Goal: Task Accomplishment & Management: Manage account settings

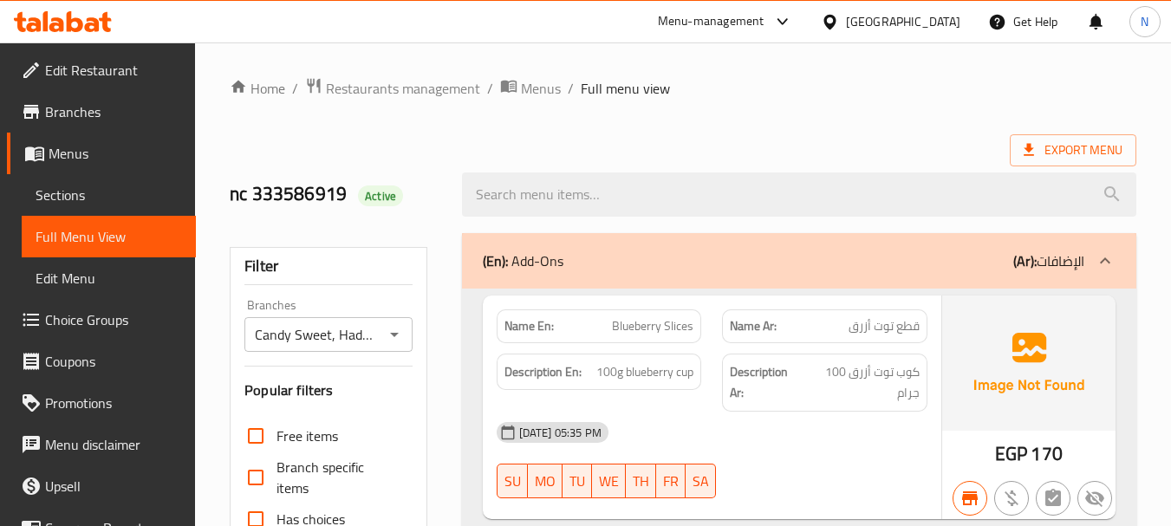
click at [116, 163] on span "Menus" at bounding box center [116, 153] width 134 height 21
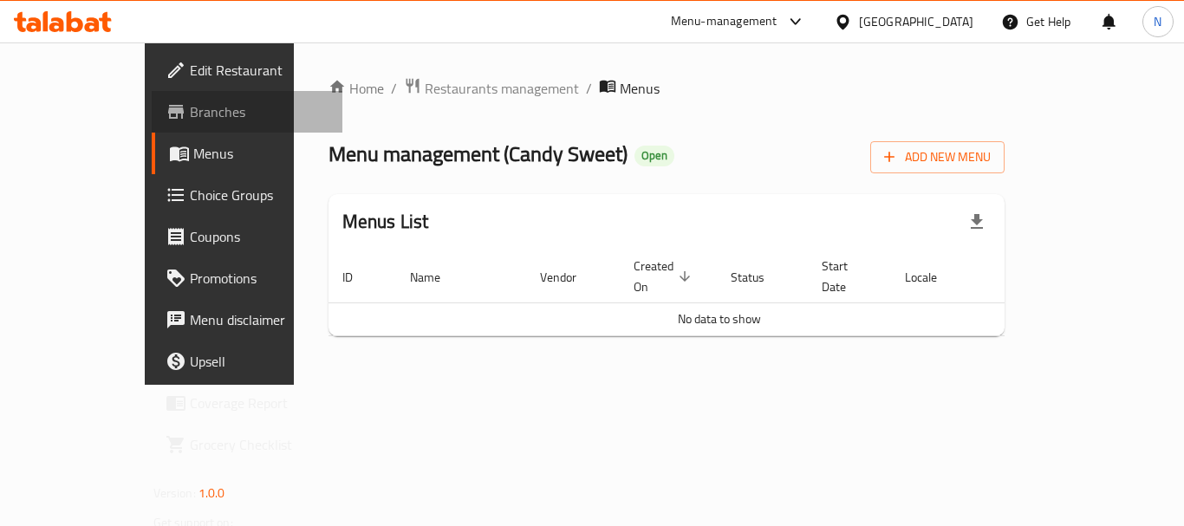
click at [190, 121] on span "Branches" at bounding box center [259, 111] width 139 height 21
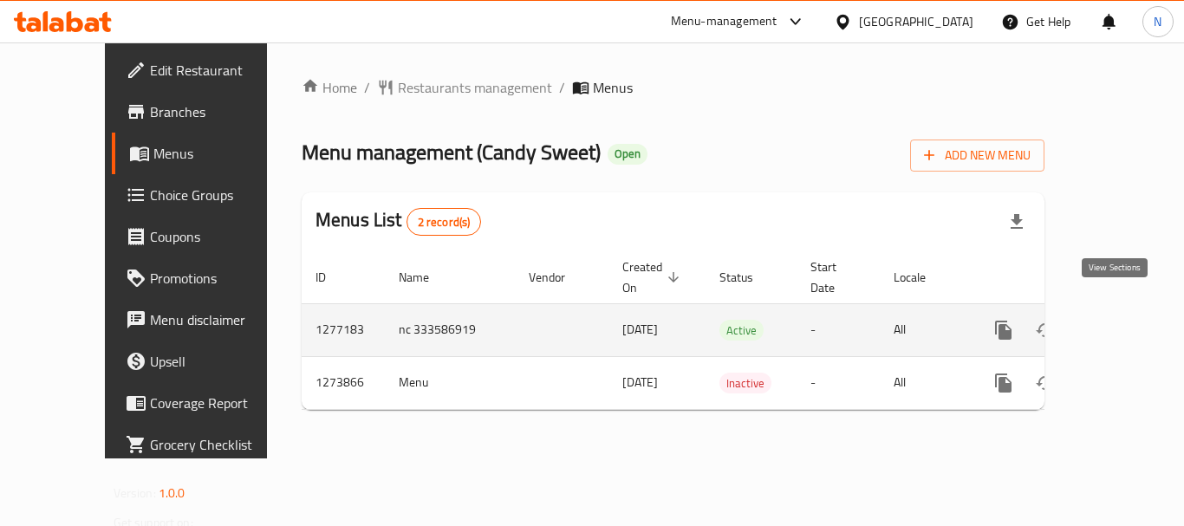
click at [1119, 320] on icon "enhanced table" at bounding box center [1129, 330] width 21 height 21
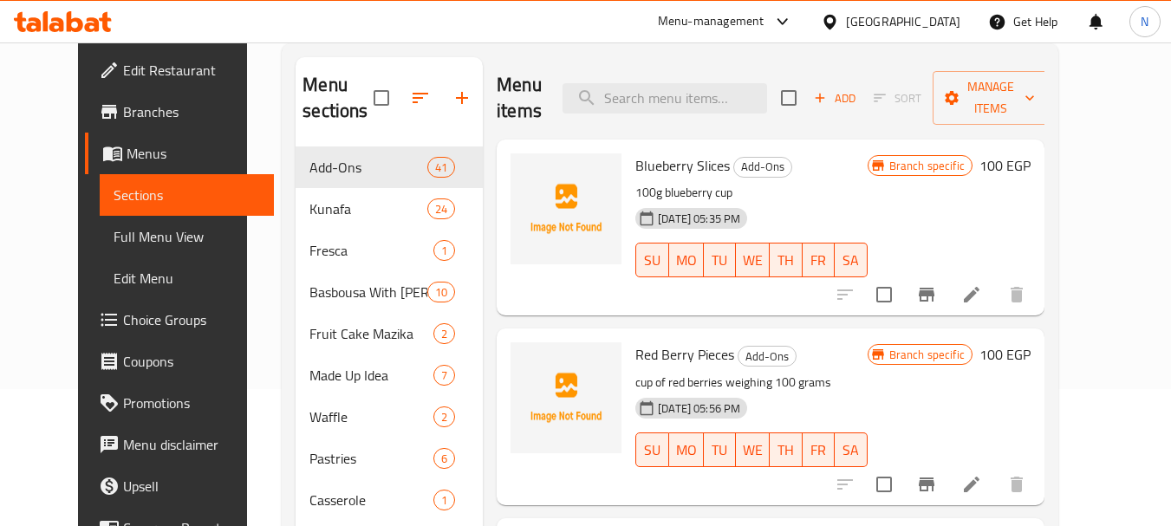
scroll to position [132, 0]
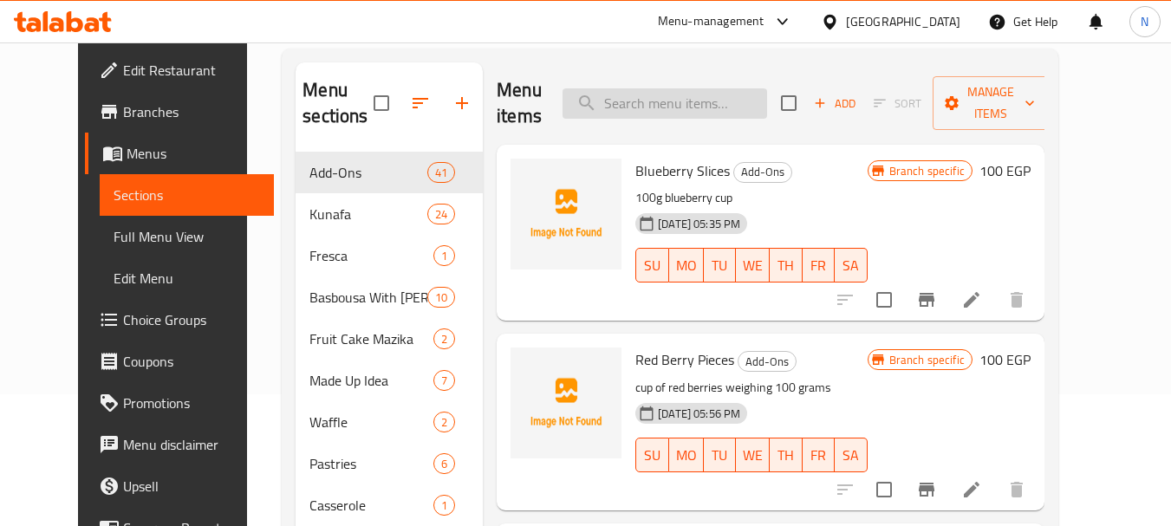
click at [695, 110] on input "search" at bounding box center [665, 103] width 205 height 30
paste input "[PERSON_NAME]"
type input "[PERSON_NAME]"
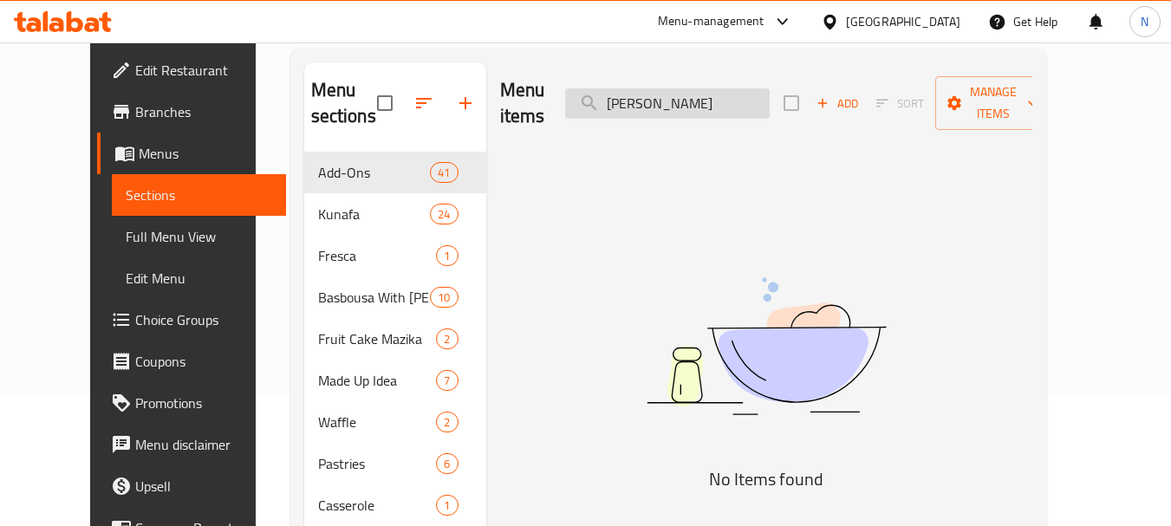
click at [690, 88] on input "[PERSON_NAME]" at bounding box center [667, 103] width 205 height 30
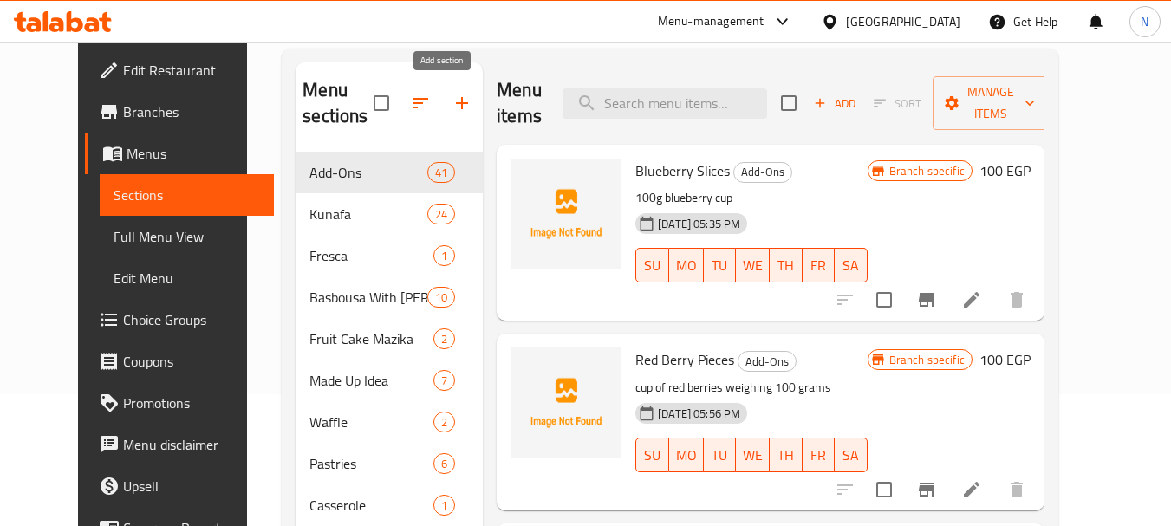
click at [452, 109] on icon "button" at bounding box center [462, 103] width 21 height 21
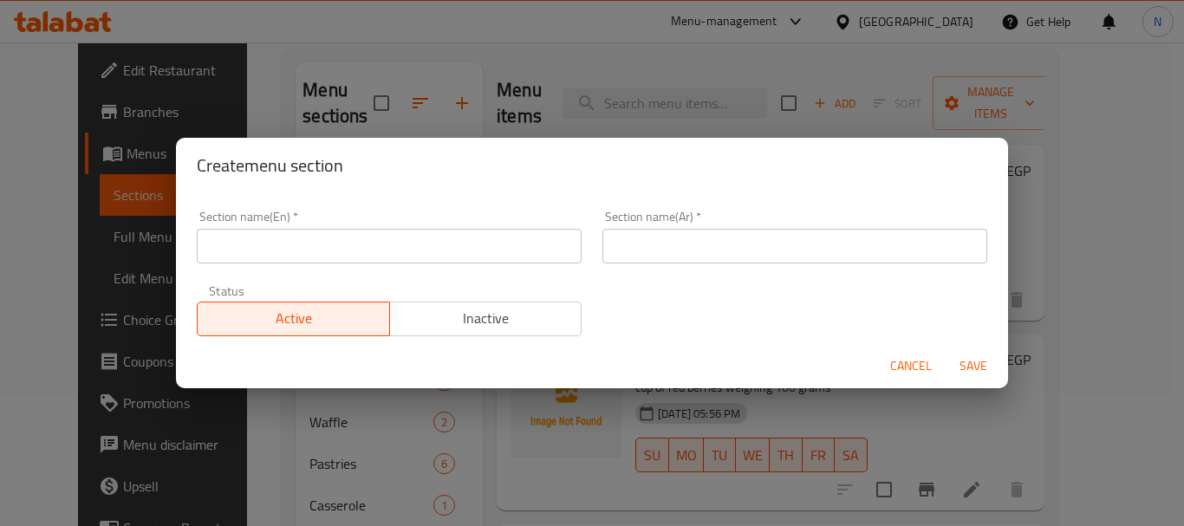
click at [508, 244] on input "text" at bounding box center [389, 246] width 385 height 35
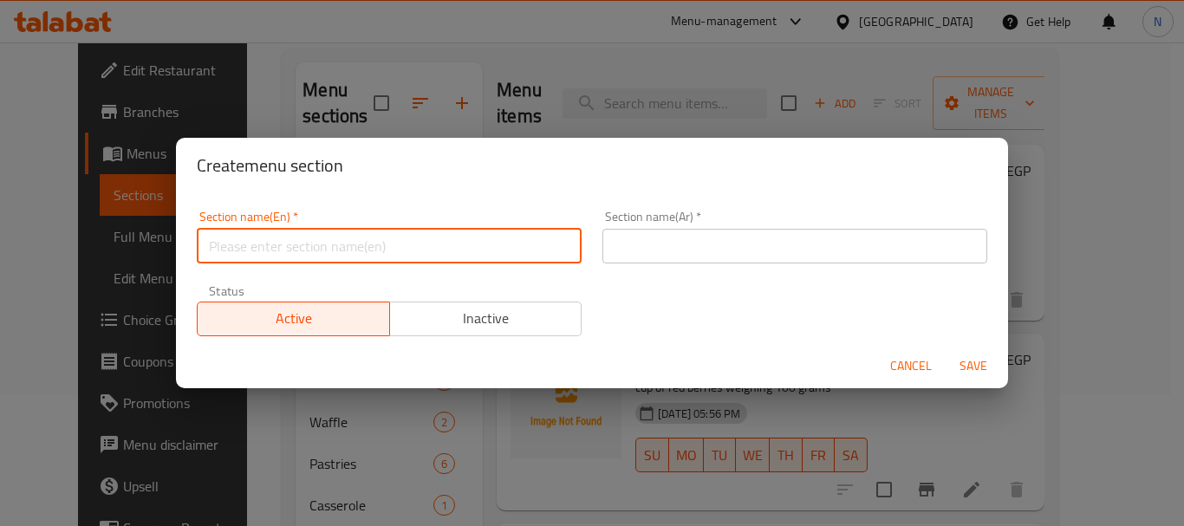
paste input "WAFFLE STEAK"
click at [271, 241] on input "WAFFLE STEAK" at bounding box center [389, 246] width 385 height 35
type input "Waffle Steak"
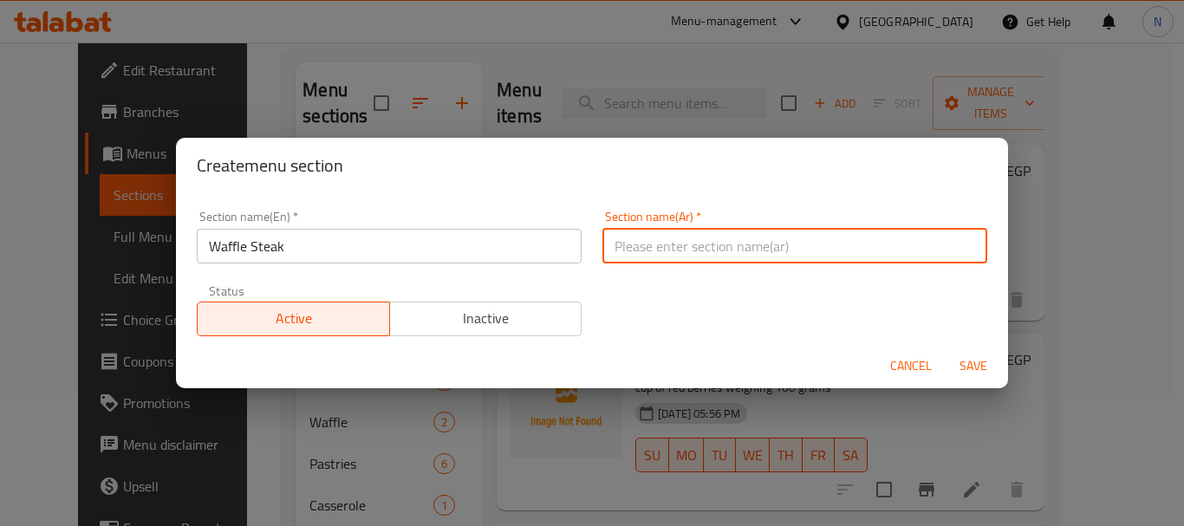
click at [756, 248] on input "text" at bounding box center [795, 246] width 385 height 35
paste input "شريحة لحم الوافل"
click at [667, 254] on input "شريحة لحم الوافل" at bounding box center [795, 246] width 385 height 35
click at [666, 248] on input "شريحة الوافل" at bounding box center [795, 246] width 385 height 35
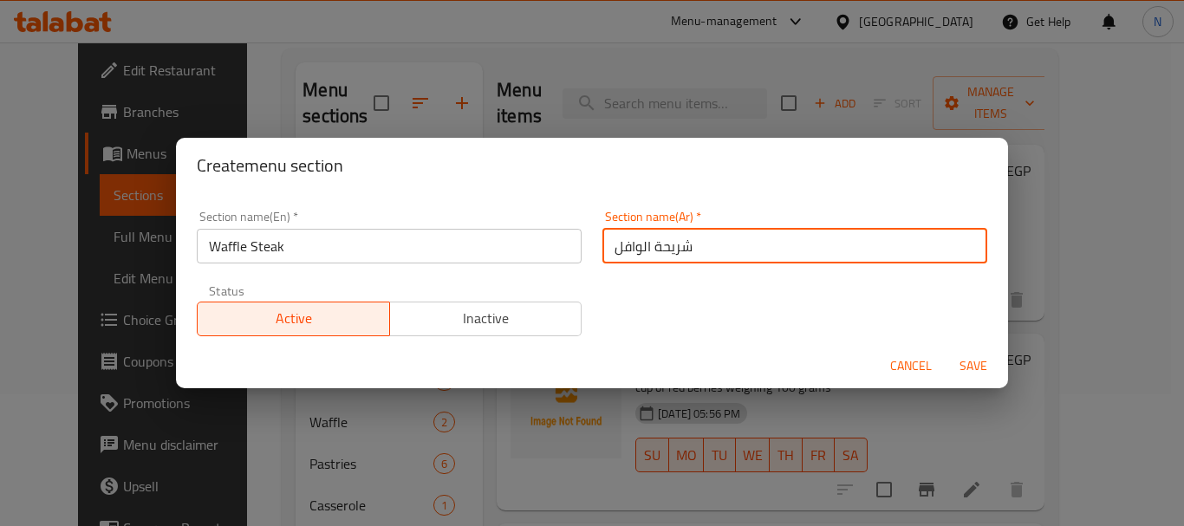
click at [666, 248] on input "شريحة الوافل" at bounding box center [795, 246] width 385 height 35
click at [637, 252] on input "ستيك الوافل" at bounding box center [795, 246] width 385 height 35
type input "ستيك الوافل"
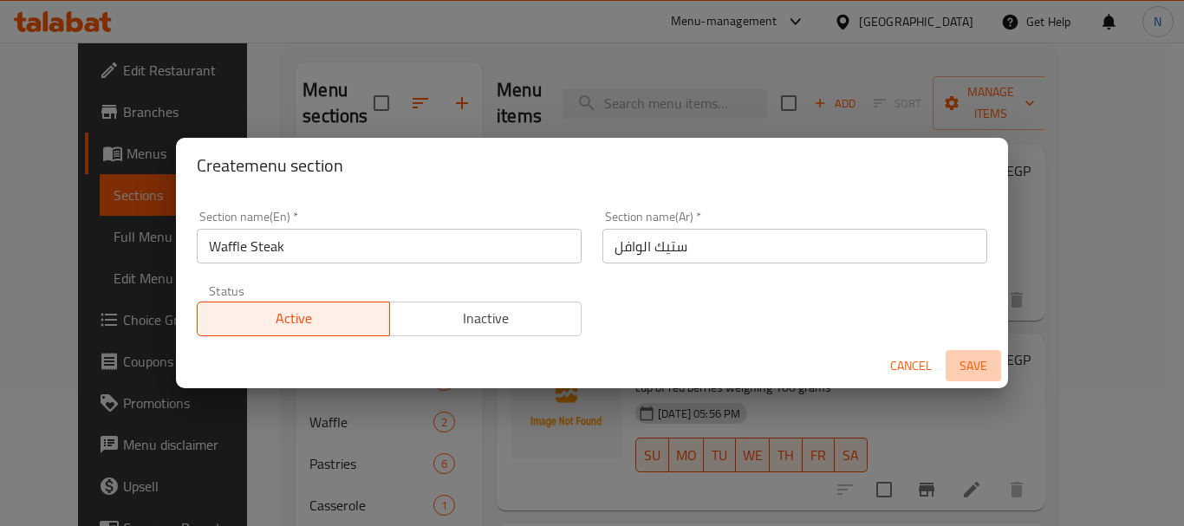
click at [976, 369] on span "Save" at bounding box center [974, 367] width 42 height 22
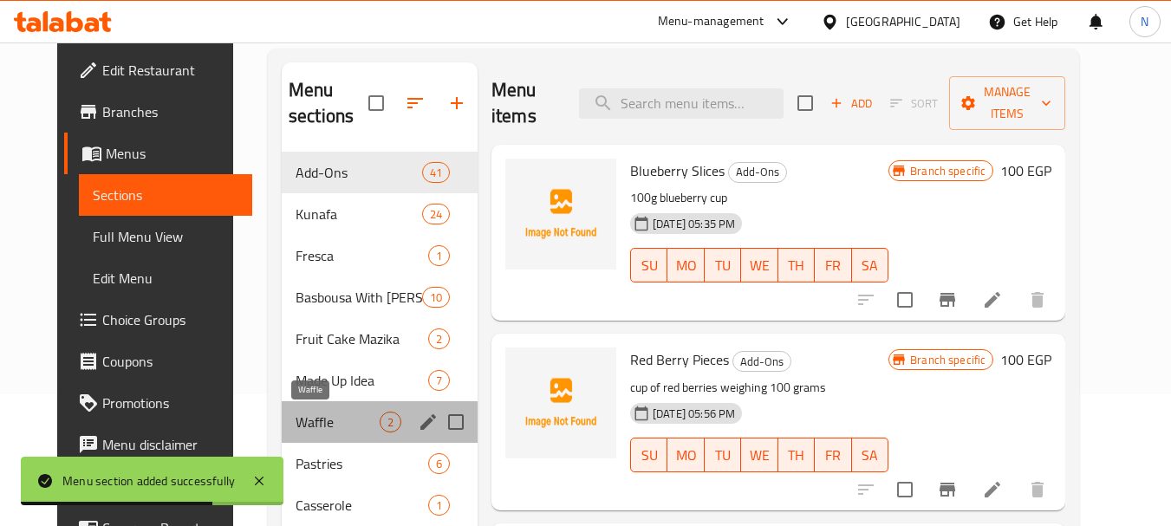
click at [326, 423] on span "Waffle" at bounding box center [338, 422] width 84 height 21
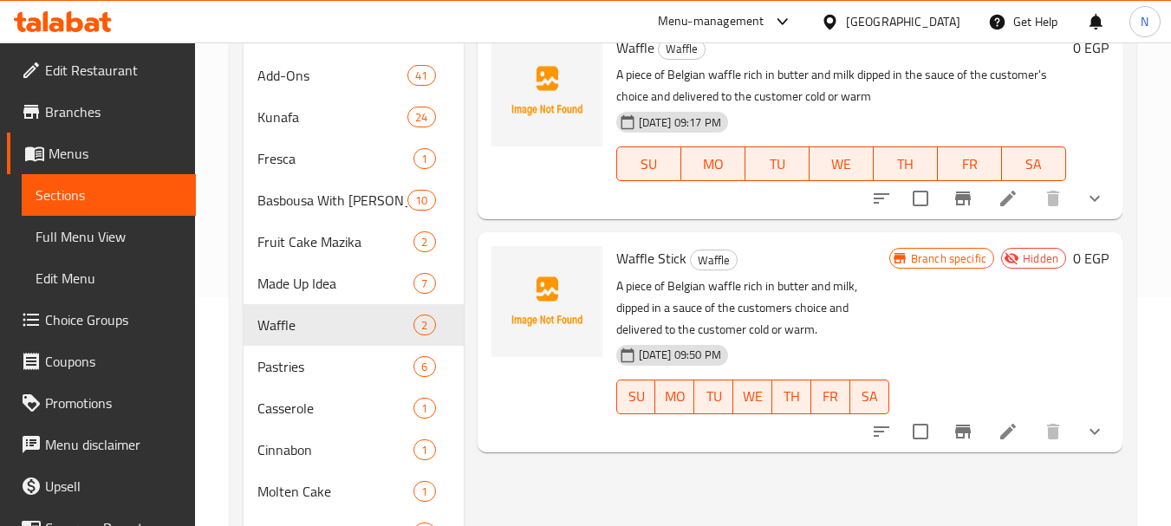
scroll to position [234, 0]
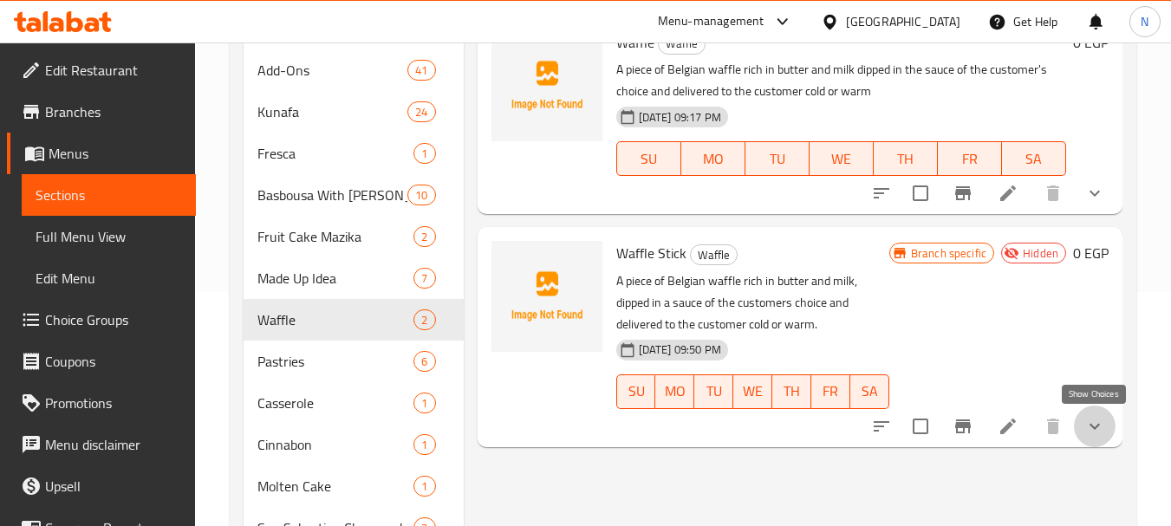
click at [1093, 419] on icon "show more" at bounding box center [1095, 426] width 21 height 21
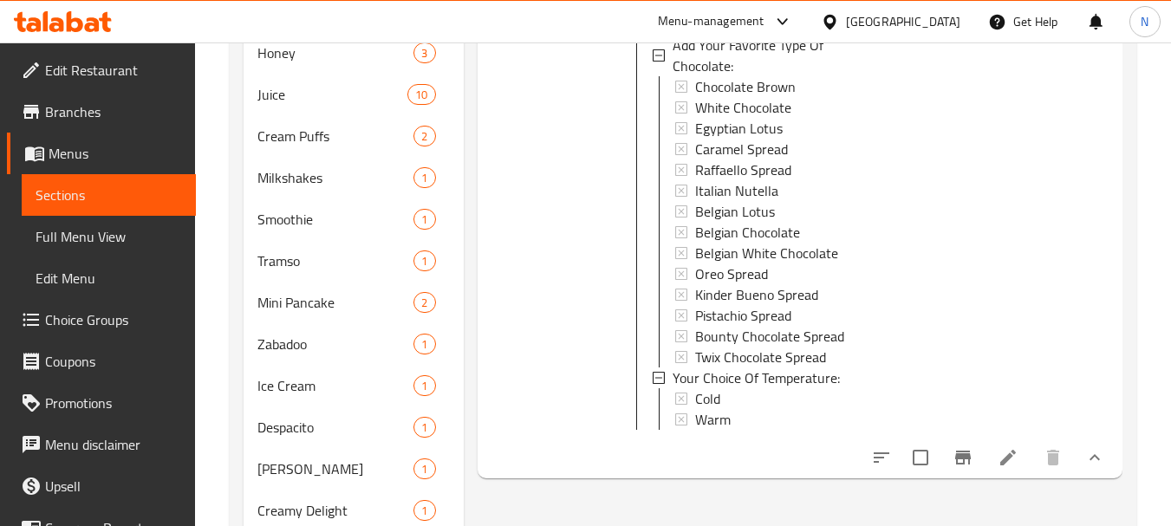
scroll to position [1145, 0]
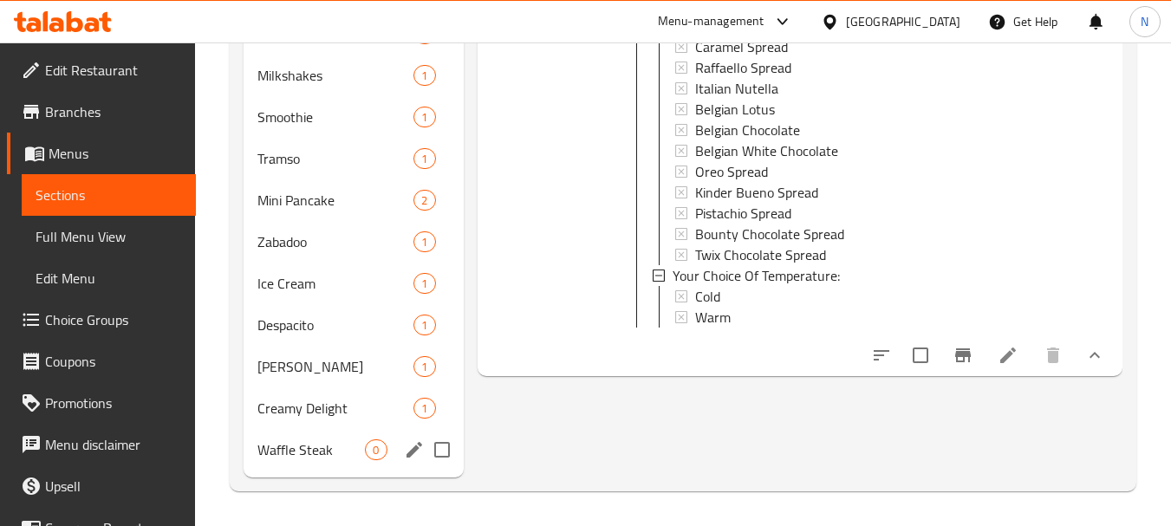
click at [318, 462] on div "Waffle Steak 0" at bounding box center [353, 450] width 219 height 42
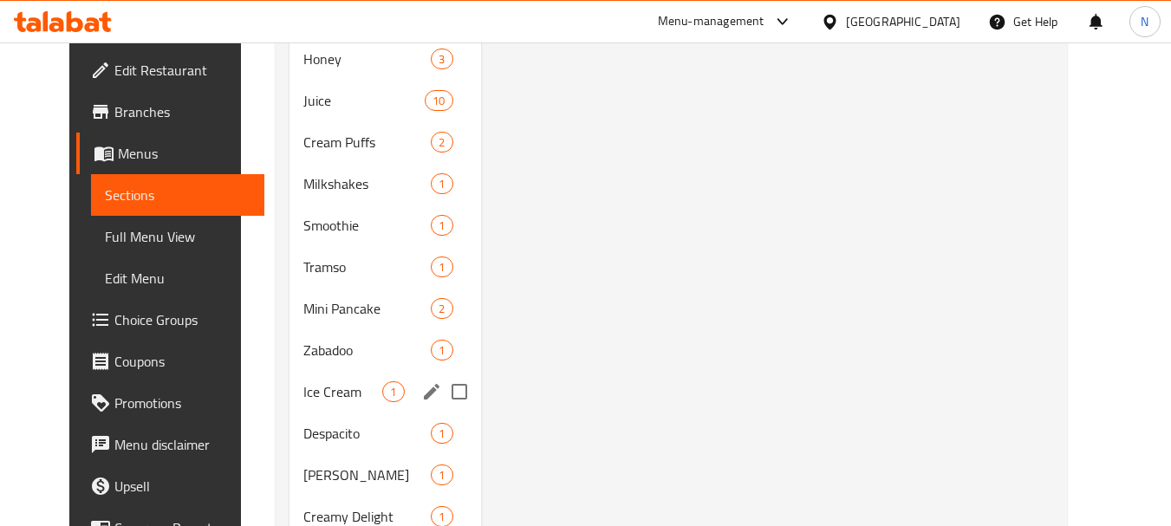
scroll to position [1145, 0]
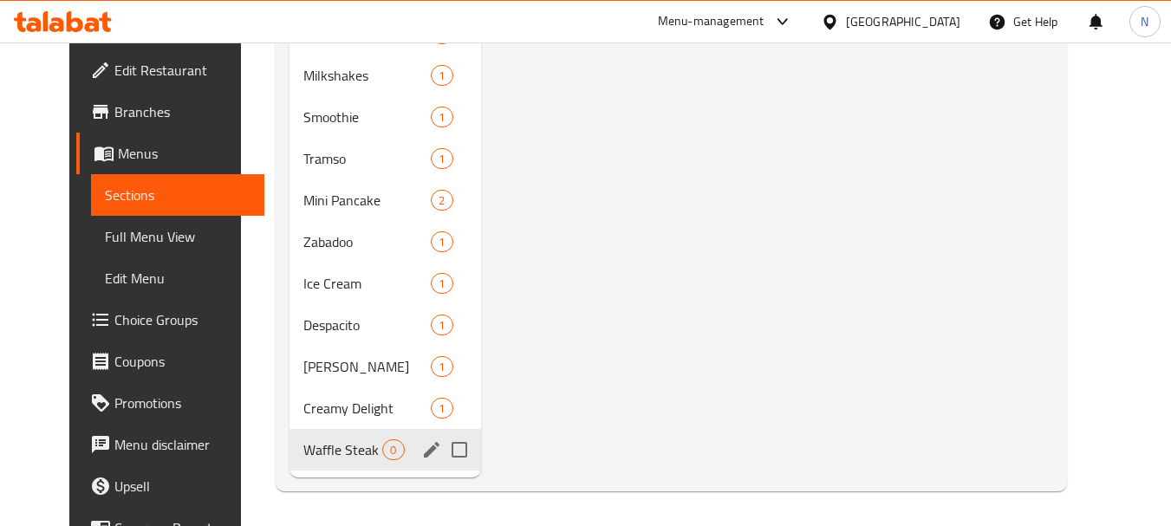
click at [448, 450] on input "Menu sections" at bounding box center [459, 450] width 36 height 36
checkbox input "true"
click at [421, 447] on icon "edit" at bounding box center [431, 450] width 21 height 21
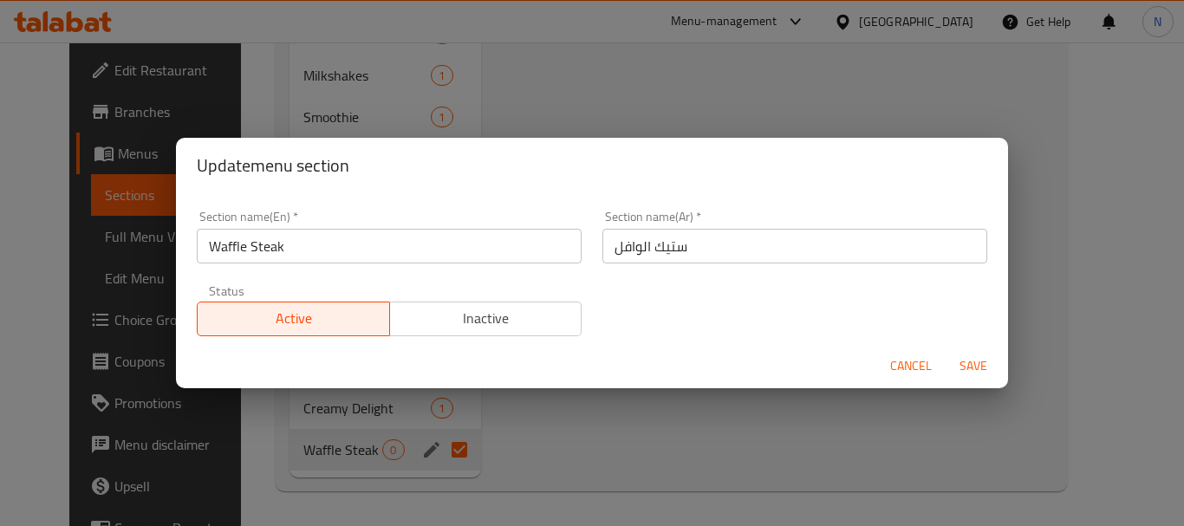
click at [463, 318] on span "Inactive" at bounding box center [486, 318] width 179 height 25
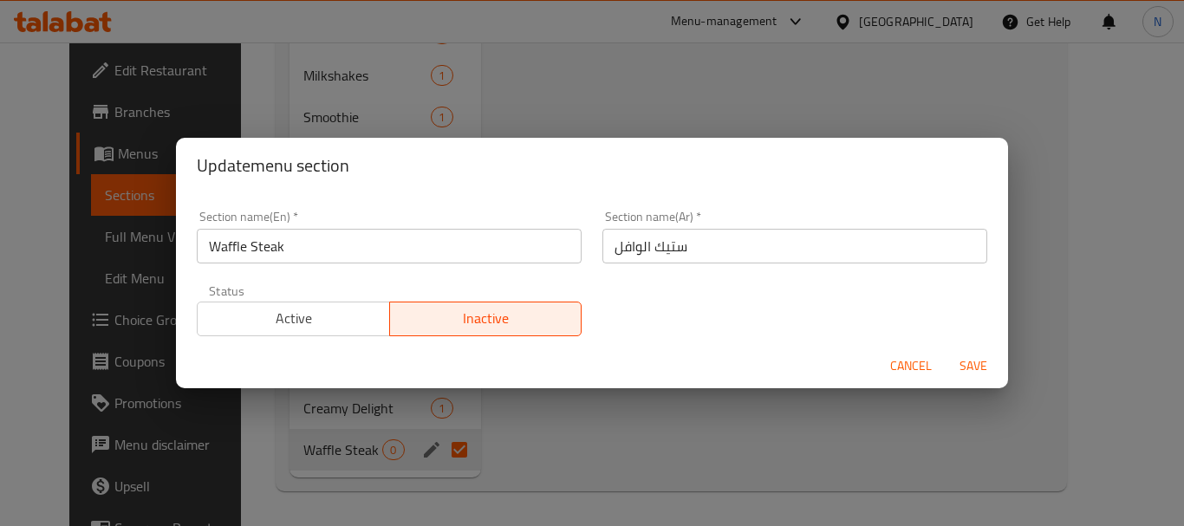
click at [971, 370] on span "Save" at bounding box center [974, 367] width 42 height 22
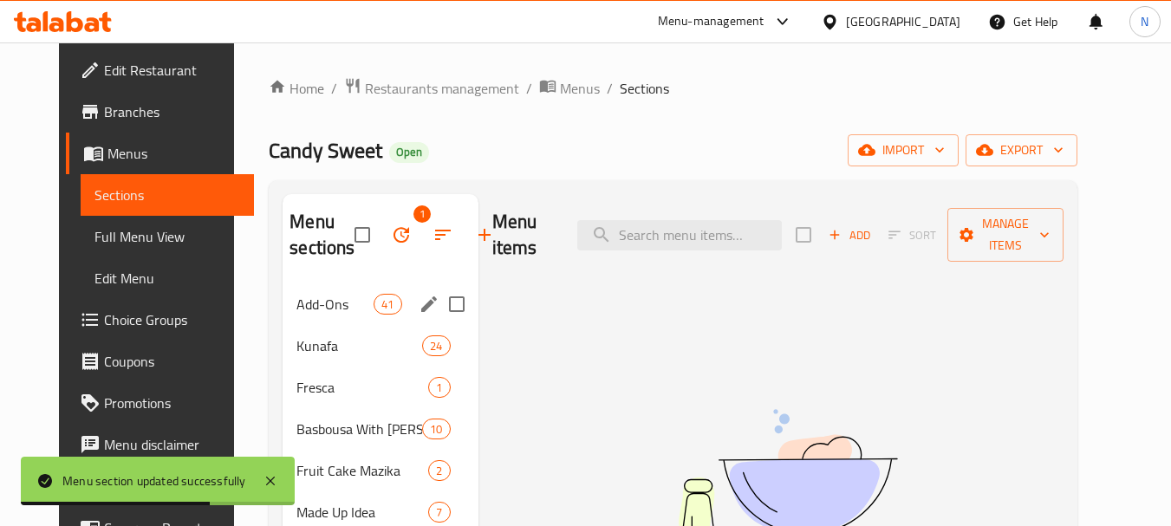
scroll to position [460, 0]
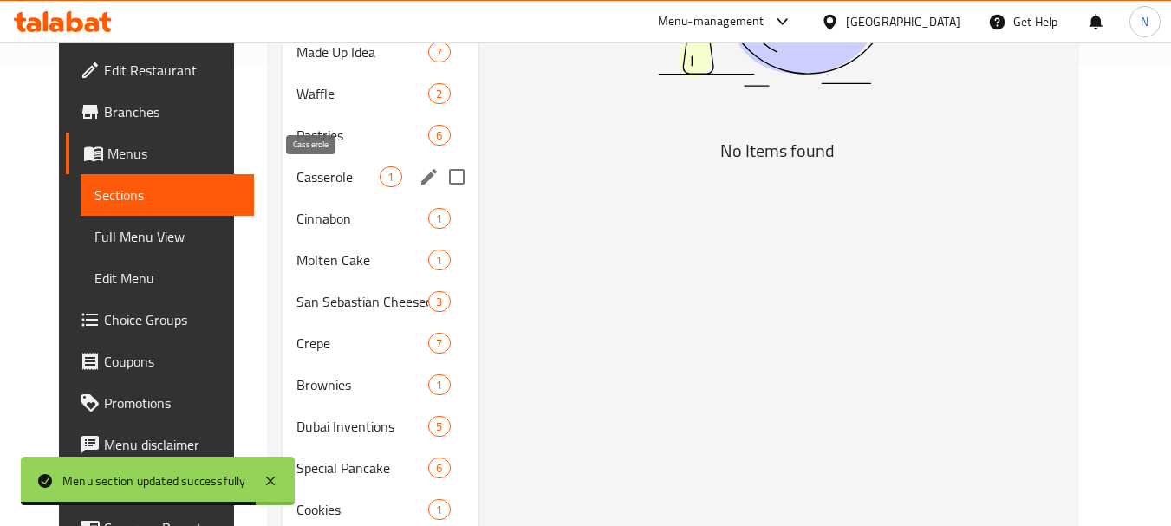
click at [348, 178] on span "Casserole" at bounding box center [338, 176] width 83 height 21
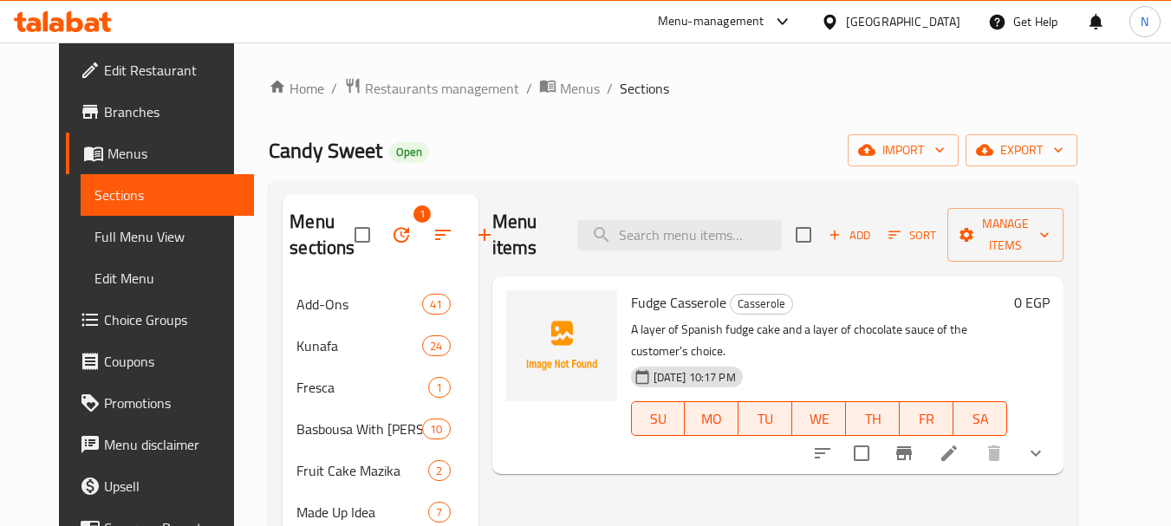
click at [1047, 443] on icon "show more" at bounding box center [1036, 453] width 21 height 21
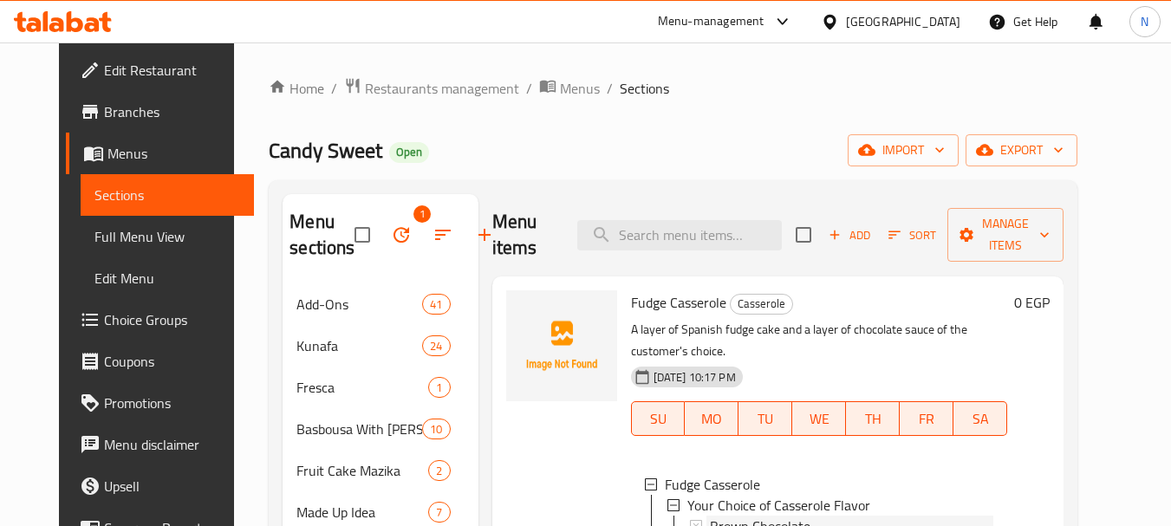
click at [787, 516] on span "Brown Chocolate" at bounding box center [760, 526] width 101 height 21
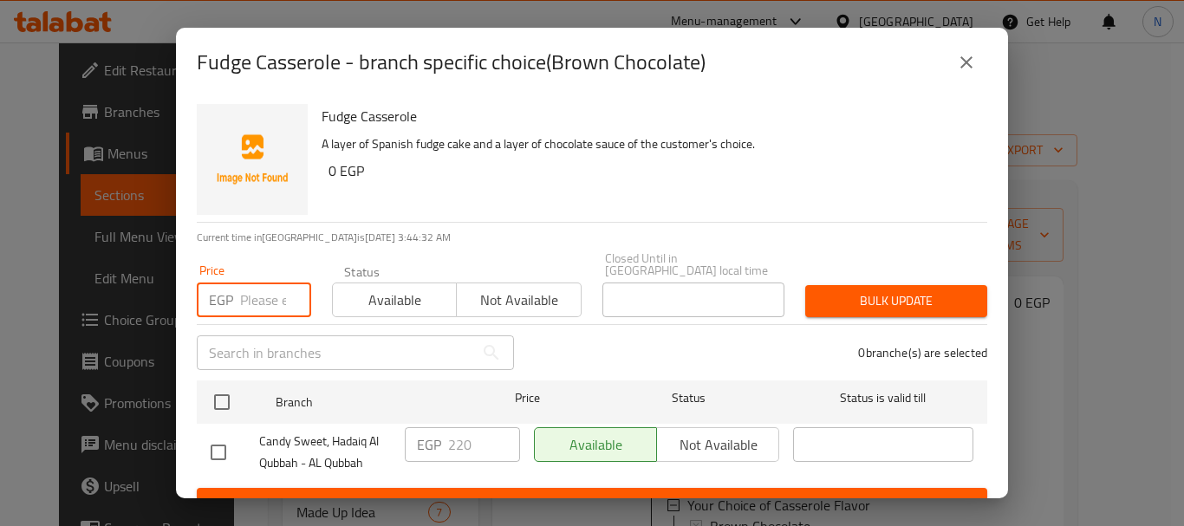
click at [251, 283] on input "number" at bounding box center [275, 300] width 71 height 35
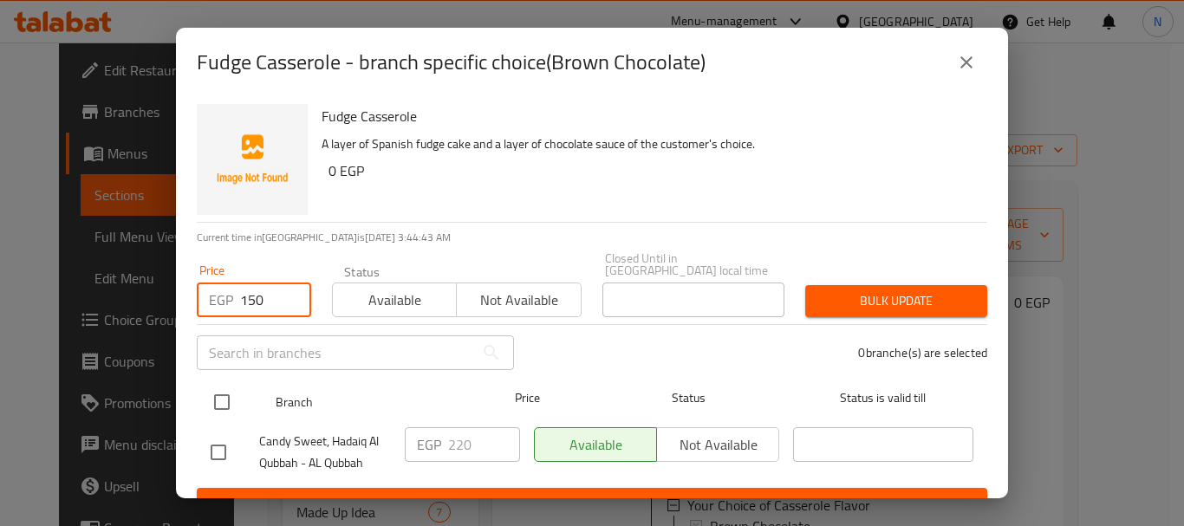
type input "150"
click at [219, 391] on input "checkbox" at bounding box center [222, 402] width 36 height 36
checkbox input "true"
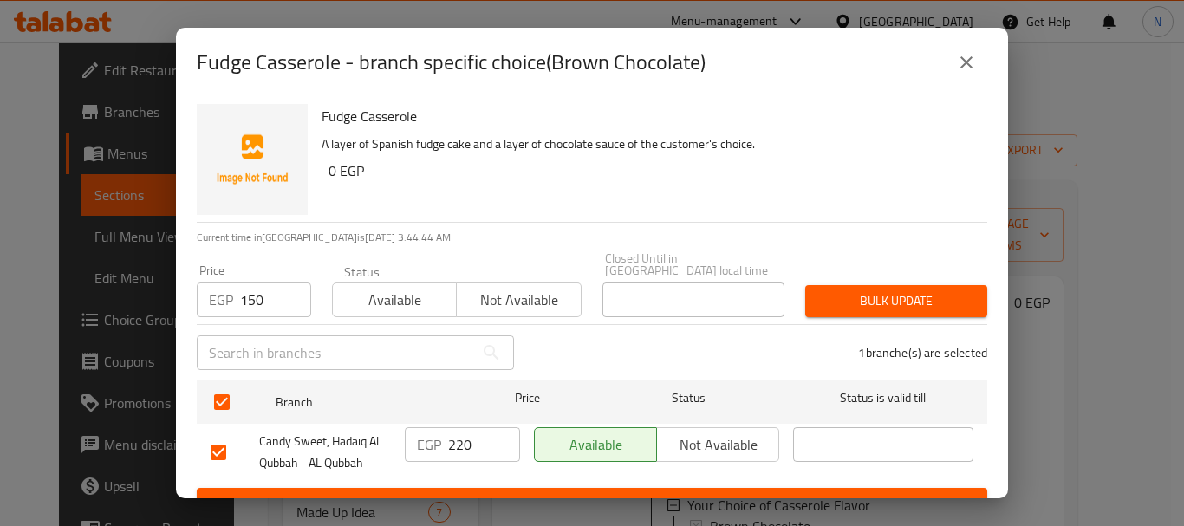
click at [819, 290] on span "Bulk update" at bounding box center [896, 301] width 154 height 22
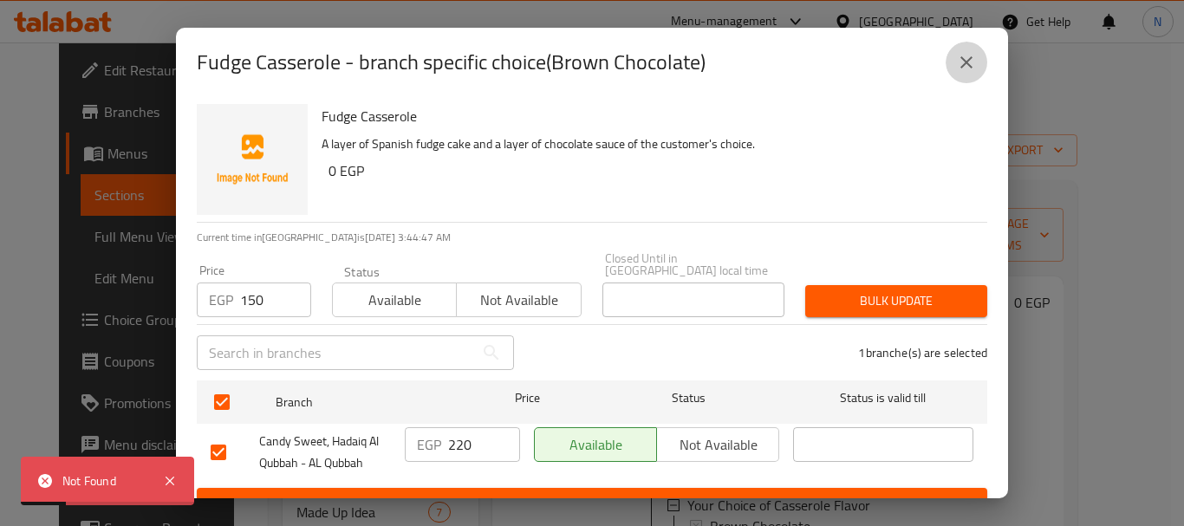
click at [969, 64] on icon "close" at bounding box center [967, 62] width 12 height 12
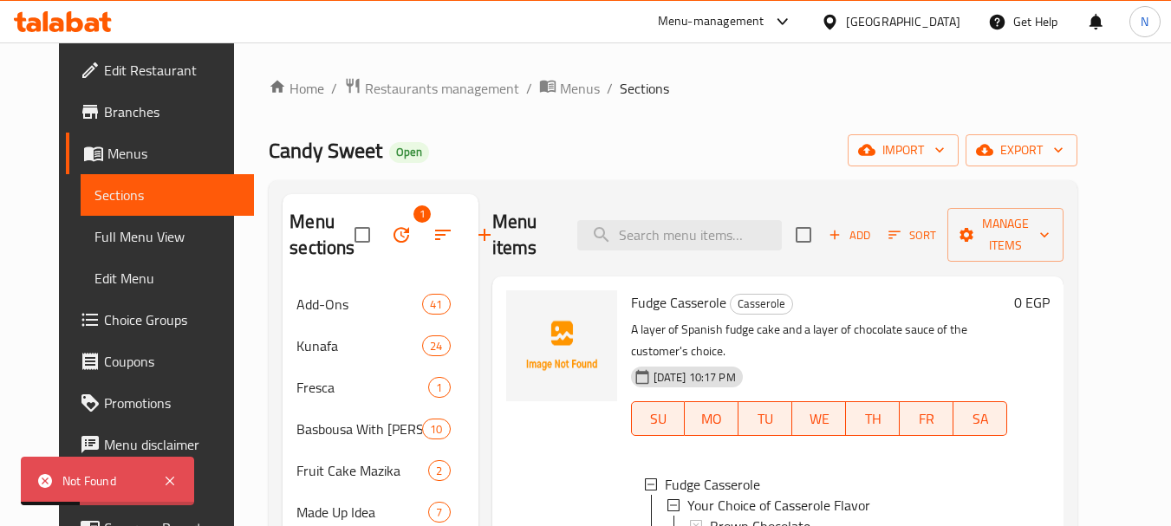
scroll to position [460, 0]
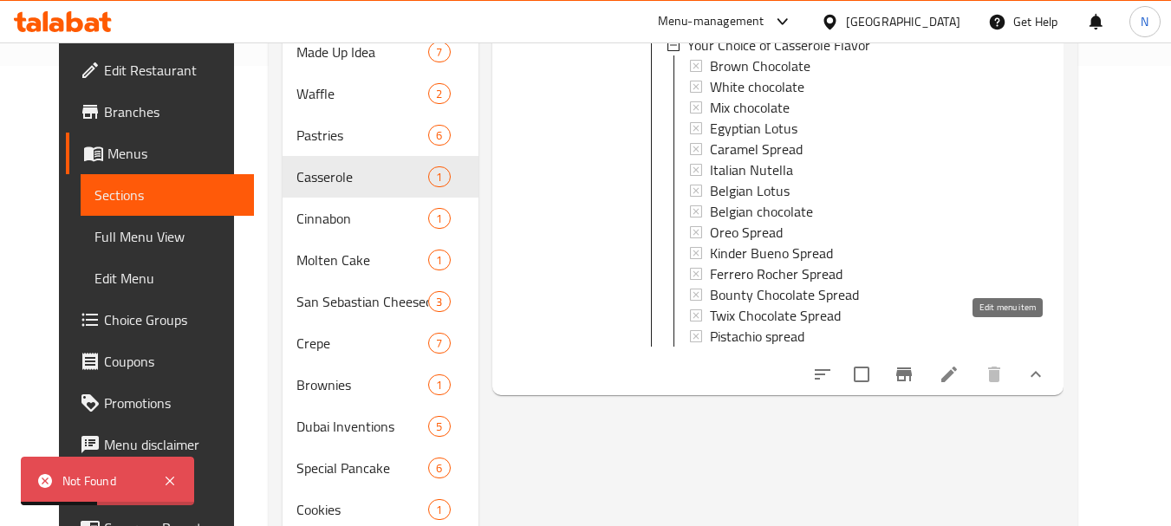
click at [960, 364] on icon at bounding box center [949, 374] width 21 height 21
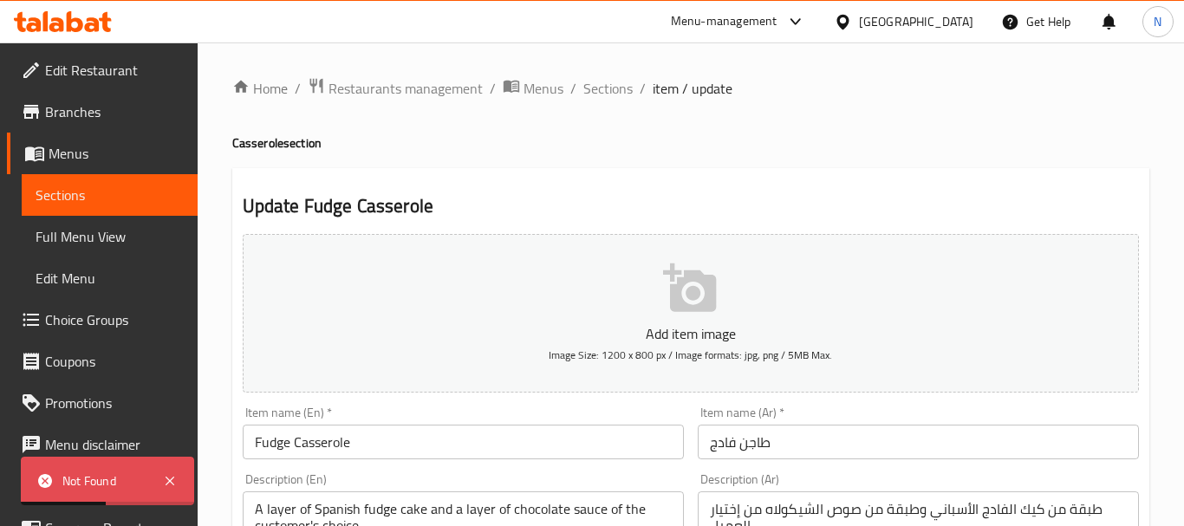
type input "اختيارك من نكهة الطاجن"
type input "1"
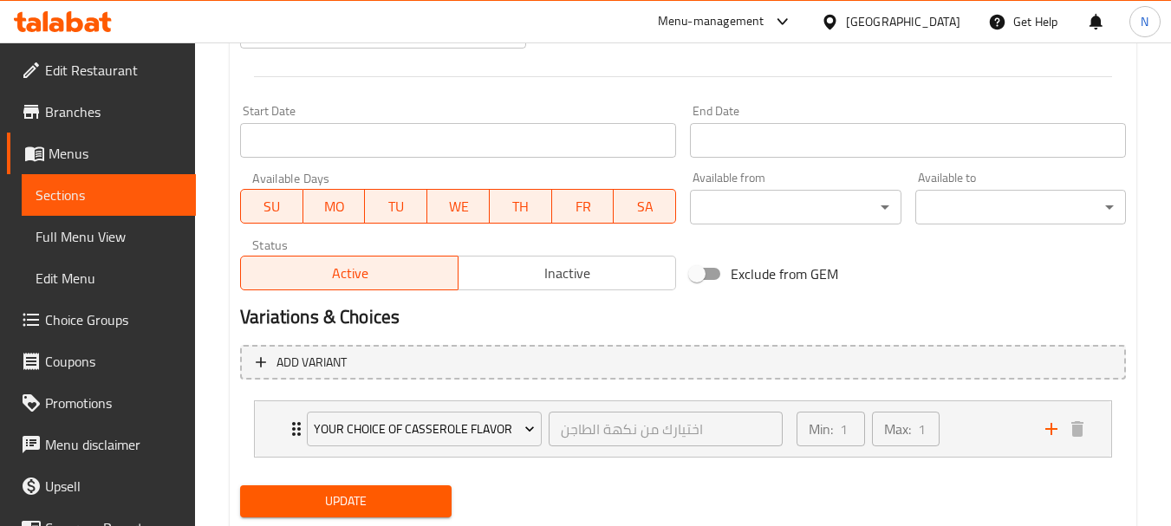
scroll to position [728, 0]
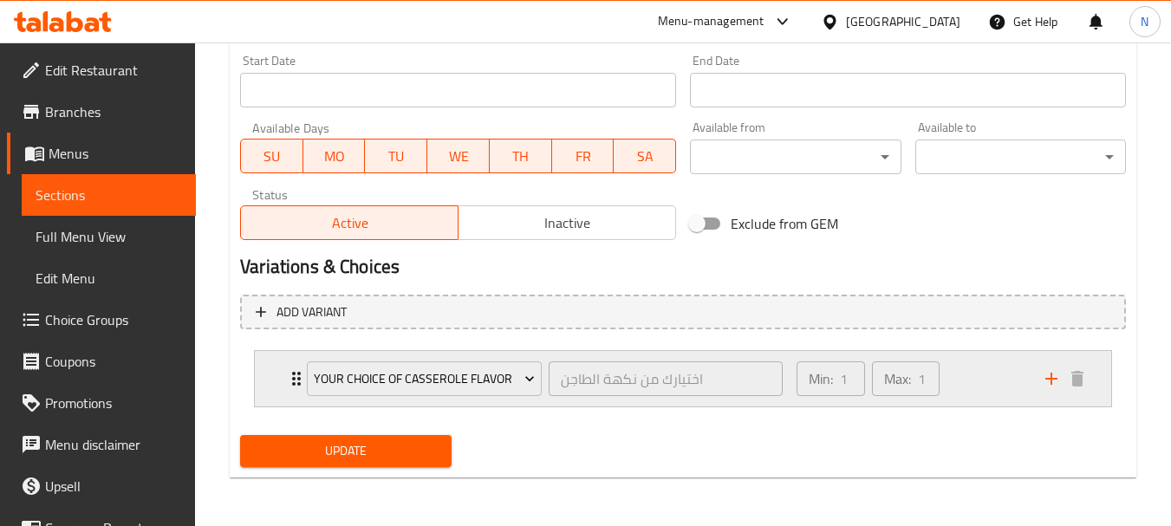
click at [974, 385] on div "Min: 1 ​ Max: 1 ​" at bounding box center [910, 378] width 249 height 55
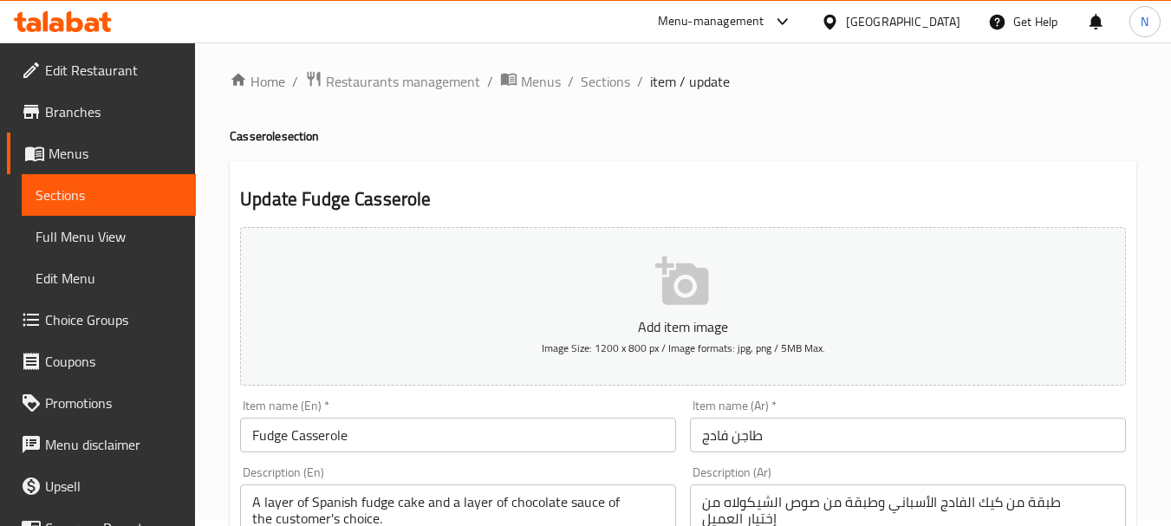
scroll to position [0, 0]
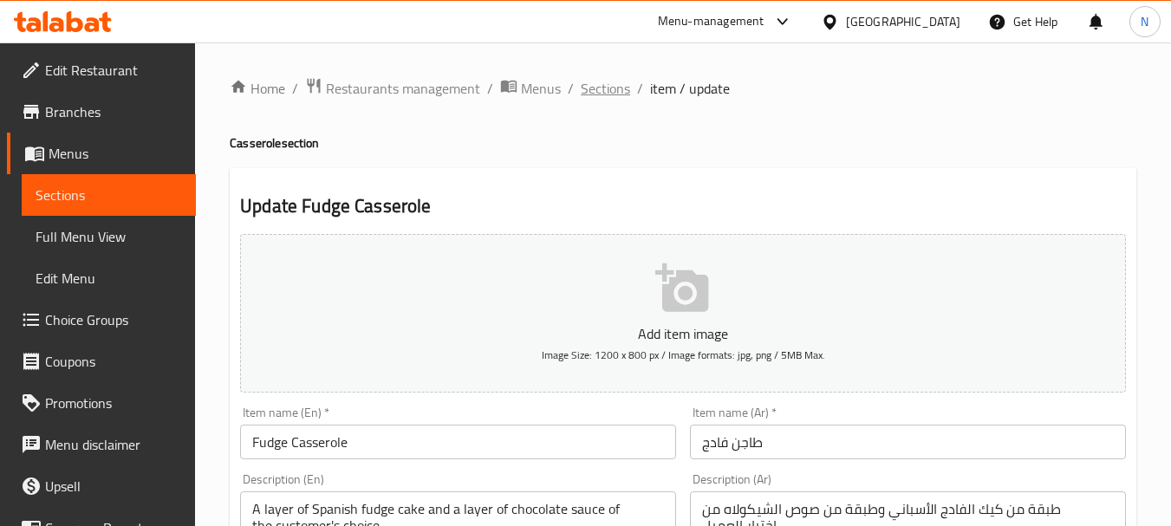
click at [617, 86] on span "Sections" at bounding box center [605, 88] width 49 height 21
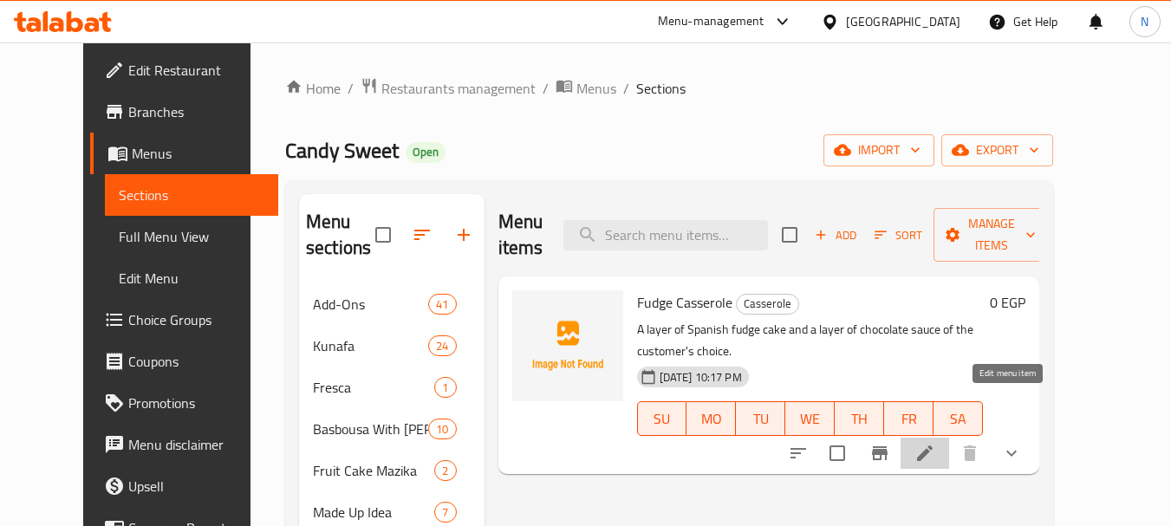
click at [933, 446] on icon at bounding box center [925, 454] width 16 height 16
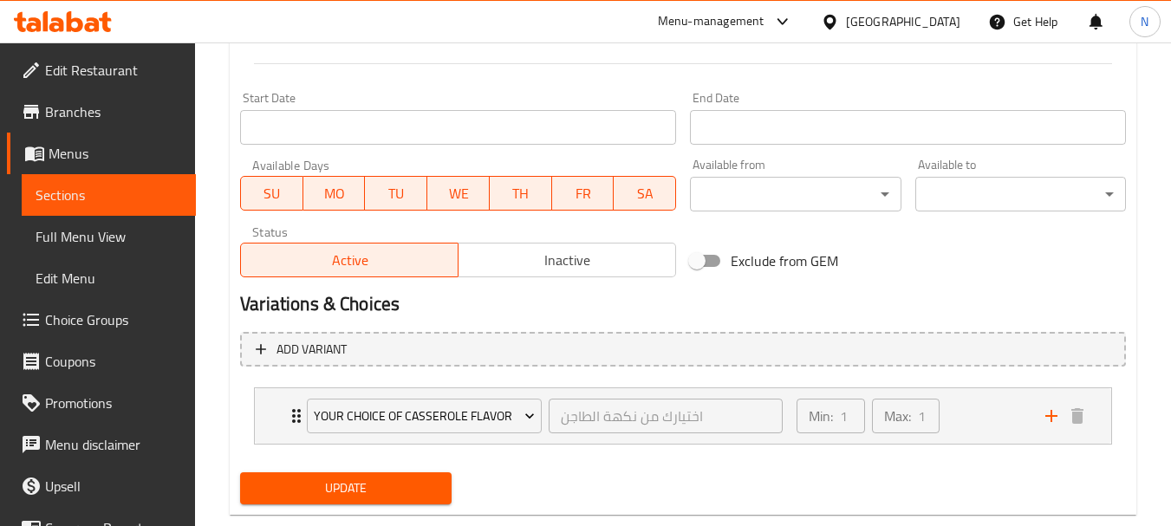
scroll to position [710, 0]
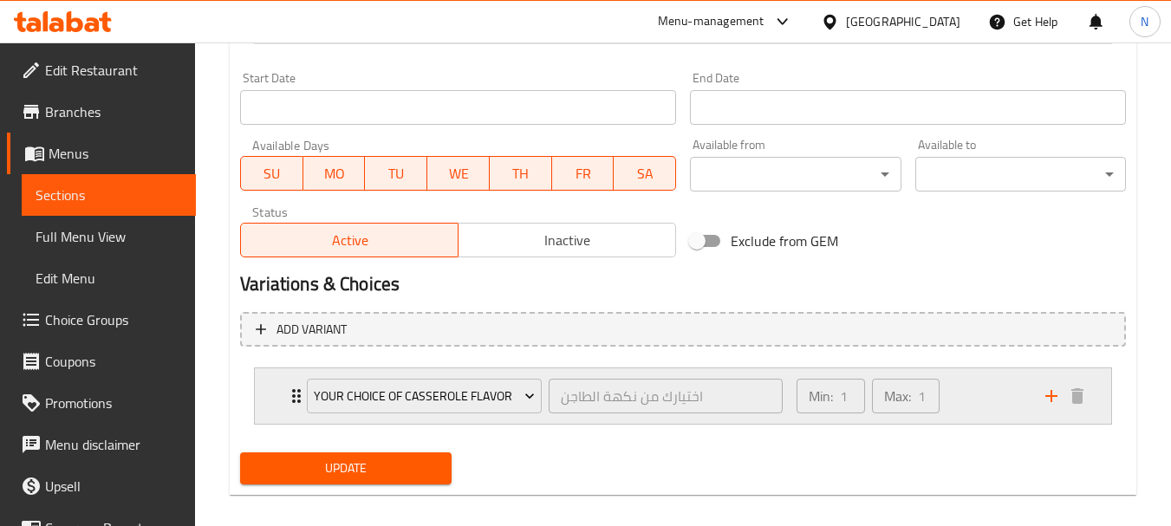
click at [962, 395] on div "Min: 1 ​ Max: 1 ​" at bounding box center [910, 396] width 249 height 55
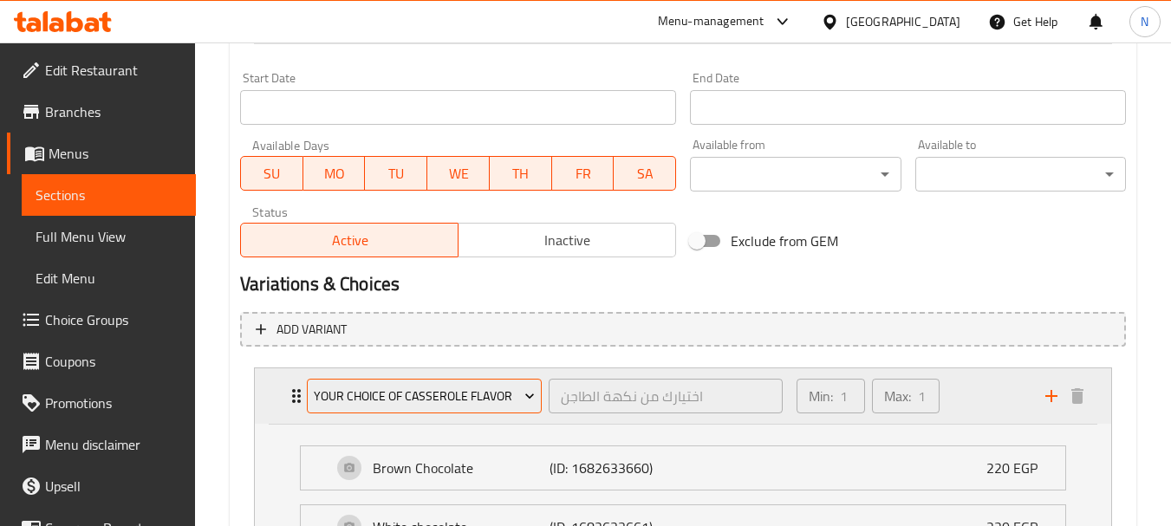
click at [431, 413] on button "Your Choice of Casserole Flavor" at bounding box center [424, 396] width 235 height 35
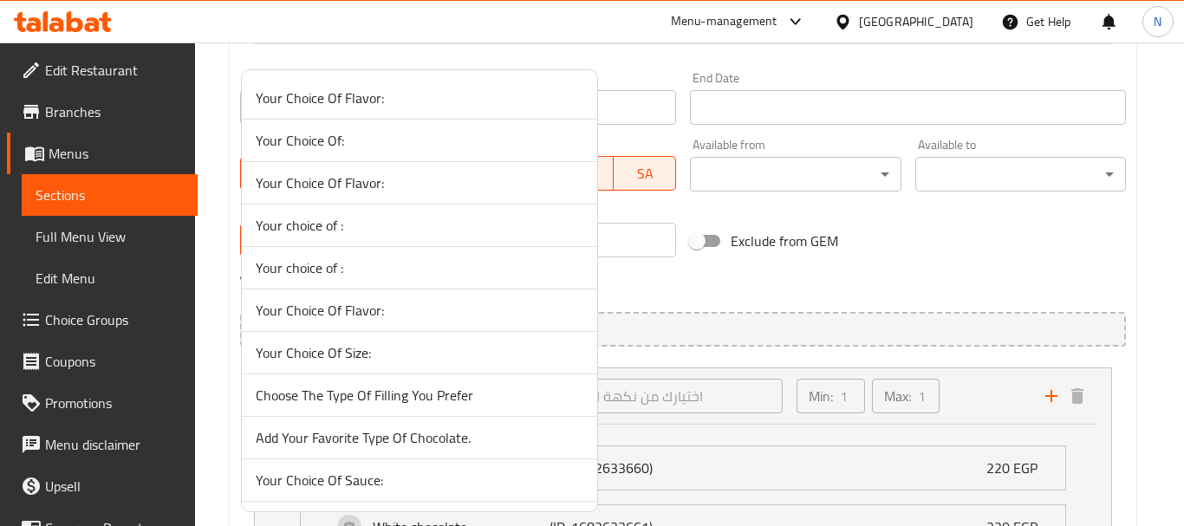
click at [911, 271] on div at bounding box center [592, 263] width 1184 height 526
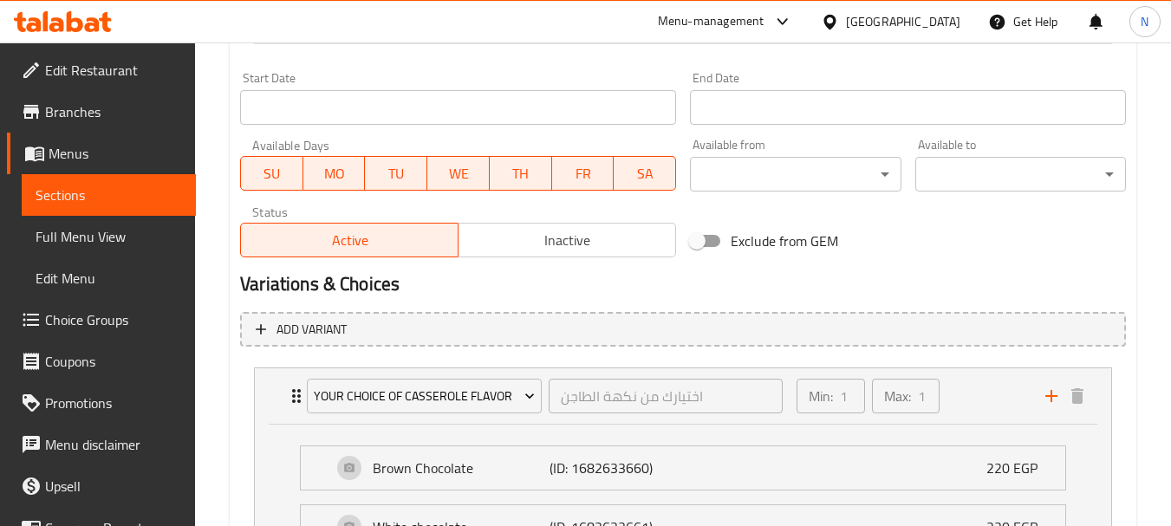
scroll to position [250, 0]
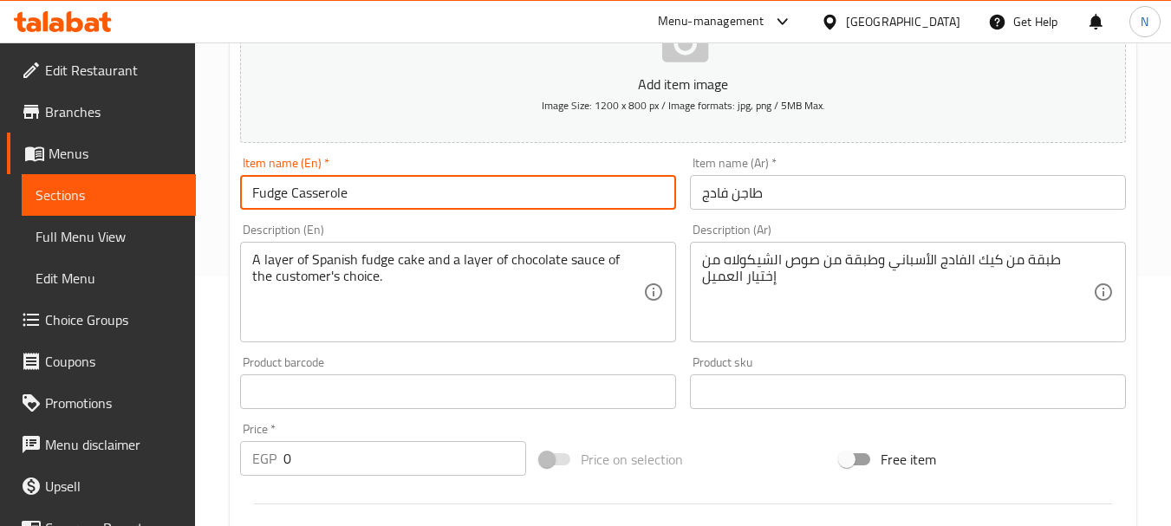
drag, startPoint x: 297, startPoint y: 194, endPoint x: 362, endPoint y: 194, distance: 65.0
click at [362, 194] on input "Fudge Casserole" at bounding box center [458, 192] width 436 height 35
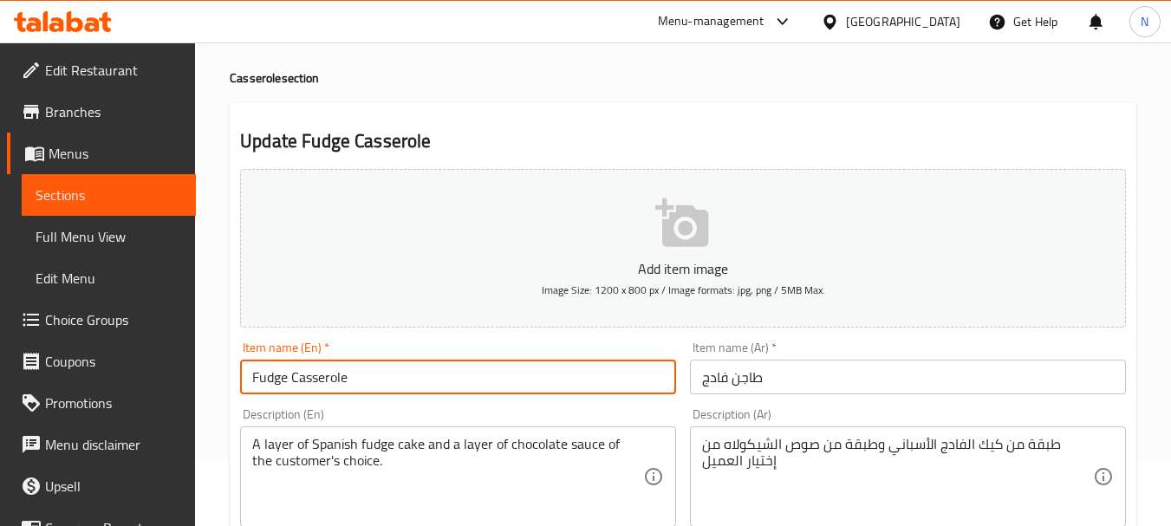
scroll to position [0, 0]
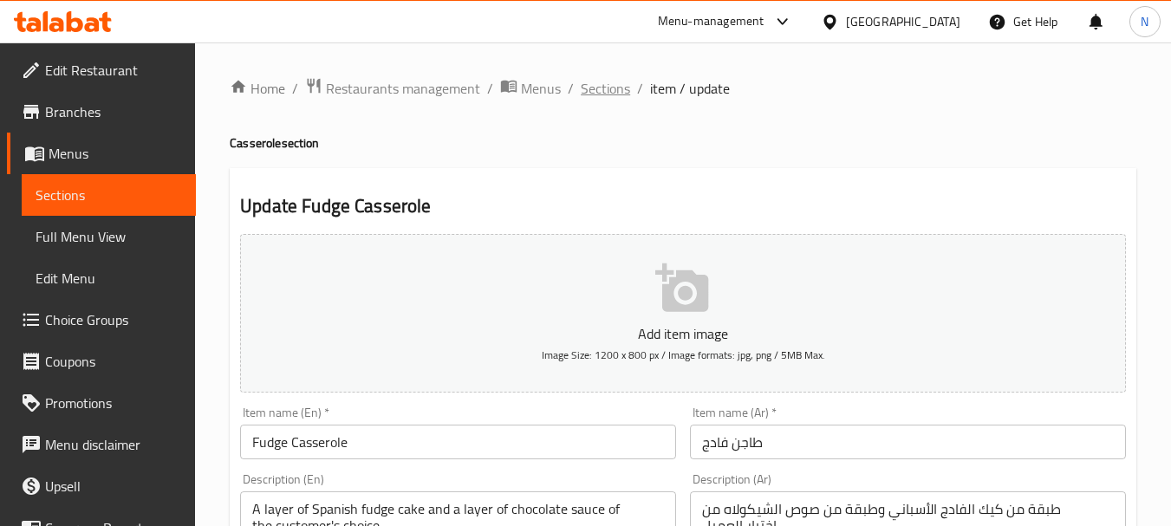
click at [606, 88] on span "Sections" at bounding box center [605, 88] width 49 height 21
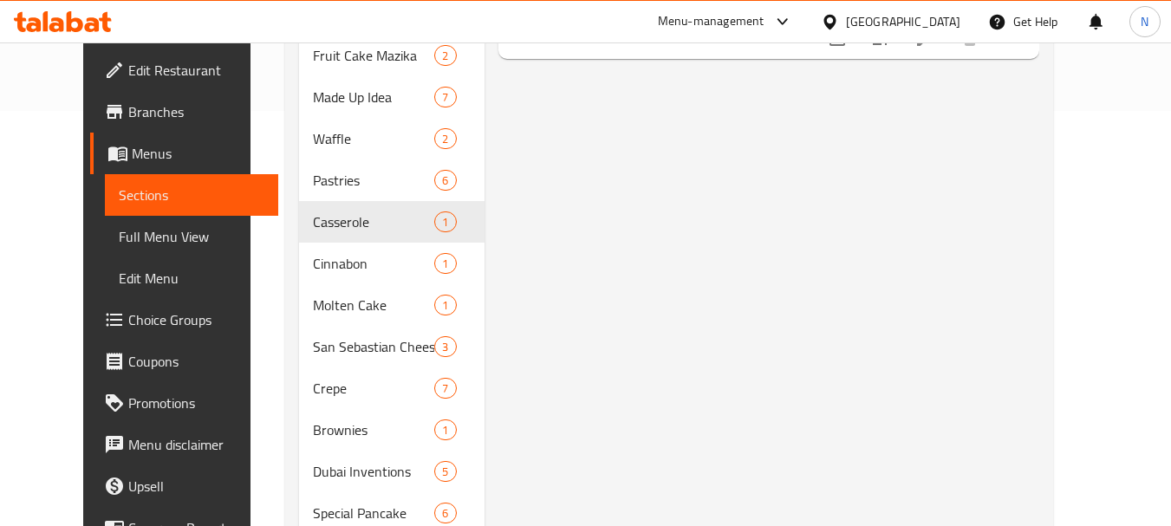
scroll to position [416, 0]
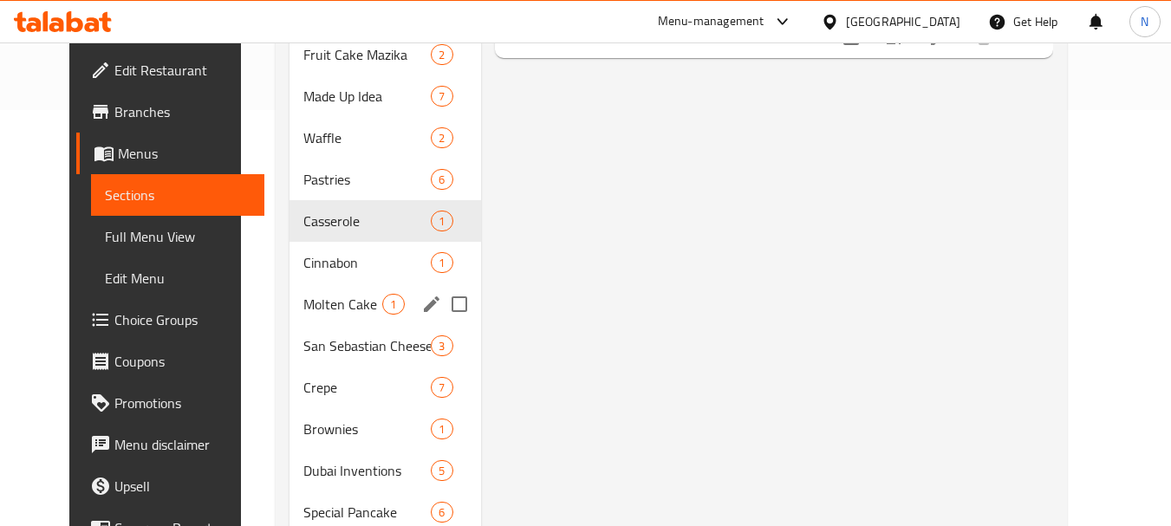
click at [318, 300] on span "Molten Cake" at bounding box center [342, 304] width 79 height 21
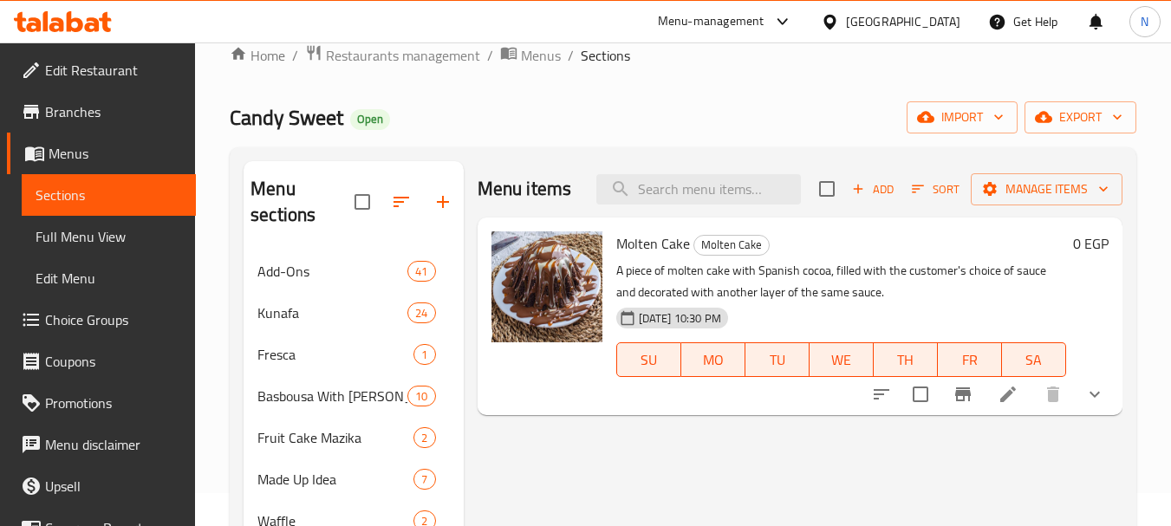
scroll to position [15, 0]
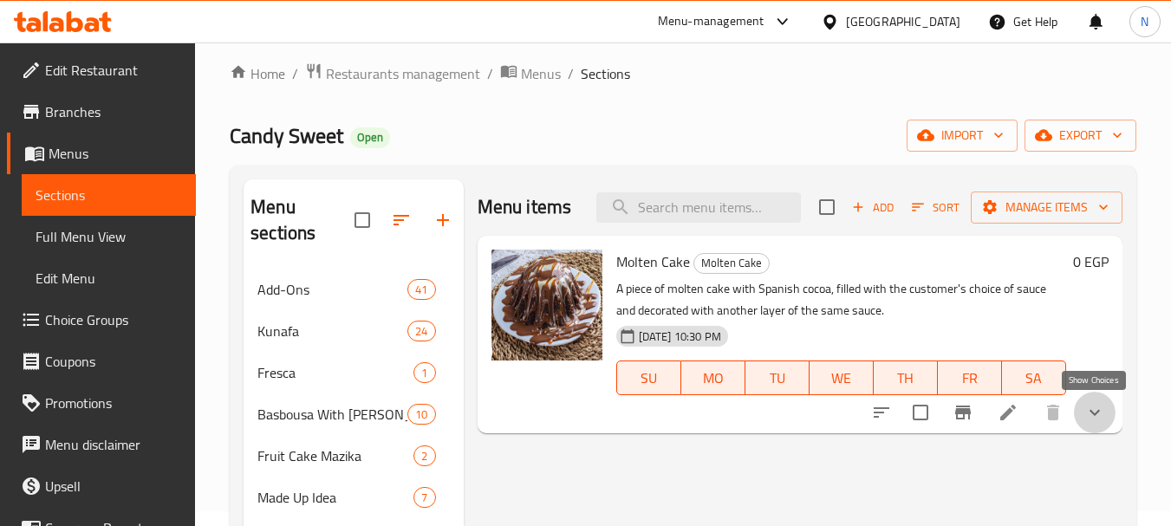
click at [1089, 414] on icon "show more" at bounding box center [1095, 412] width 21 height 21
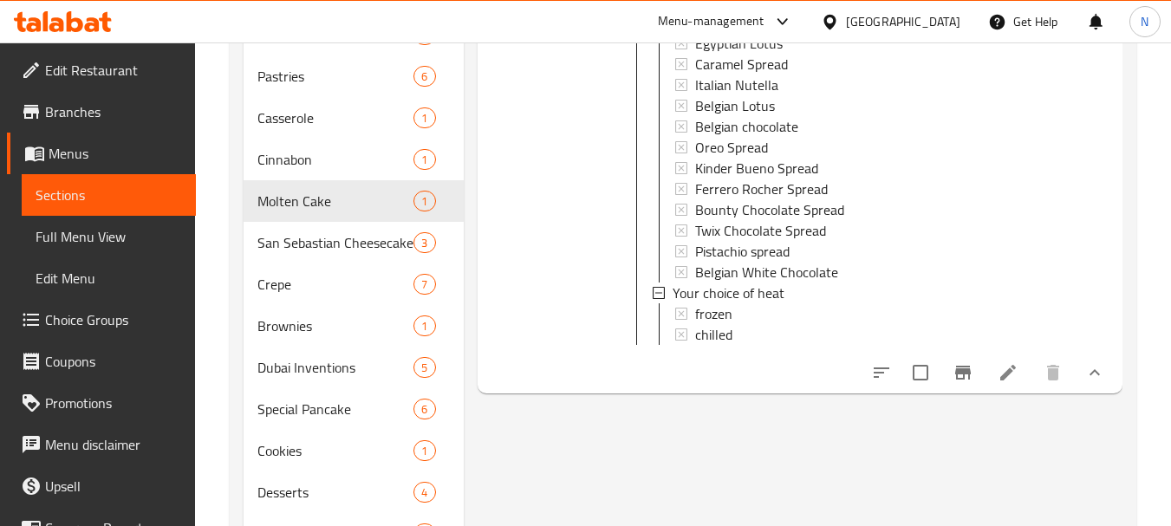
scroll to position [539, 0]
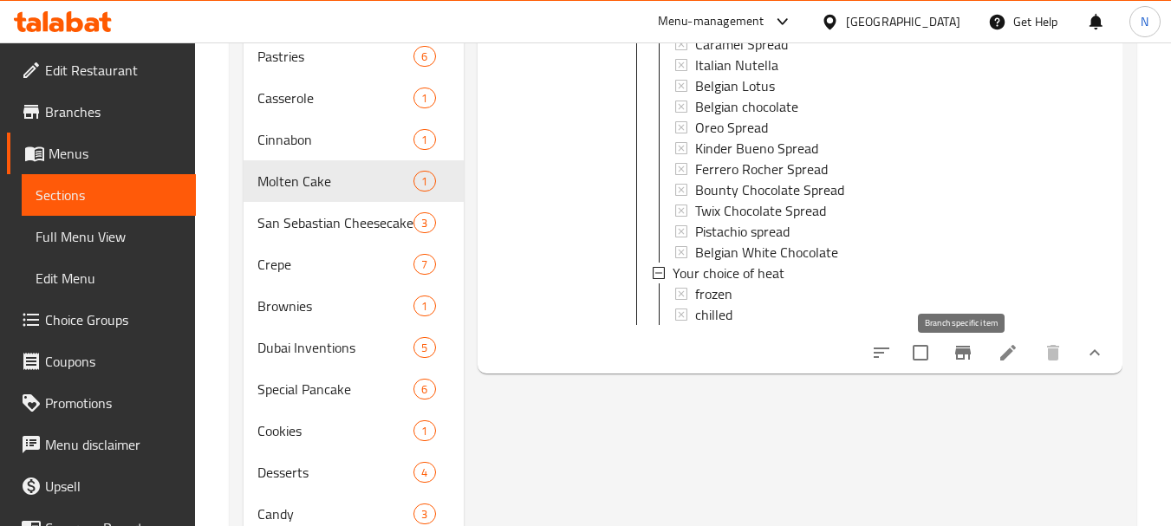
click at [962, 360] on icon "Branch-specific-item" at bounding box center [964, 353] width 16 height 14
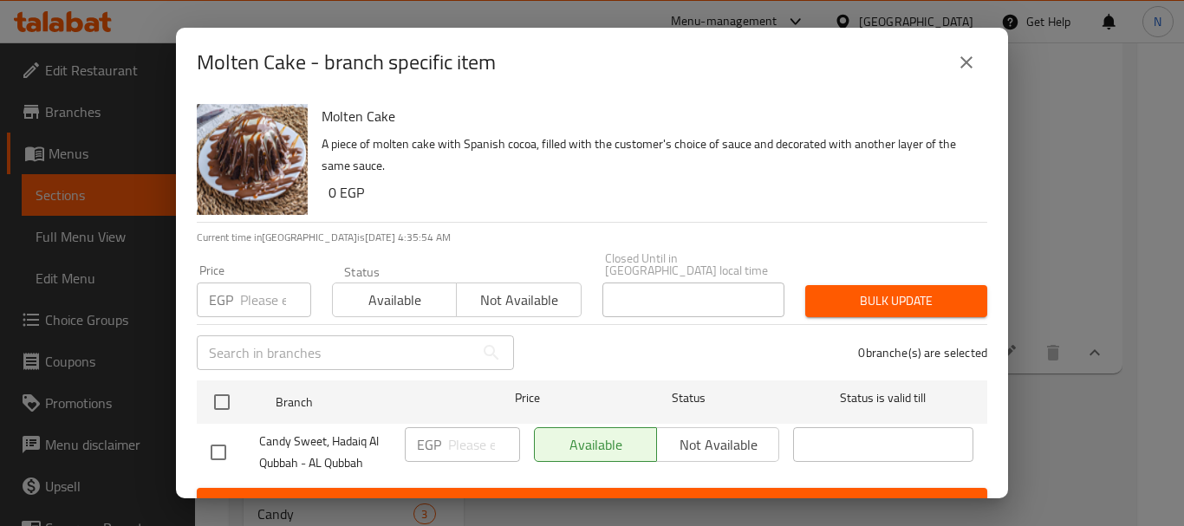
click at [971, 65] on icon "close" at bounding box center [966, 62] width 21 height 21
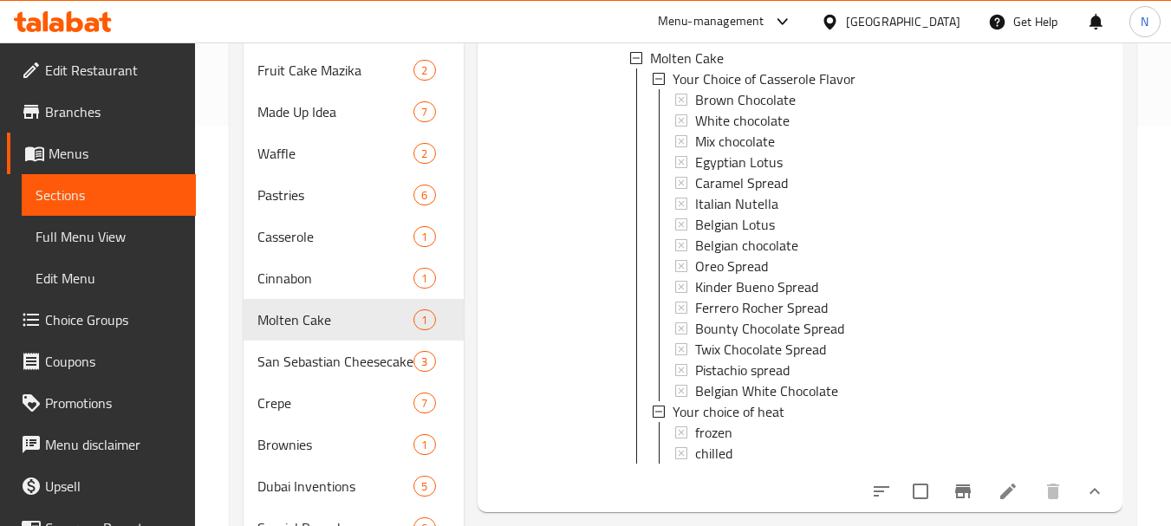
scroll to position [366, 0]
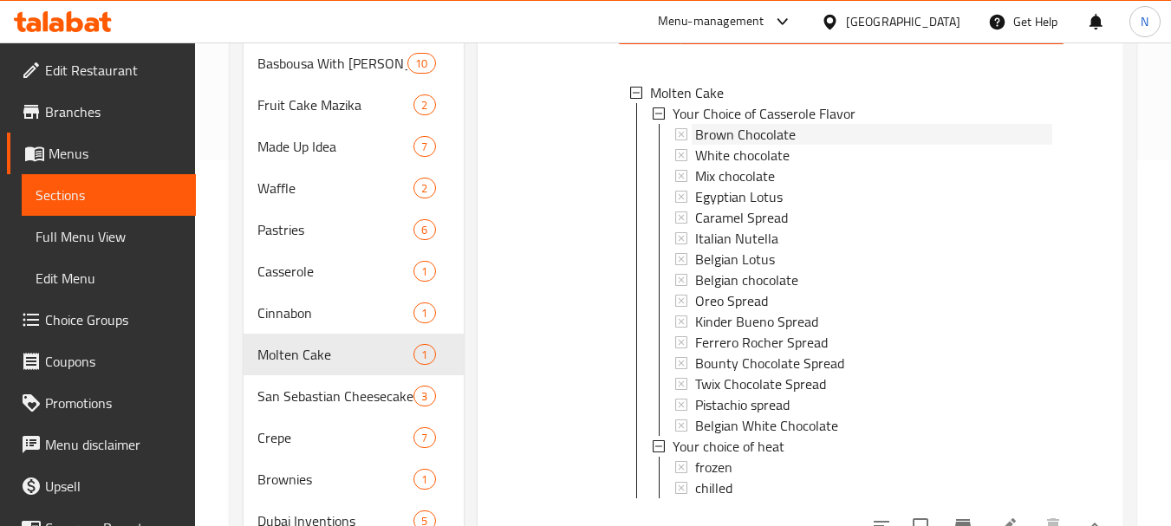
click at [838, 132] on div "Brown Chocolate" at bounding box center [873, 134] width 357 height 21
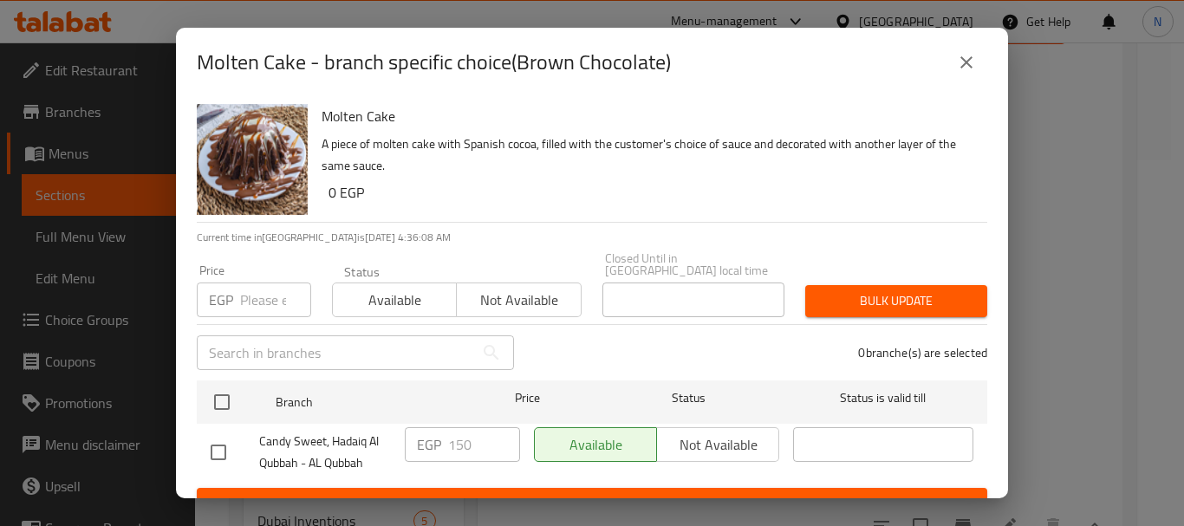
drag, startPoint x: 962, startPoint y: 56, endPoint x: 954, endPoint y: 78, distance: 23.3
click at [963, 58] on icon "close" at bounding box center [966, 62] width 21 height 21
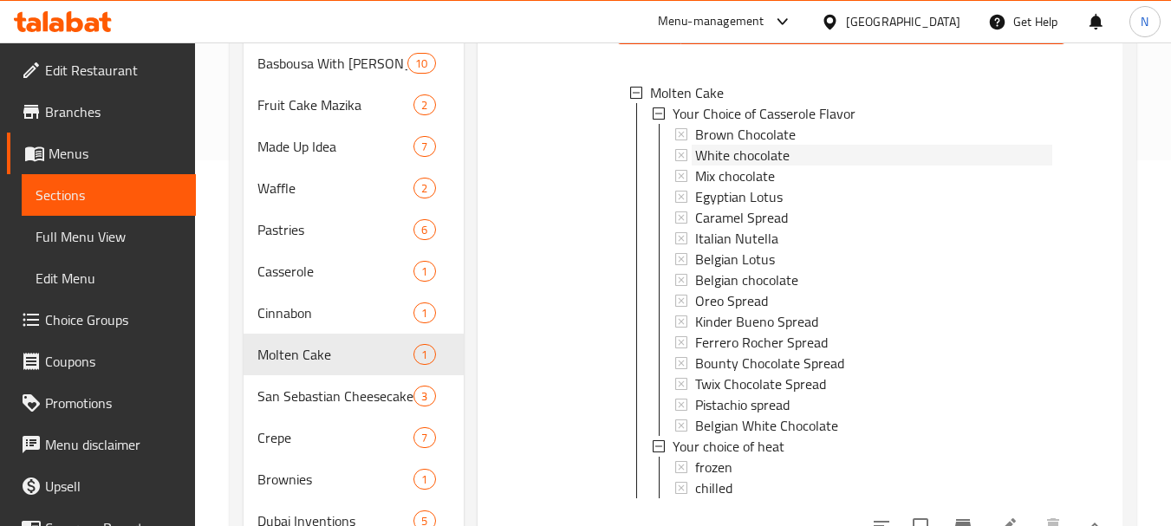
click at [855, 157] on div "White chocolate" at bounding box center [873, 155] width 357 height 21
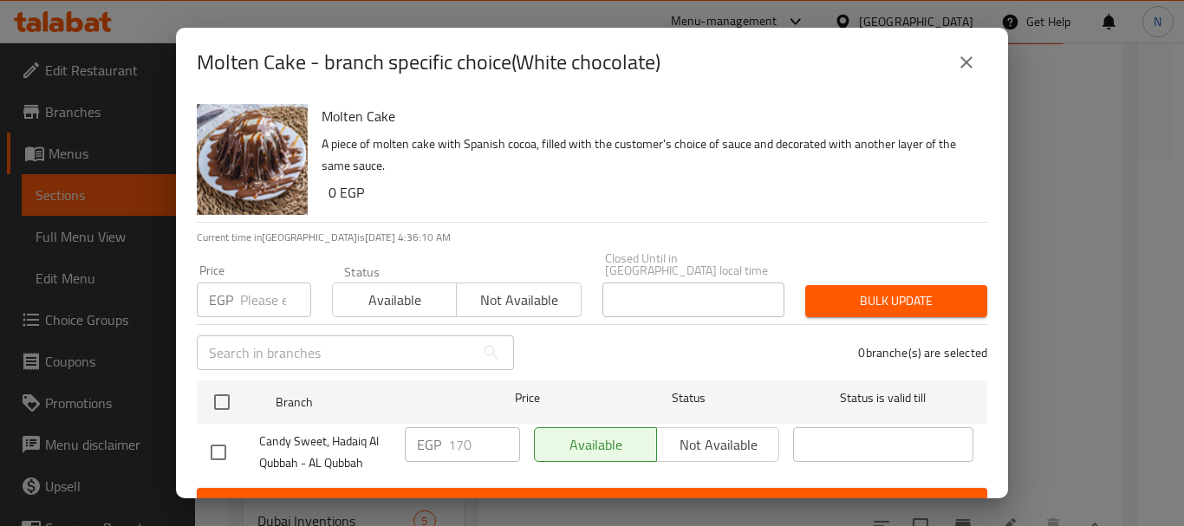
click at [966, 60] on icon "close" at bounding box center [966, 62] width 21 height 21
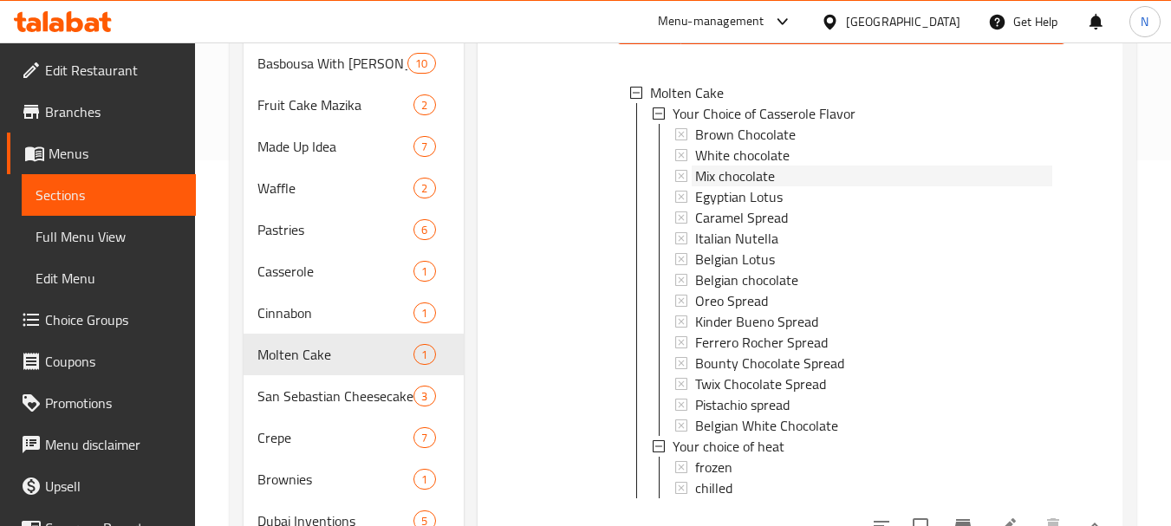
click at [754, 170] on span "Mix chocolate" at bounding box center [735, 176] width 80 height 21
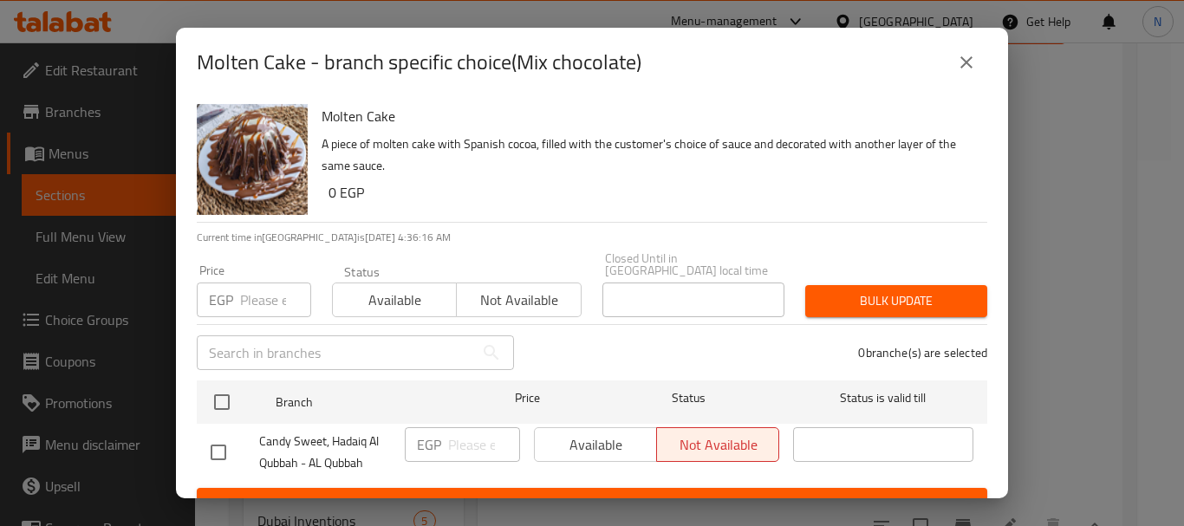
click at [959, 65] on icon "close" at bounding box center [966, 62] width 21 height 21
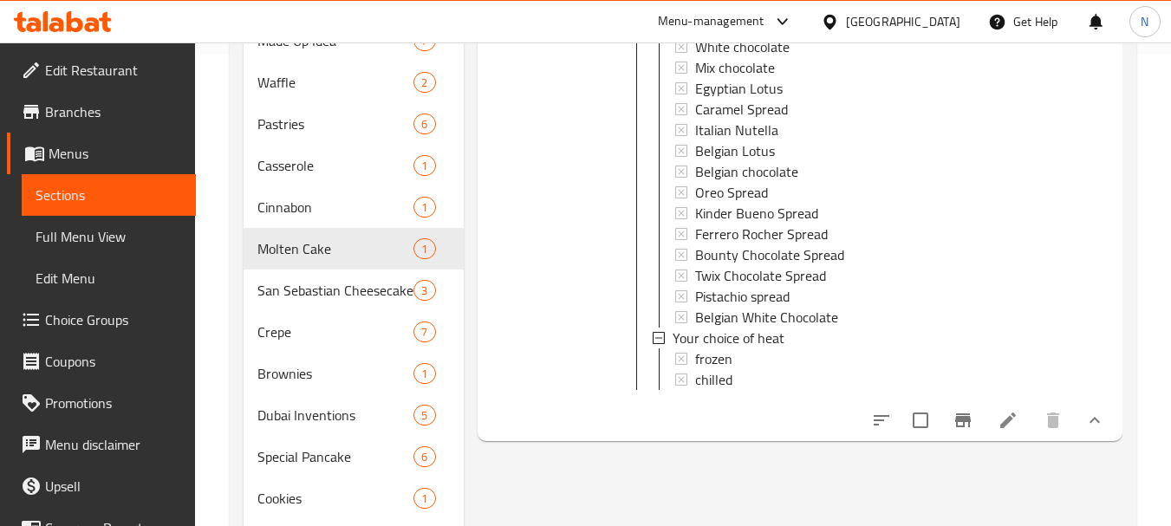
scroll to position [542, 0]
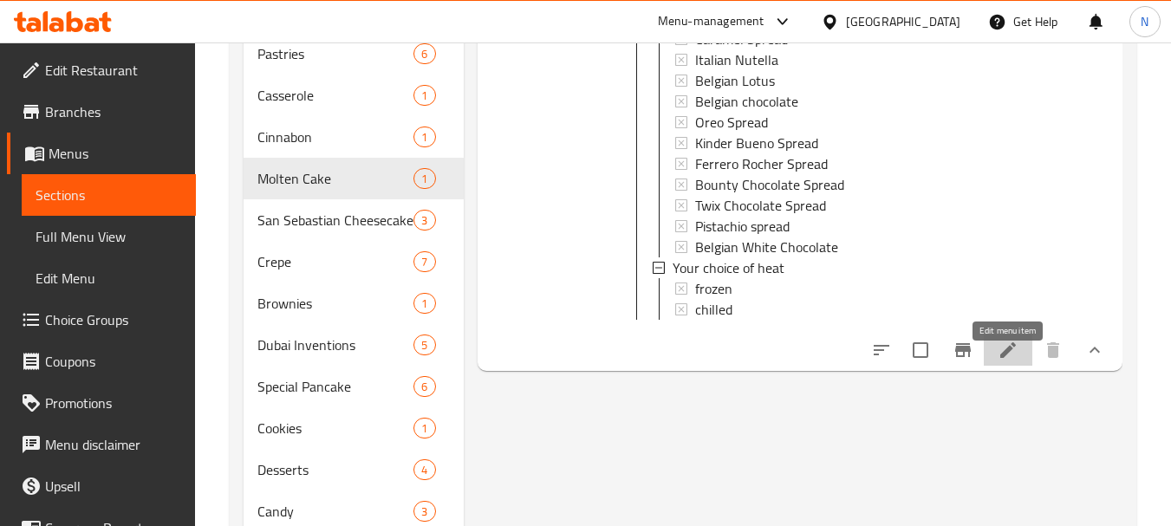
click at [1017, 354] on icon at bounding box center [1008, 350] width 21 height 21
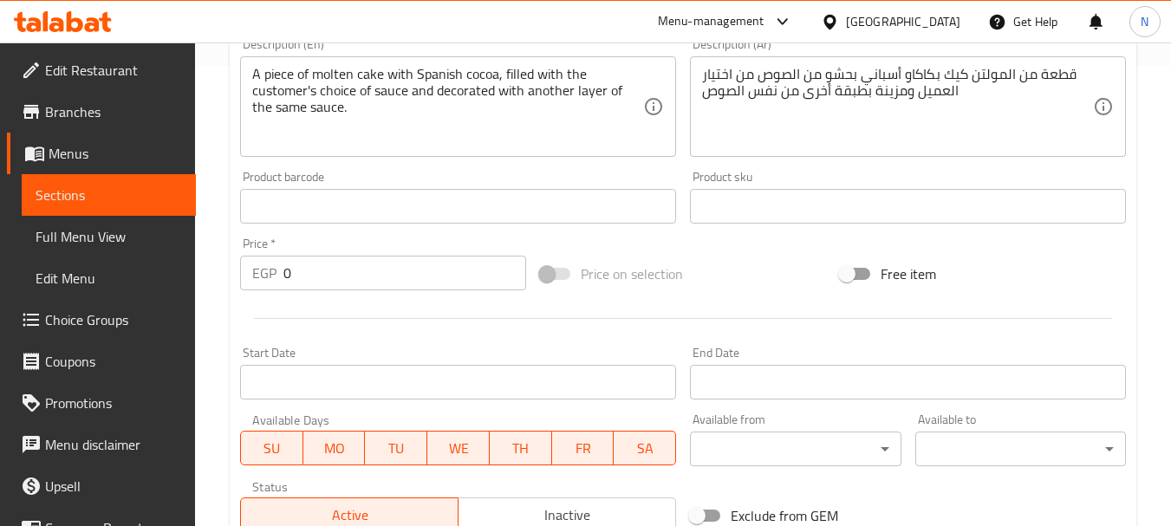
scroll to position [824, 0]
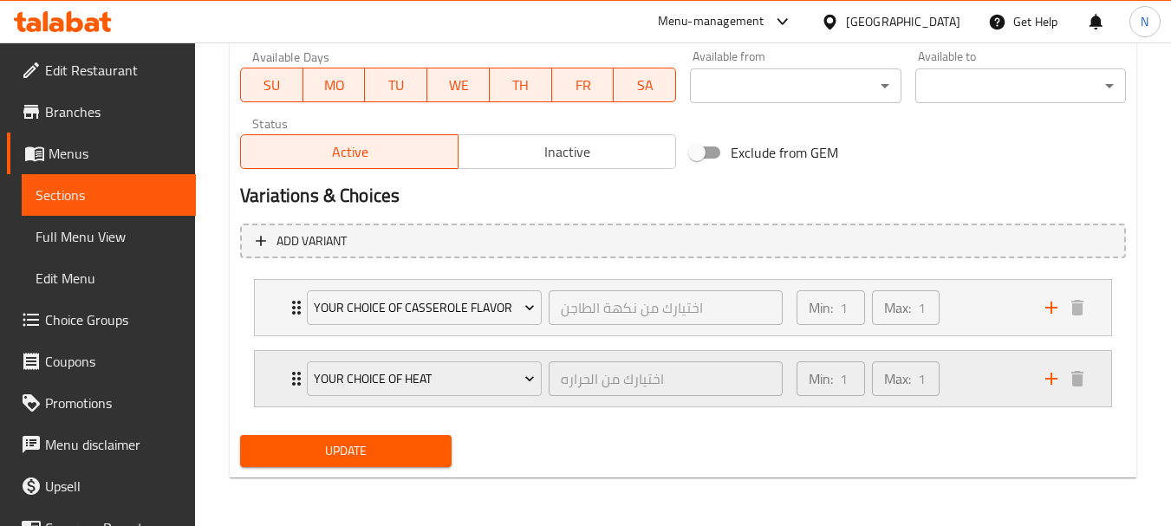
click at [989, 367] on div "Min: 1 ​ Max: 1 ​" at bounding box center [910, 378] width 249 height 55
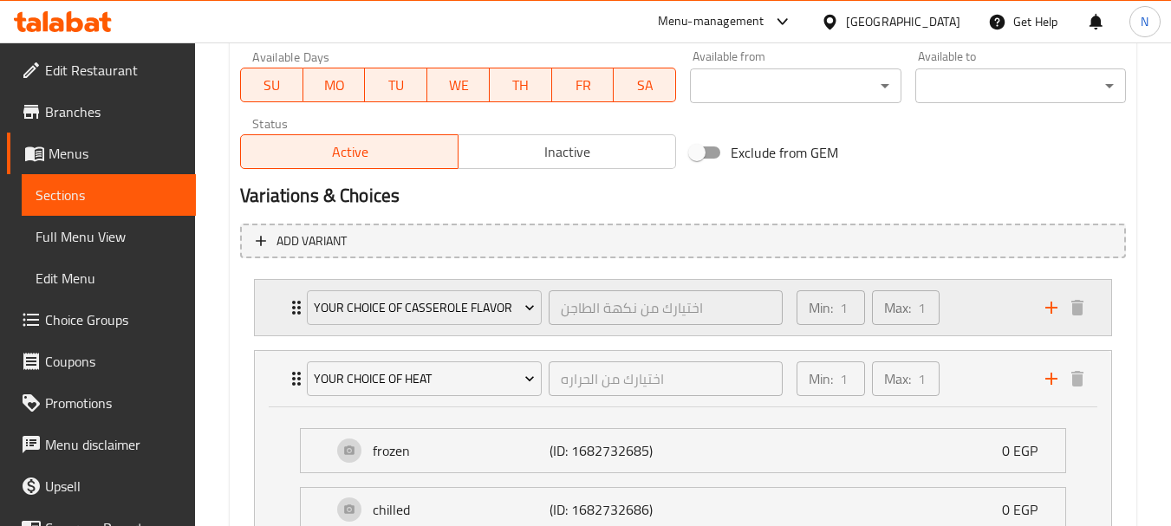
scroll to position [977, 0]
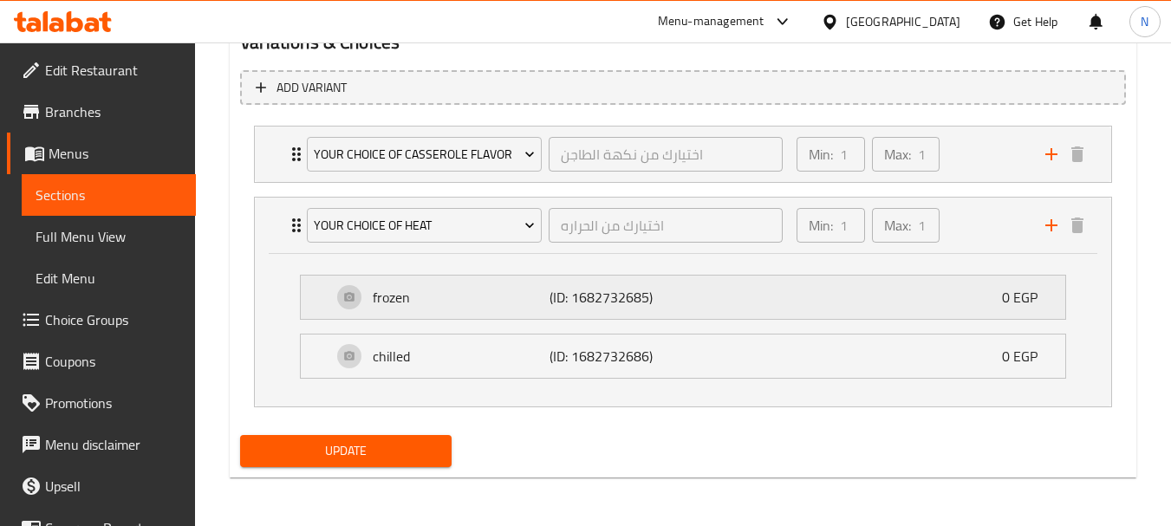
click at [926, 300] on div "frozen (ID: 1682732685) 0 EGP" at bounding box center [688, 297] width 713 height 43
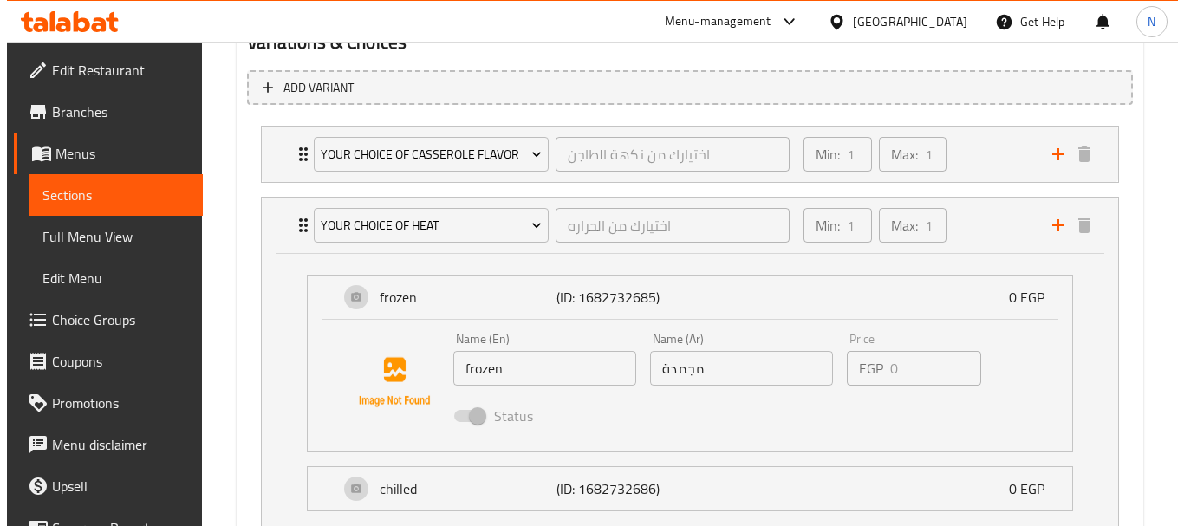
scroll to position [1110, 0]
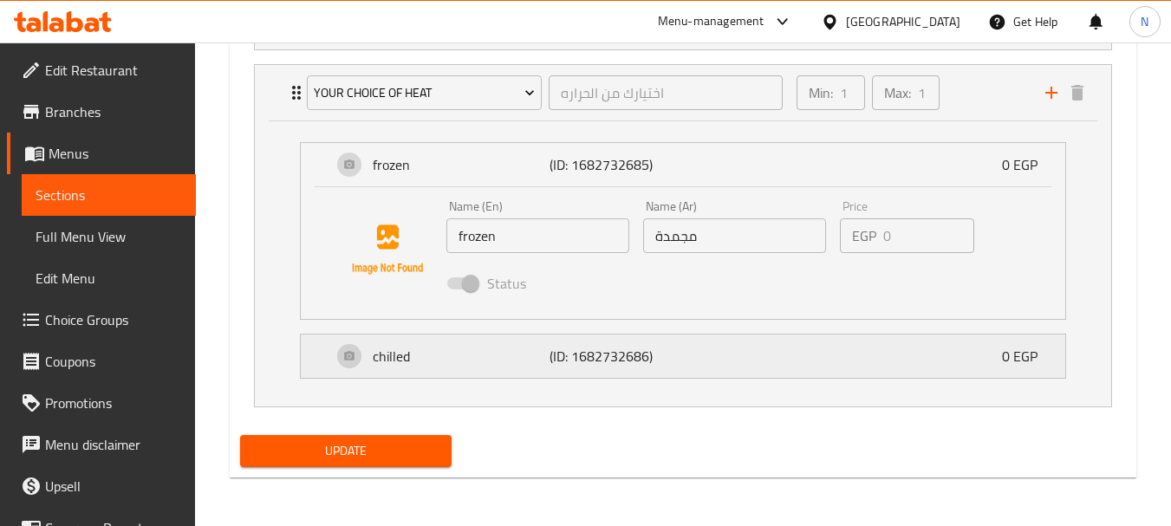
click at [878, 359] on div "chilled (ID: 1682732686) 0 EGP" at bounding box center [688, 356] width 713 height 43
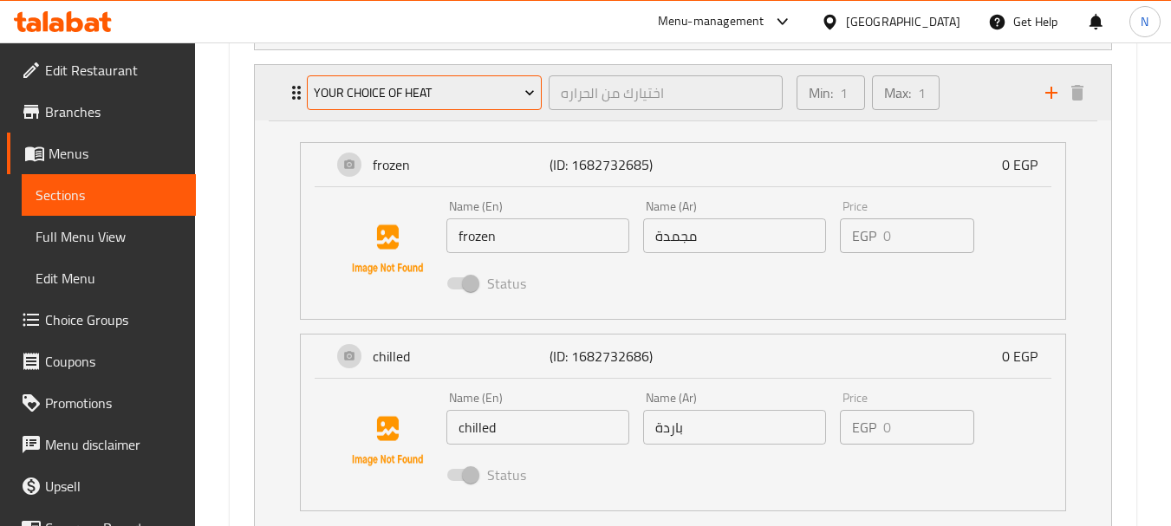
click at [500, 105] on button "Your choice of heat" at bounding box center [424, 92] width 235 height 35
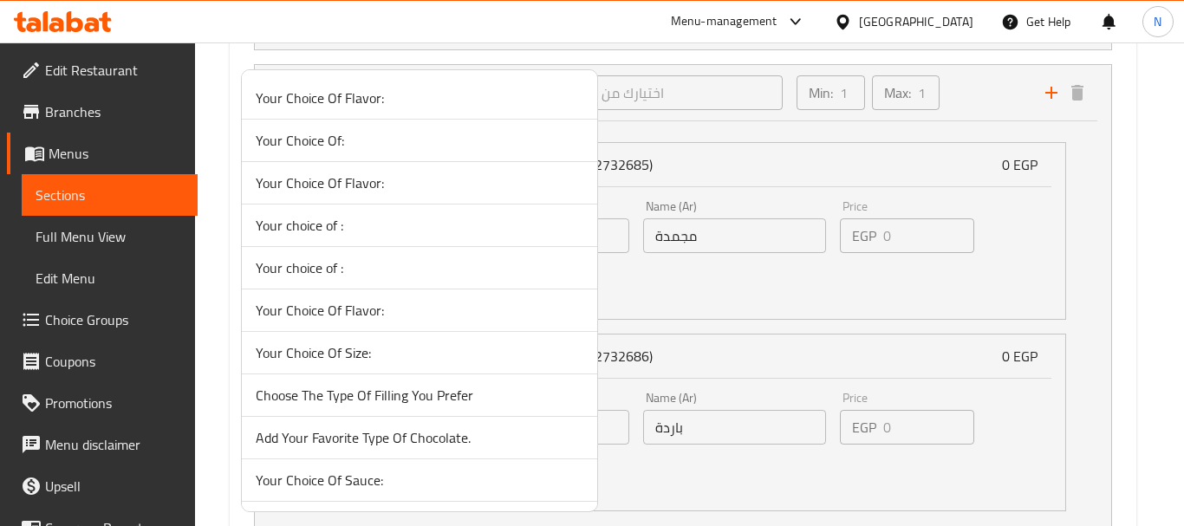
click at [469, 133] on span "Your Choice Of:" at bounding box center [420, 140] width 328 height 21
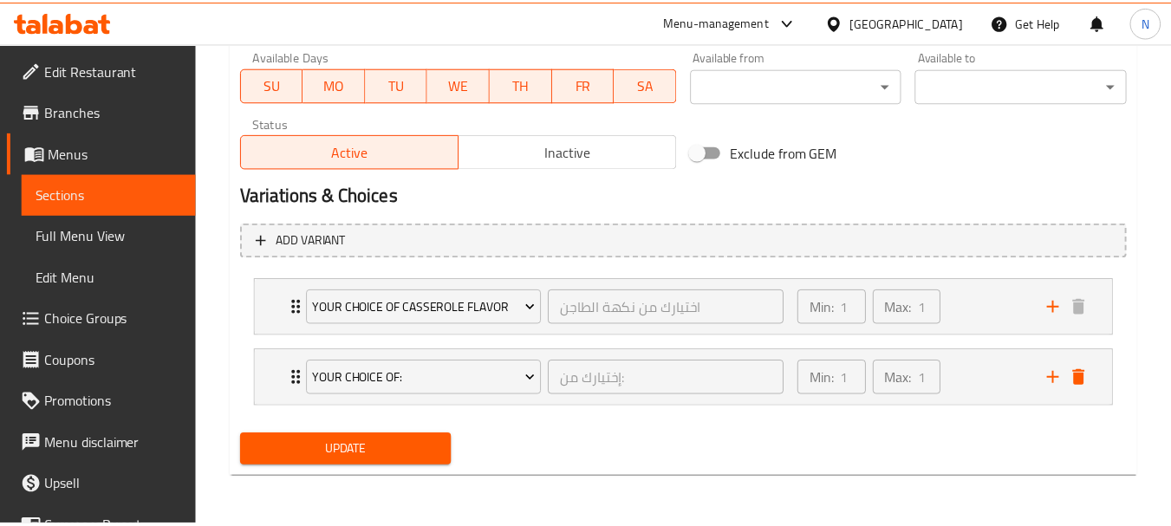
scroll to position [824, 0]
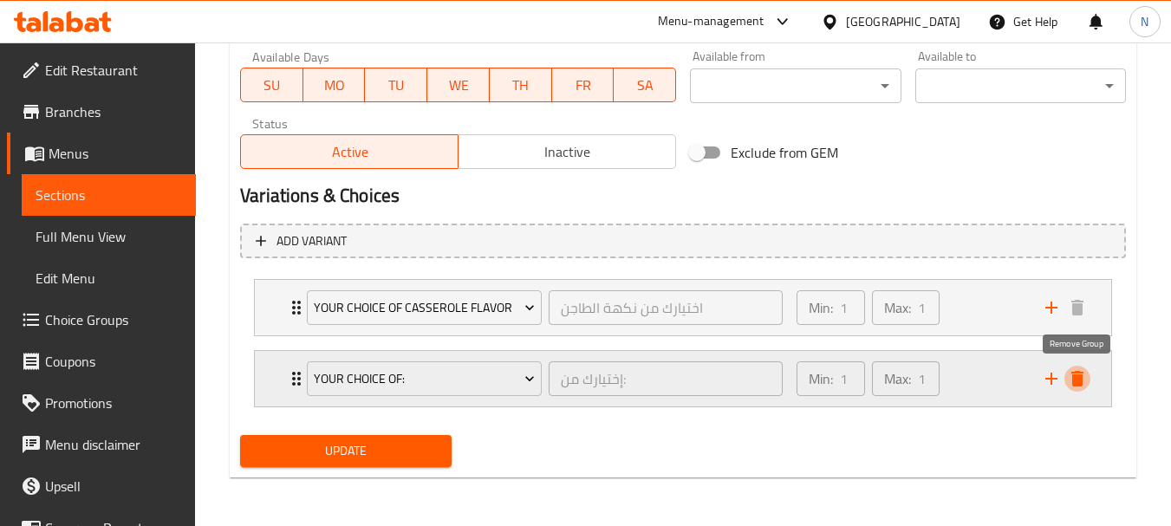
click at [1080, 379] on icon "delete" at bounding box center [1078, 379] width 12 height 16
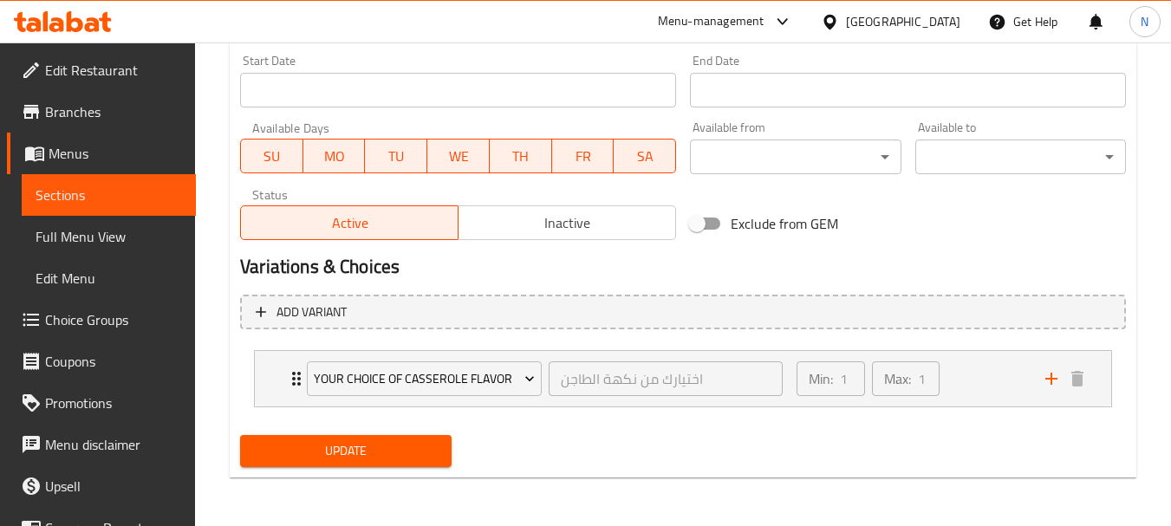
click at [379, 438] on button "Update" at bounding box center [345, 451] width 211 height 32
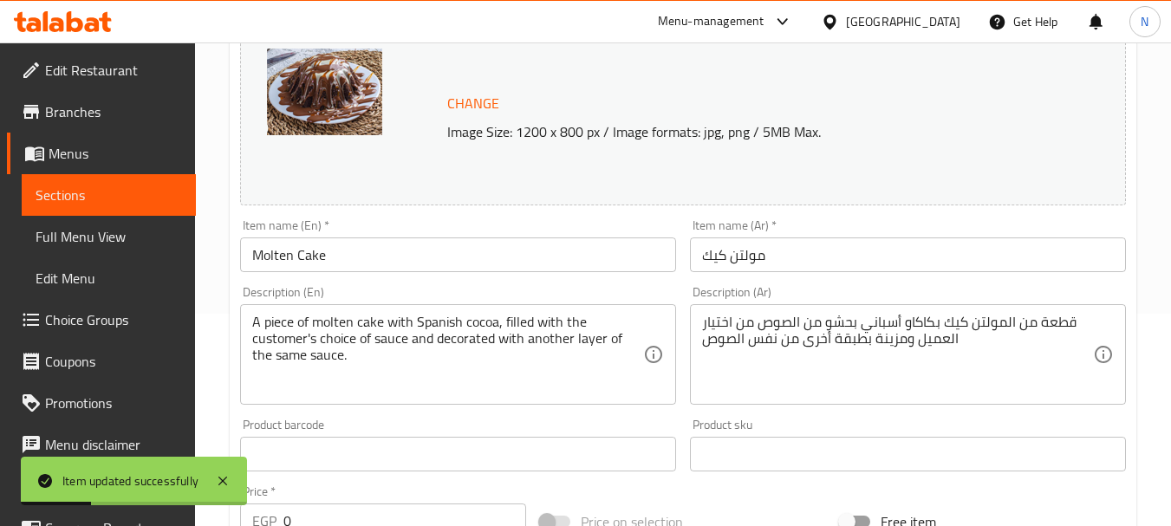
scroll to position [0, 0]
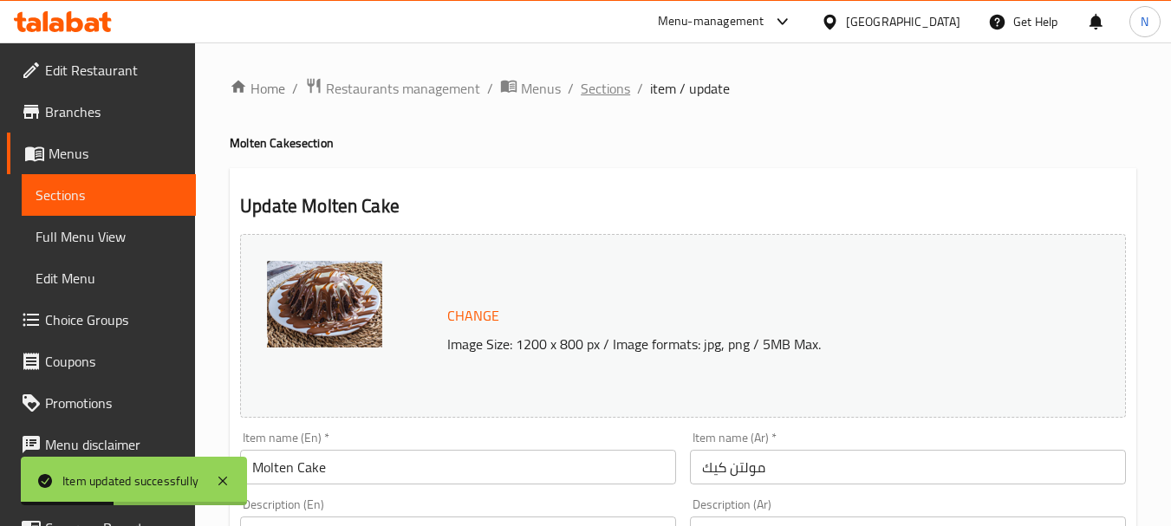
click at [607, 98] on span "Sections" at bounding box center [605, 88] width 49 height 21
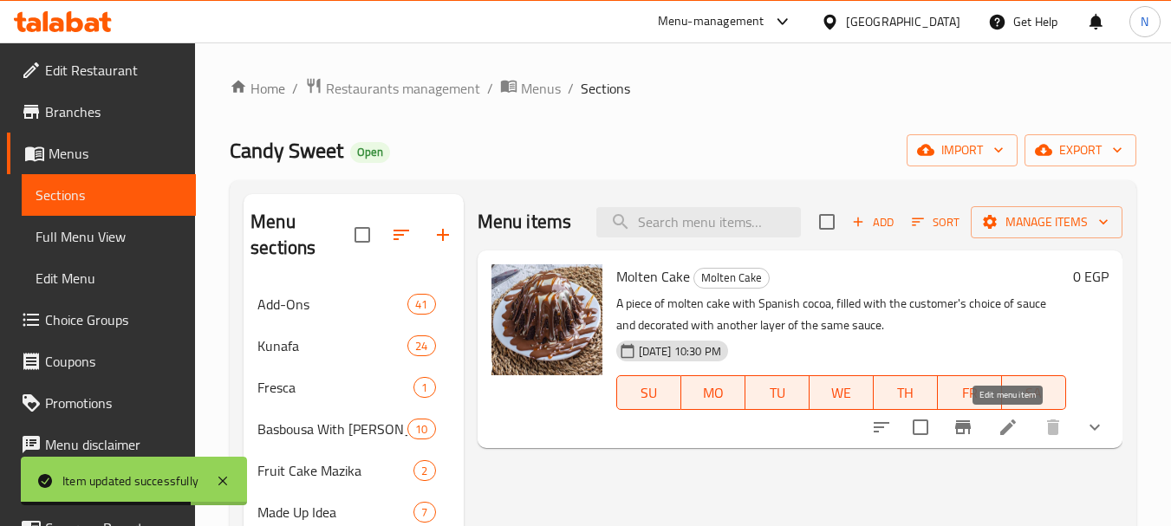
click at [1007, 421] on icon at bounding box center [1008, 427] width 21 height 21
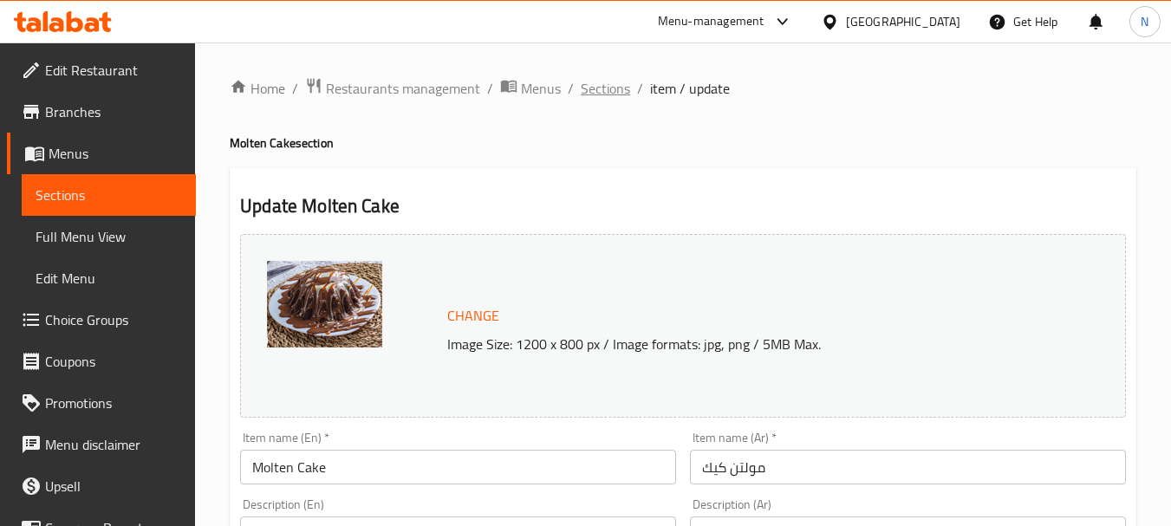
click at [597, 92] on span "Sections" at bounding box center [605, 88] width 49 height 21
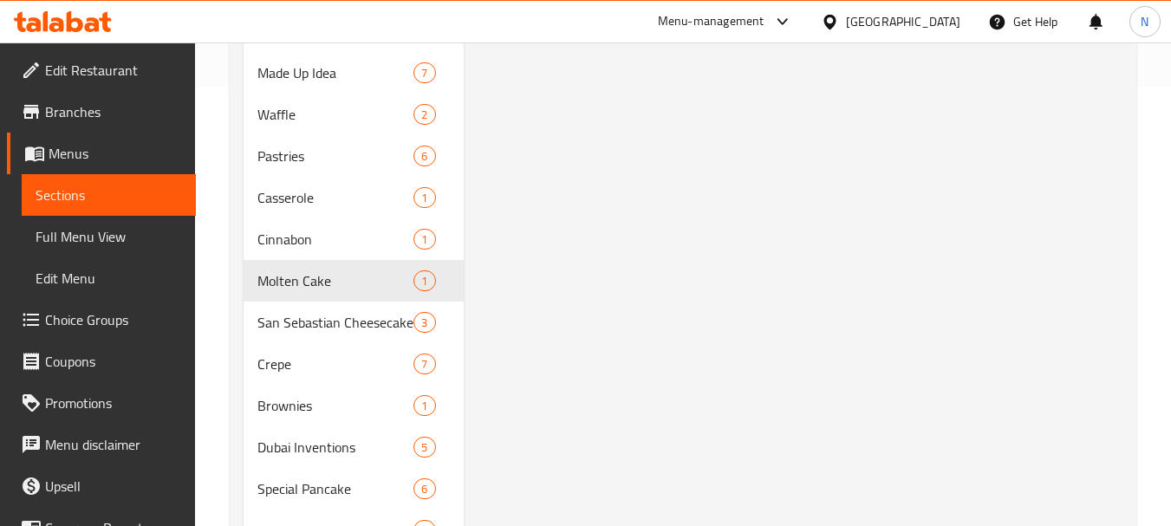
scroll to position [474, 0]
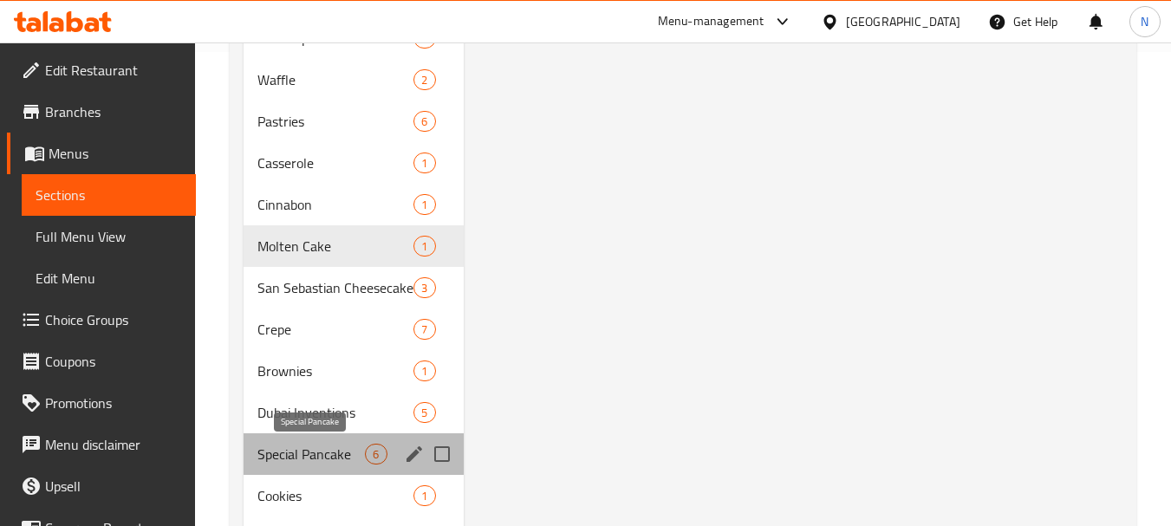
click at [331, 456] on span "Special Pancake" at bounding box center [312, 454] width 108 height 21
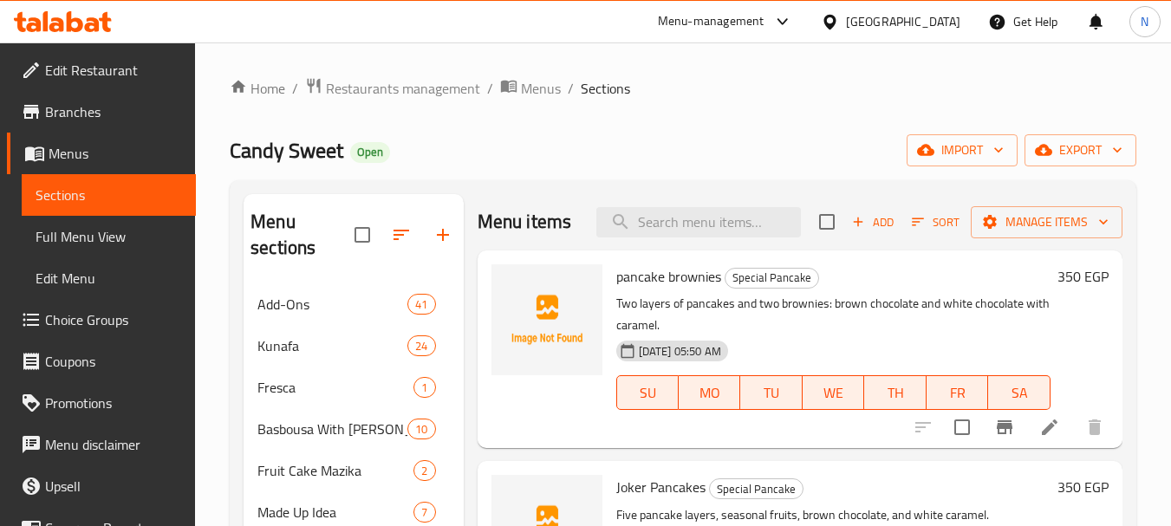
click at [1008, 431] on icon "Branch-specific-item" at bounding box center [1005, 427] width 21 height 21
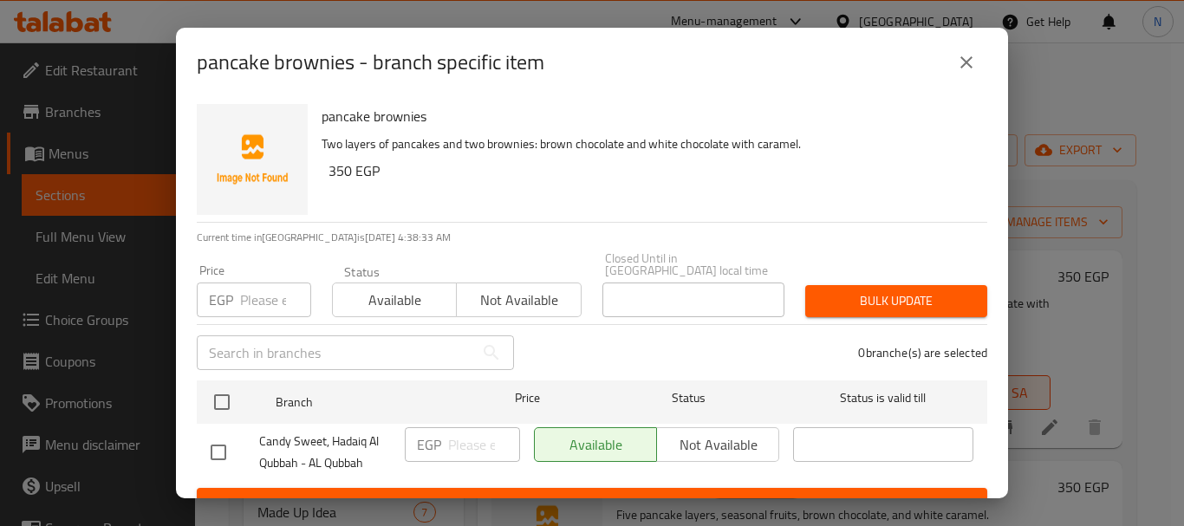
click at [268, 298] on input "number" at bounding box center [275, 300] width 71 height 35
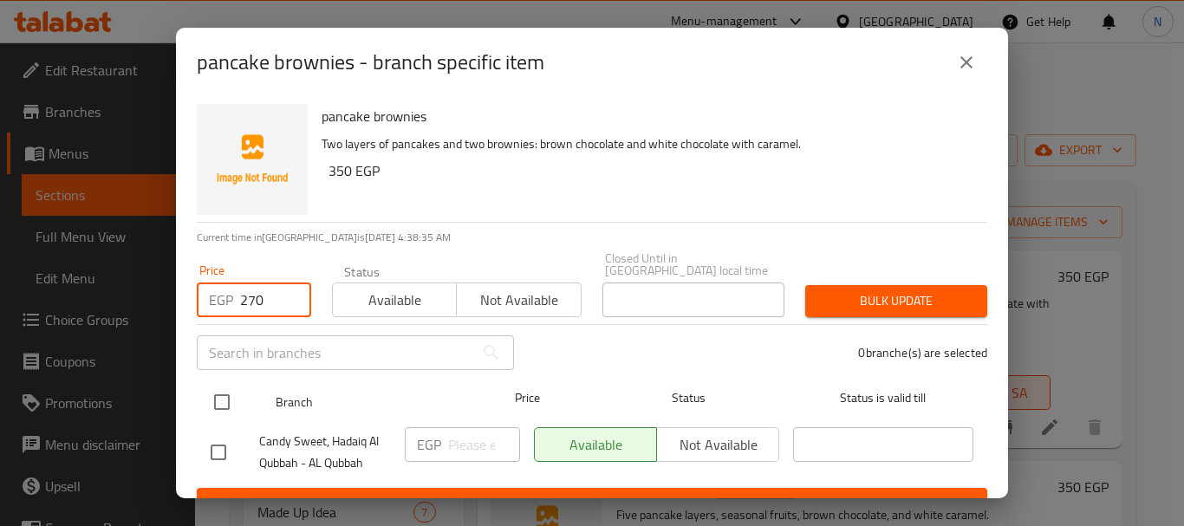
type input "270"
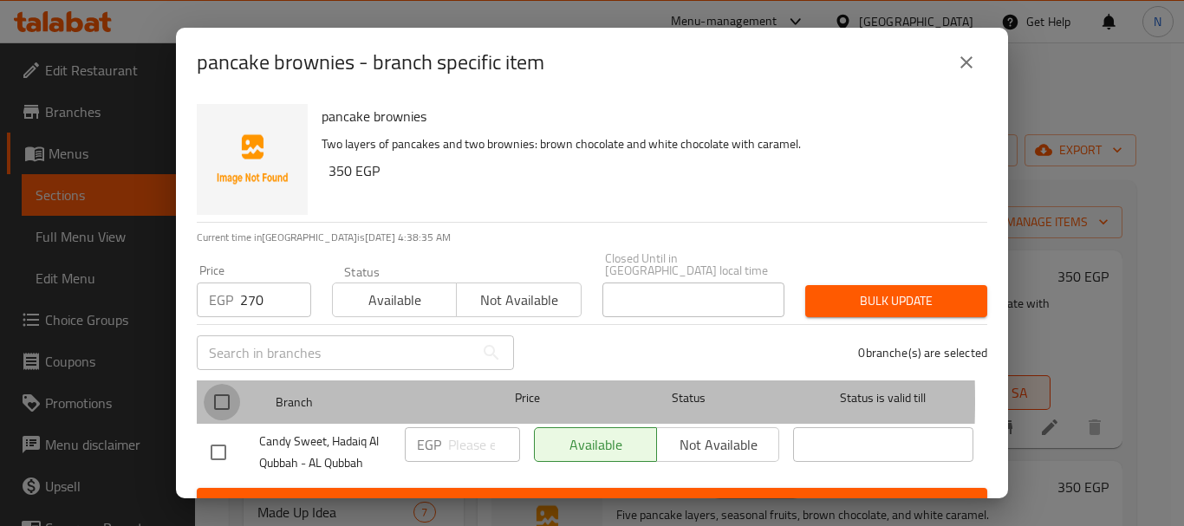
click at [219, 388] on input "checkbox" at bounding box center [222, 402] width 36 height 36
checkbox input "true"
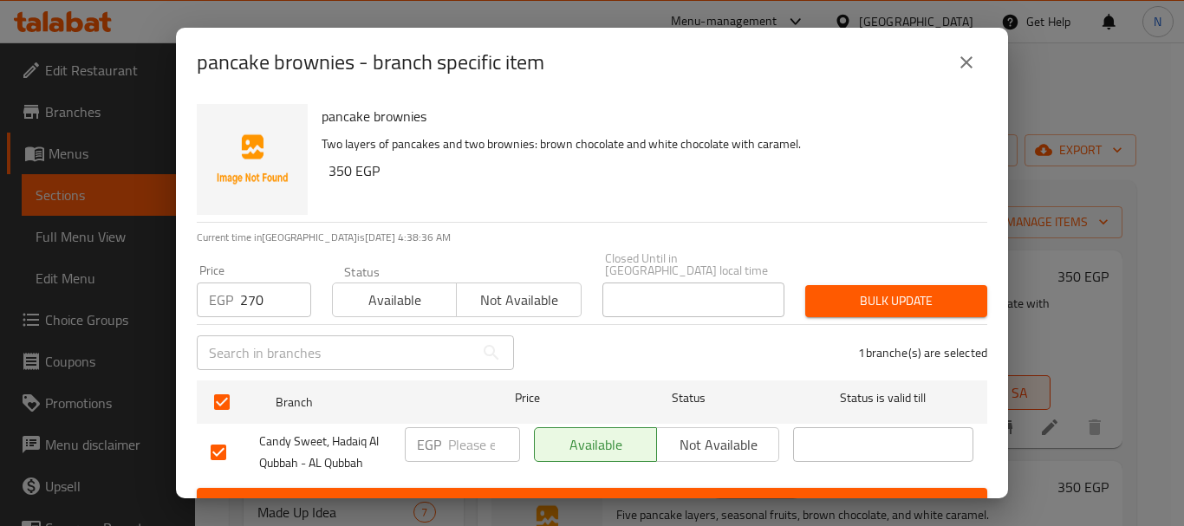
click at [858, 291] on span "Bulk update" at bounding box center [896, 301] width 154 height 22
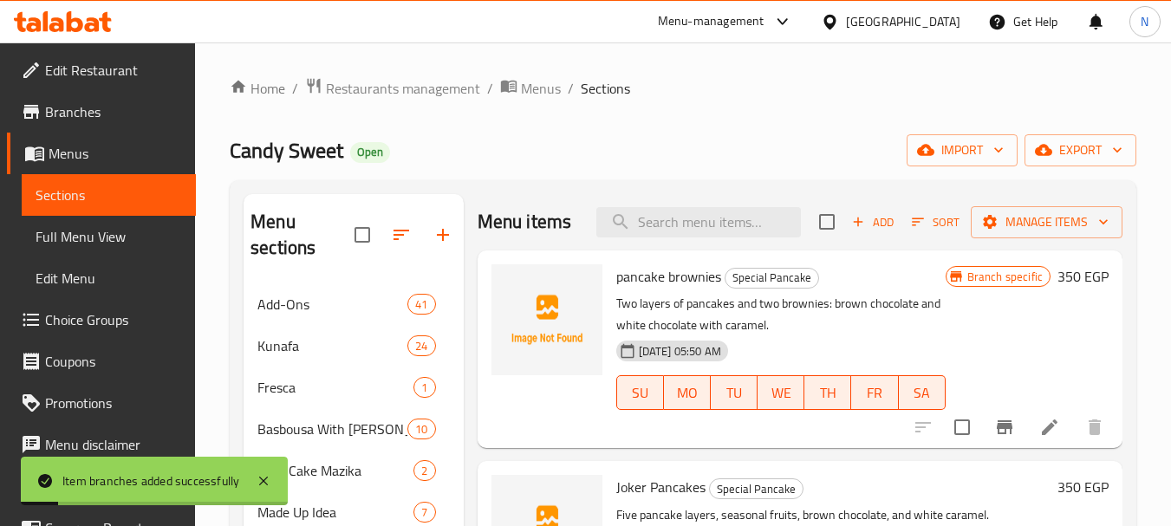
click at [1067, 282] on h6 "350 EGP" at bounding box center [1083, 276] width 51 height 24
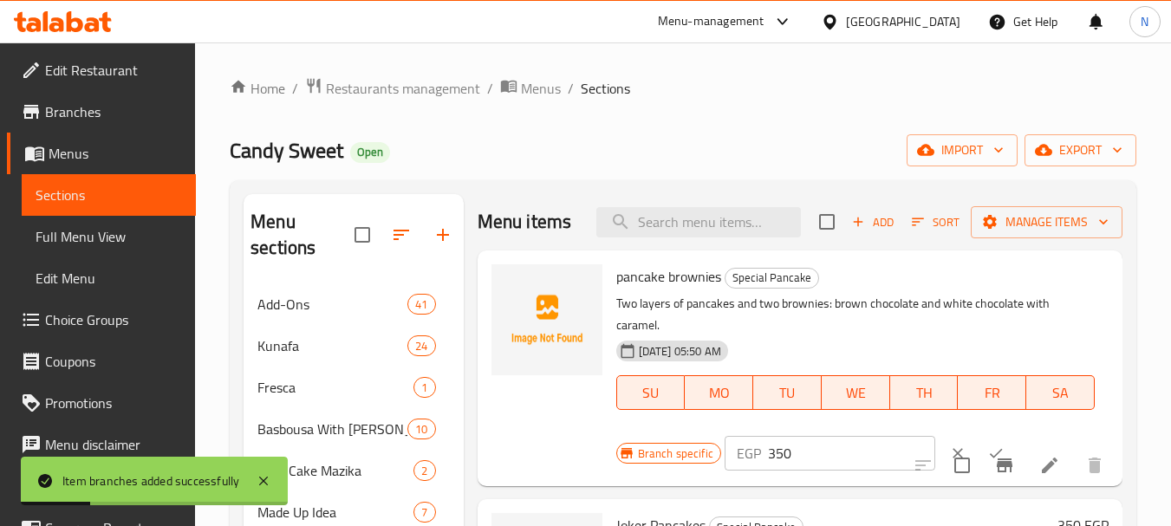
click at [786, 436] on input "350" at bounding box center [851, 453] width 167 height 35
click at [782, 436] on input "350" at bounding box center [851, 453] width 167 height 35
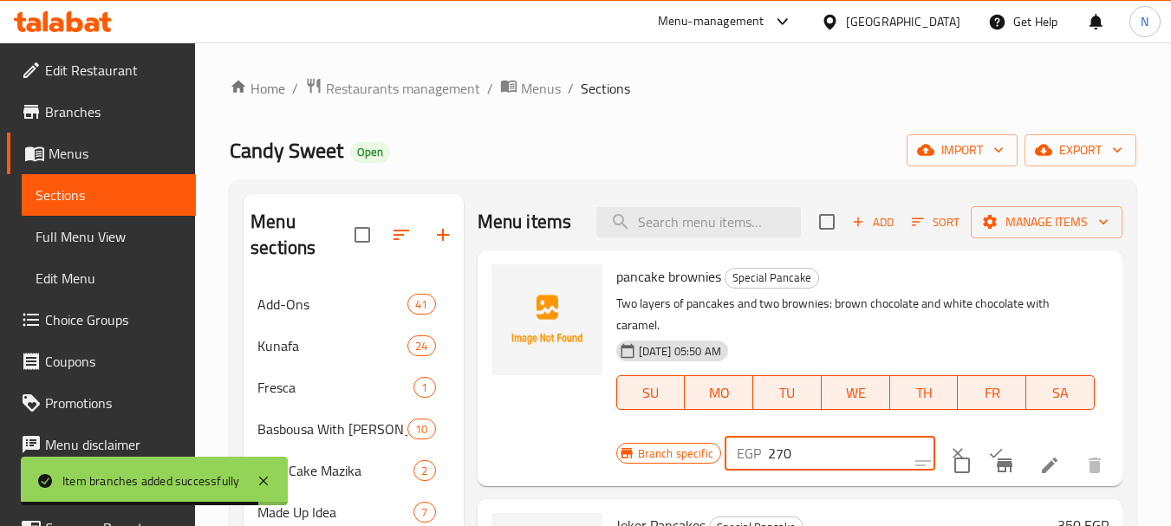
type input "270"
click at [977, 434] on button "ok" at bounding box center [996, 453] width 38 height 38
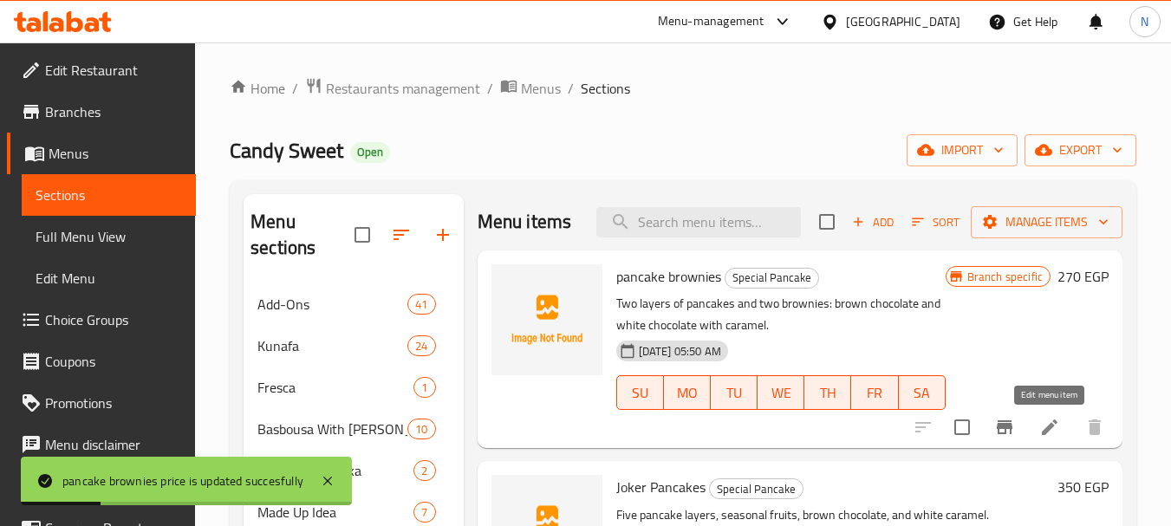
click at [1041, 420] on icon at bounding box center [1050, 427] width 21 height 21
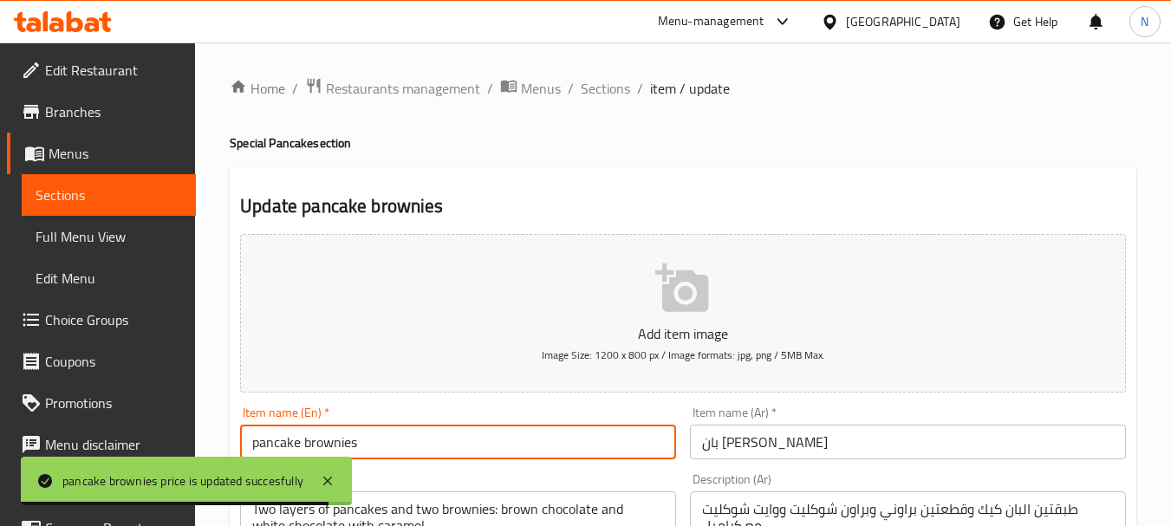
click at [336, 434] on input "pancake brownies" at bounding box center [458, 442] width 436 height 35
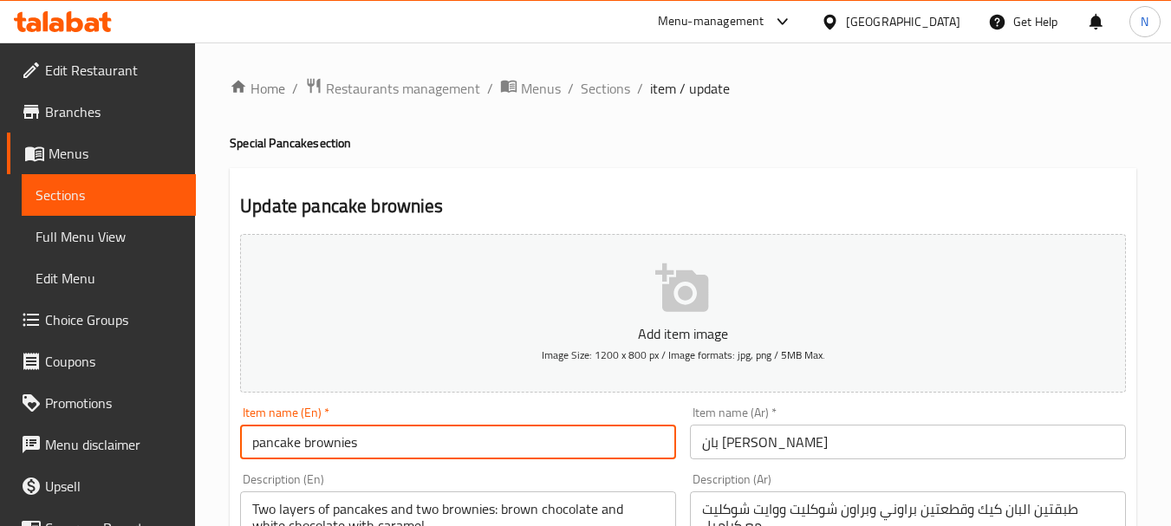
type input "Pancake Brownies"
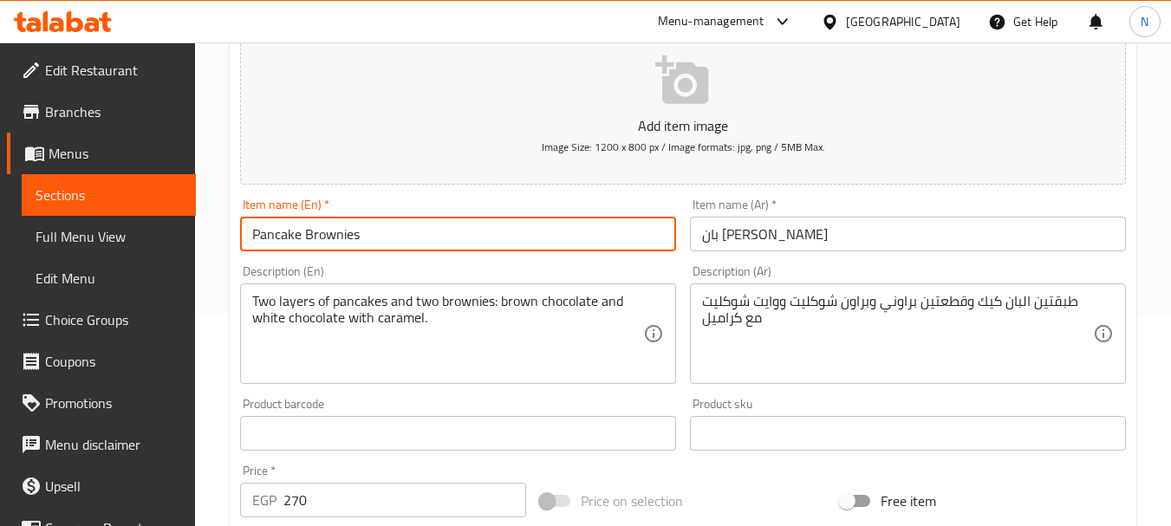
scroll to position [699, 0]
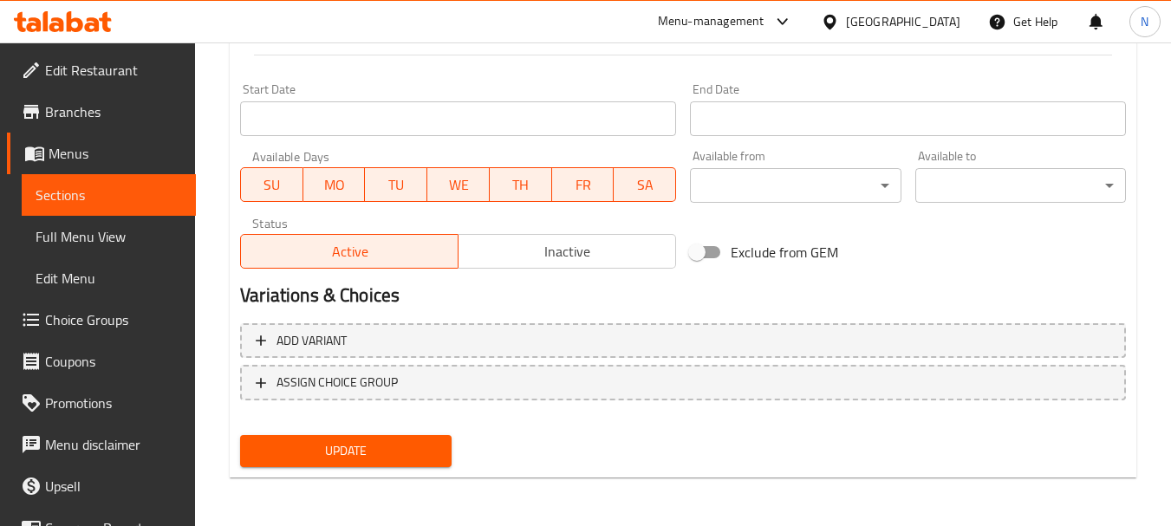
click at [337, 460] on span "Update" at bounding box center [345, 451] width 183 height 22
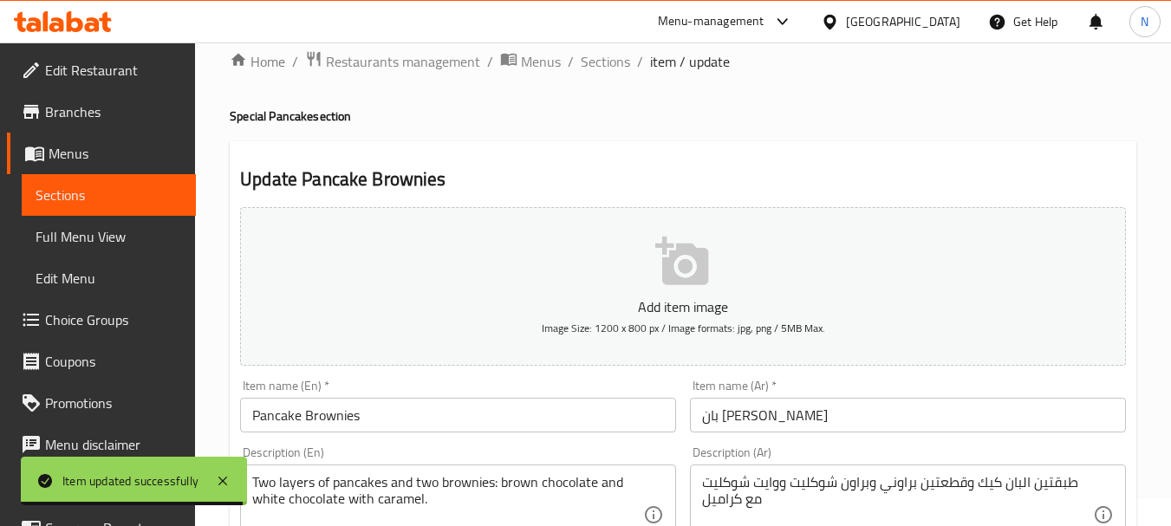
scroll to position [0, 0]
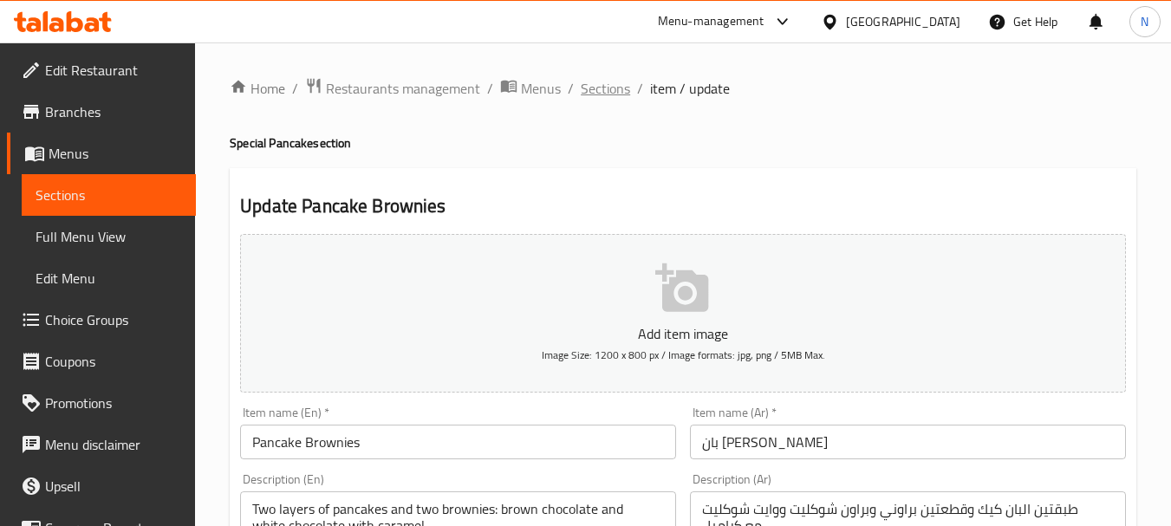
click at [619, 84] on span "Sections" at bounding box center [605, 88] width 49 height 21
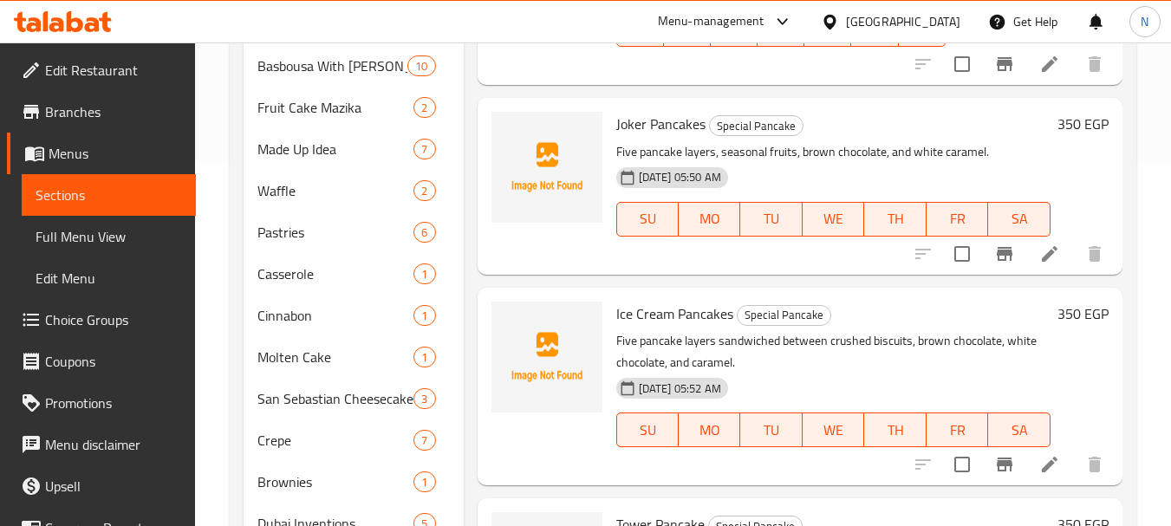
scroll to position [387, 0]
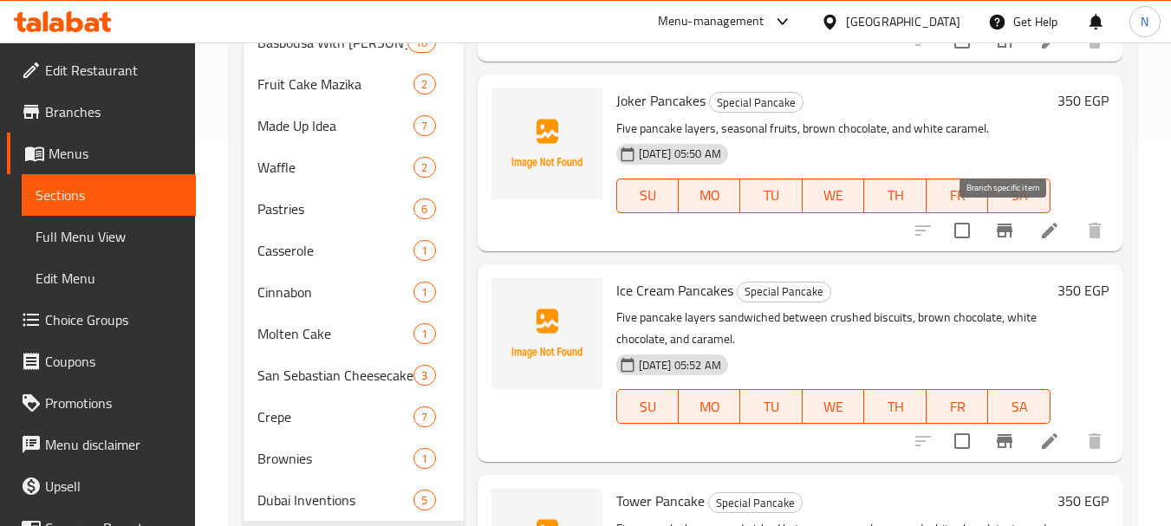
click at [1007, 235] on icon "Branch-specific-item" at bounding box center [1005, 230] width 21 height 21
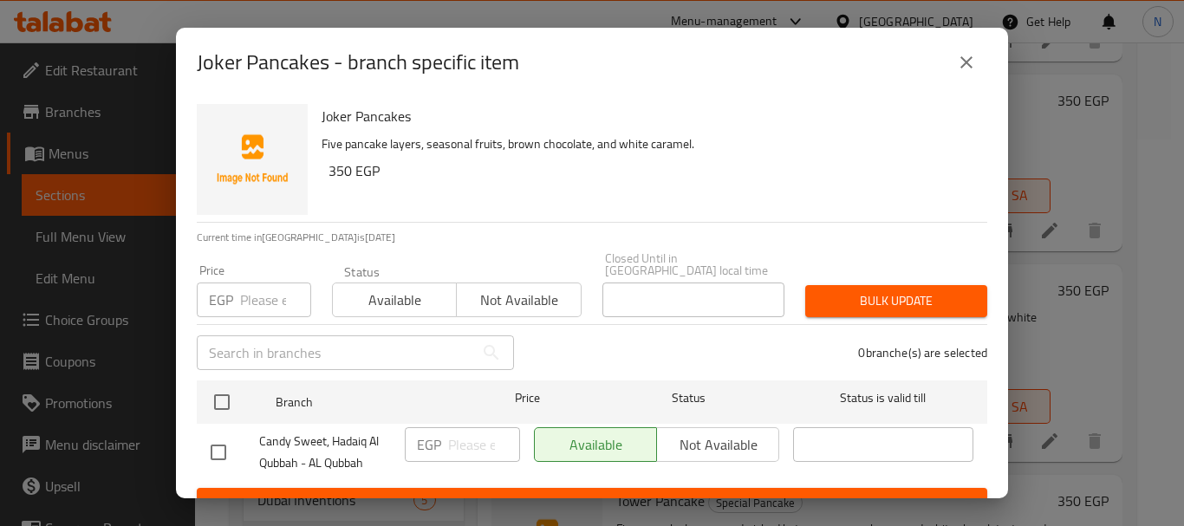
click at [269, 294] on input "number" at bounding box center [275, 300] width 71 height 35
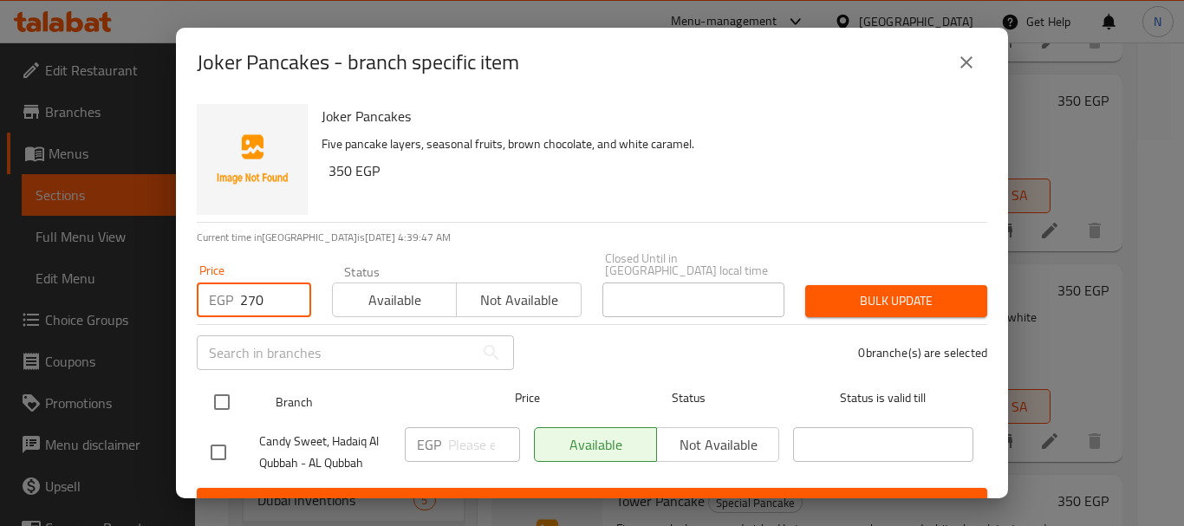
type input "270"
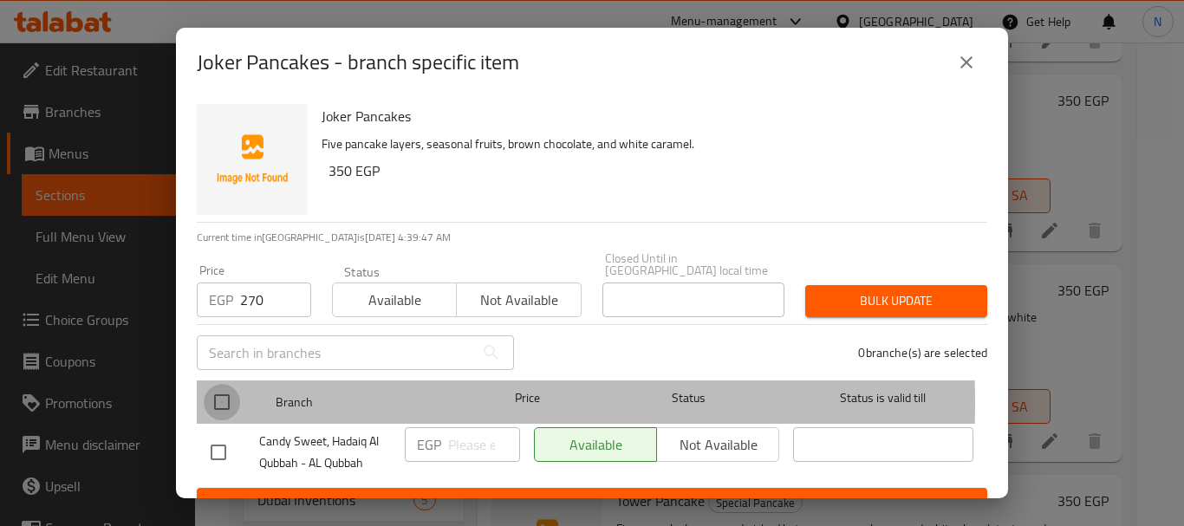
click at [224, 391] on input "checkbox" at bounding box center [222, 402] width 36 height 36
checkbox input "true"
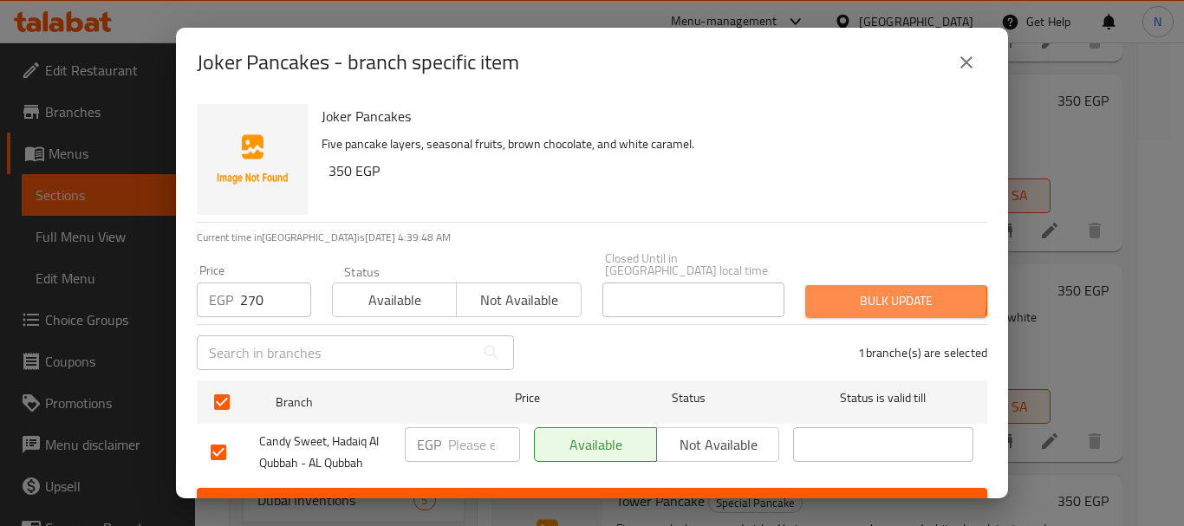
click at [841, 290] on span "Bulk update" at bounding box center [896, 301] width 154 height 22
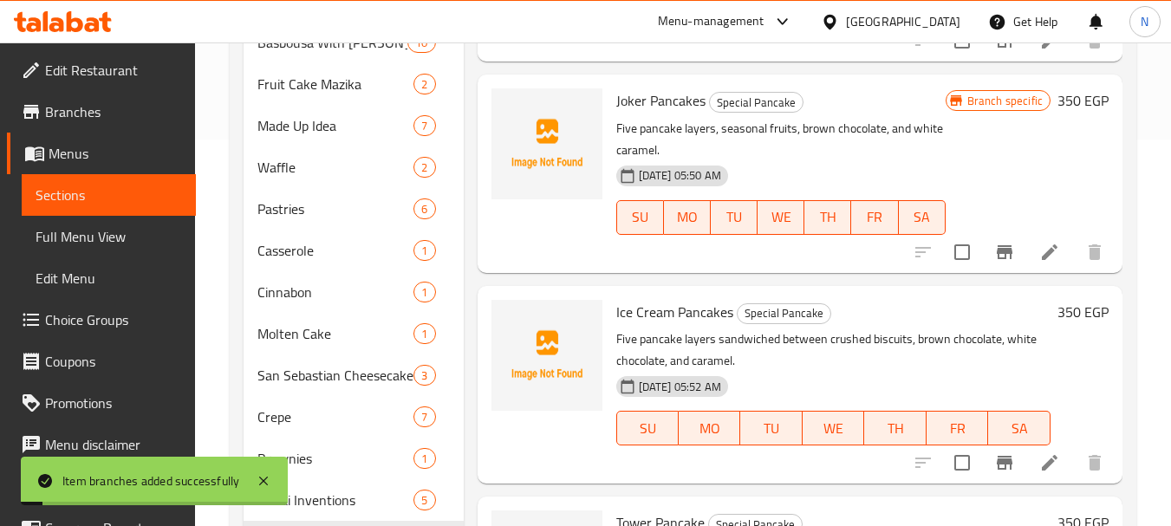
click at [1068, 94] on h6 "350 EGP" at bounding box center [1083, 100] width 51 height 24
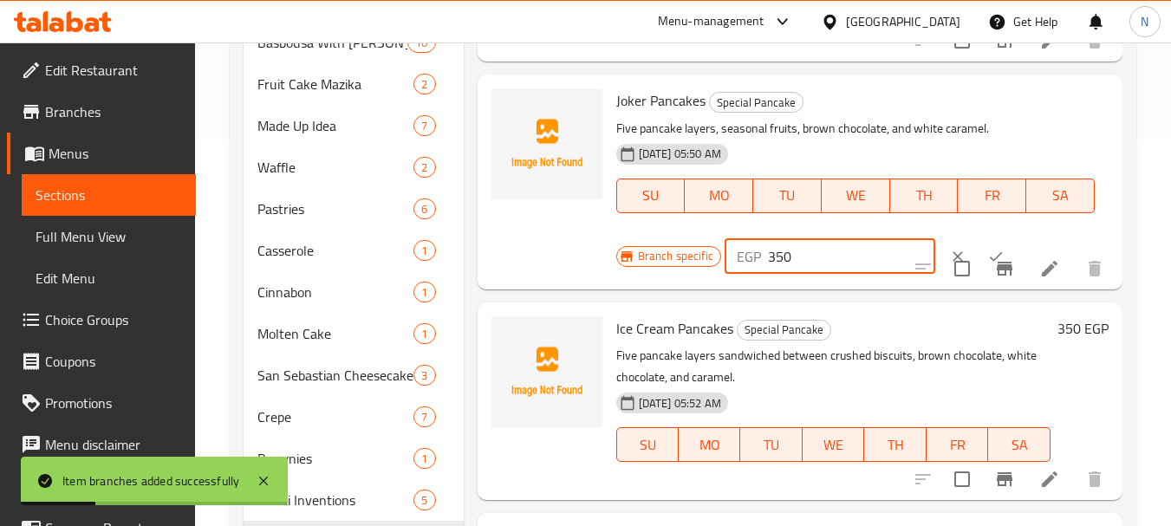
click at [769, 264] on input "350" at bounding box center [851, 256] width 167 height 35
type input "270"
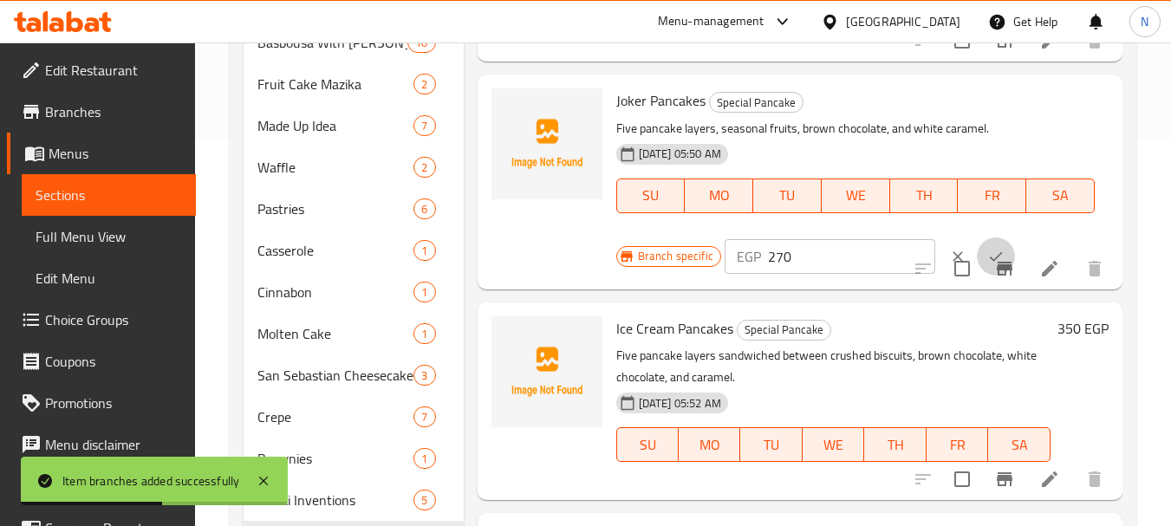
click at [977, 245] on button "ok" at bounding box center [996, 257] width 38 height 38
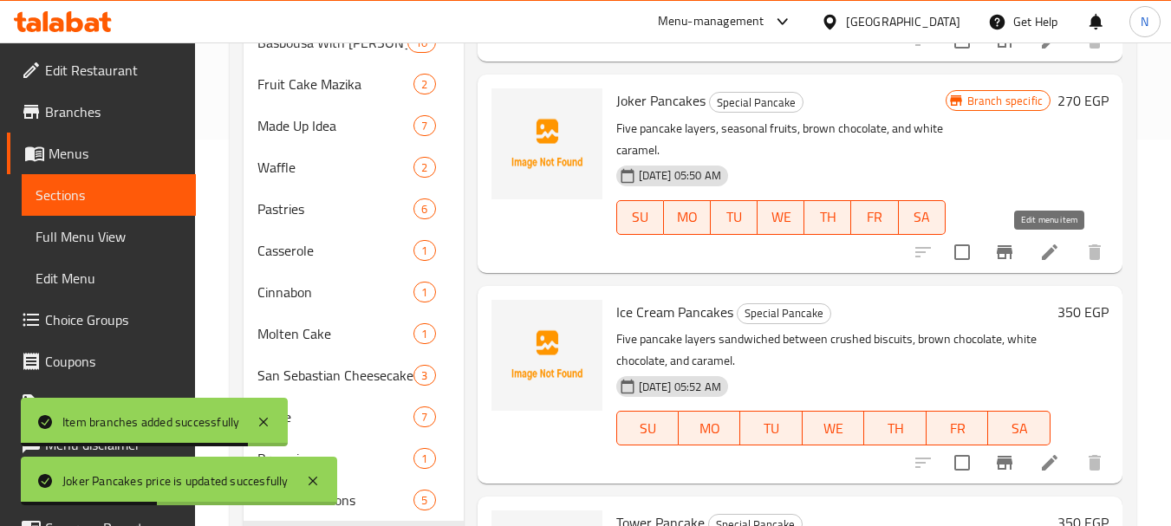
click at [1041, 247] on icon at bounding box center [1050, 252] width 21 height 21
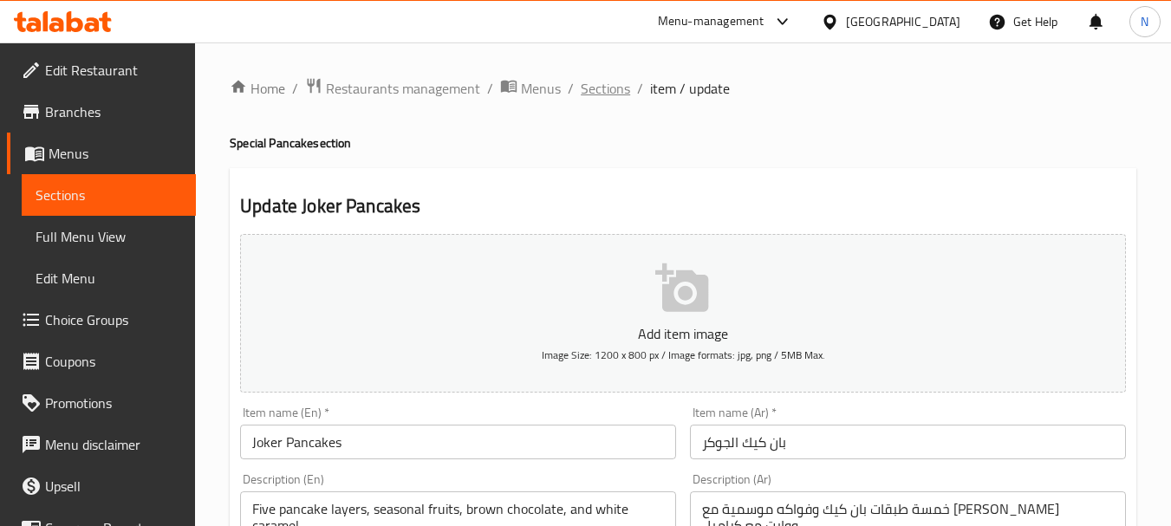
click at [606, 90] on span "Sections" at bounding box center [605, 88] width 49 height 21
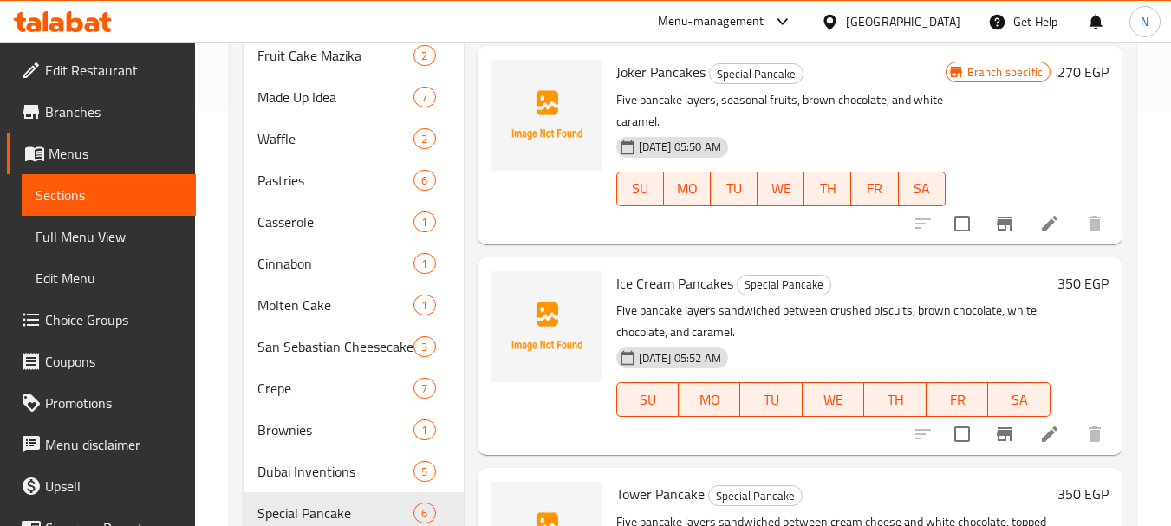
scroll to position [442, 0]
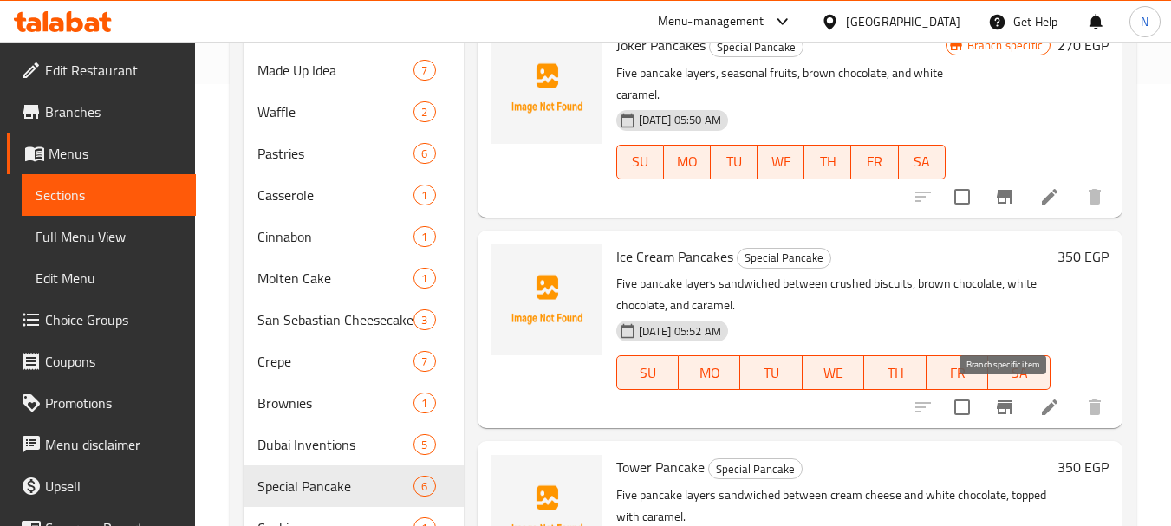
click at [1011, 411] on icon "Branch-specific-item" at bounding box center [1005, 408] width 16 height 14
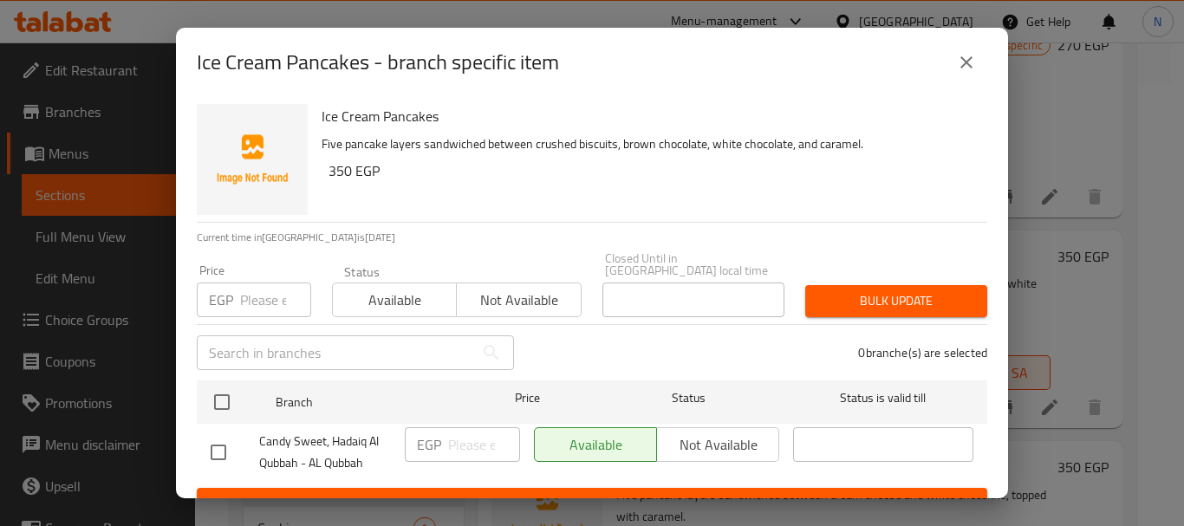
click at [251, 292] on input "number" at bounding box center [275, 300] width 71 height 35
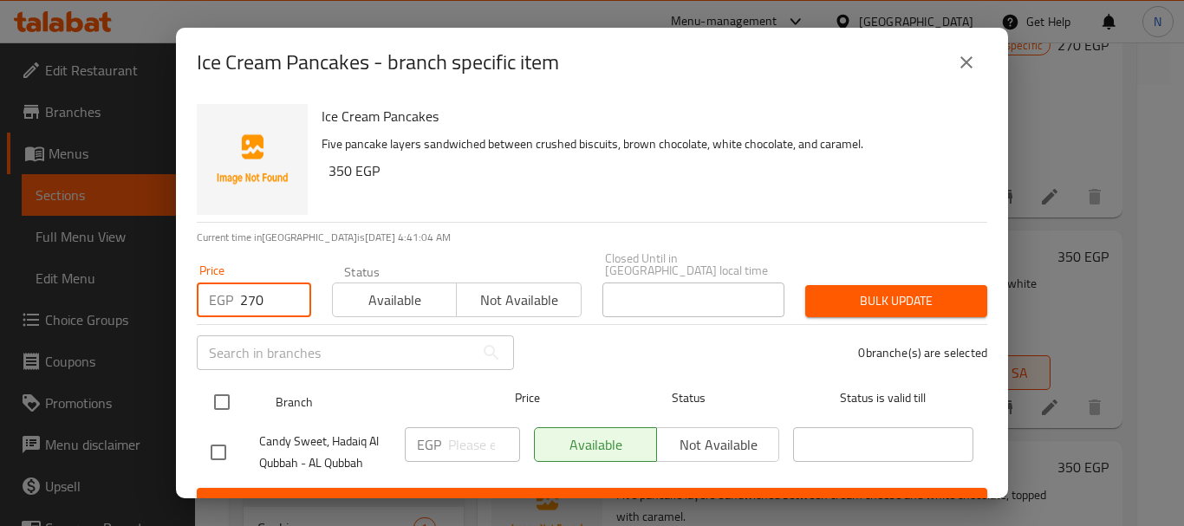
type input "270"
click at [212, 384] on input "checkbox" at bounding box center [222, 402] width 36 height 36
checkbox input "true"
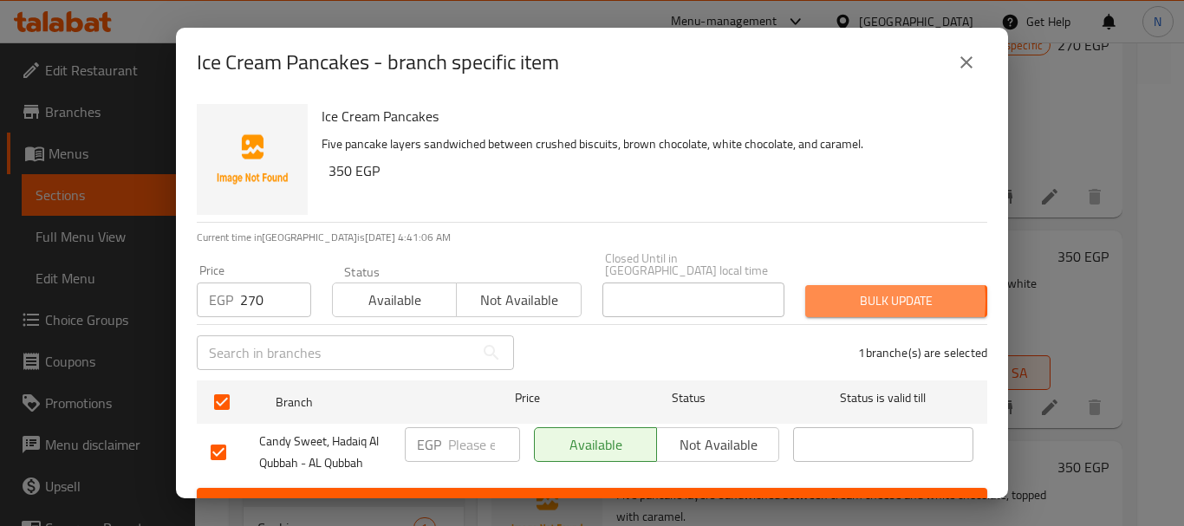
click at [819, 290] on span "Bulk update" at bounding box center [896, 301] width 154 height 22
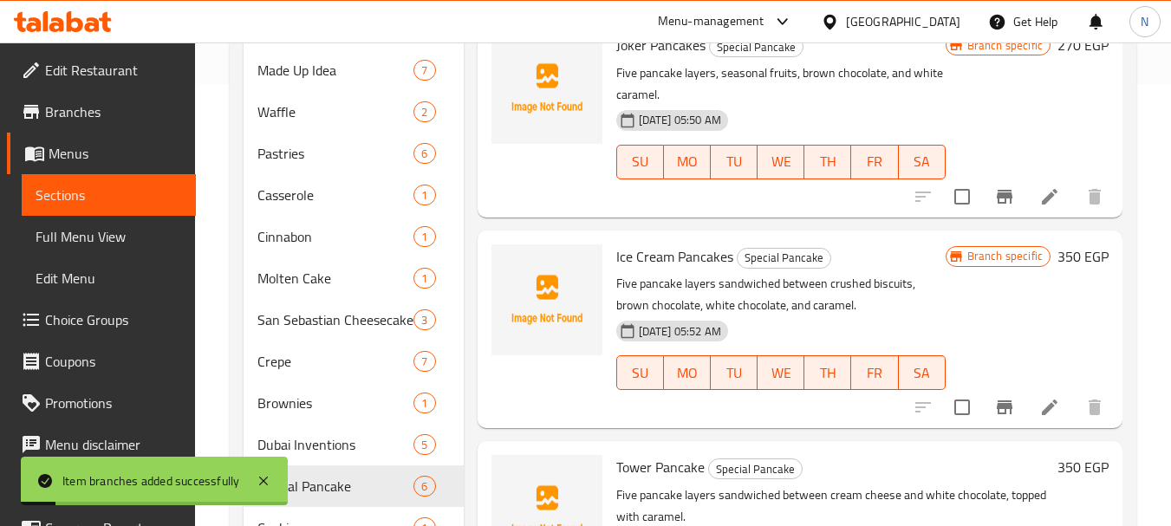
click at [1072, 256] on h6 "350 EGP" at bounding box center [1083, 257] width 51 height 24
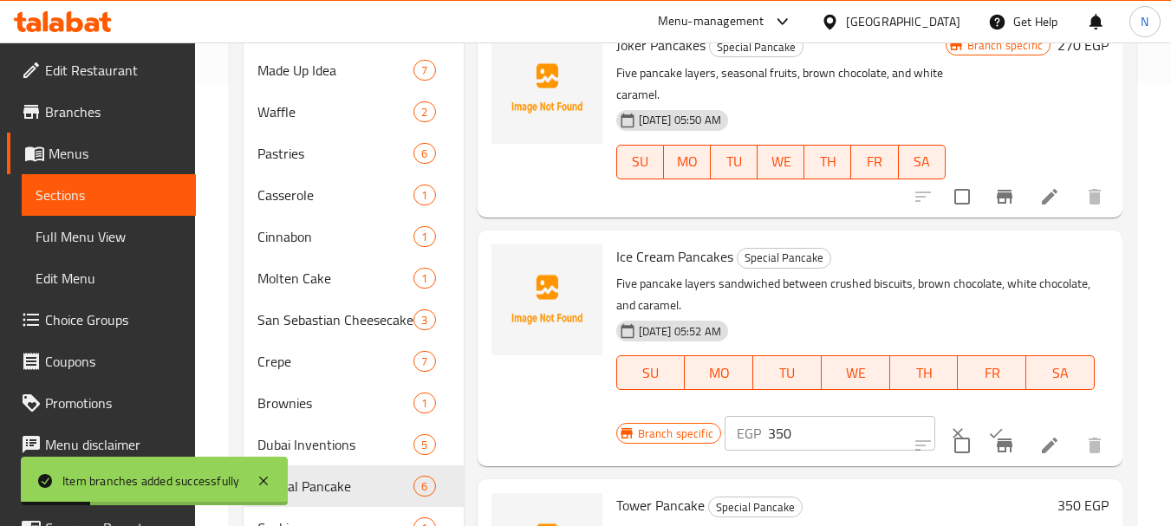
click at [779, 442] on input "350" at bounding box center [851, 433] width 167 height 35
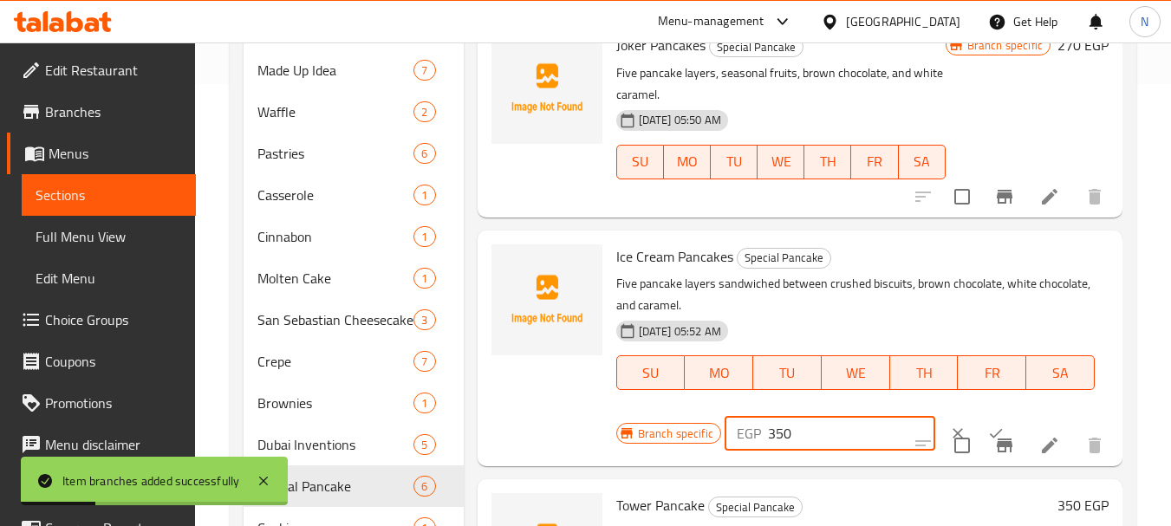
click at [779, 442] on input "350" at bounding box center [851, 433] width 167 height 35
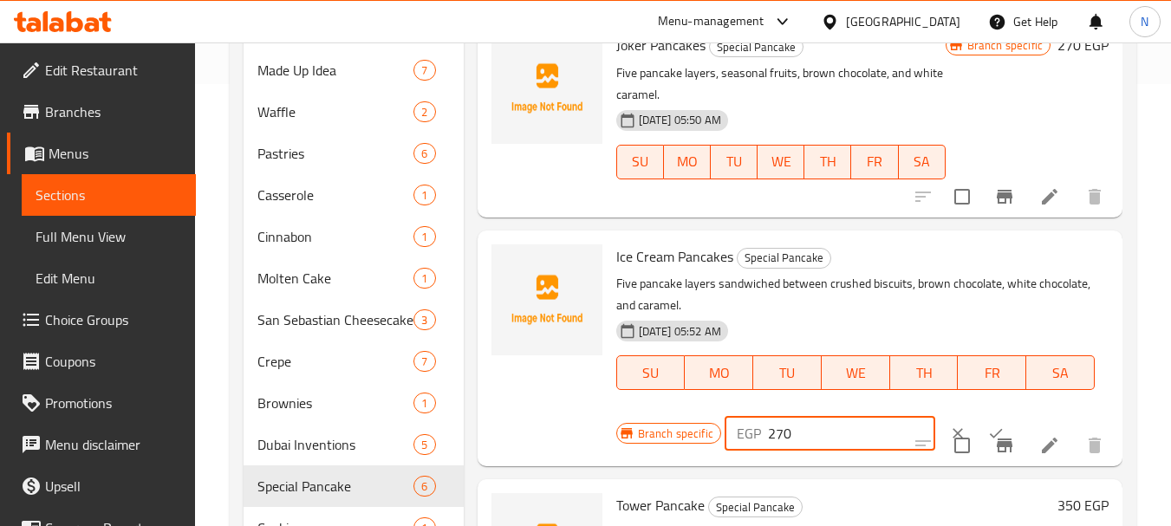
type input "270"
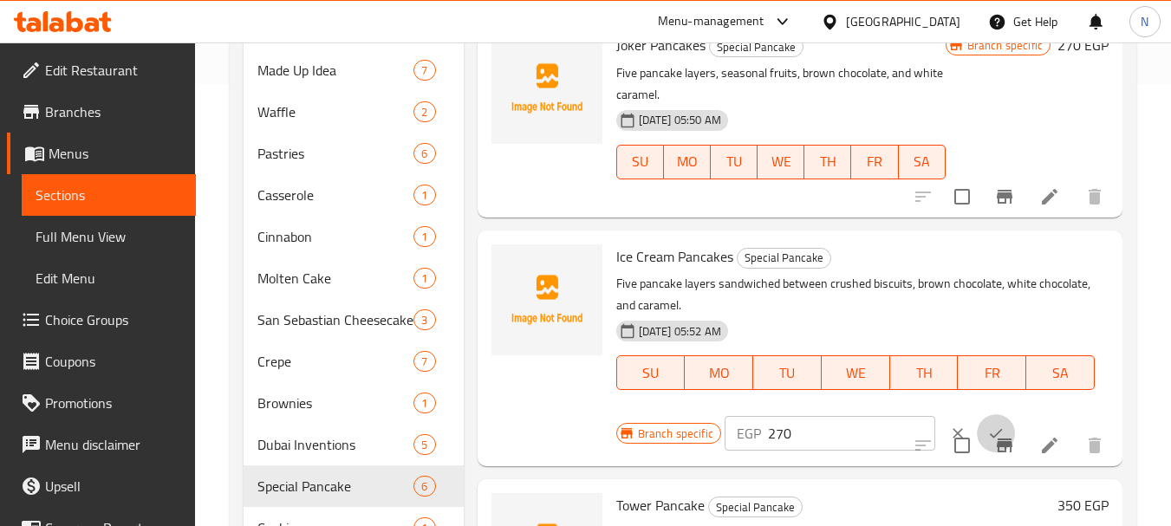
click at [988, 426] on icon "ok" at bounding box center [996, 433] width 17 height 17
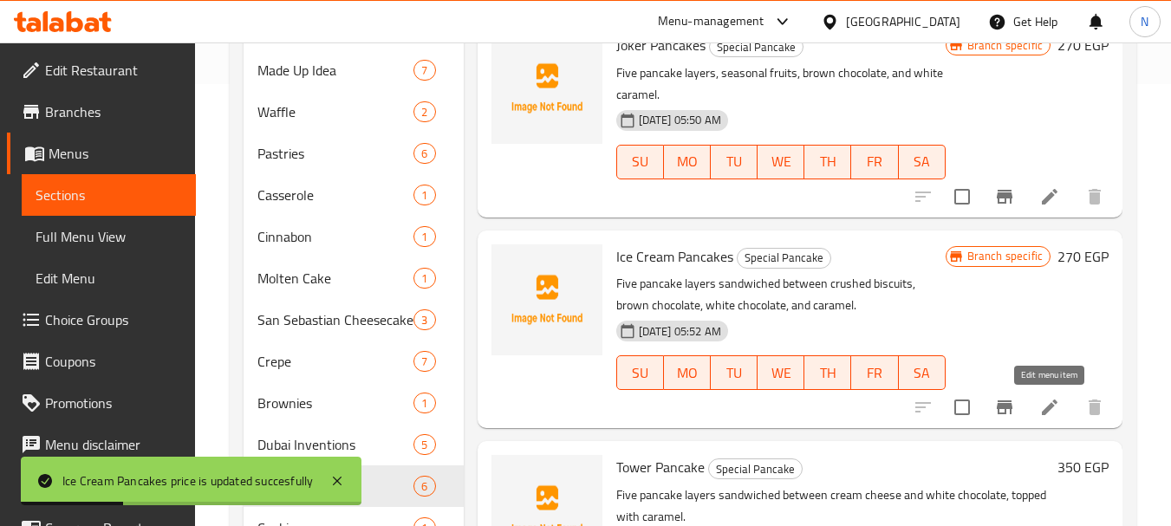
click at [1045, 407] on icon at bounding box center [1050, 407] width 21 height 21
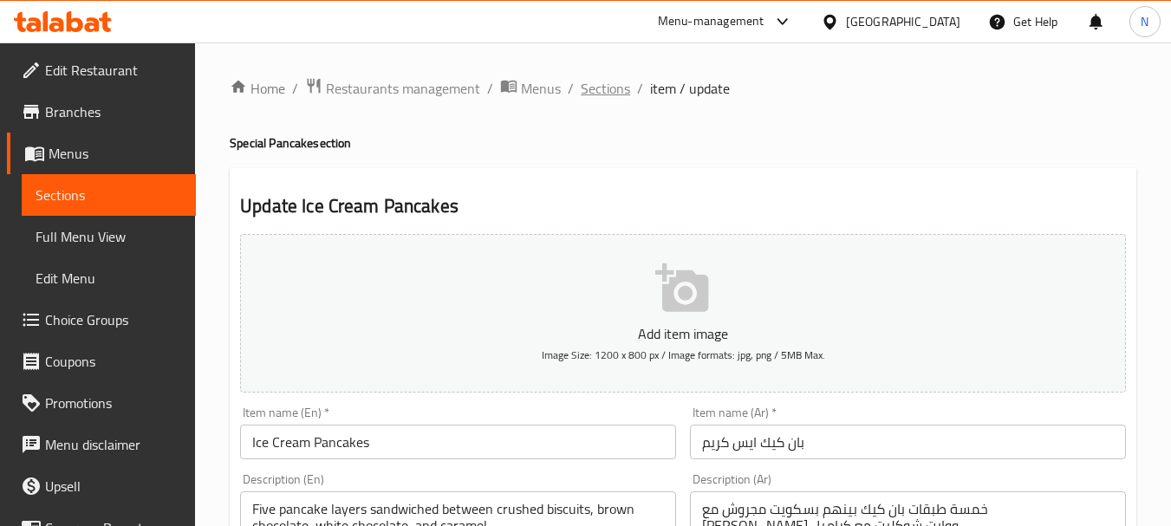
click at [619, 91] on span "Sections" at bounding box center [605, 88] width 49 height 21
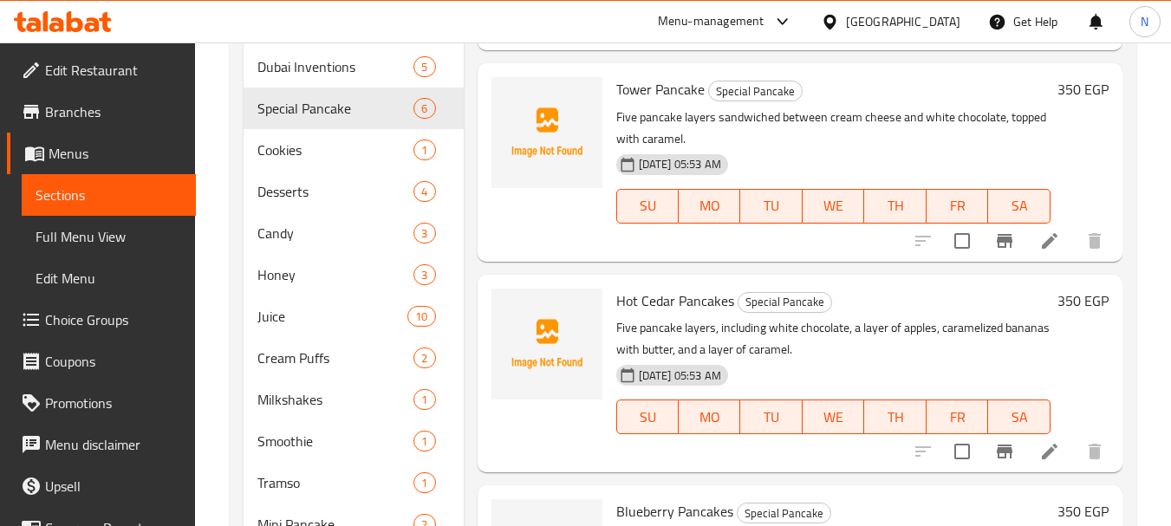
scroll to position [817, 0]
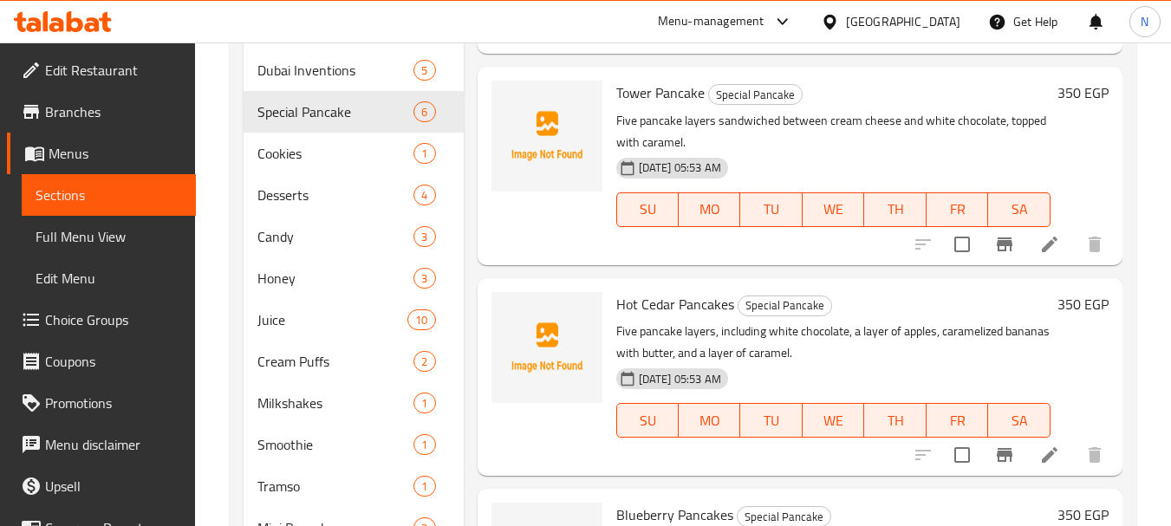
click at [1002, 248] on icon "Branch-specific-item" at bounding box center [1005, 244] width 21 height 21
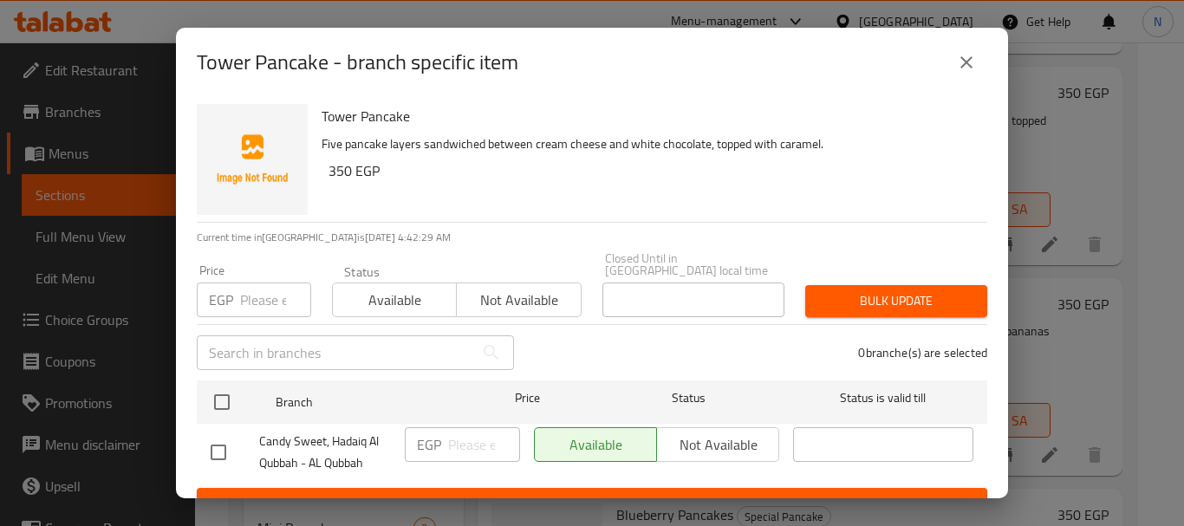
click at [266, 297] on input "number" at bounding box center [275, 300] width 71 height 35
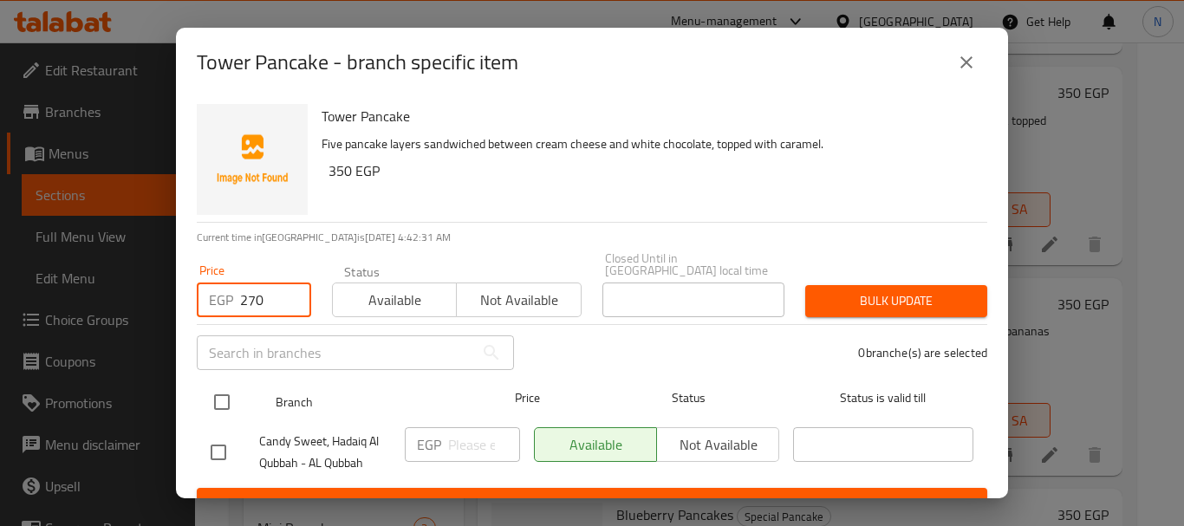
type input "270"
click at [221, 388] on input "checkbox" at bounding box center [222, 402] width 36 height 36
checkbox input "true"
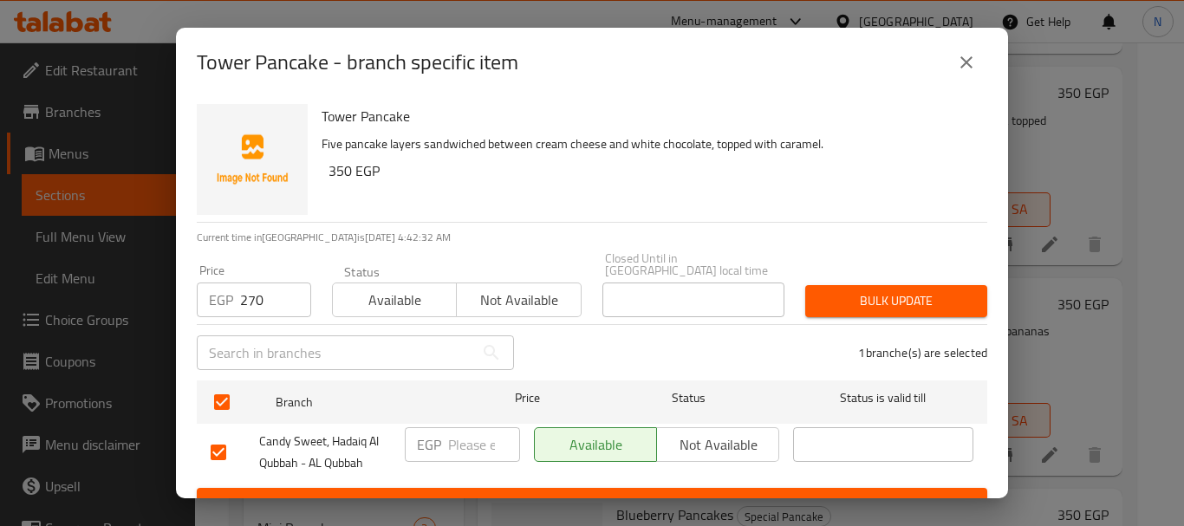
click at [827, 295] on span "Bulk update" at bounding box center [896, 301] width 154 height 22
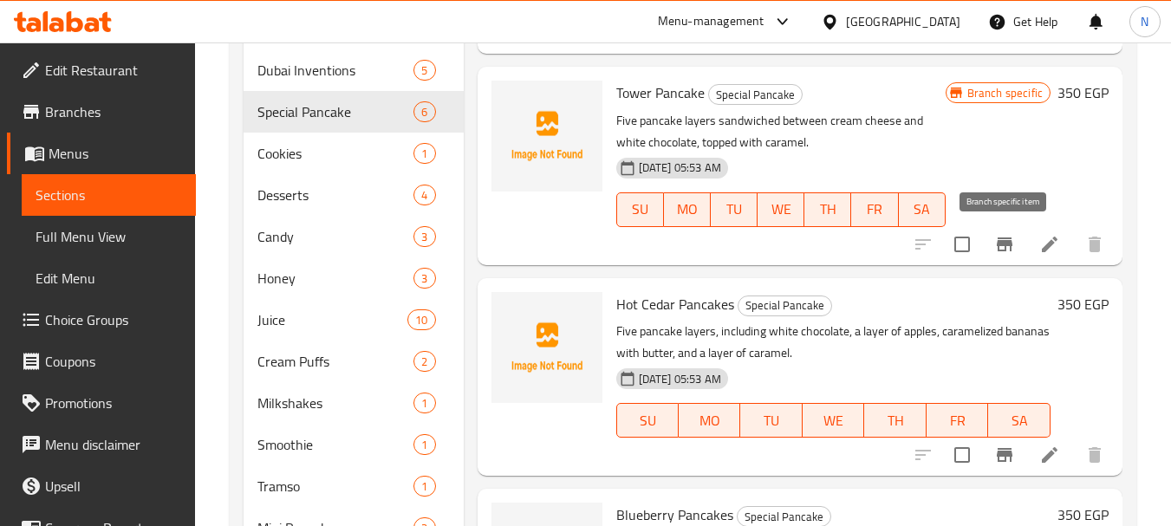
click at [1002, 245] on icon "Branch-specific-item" at bounding box center [1005, 245] width 16 height 14
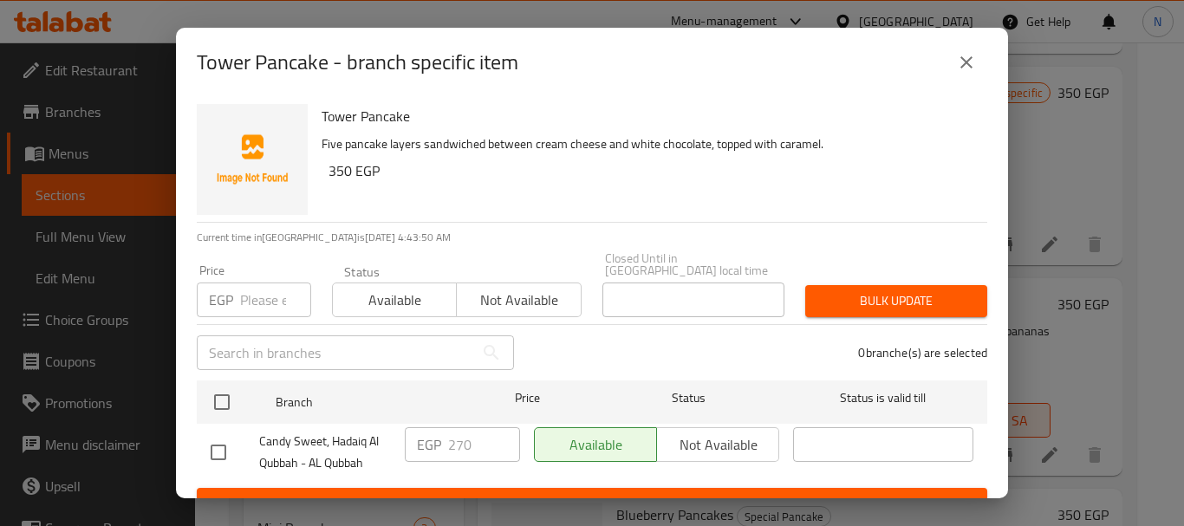
click at [960, 66] on icon "close" at bounding box center [966, 62] width 21 height 21
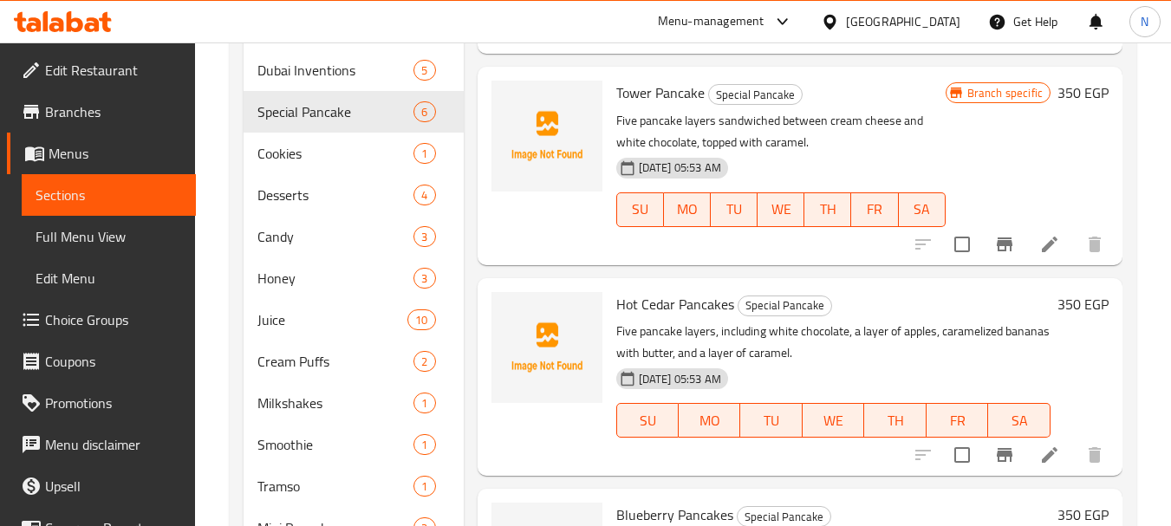
click at [1065, 101] on h6 "350 EGP" at bounding box center [1083, 93] width 51 height 24
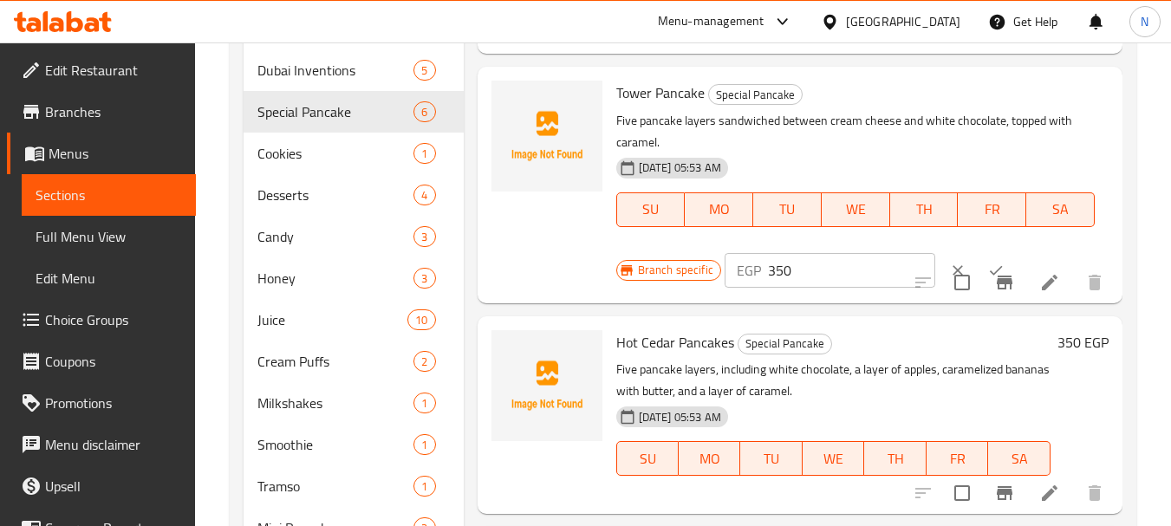
click at [780, 271] on input "350" at bounding box center [851, 270] width 167 height 35
type input "270"
click at [974, 265] on input "checkbox" at bounding box center [962, 282] width 36 height 36
click at [965, 280] on input "checkbox" at bounding box center [962, 282] width 36 height 36
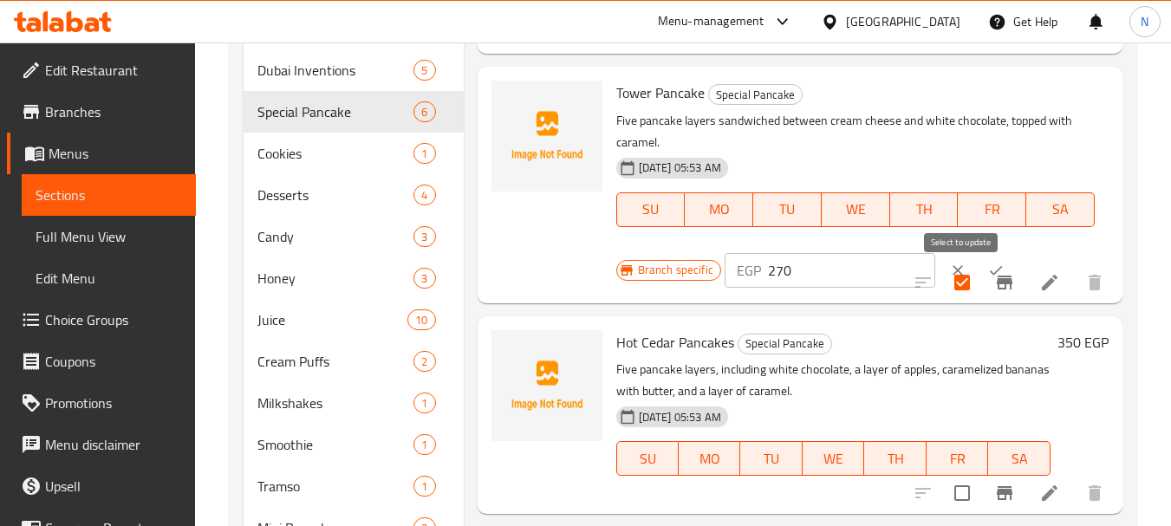
checkbox input "false"
click at [977, 260] on button "ok" at bounding box center [996, 270] width 38 height 38
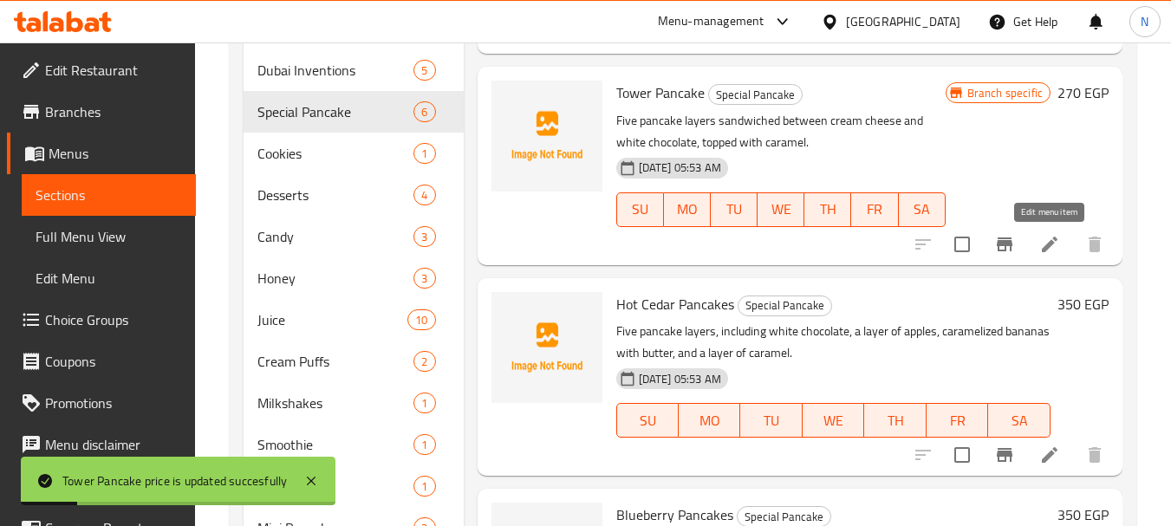
click at [1055, 249] on icon at bounding box center [1050, 244] width 21 height 21
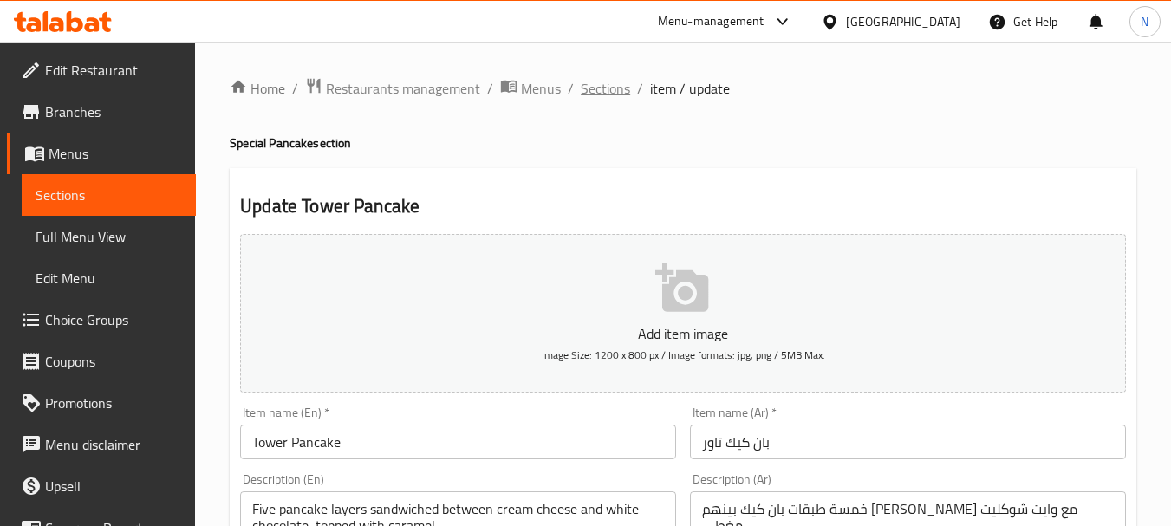
click at [603, 98] on span "Sections" at bounding box center [605, 88] width 49 height 21
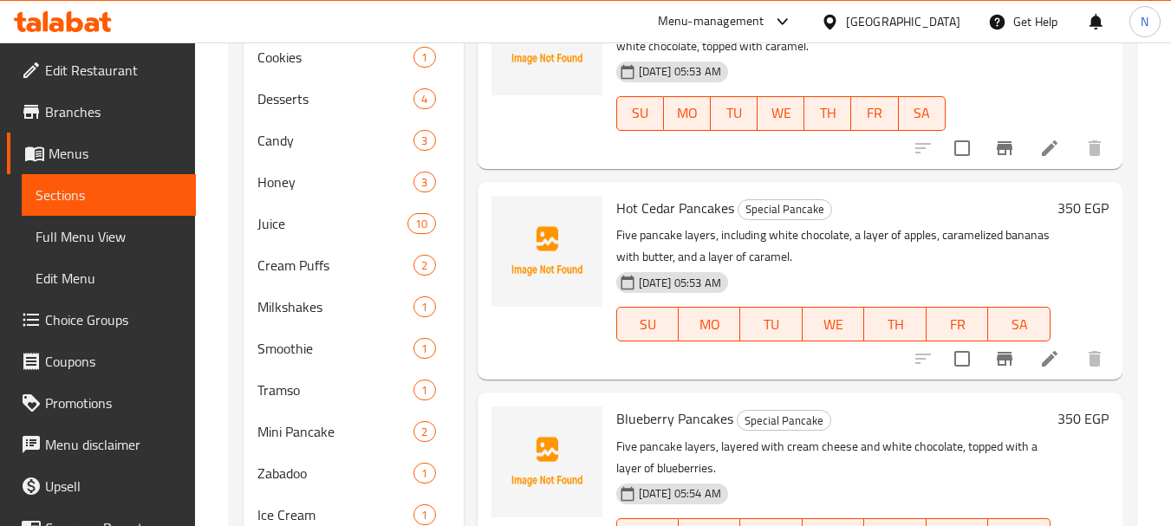
scroll to position [931, 0]
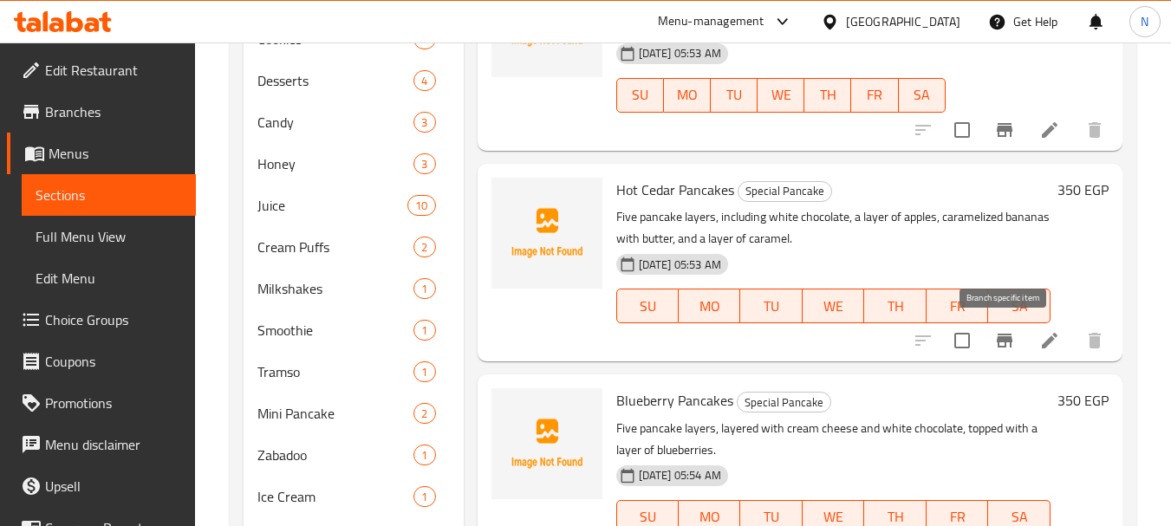
click at [998, 349] on icon "Branch-specific-item" at bounding box center [1005, 340] width 21 height 21
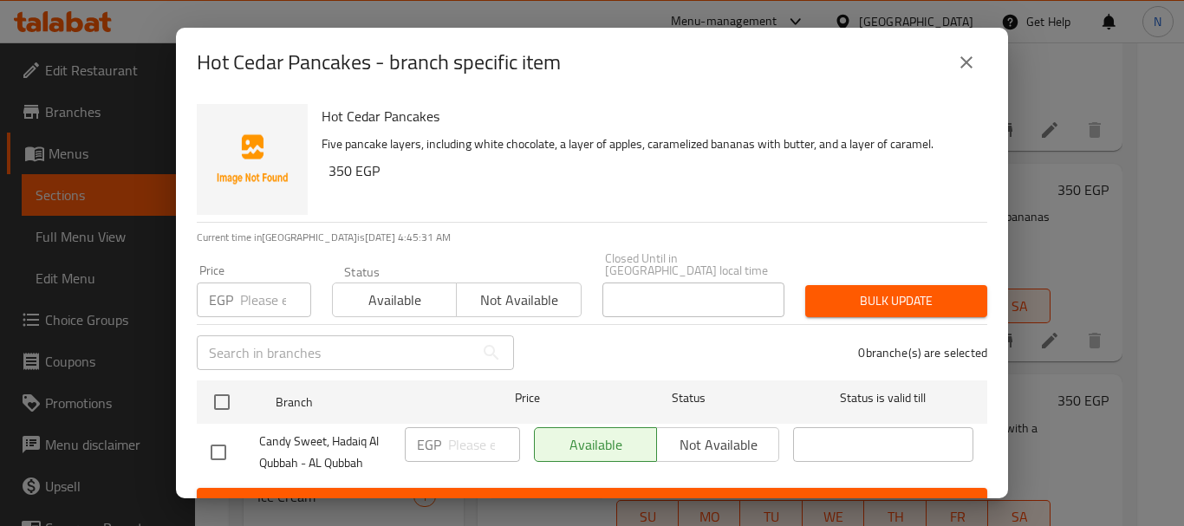
click at [258, 289] on input "number" at bounding box center [275, 300] width 71 height 35
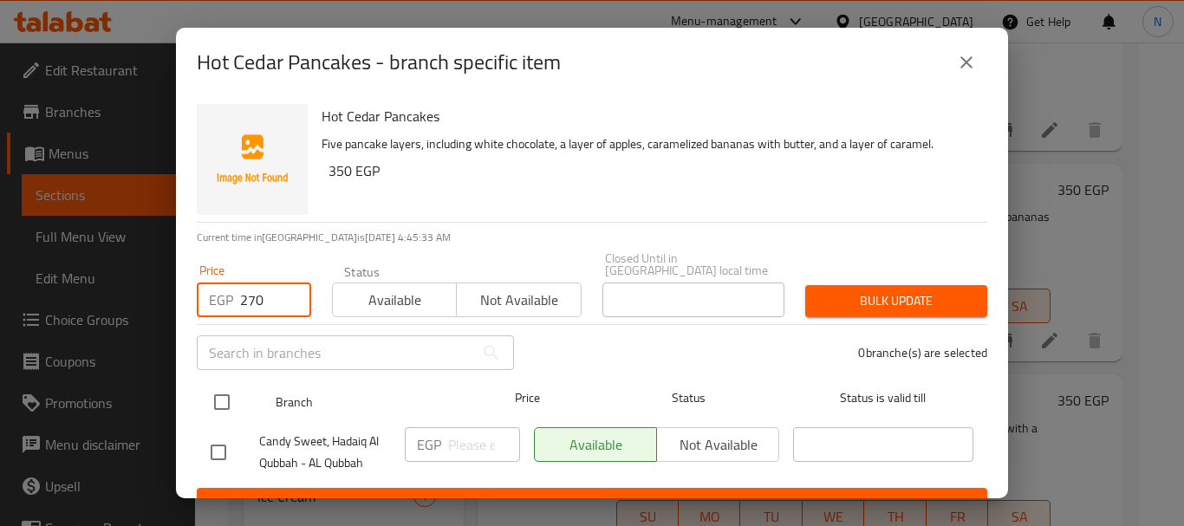
type input "270"
click at [225, 384] on input "checkbox" at bounding box center [222, 402] width 36 height 36
checkbox input "true"
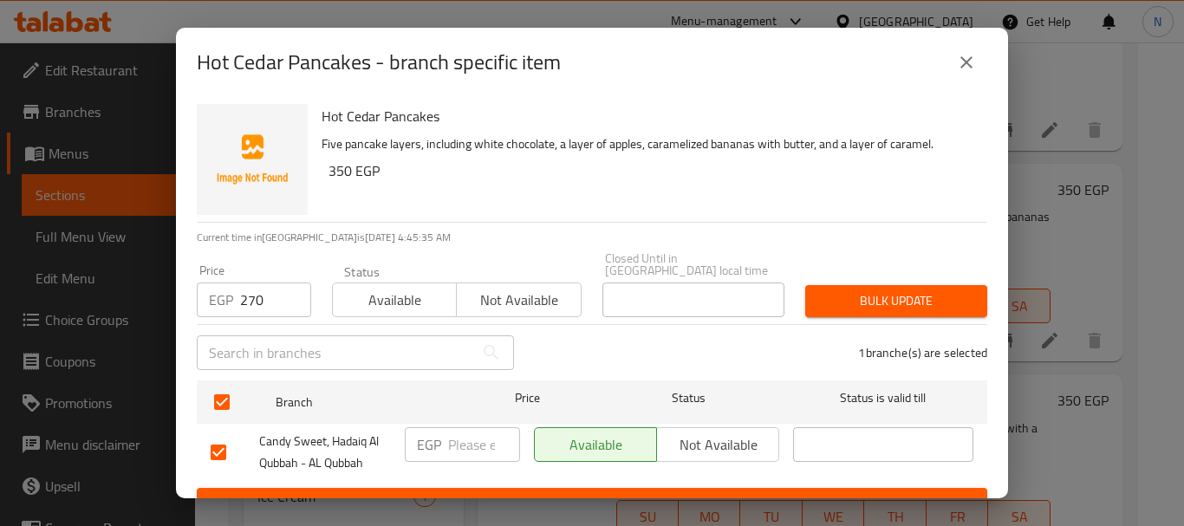
click at [821, 292] on span "Bulk update" at bounding box center [896, 301] width 154 height 22
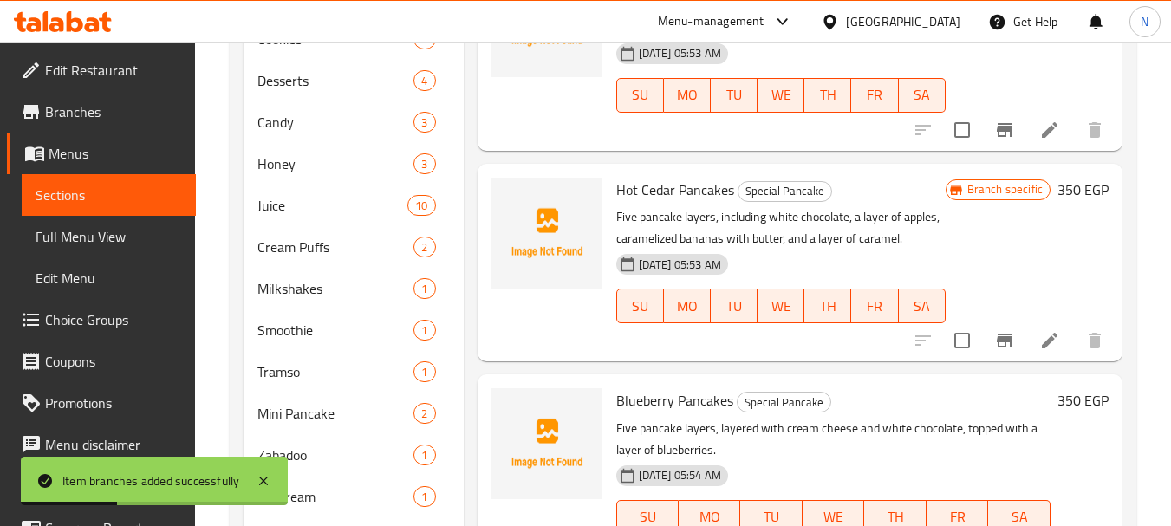
click at [1069, 193] on h6 "350 EGP" at bounding box center [1083, 190] width 51 height 24
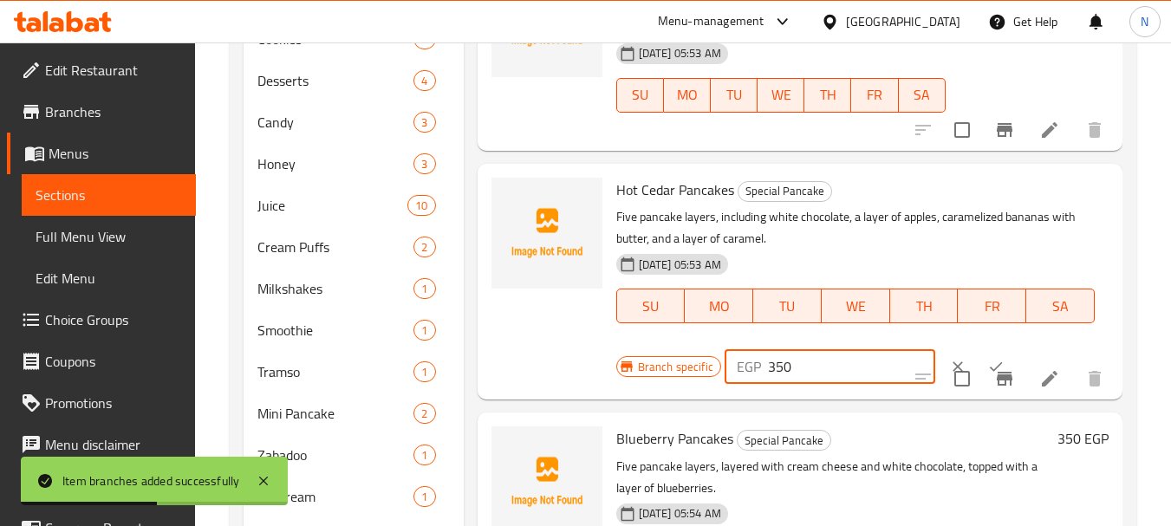
click at [774, 372] on input "350" at bounding box center [851, 366] width 167 height 35
type input "270"
click at [977, 356] on button "ok" at bounding box center [996, 367] width 38 height 38
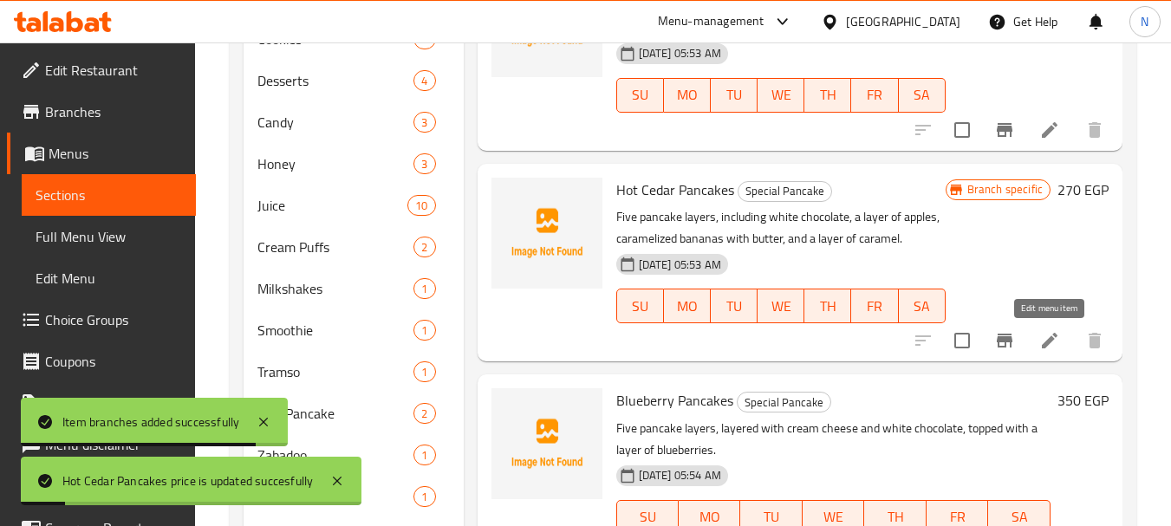
click at [1045, 347] on icon at bounding box center [1050, 341] width 16 height 16
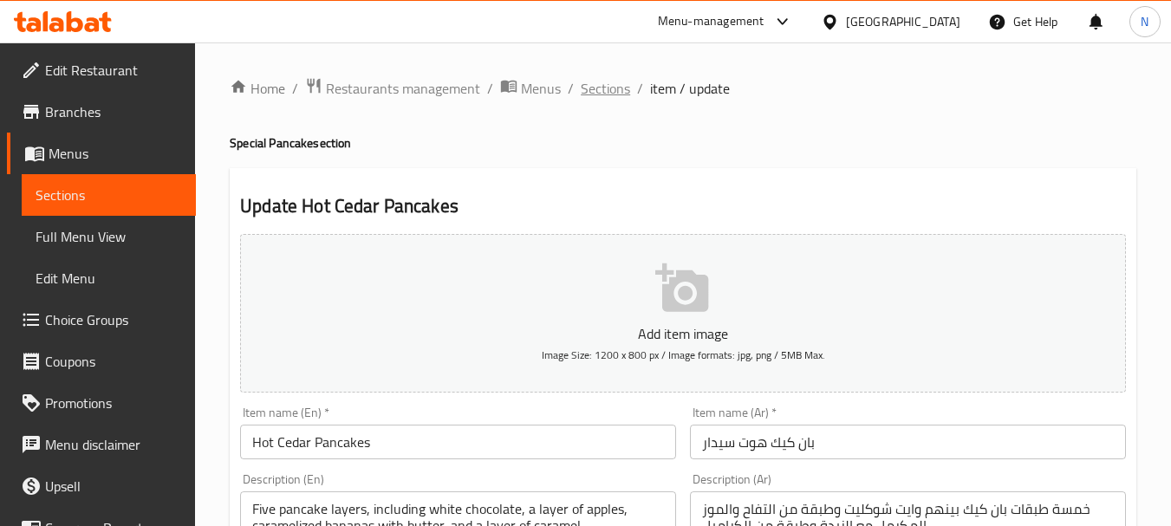
click at [616, 88] on span "Sections" at bounding box center [605, 88] width 49 height 21
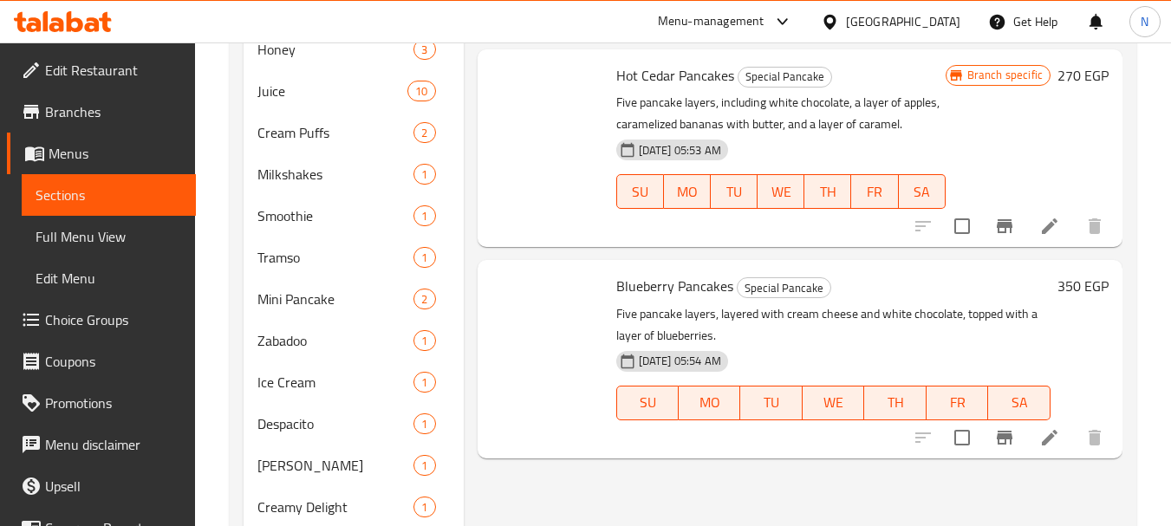
scroll to position [1145, 0]
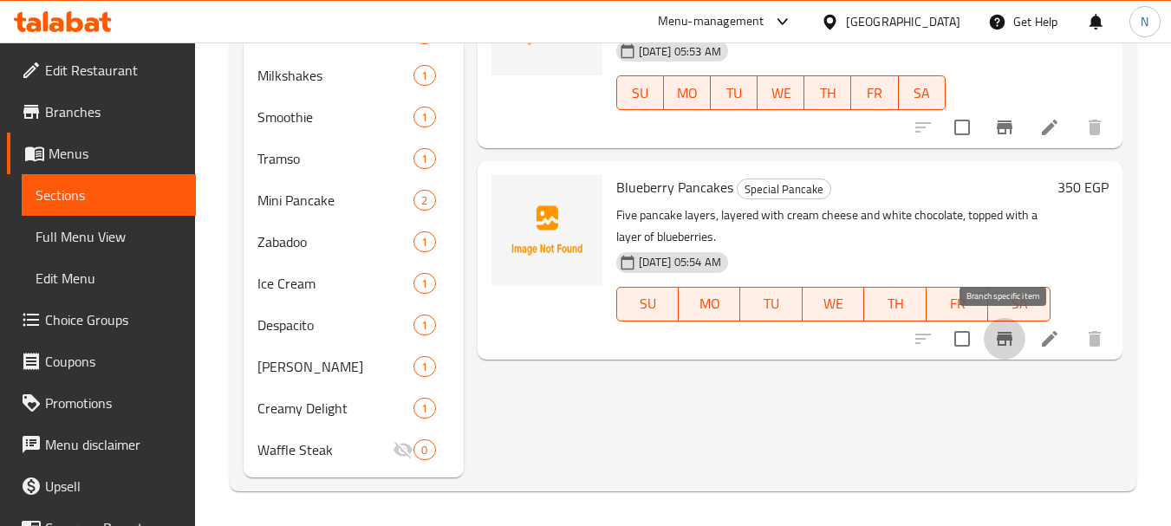
click at [1001, 329] on icon "Branch-specific-item" at bounding box center [1005, 339] width 21 height 21
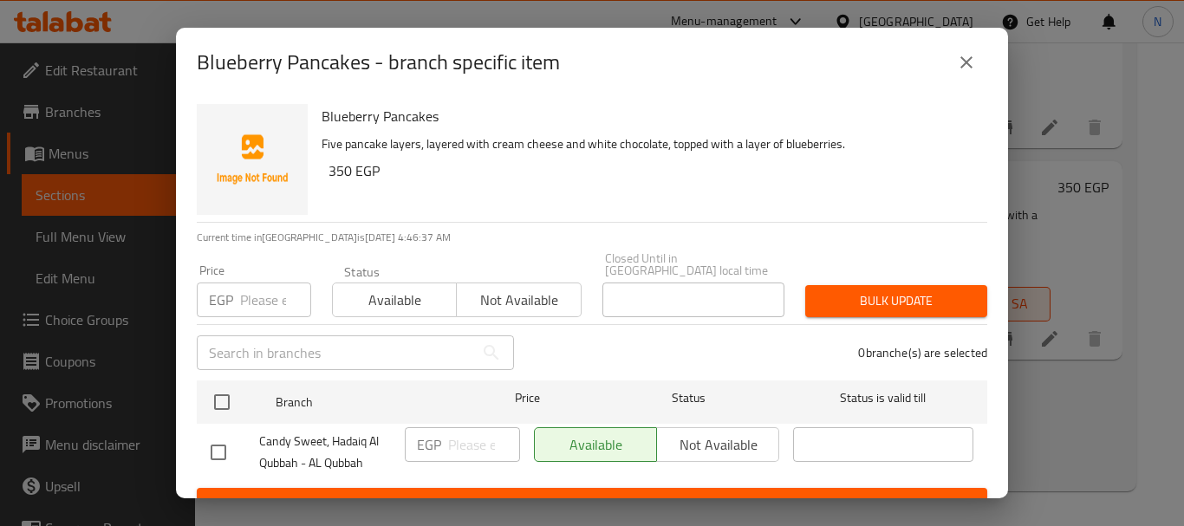
click at [264, 283] on input "number" at bounding box center [275, 300] width 71 height 35
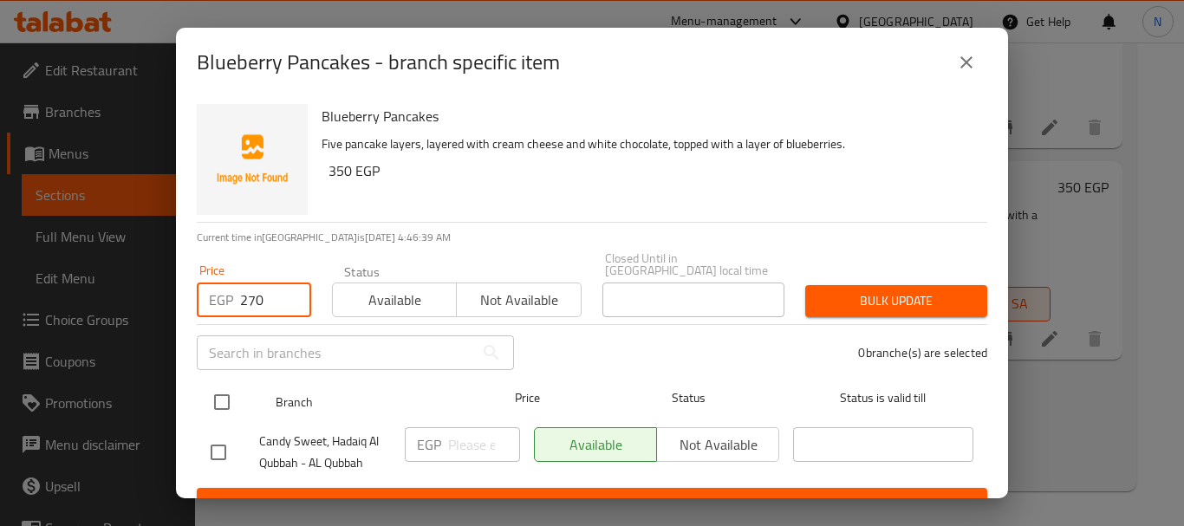
type input "270"
click at [220, 398] on input "checkbox" at bounding box center [222, 402] width 36 height 36
checkbox input "true"
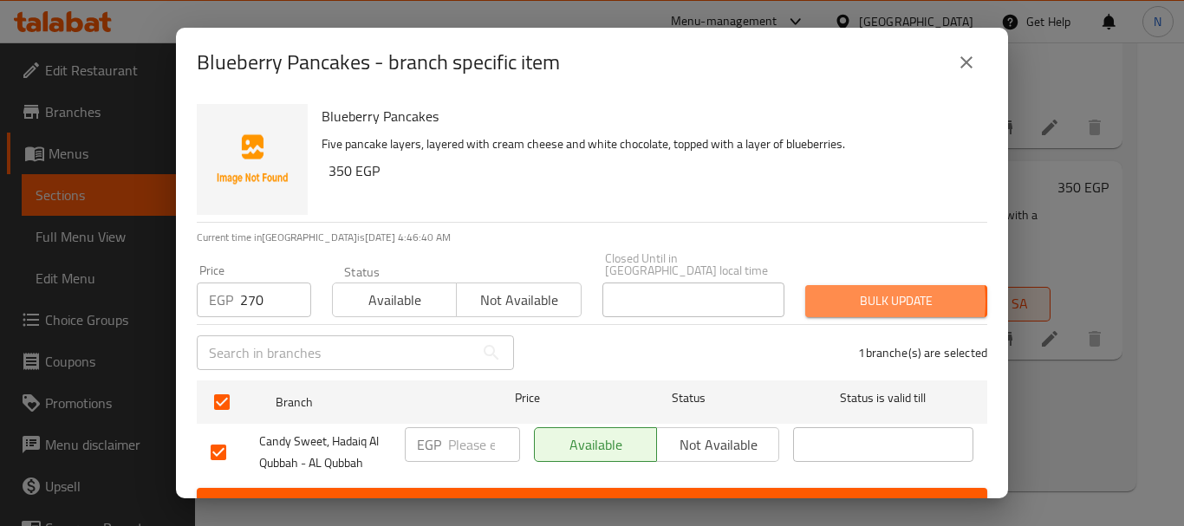
click at [819, 290] on span "Bulk update" at bounding box center [896, 301] width 154 height 22
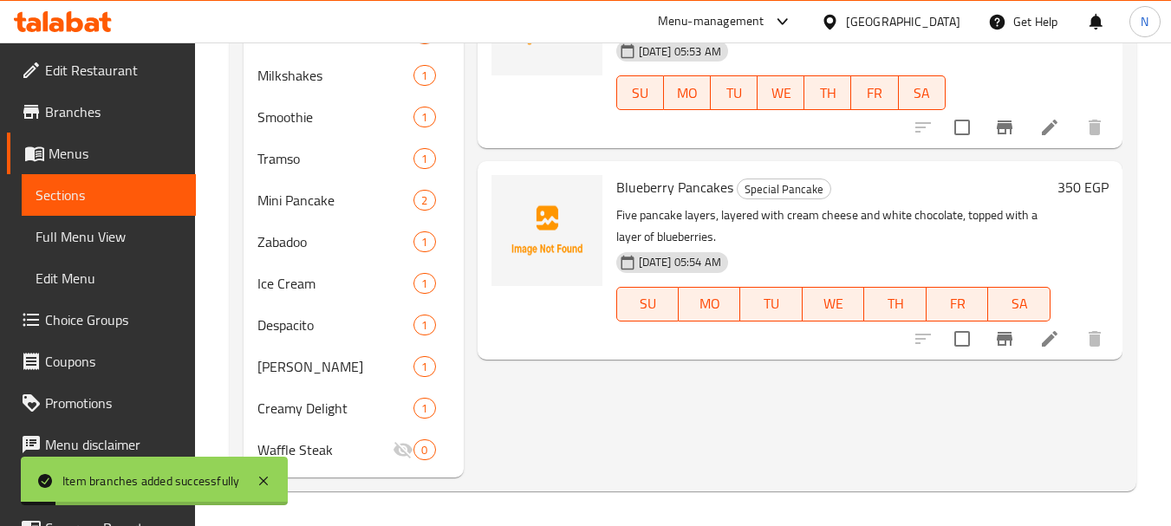
click at [1073, 185] on h6 "350 EGP" at bounding box center [1083, 187] width 51 height 24
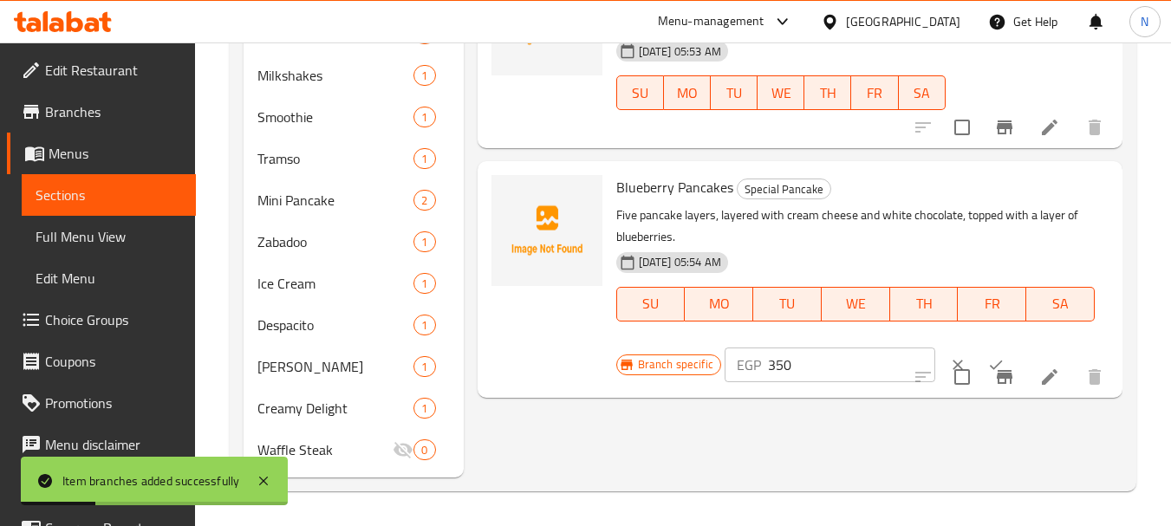
click at [779, 367] on input "350" at bounding box center [851, 365] width 167 height 35
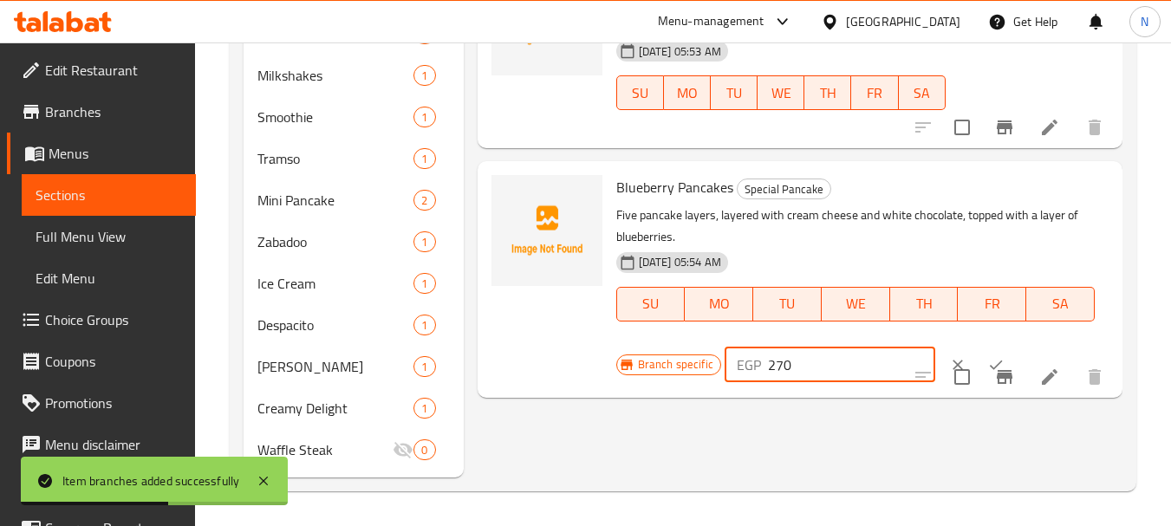
type input "270"
click at [988, 356] on icon "ok" at bounding box center [996, 364] width 17 height 17
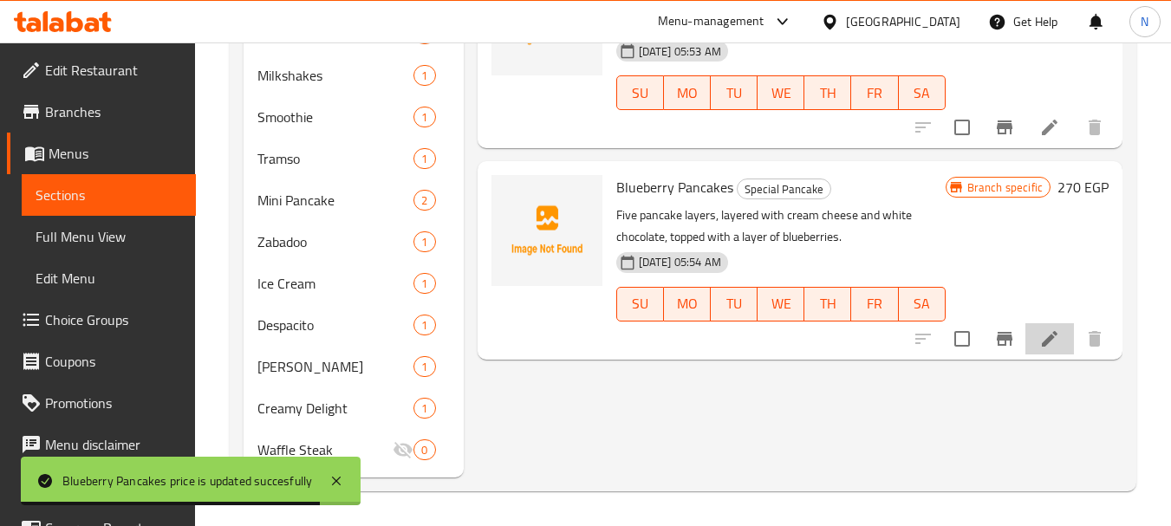
click at [1060, 341] on li at bounding box center [1050, 338] width 49 height 31
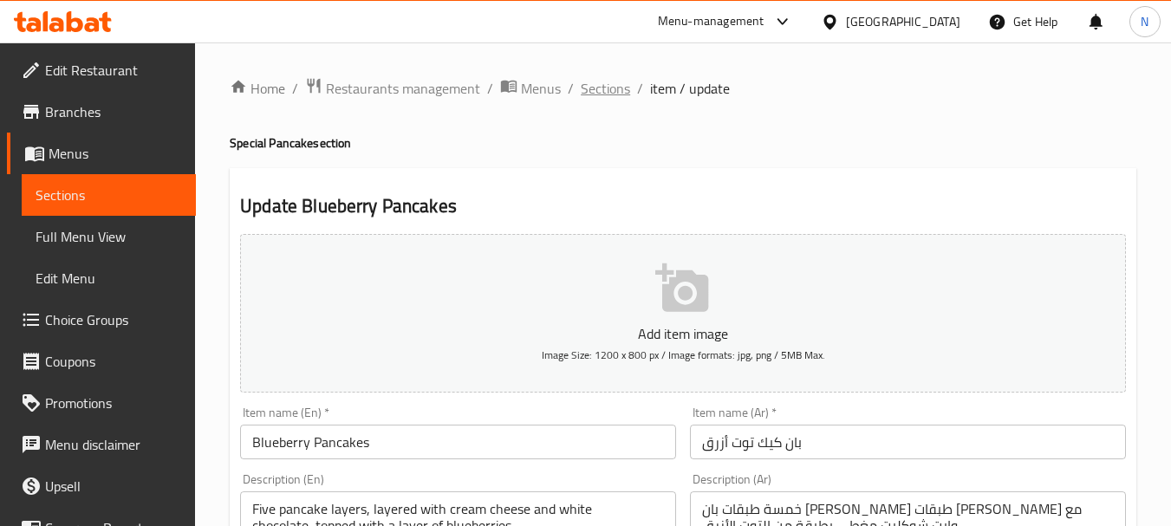
click at [610, 91] on span "Sections" at bounding box center [605, 88] width 49 height 21
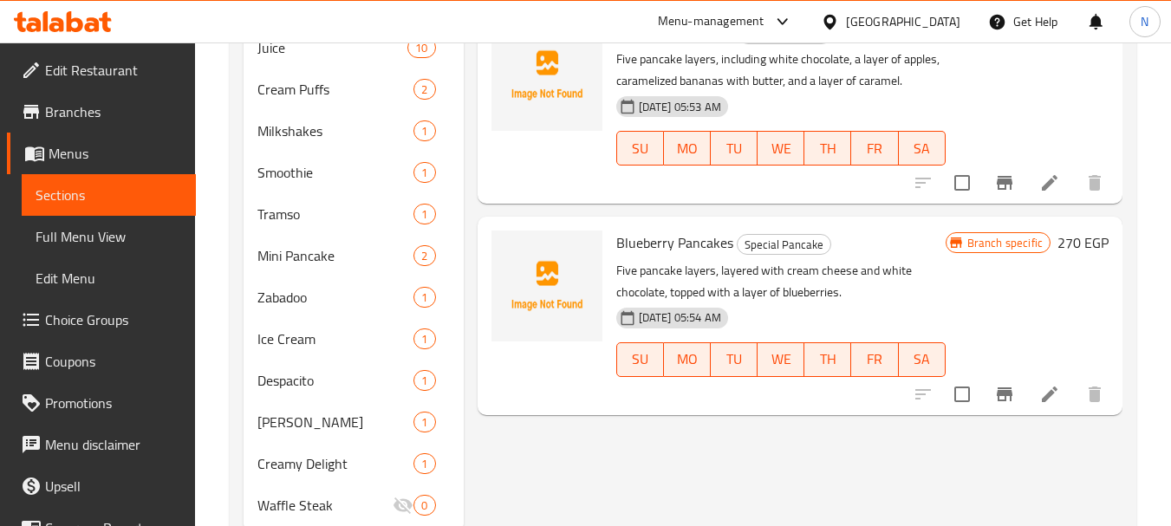
scroll to position [1124, 0]
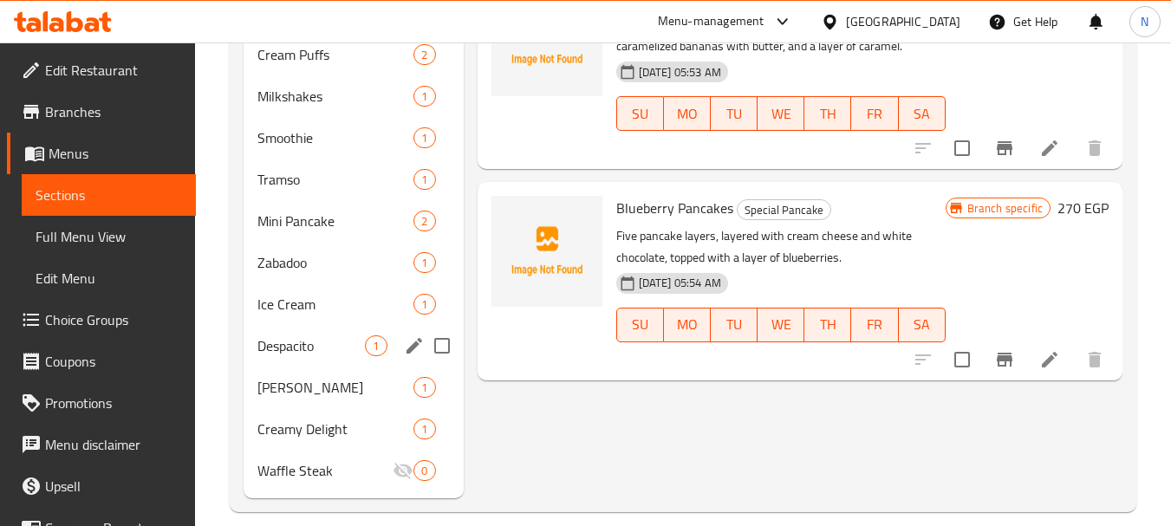
click at [278, 344] on span "Despacito" at bounding box center [312, 346] width 108 height 21
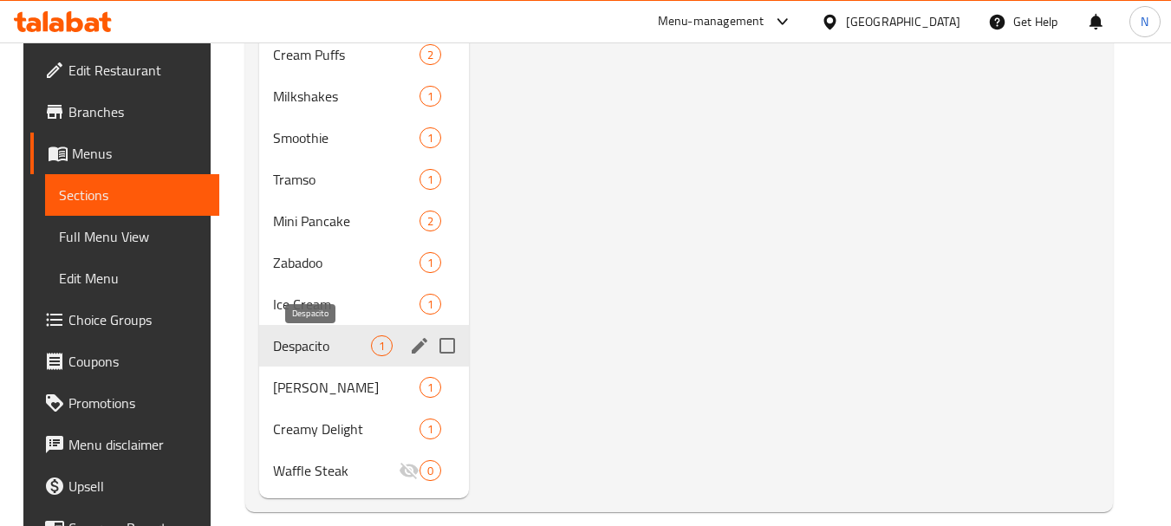
click at [306, 348] on span "Despacito" at bounding box center [322, 346] width 98 height 21
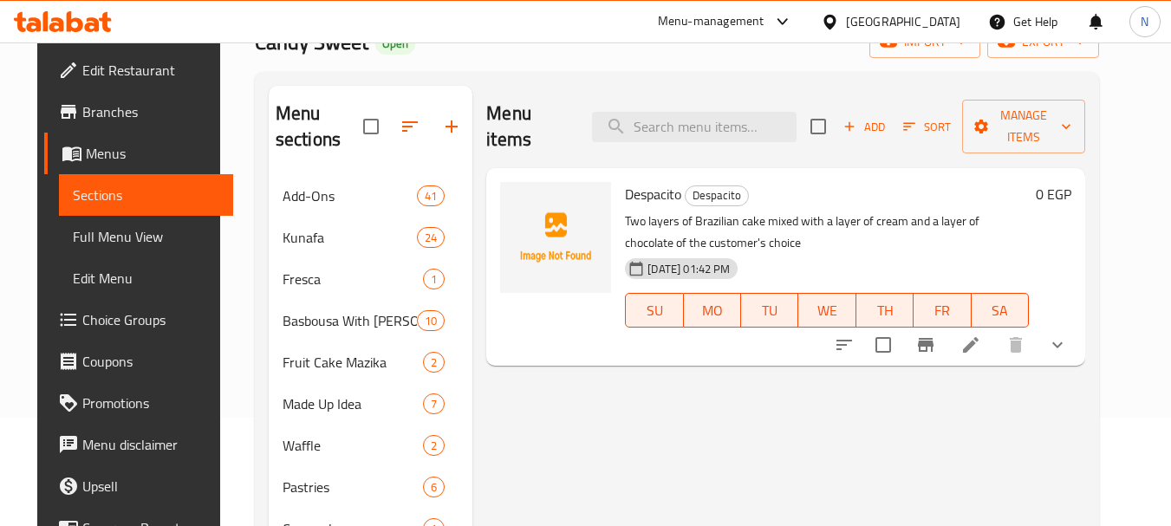
scroll to position [96, 0]
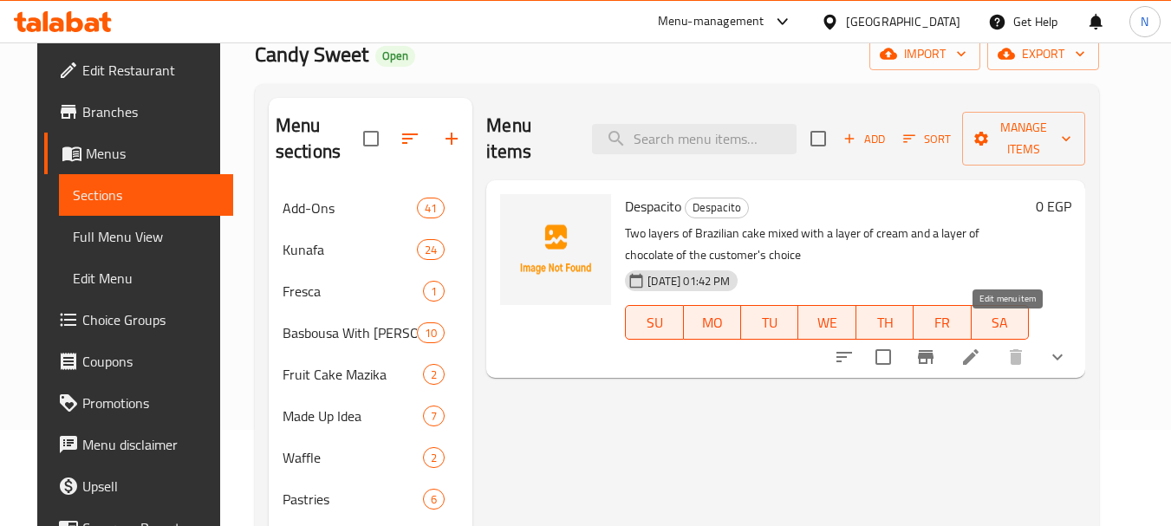
click at [982, 347] on icon at bounding box center [971, 357] width 21 height 21
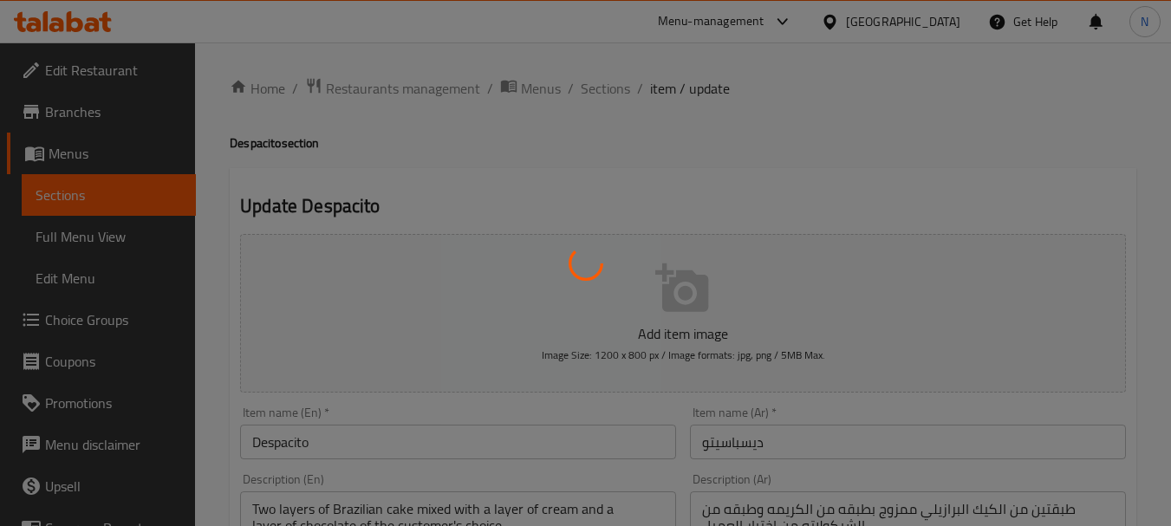
type input "ديسباسيتو"
type input "1"
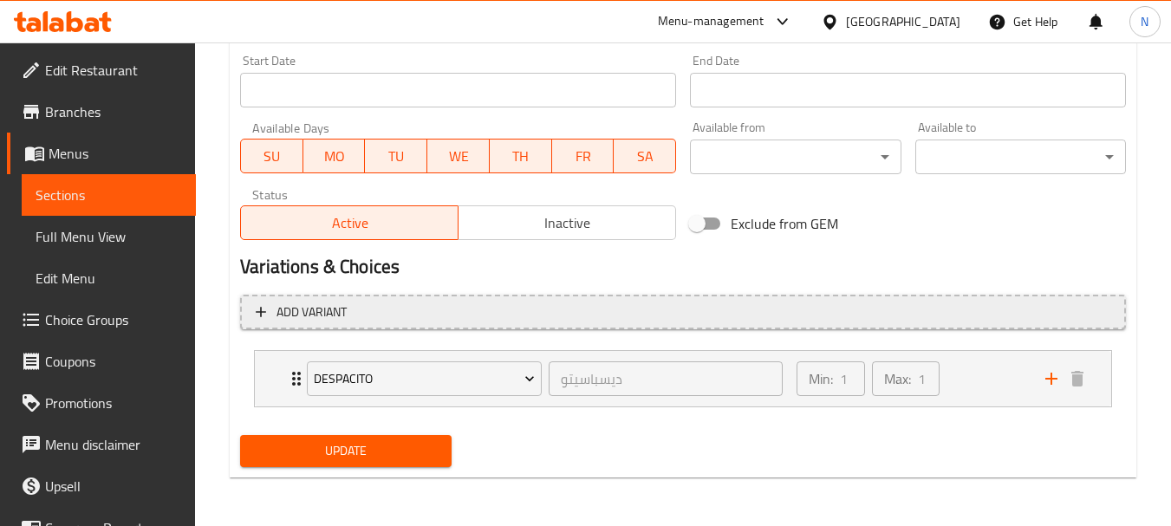
scroll to position [267, 0]
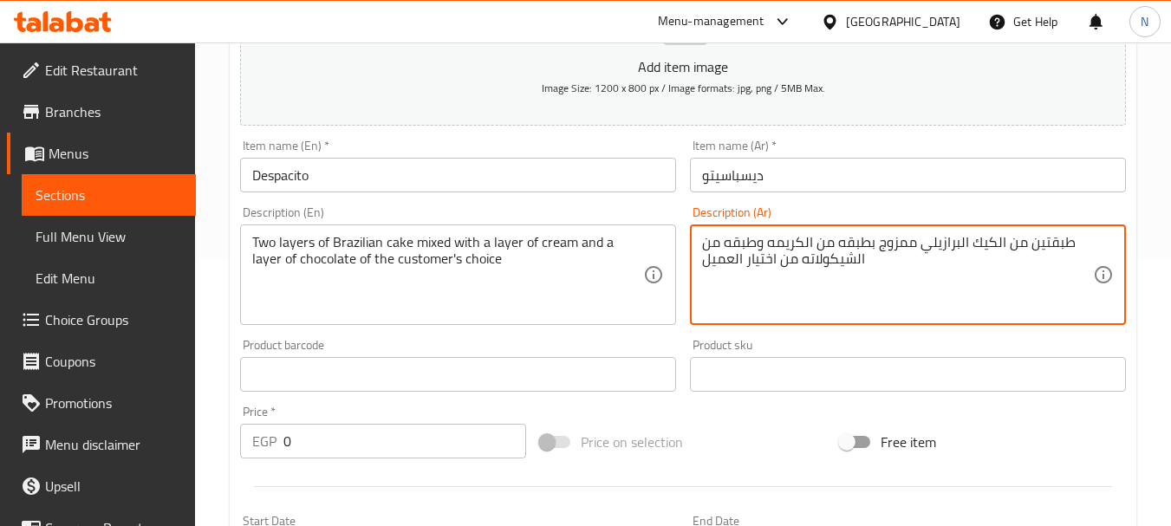
click at [817, 263] on textarea "طبقتين من الكيك البرازيلي ممزوج بطبقه من الكريمه وطبقه من الشيكولاته من اختيار …" at bounding box center [897, 275] width 391 height 82
paste textarea "من كيك لفادج الأسباني ممزوج بلبن محلى مكثف وبراون شوكليت وطبقة من الإسبريد من إ…"
type textarea "طبقة من كيك لفادج الأسباني ممزوج بلبن محلى مكثف وبراون شوكليت وطبقة من الإسبريد…"
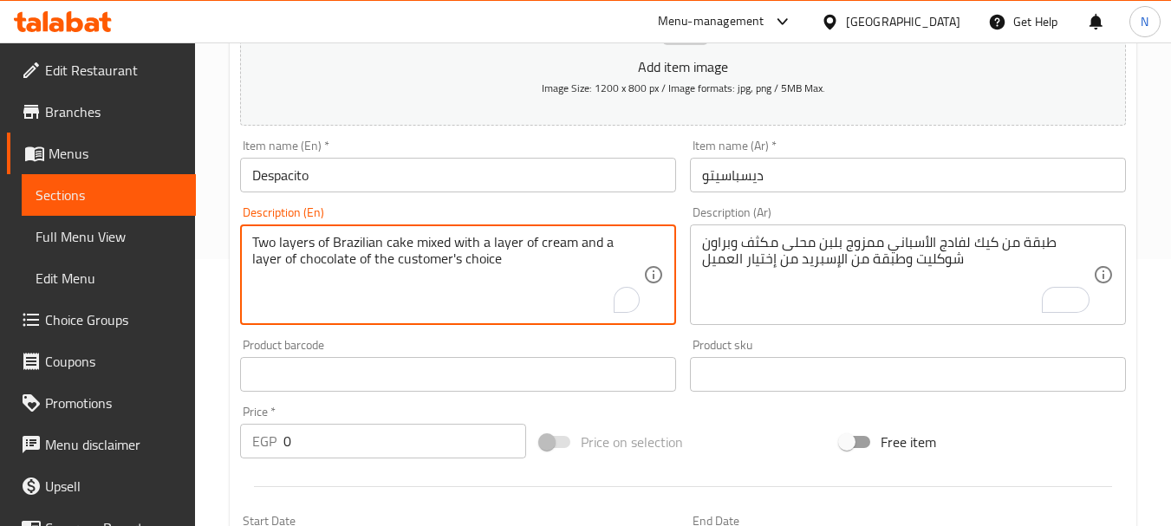
click at [340, 242] on textarea "Two layers of Brazilian cake mixed with a layer of cream and a layer of chocola…" at bounding box center [447, 275] width 391 height 82
paste textarea "A layer of Spanish fudge cake mixed with sweetened condensed milk, chocolate br…"
type textarea "A layer of Spanish fudge cake mixed with sweetened condensed milk, chocolate br…"
click at [678, 453] on span "Price on selection" at bounding box center [632, 442] width 102 height 21
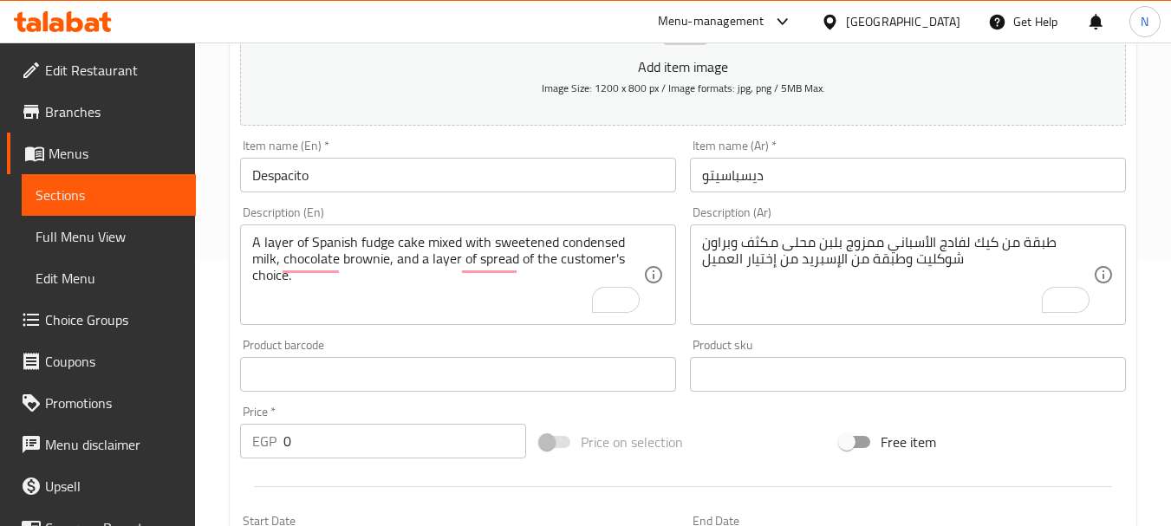
scroll to position [728, 0]
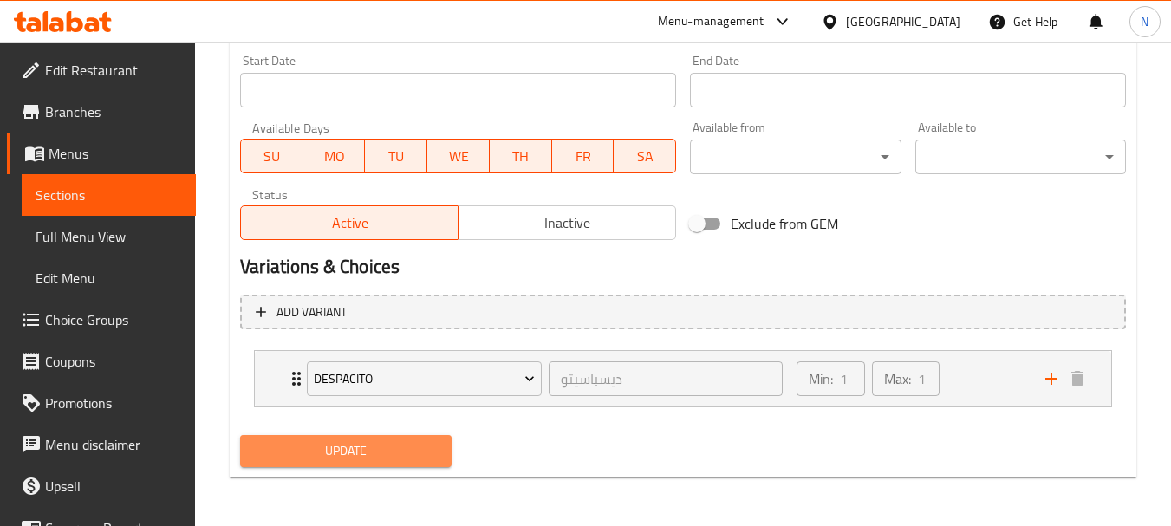
click at [369, 449] on span "Update" at bounding box center [345, 451] width 183 height 22
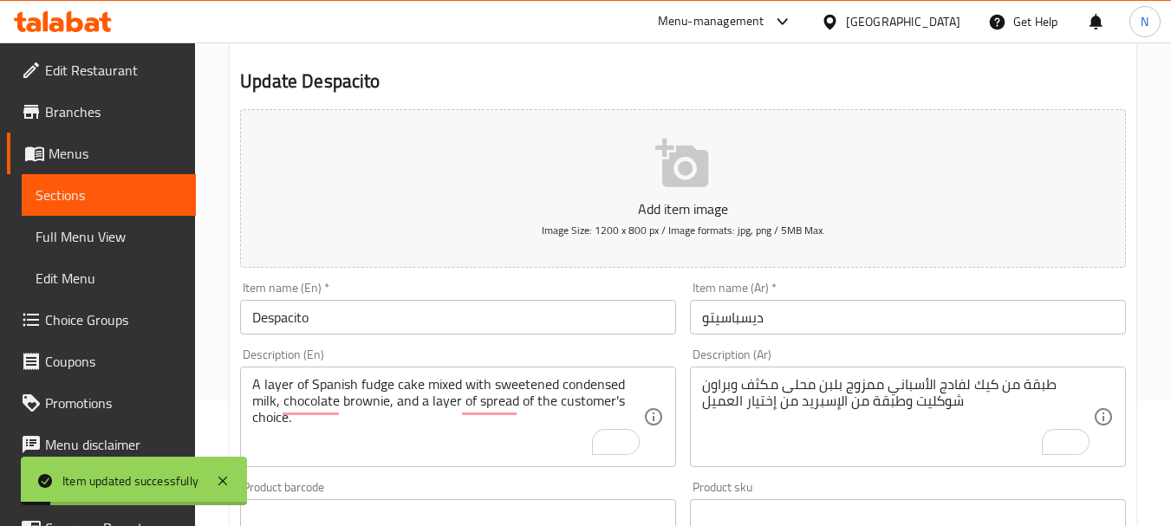
scroll to position [0, 0]
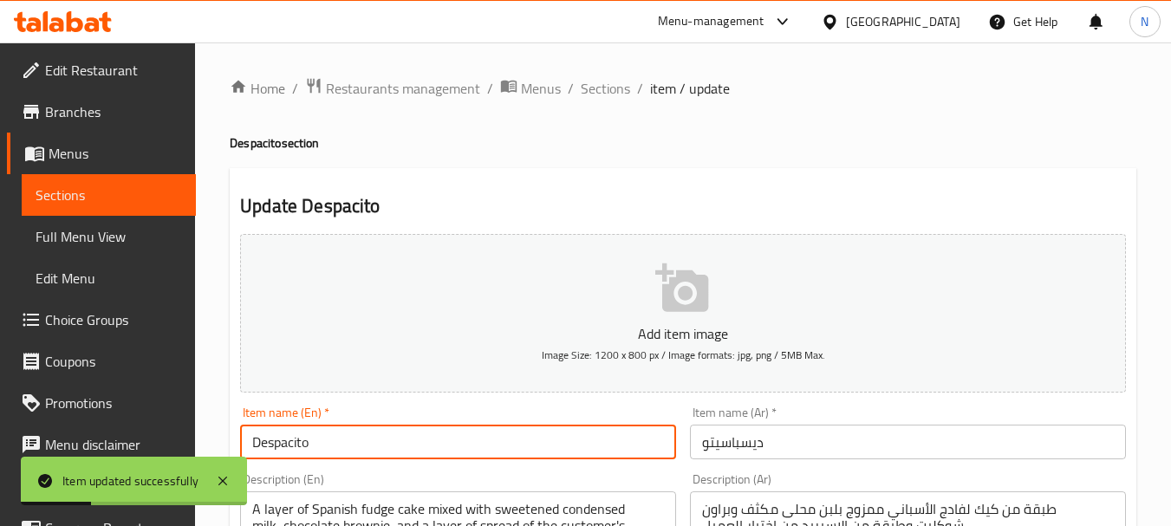
drag, startPoint x: 322, startPoint y: 437, endPoint x: 244, endPoint y: 440, distance: 78.1
click at [244, 440] on input "Despacito" at bounding box center [458, 442] width 436 height 35
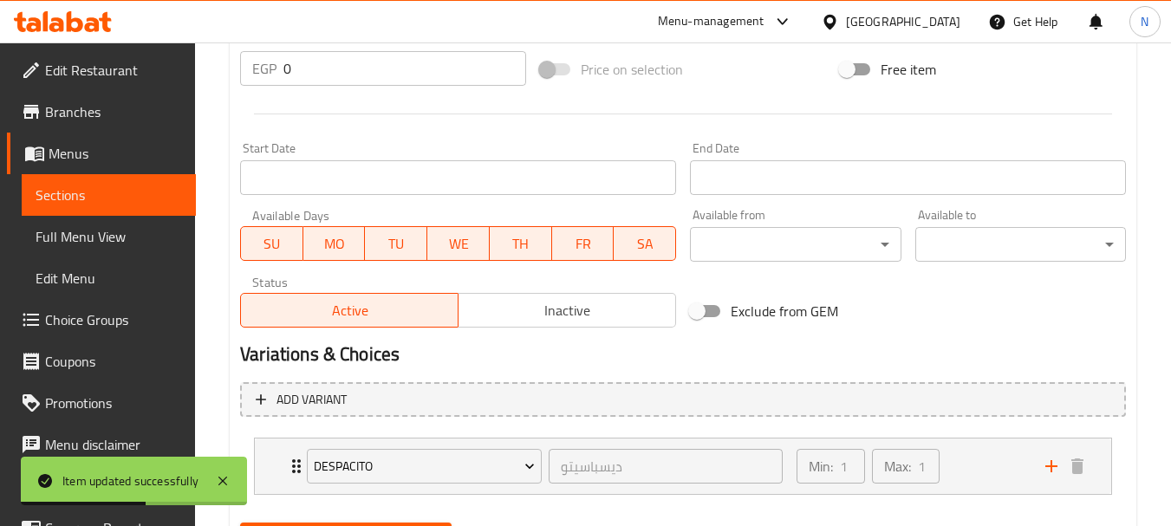
scroll to position [728, 0]
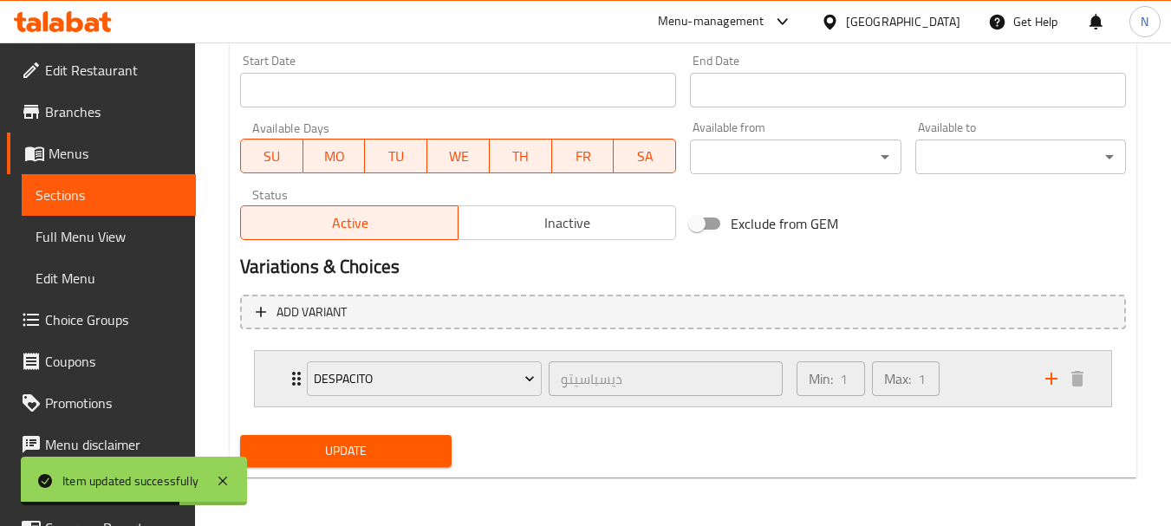
click at [993, 379] on div "Min: 1 ​ Max: 1 ​" at bounding box center [910, 378] width 249 height 55
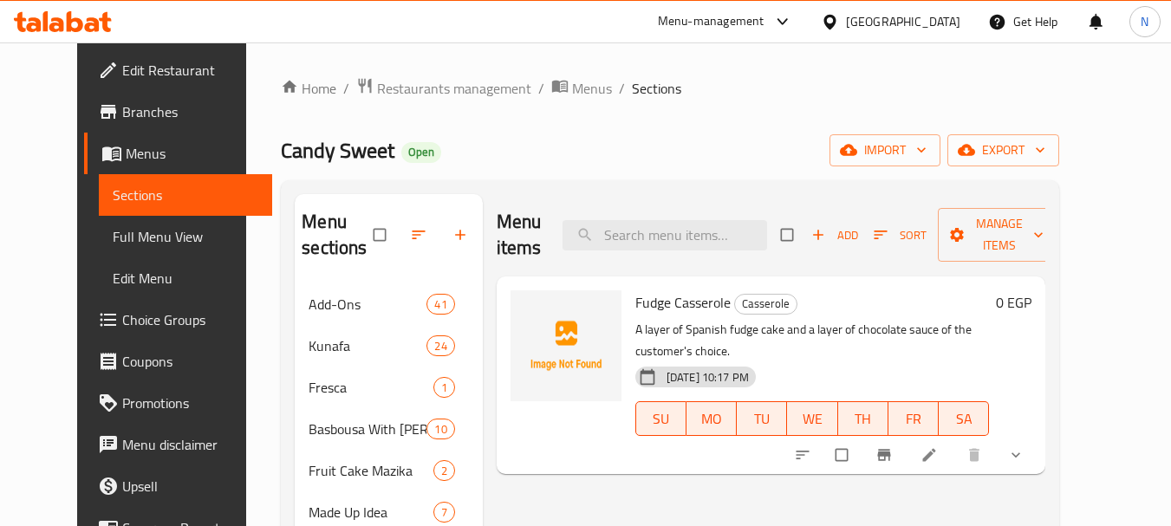
click at [122, 330] on span "Choice Groups" at bounding box center [190, 320] width 137 height 21
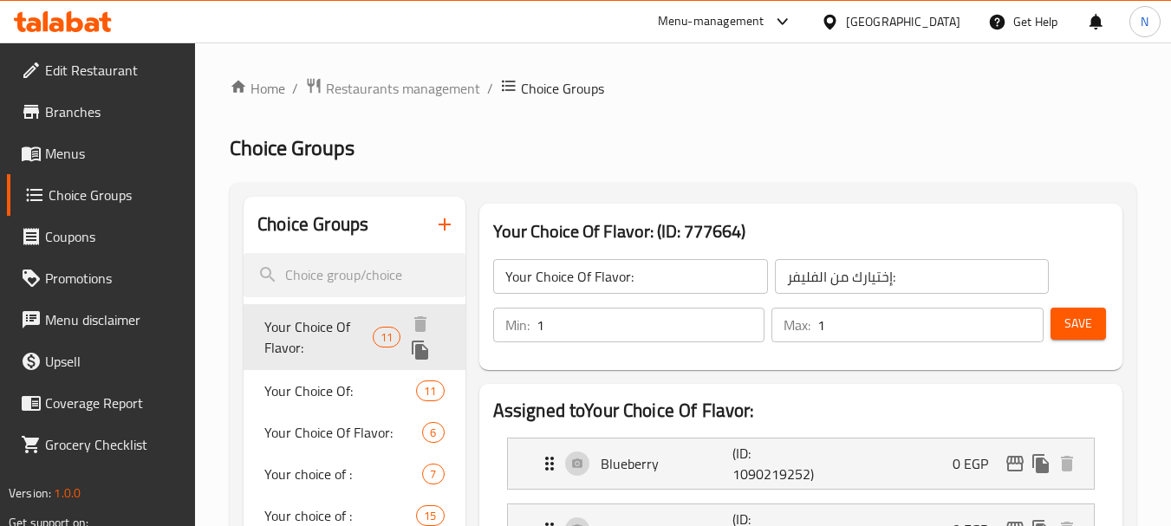
click at [349, 321] on span "Your Choice Of Flavor:" at bounding box center [318, 337] width 108 height 42
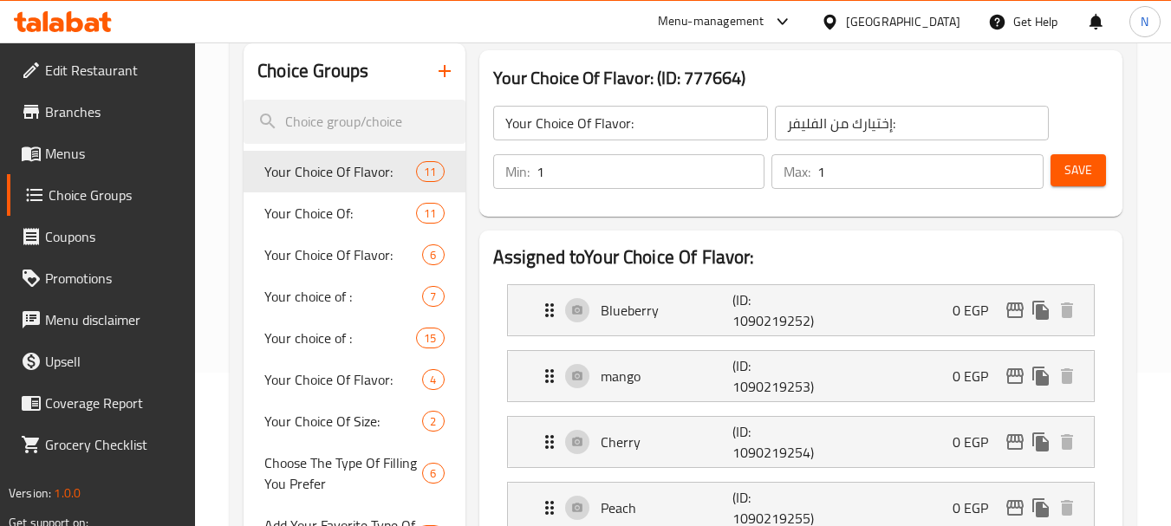
scroll to position [114, 0]
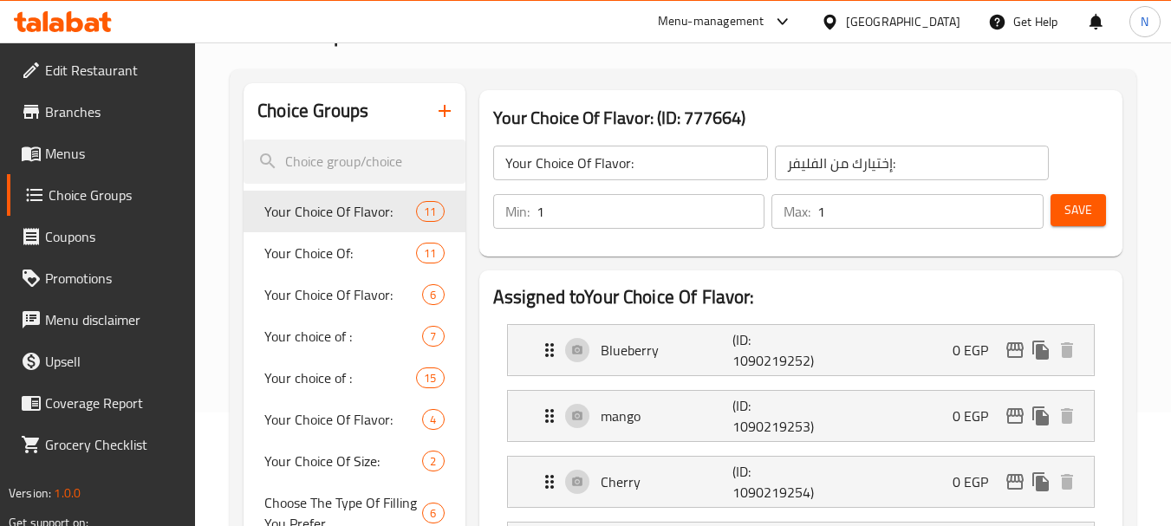
drag, startPoint x: 1031, startPoint y: 81, endPoint x: 1031, endPoint y: 62, distance: 18.2
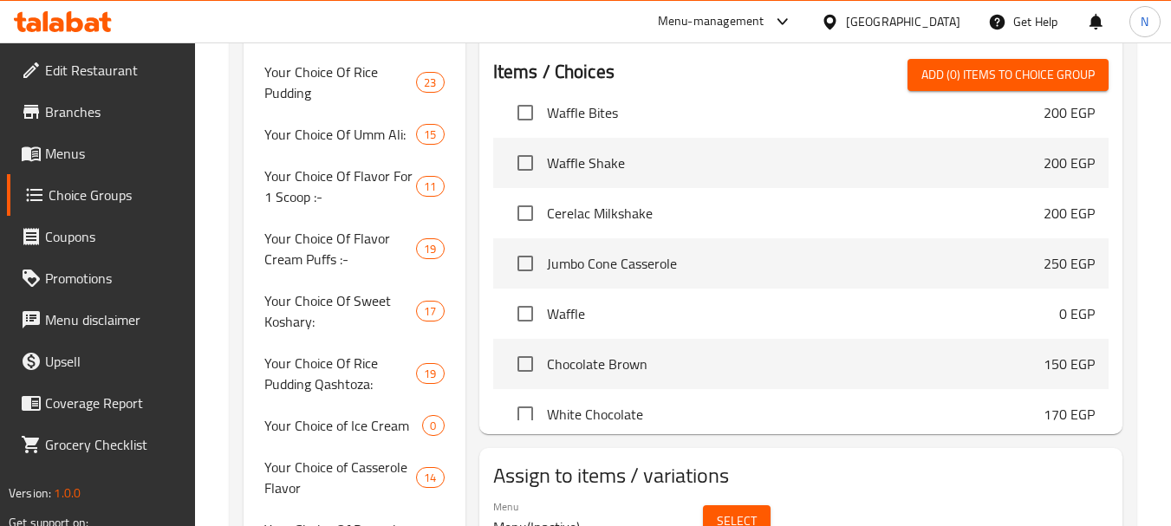
scroll to position [15476, 0]
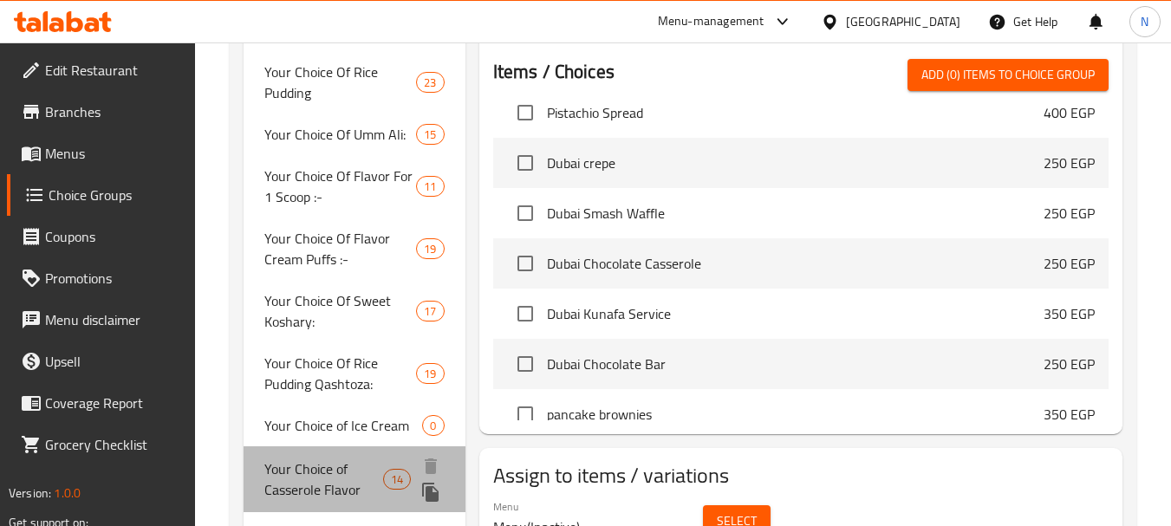
click at [343, 482] on span "Your Choice of Casserole Flavor" at bounding box center [323, 480] width 118 height 42
type input "Your Choice of Casserole Flavor"
type input "اختيارك من نكهة الطاجن"
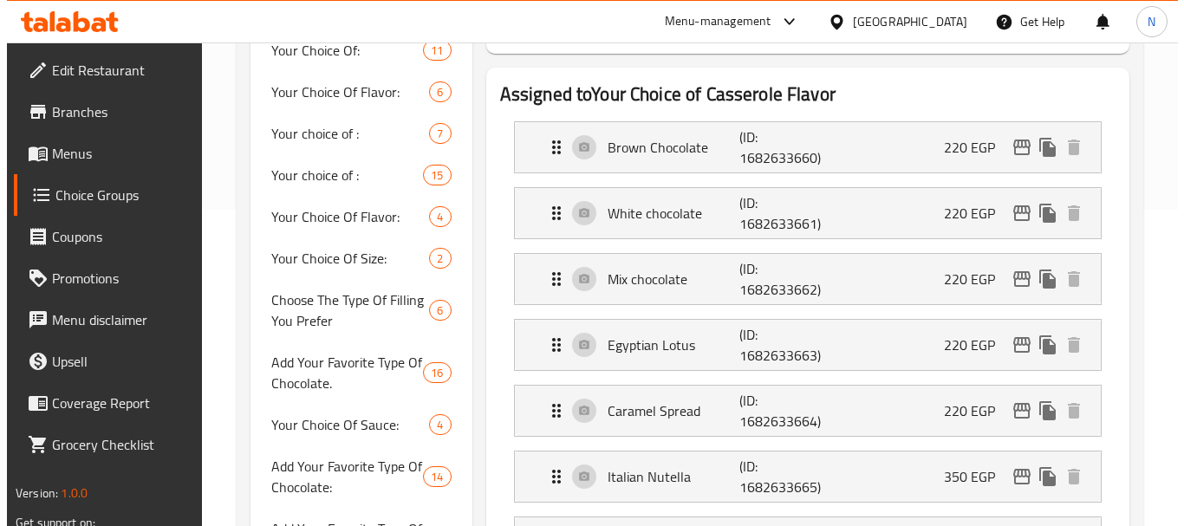
scroll to position [287, 0]
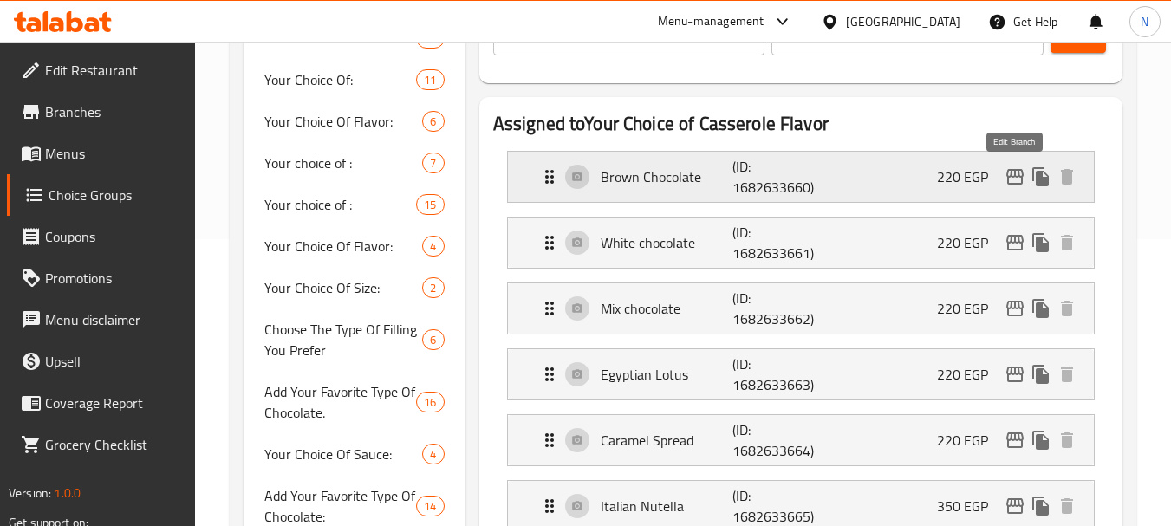
click at [1017, 175] on icon "edit" at bounding box center [1015, 176] width 21 height 21
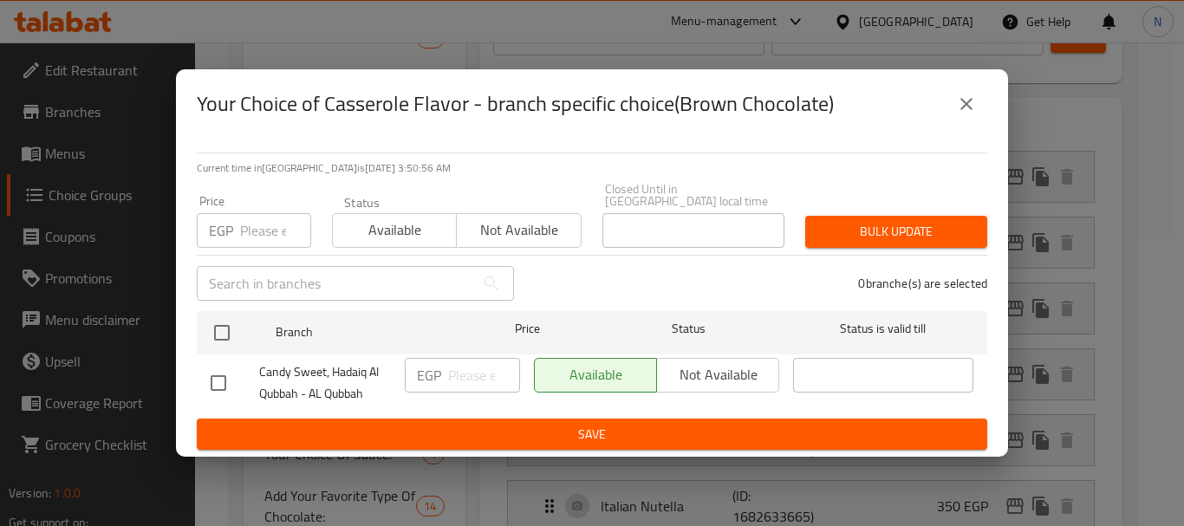
click at [251, 225] on input "number" at bounding box center [275, 230] width 71 height 35
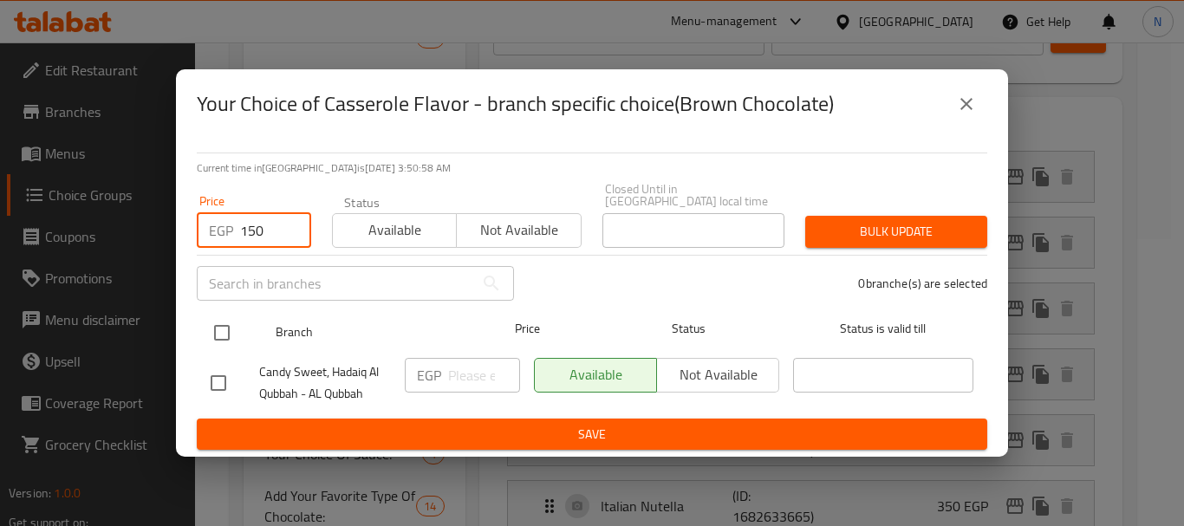
type input "150"
click at [226, 337] on input "checkbox" at bounding box center [222, 333] width 36 height 36
checkbox input "true"
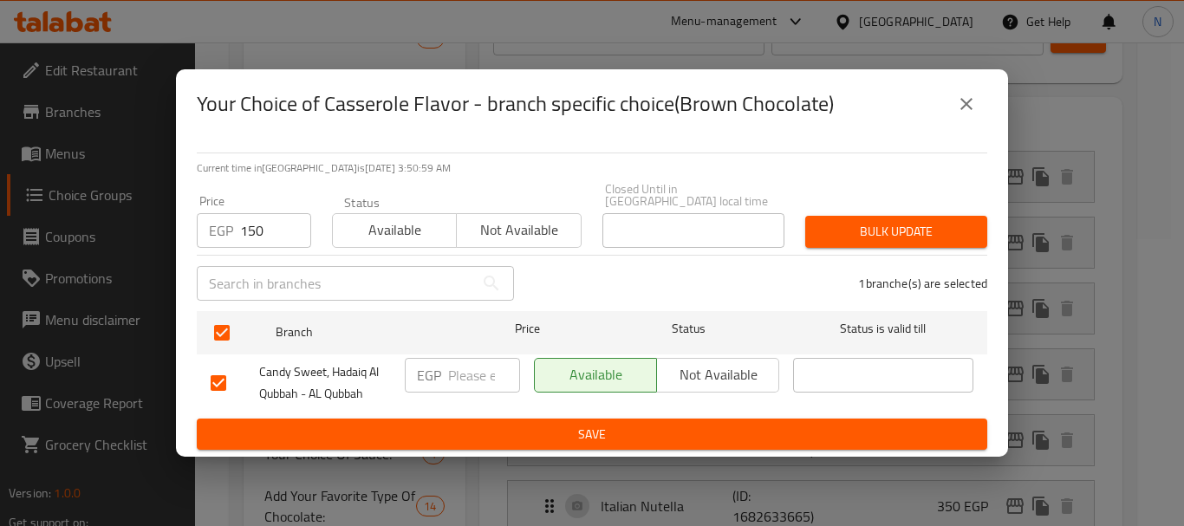
click at [817, 220] on button "Bulk update" at bounding box center [897, 232] width 182 height 32
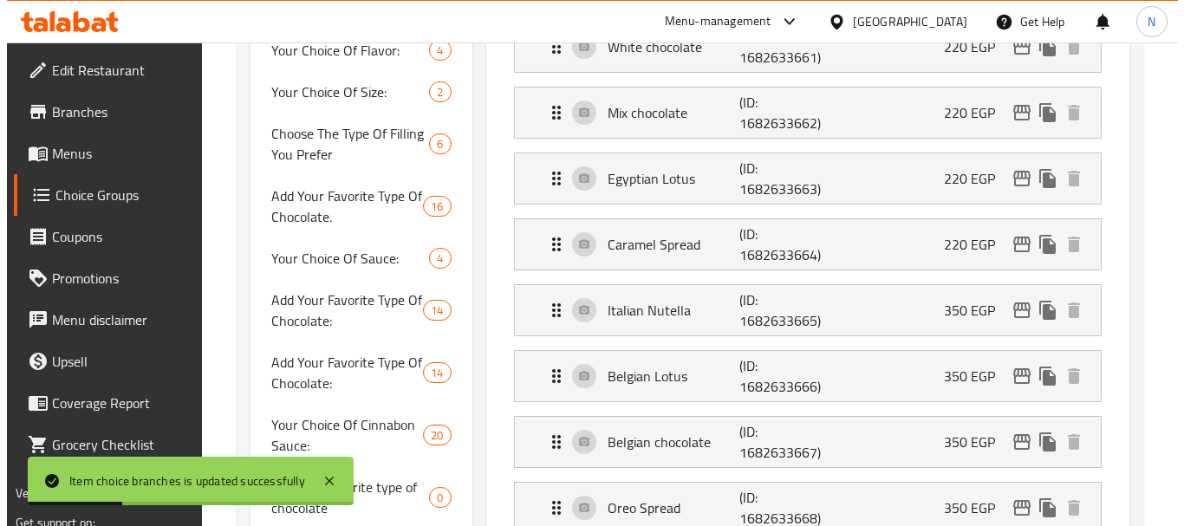
scroll to position [23, 0]
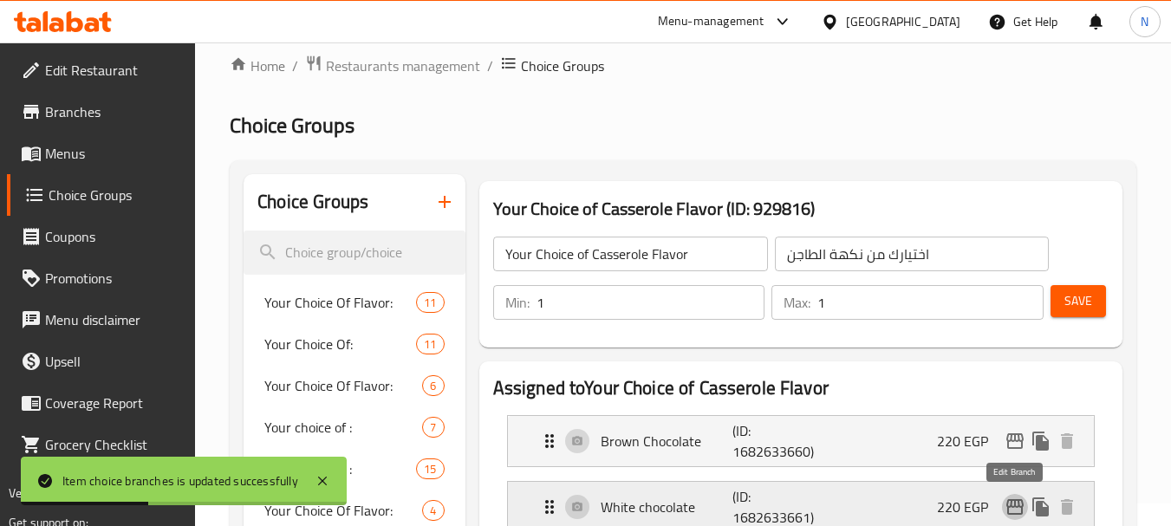
click at [1010, 513] on icon "edit" at bounding box center [1015, 507] width 17 height 16
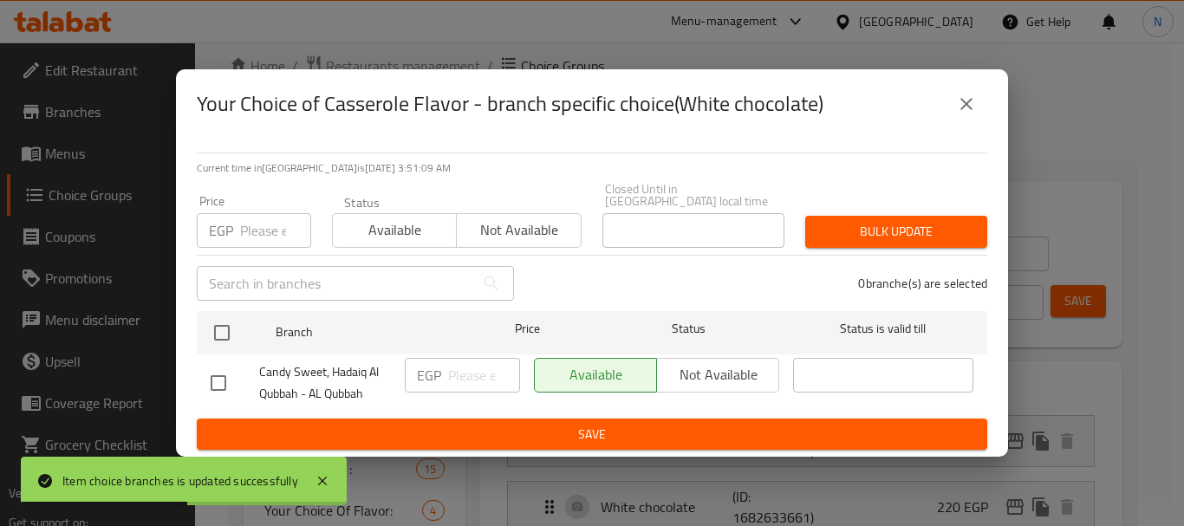
click at [236, 226] on div "EGP Price" at bounding box center [254, 230] width 114 height 35
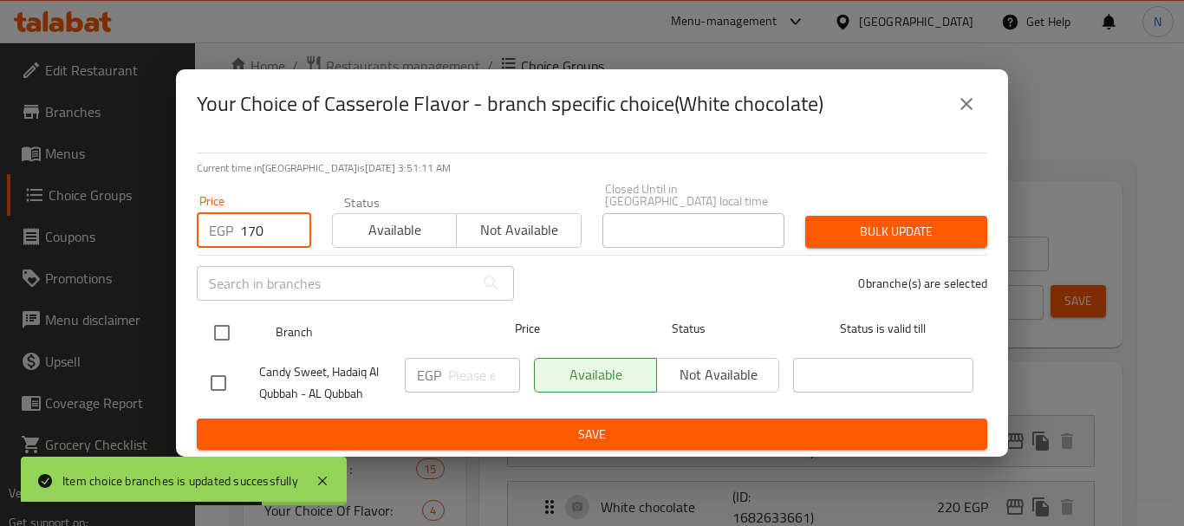
type input "170"
click at [217, 337] on input "checkbox" at bounding box center [222, 333] width 36 height 36
checkbox input "true"
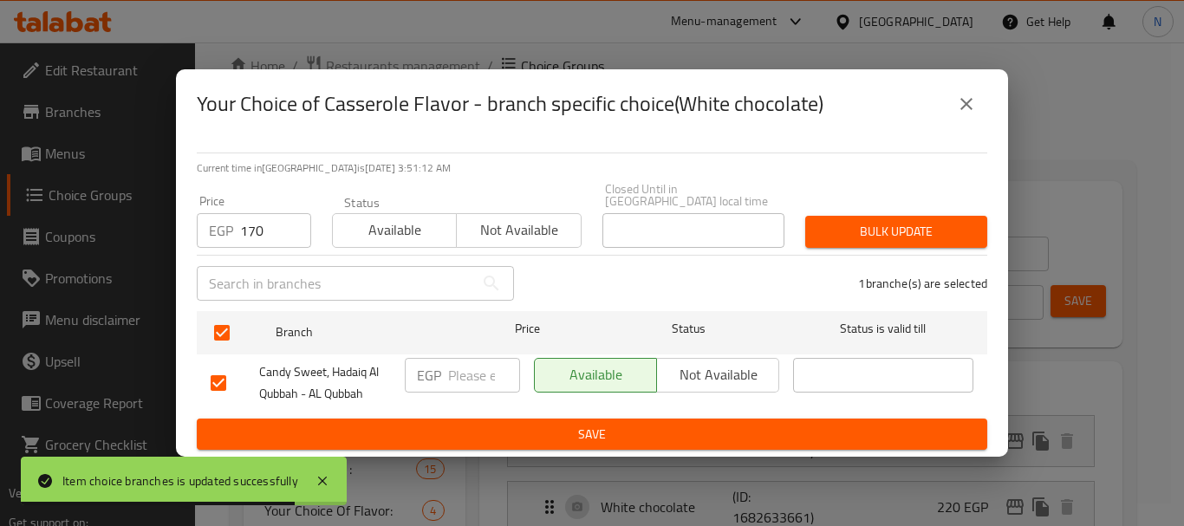
click at [900, 226] on span "Bulk update" at bounding box center [896, 232] width 154 height 22
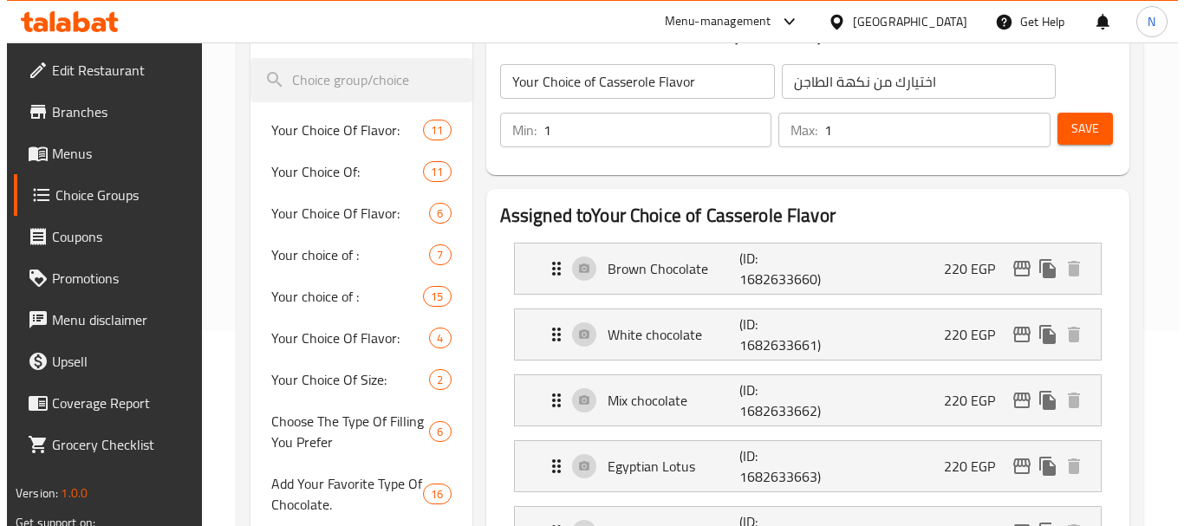
scroll to position [230, 0]
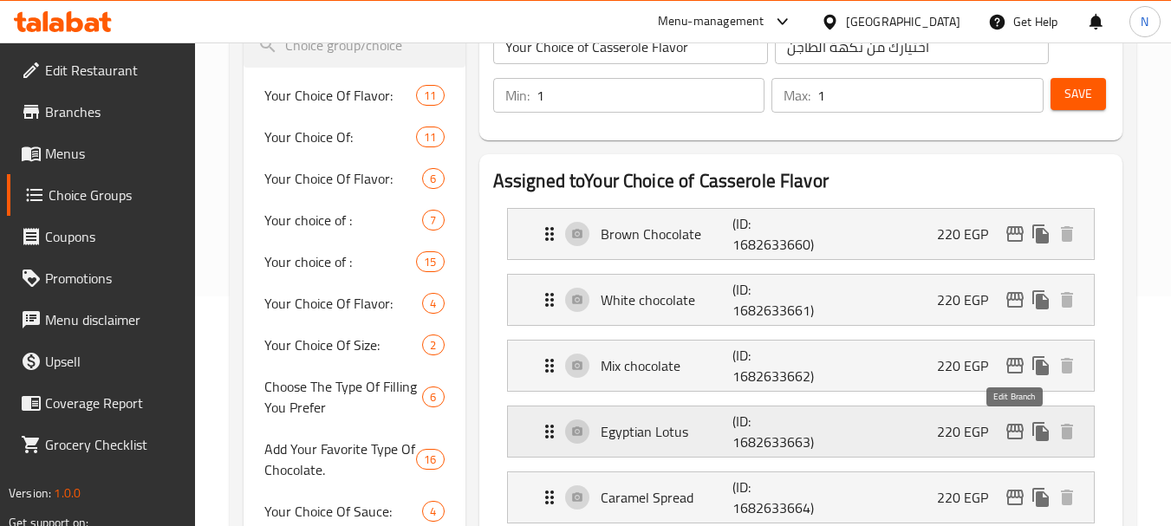
click at [1007, 435] on icon "edit" at bounding box center [1015, 431] width 21 height 21
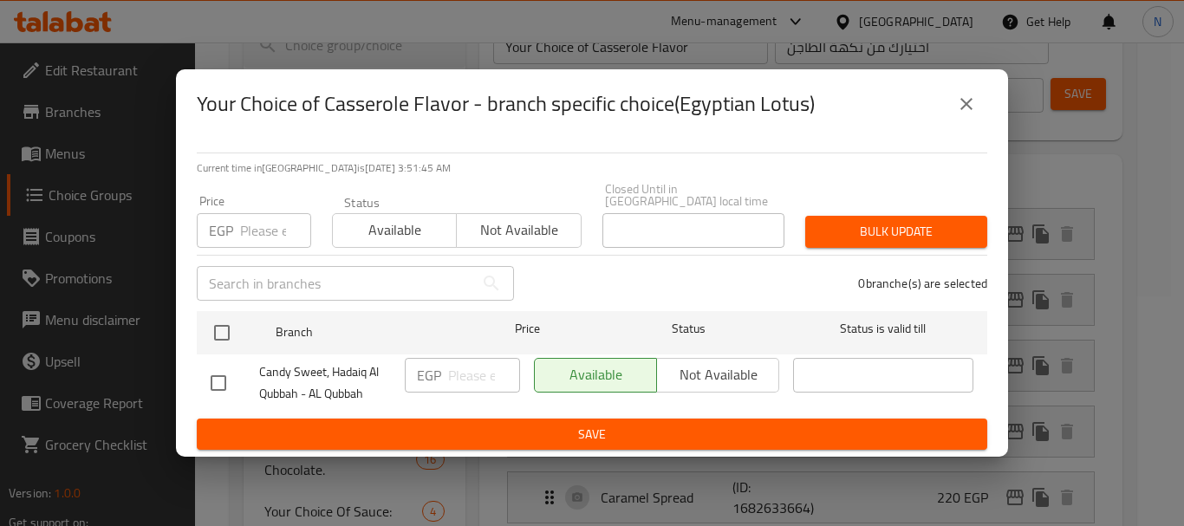
click at [263, 231] on input "number" at bounding box center [275, 230] width 71 height 35
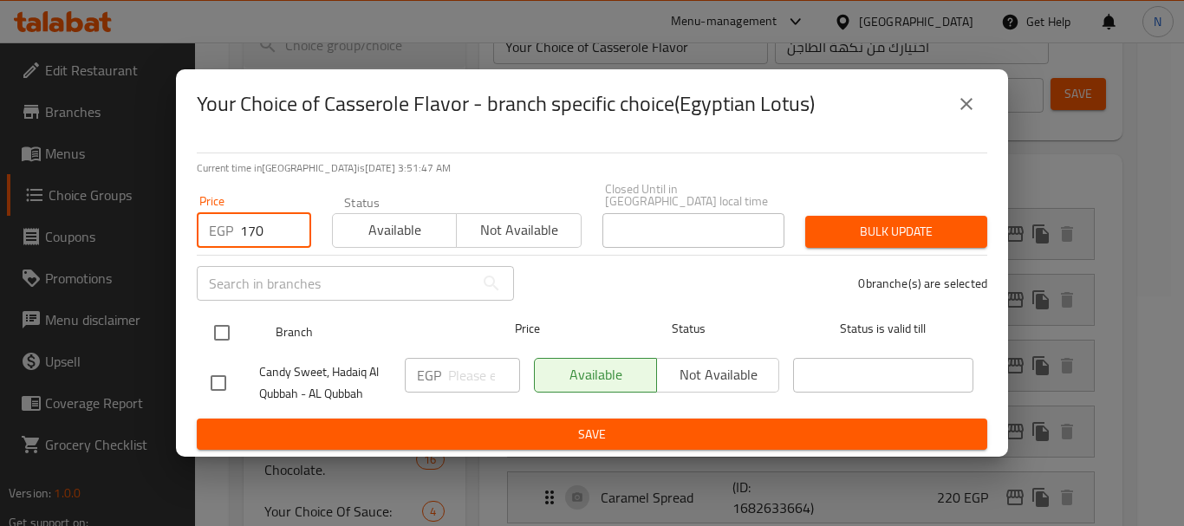
type input "170"
click at [232, 325] on input "checkbox" at bounding box center [222, 333] width 36 height 36
checkbox input "true"
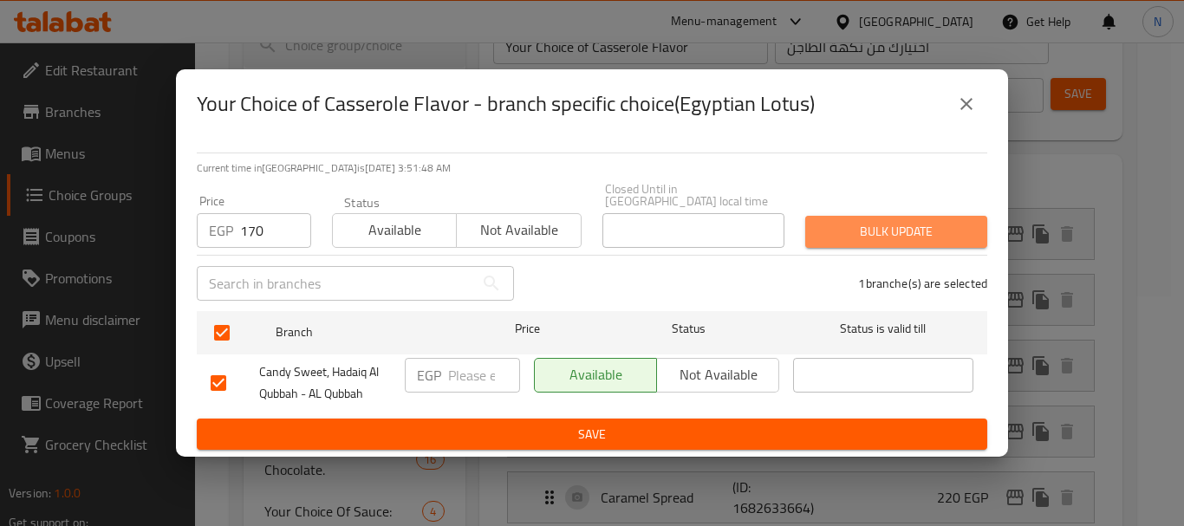
click at [885, 227] on span "Bulk update" at bounding box center [896, 232] width 154 height 22
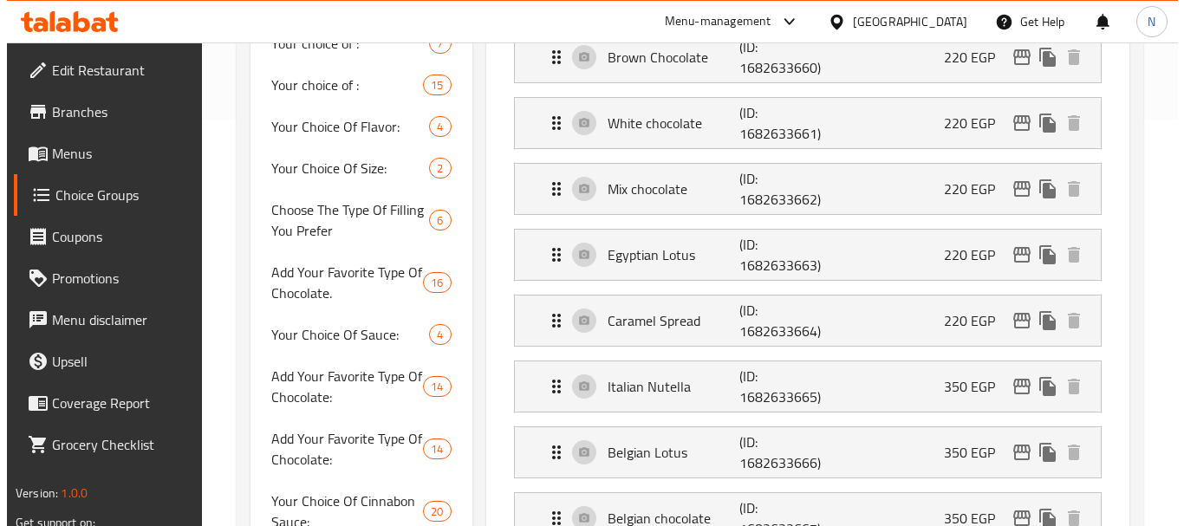
scroll to position [395, 0]
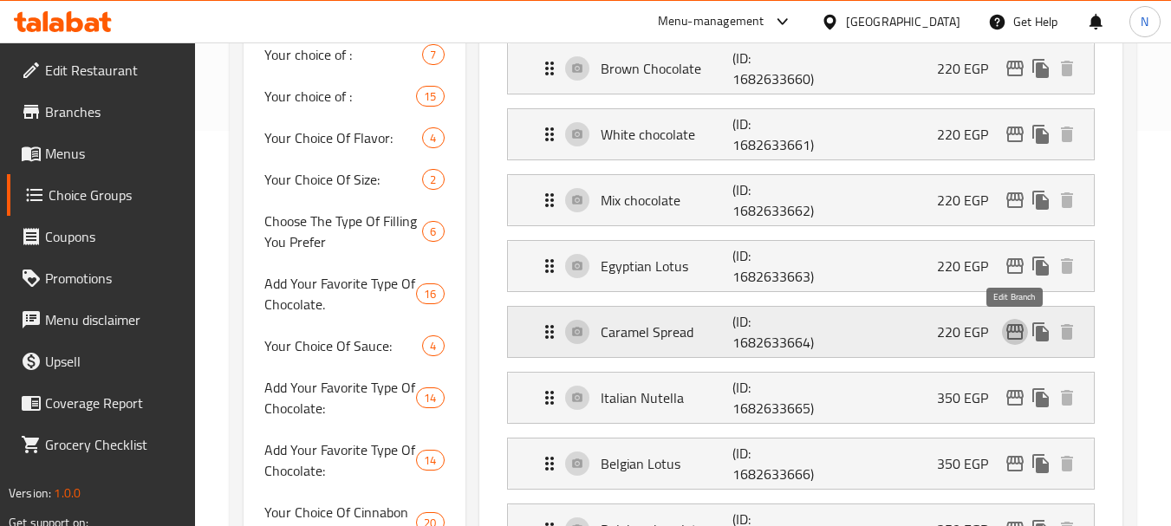
click at [1013, 338] on icon "edit" at bounding box center [1015, 332] width 17 height 16
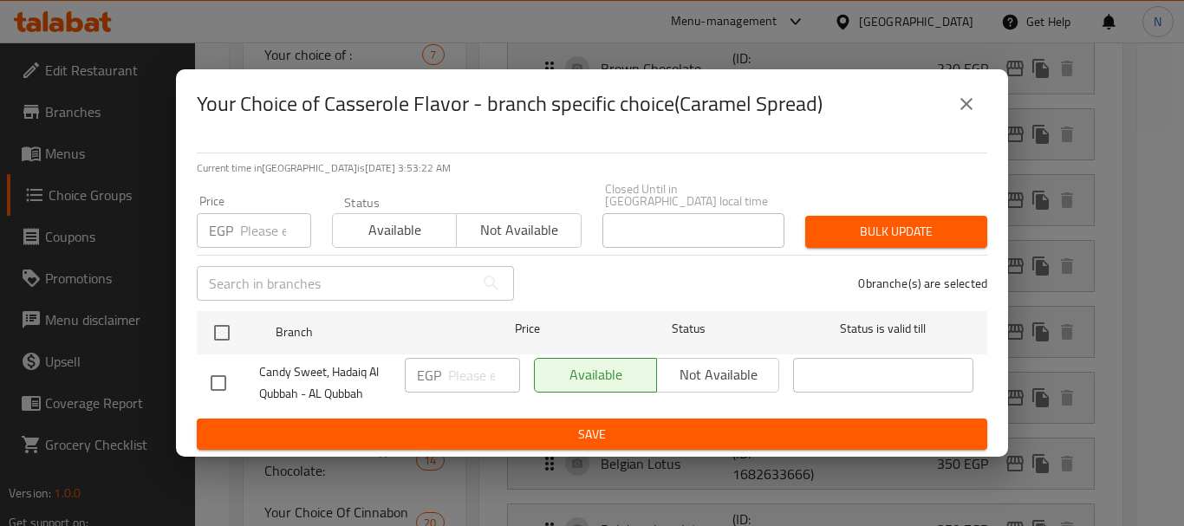
click at [264, 223] on input "number" at bounding box center [275, 230] width 71 height 35
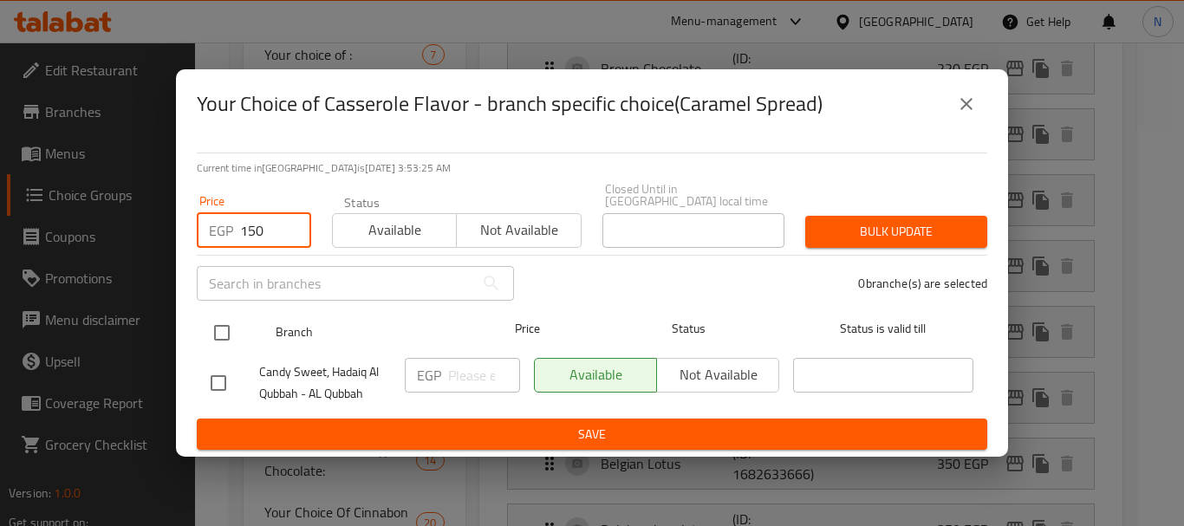
type input "150"
click at [225, 327] on input "checkbox" at bounding box center [222, 333] width 36 height 36
checkbox input "true"
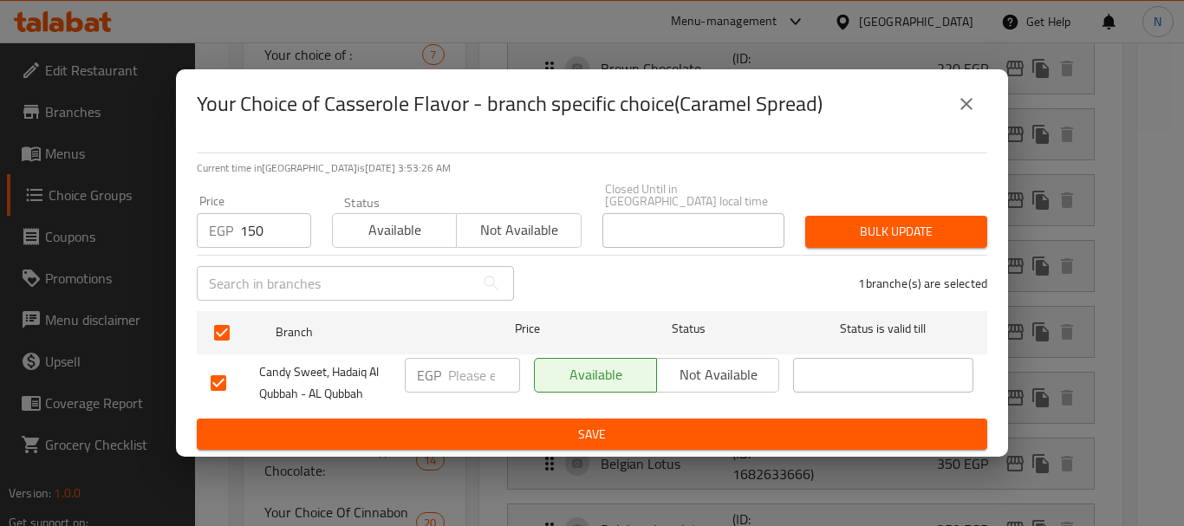
click at [846, 222] on span "Bulk update" at bounding box center [896, 232] width 154 height 22
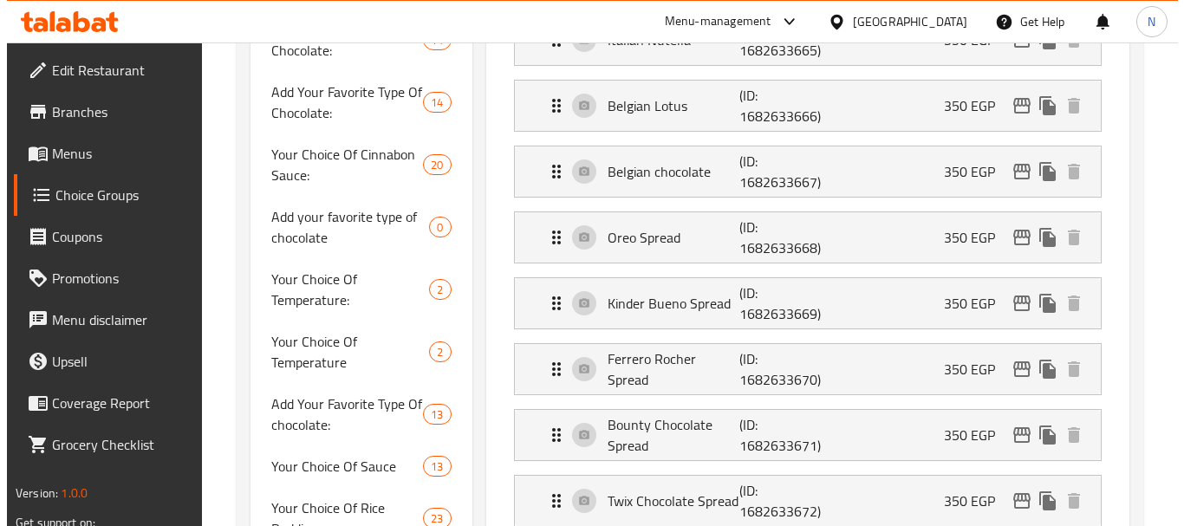
scroll to position [780, 0]
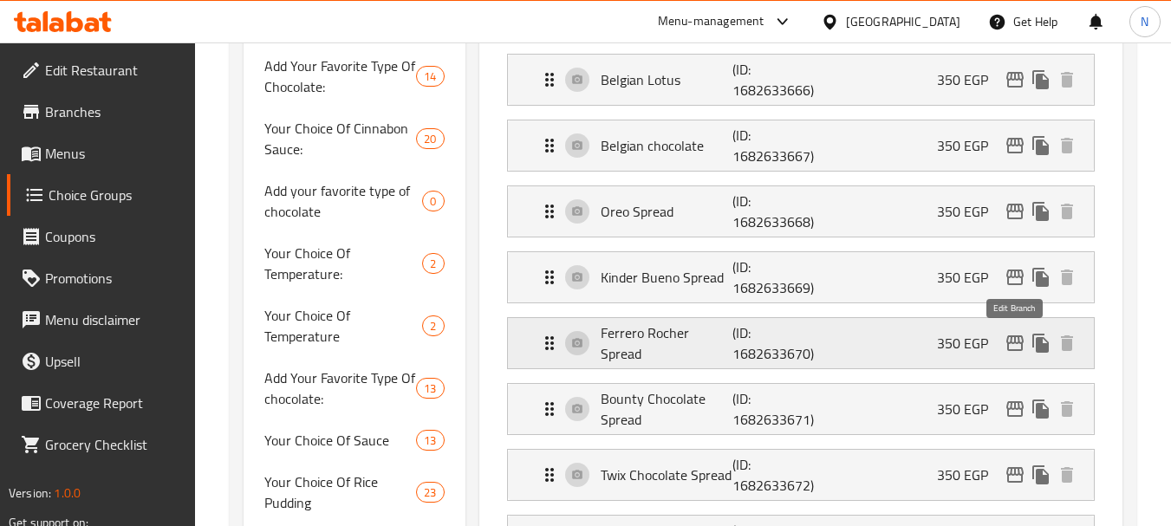
click at [1021, 343] on icon "edit" at bounding box center [1015, 344] width 17 height 16
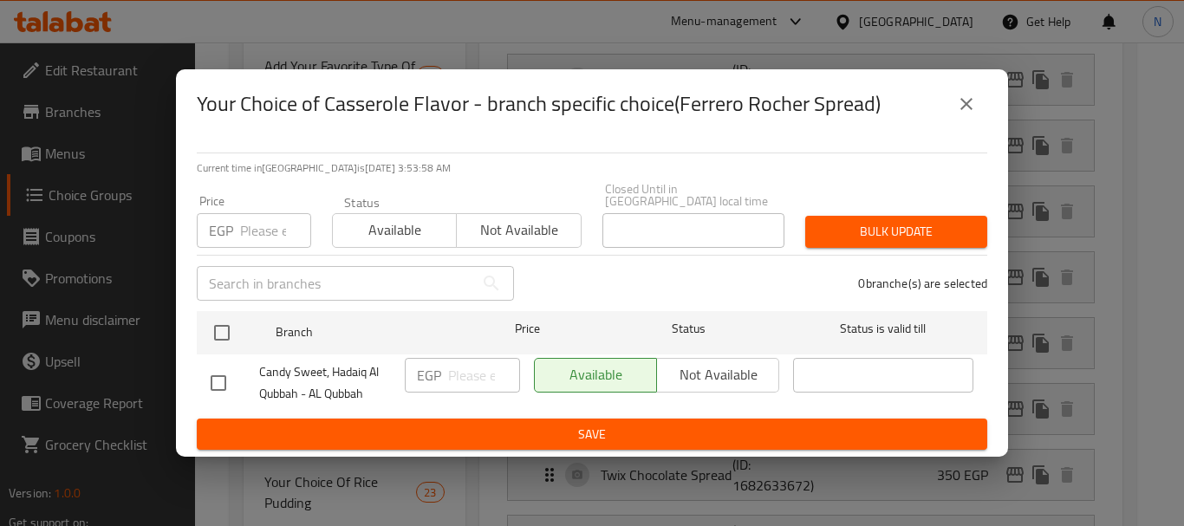
click at [277, 229] on input "number" at bounding box center [275, 230] width 71 height 35
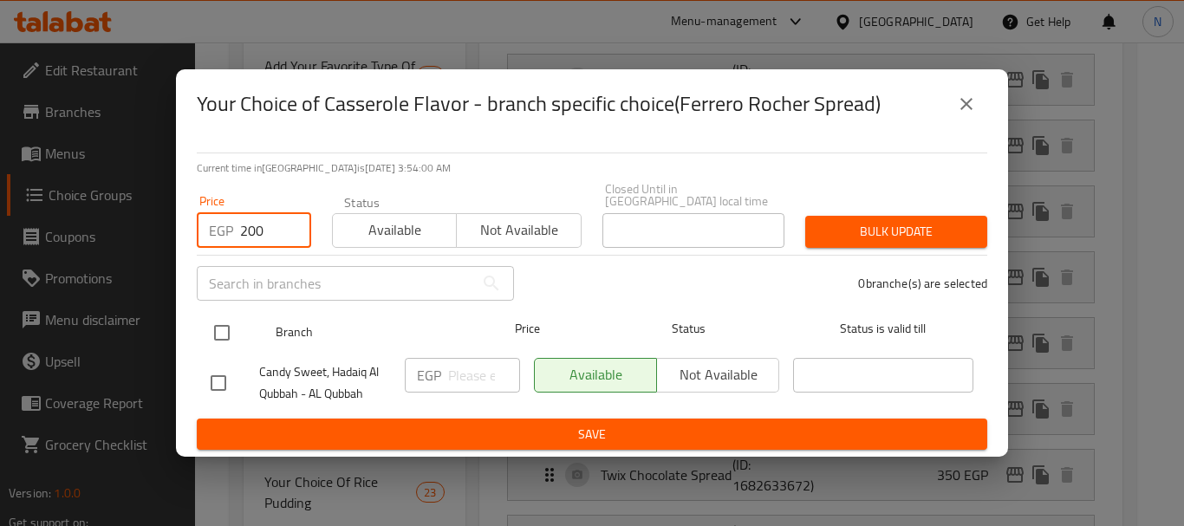
type input "200"
click at [230, 325] on input "checkbox" at bounding box center [222, 333] width 36 height 36
checkbox input "true"
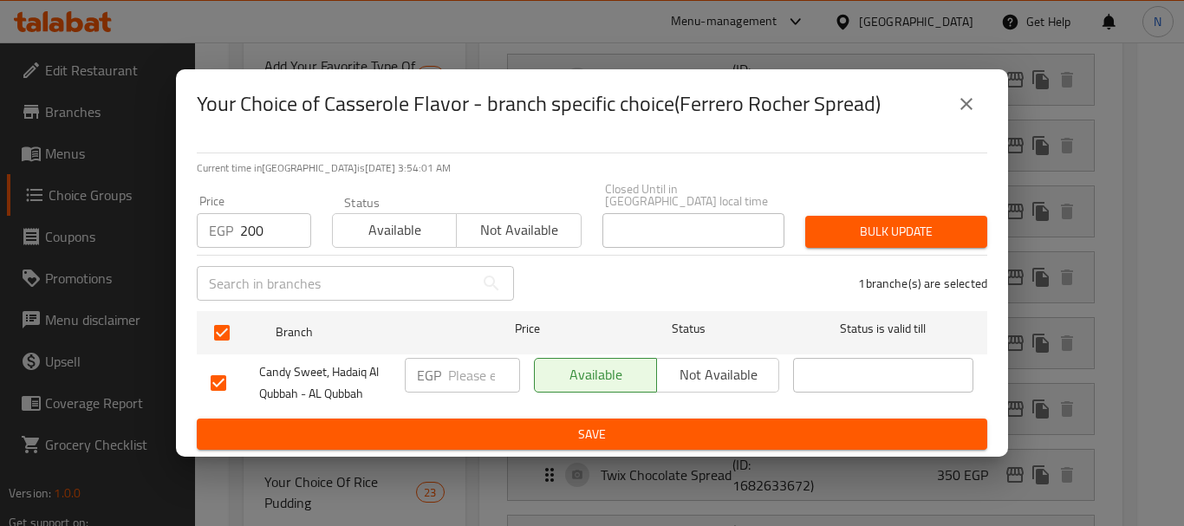
click at [820, 229] on span "Bulk update" at bounding box center [896, 232] width 154 height 22
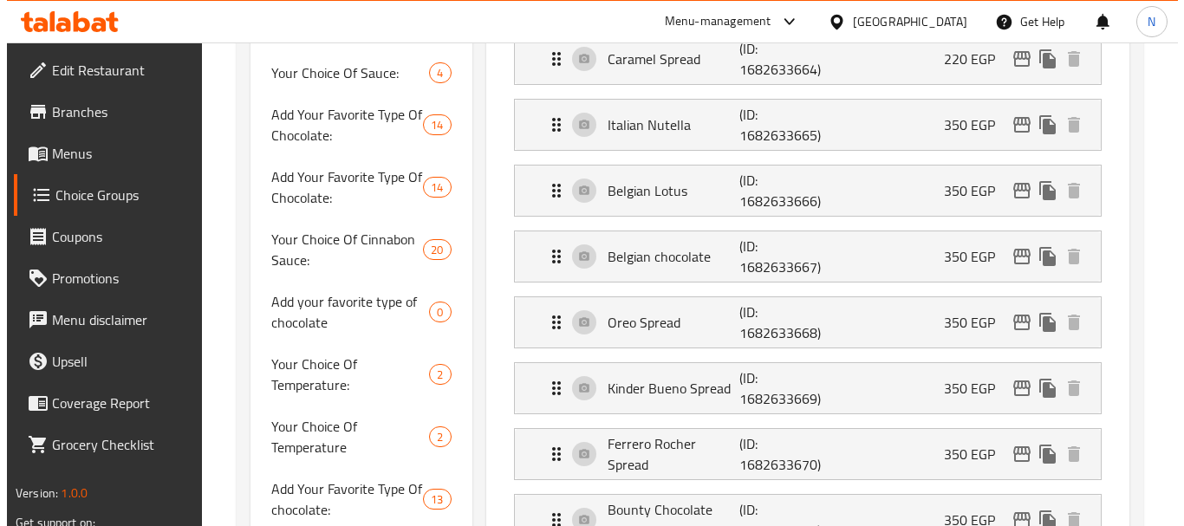
scroll to position [661, 0]
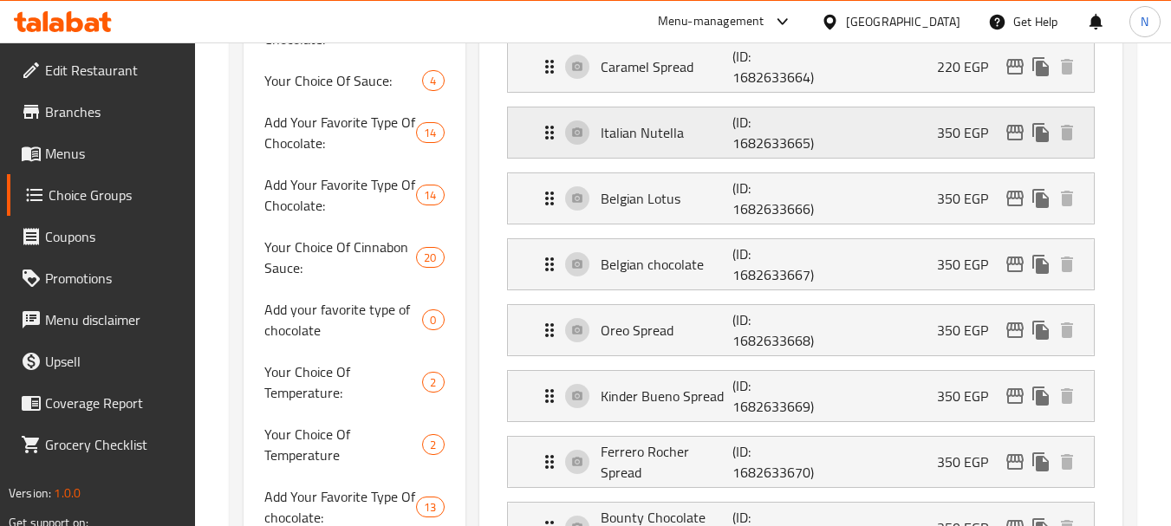
click at [1018, 134] on icon "edit" at bounding box center [1015, 132] width 21 height 21
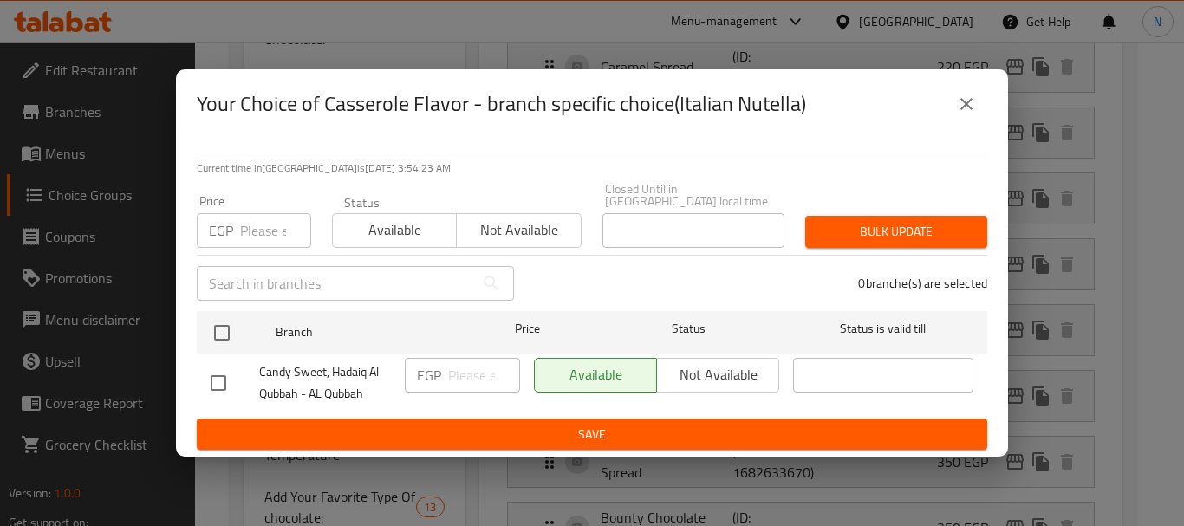
click at [248, 213] on input "number" at bounding box center [275, 230] width 71 height 35
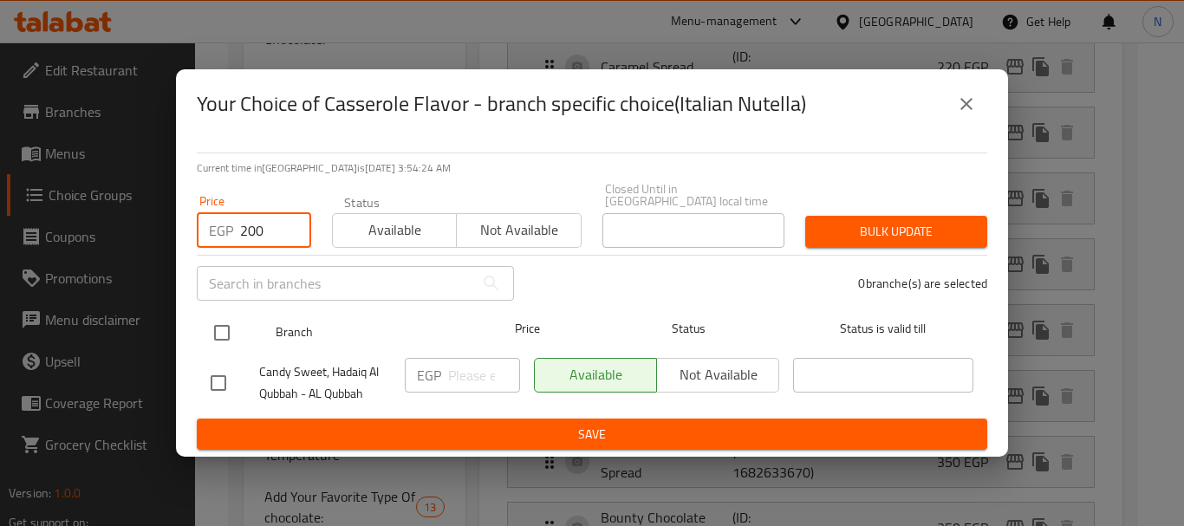
type input "200"
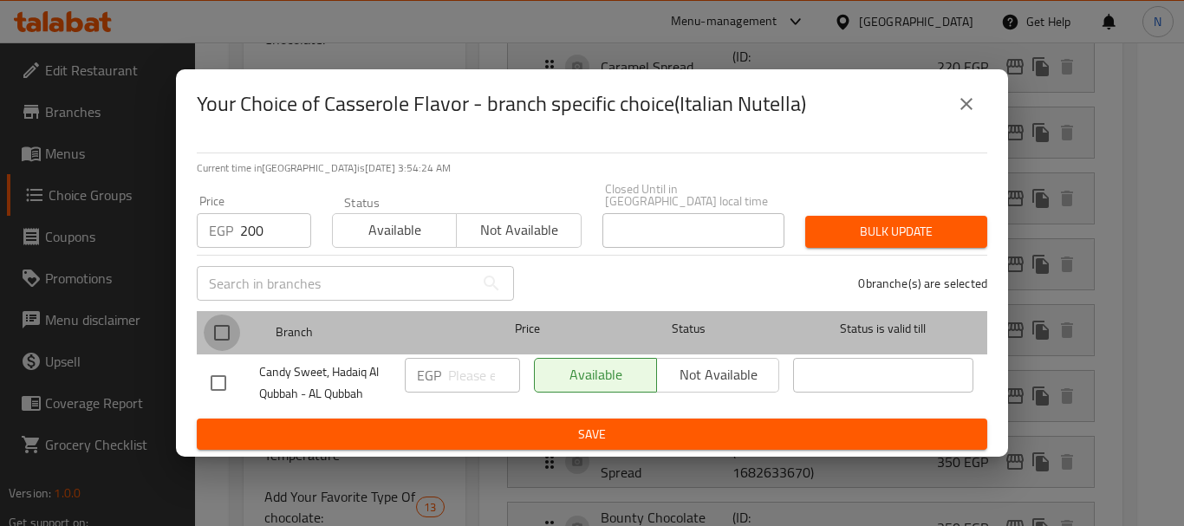
click at [221, 332] on input "checkbox" at bounding box center [222, 333] width 36 height 36
checkbox input "true"
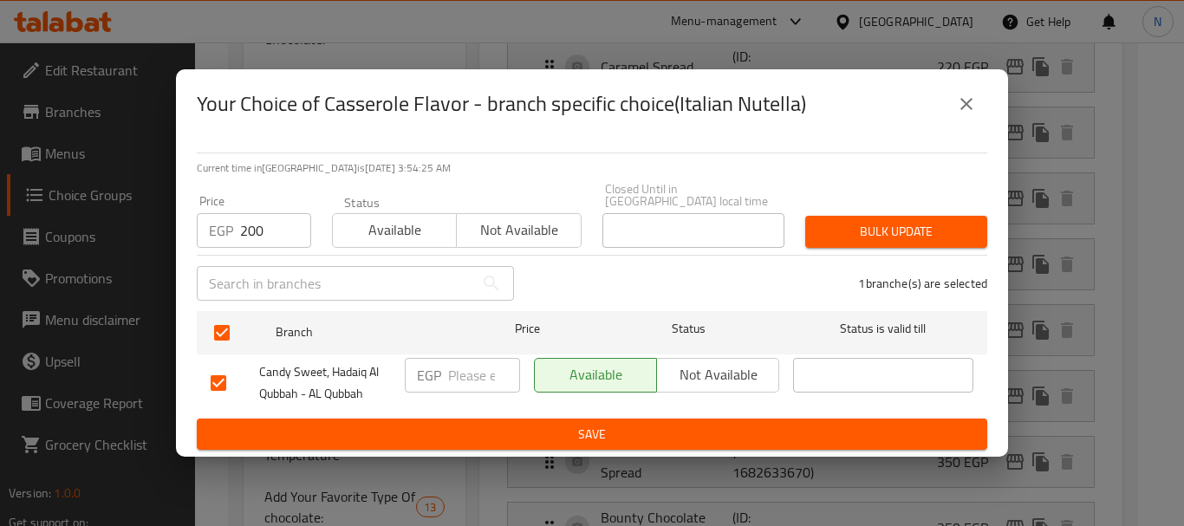
click at [830, 232] on span "Bulk update" at bounding box center [896, 232] width 154 height 22
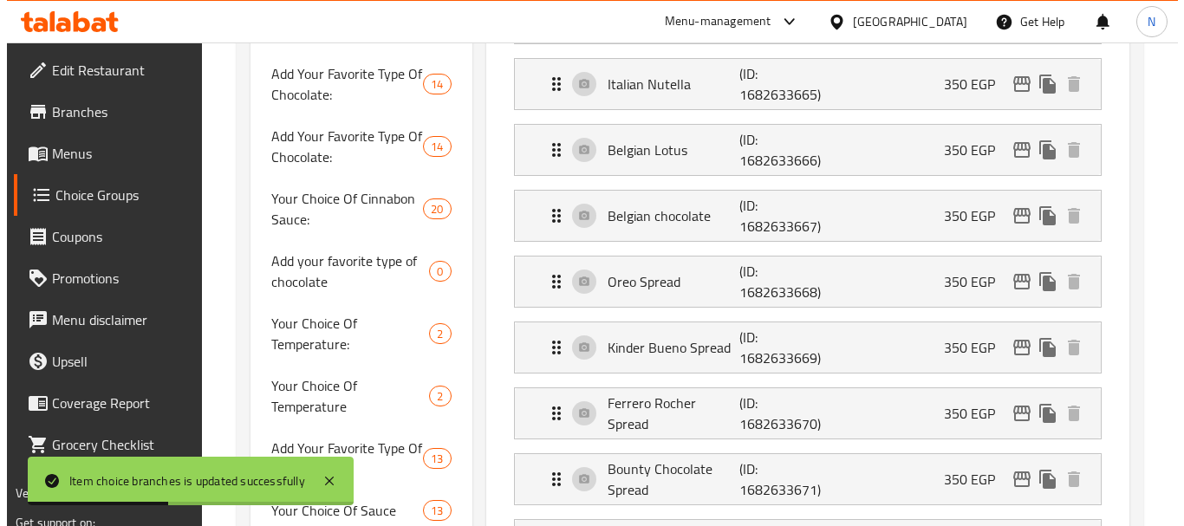
scroll to position [683, 0]
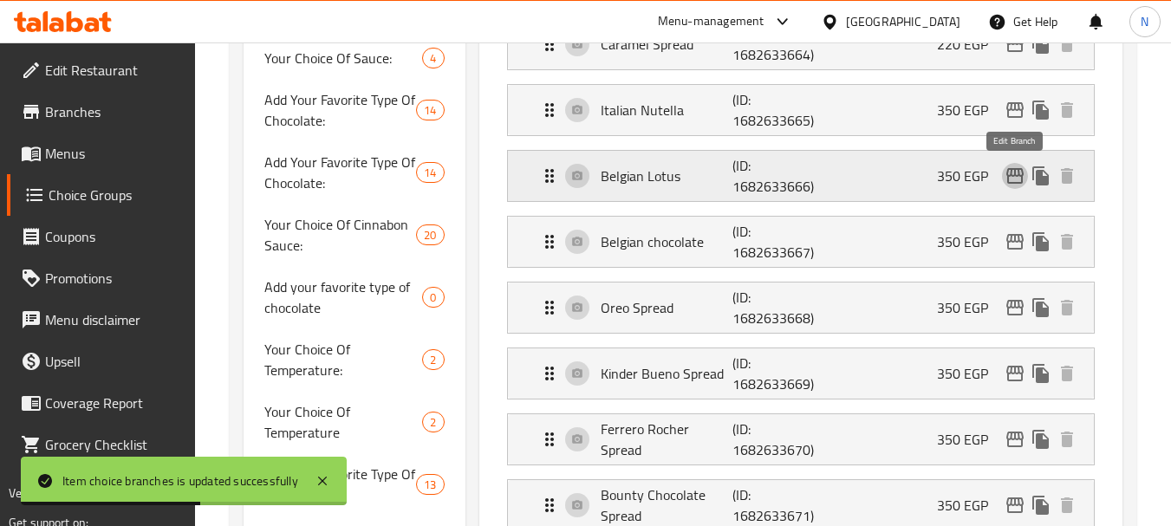
click at [1008, 178] on icon "edit" at bounding box center [1015, 176] width 17 height 16
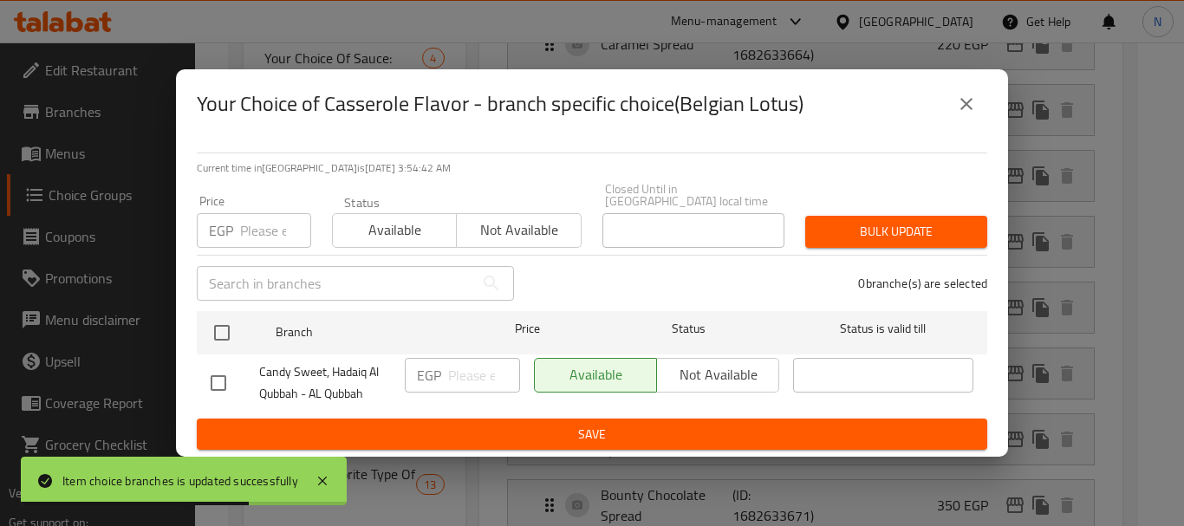
click at [264, 230] on input "number" at bounding box center [275, 230] width 71 height 35
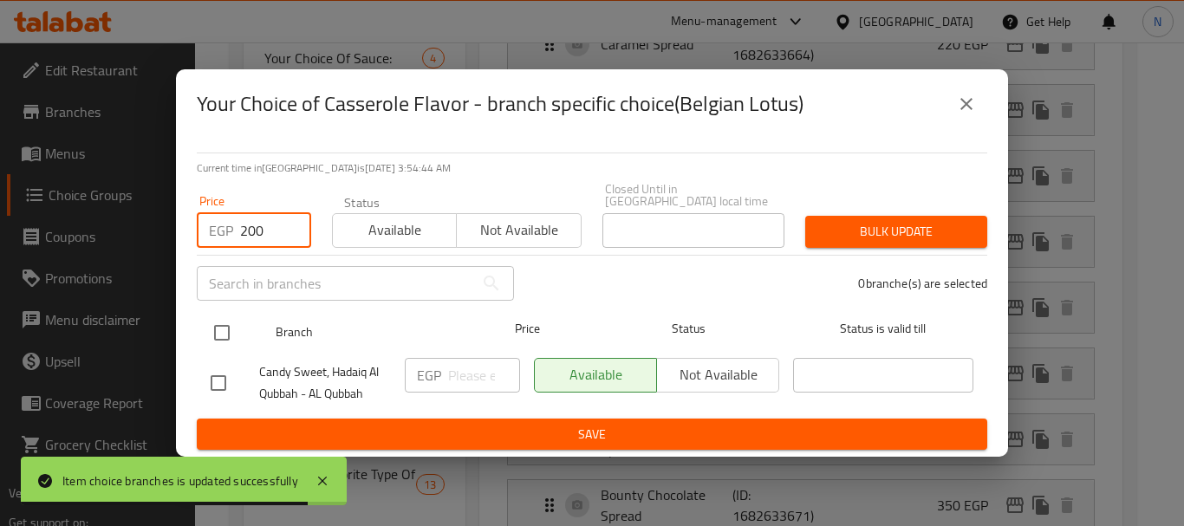
type input "200"
click at [221, 326] on input "checkbox" at bounding box center [222, 333] width 36 height 36
checkbox input "true"
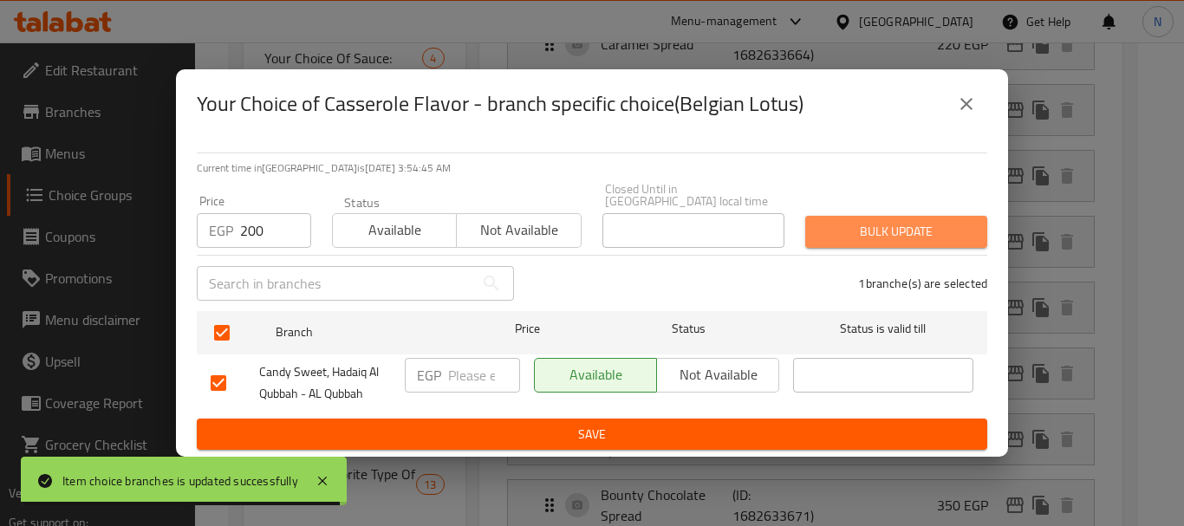
click at [877, 222] on span "Bulk update" at bounding box center [896, 232] width 154 height 22
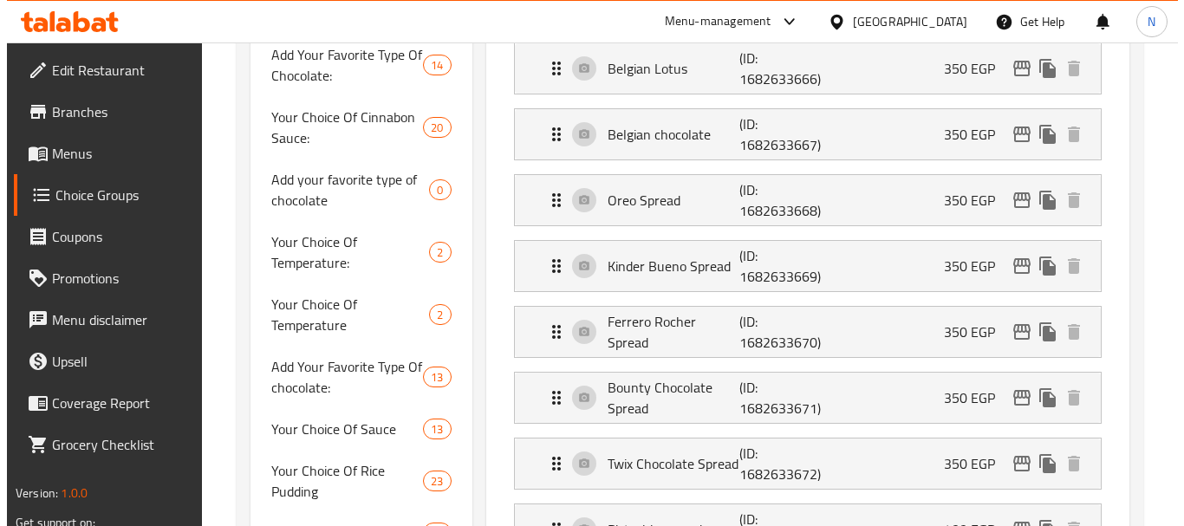
scroll to position [758, 0]
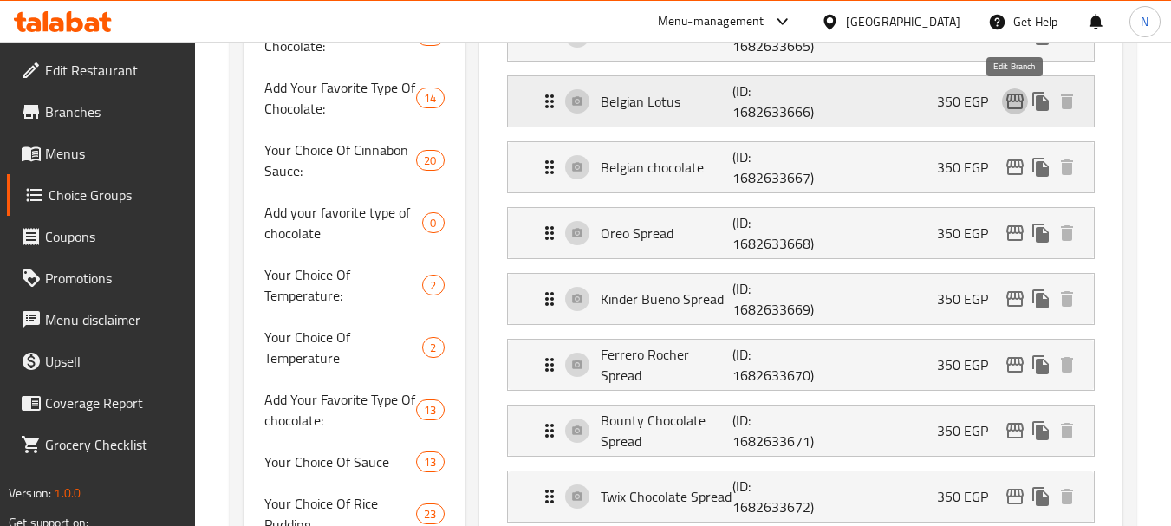
click at [1015, 101] on icon "edit" at bounding box center [1015, 102] width 17 height 16
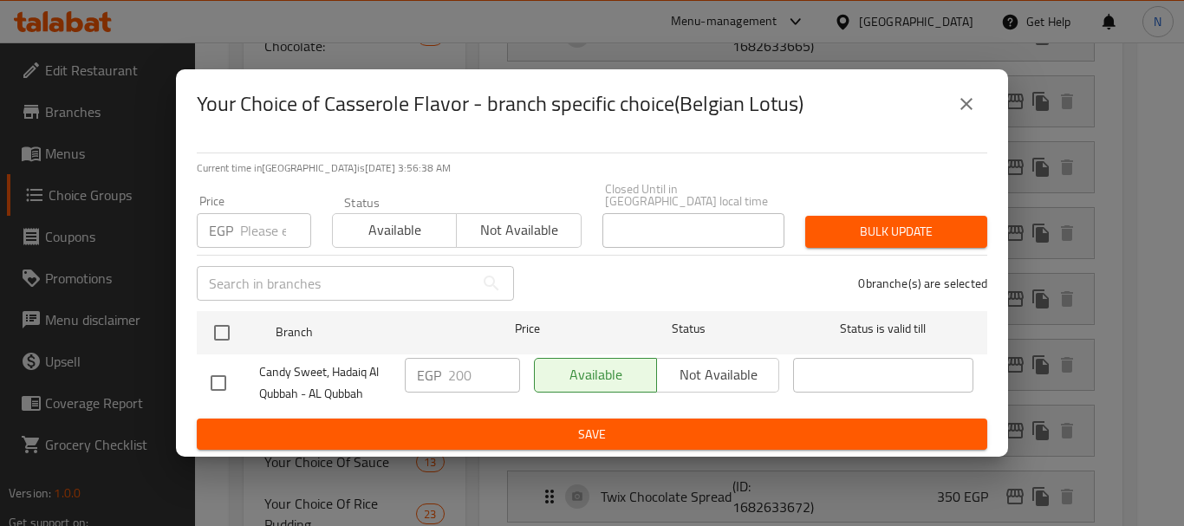
click at [973, 108] on icon "close" at bounding box center [966, 104] width 21 height 21
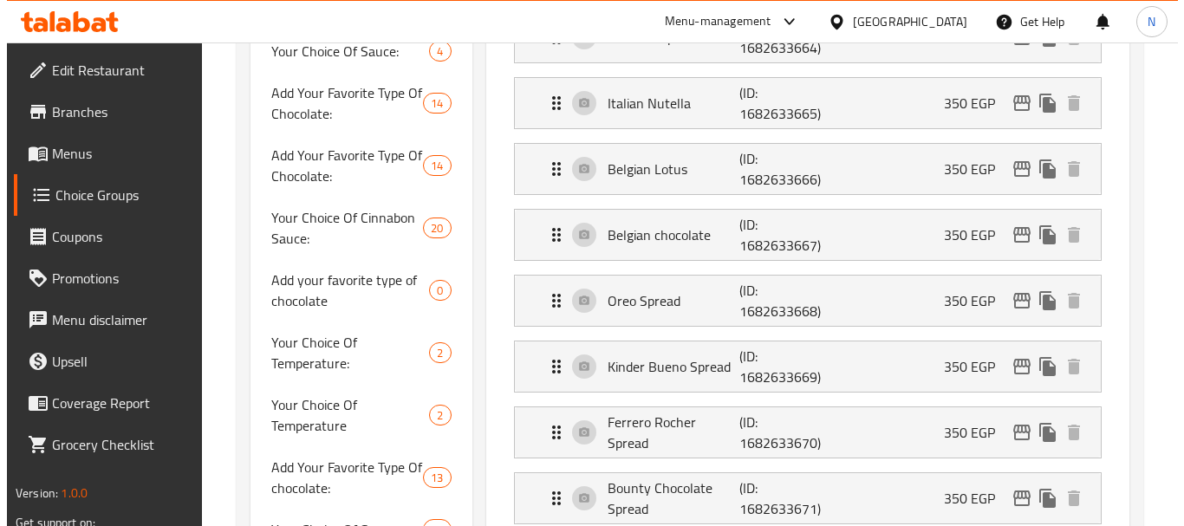
scroll to position [687, 0]
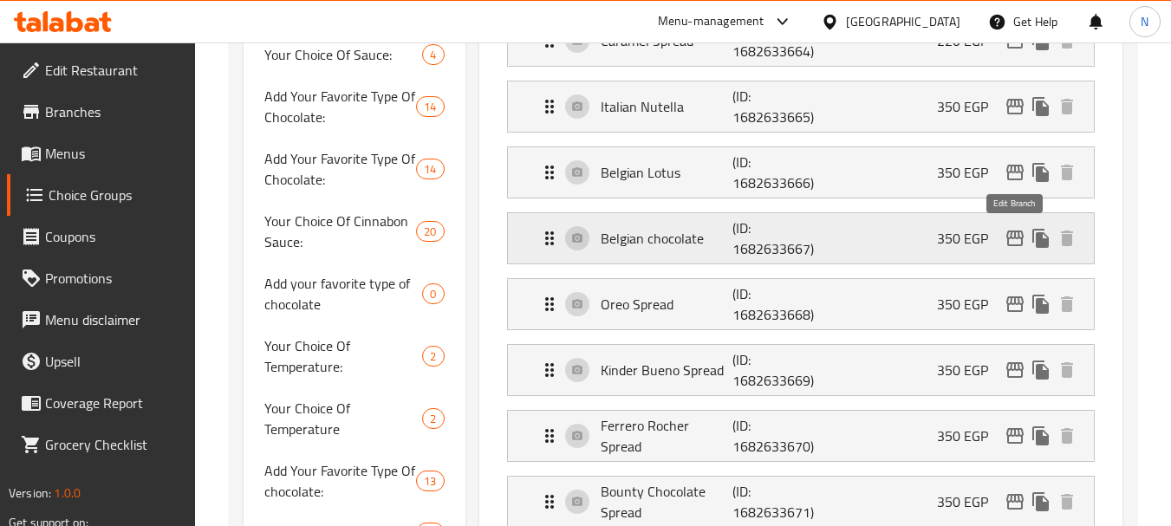
click at [1012, 248] on icon "edit" at bounding box center [1015, 238] width 21 height 21
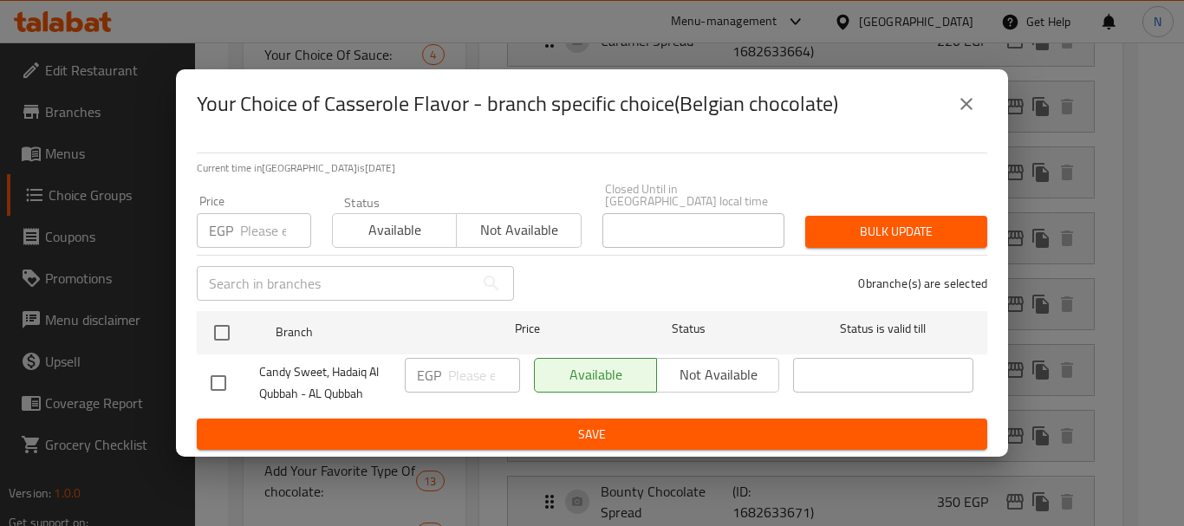
click at [253, 232] on input "number" at bounding box center [275, 230] width 71 height 35
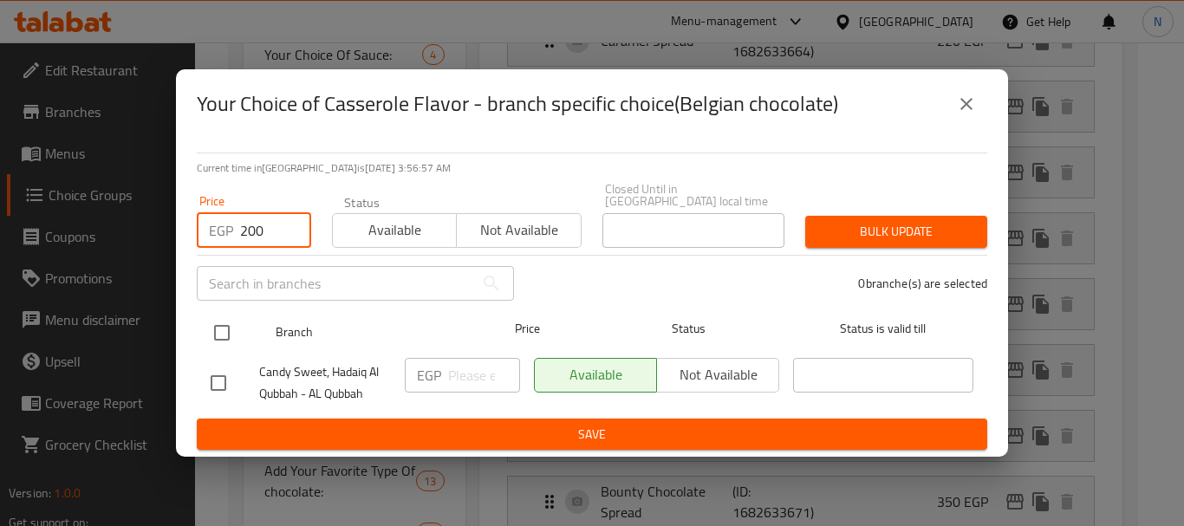
type input "200"
click at [220, 323] on input "checkbox" at bounding box center [222, 333] width 36 height 36
checkbox input "true"
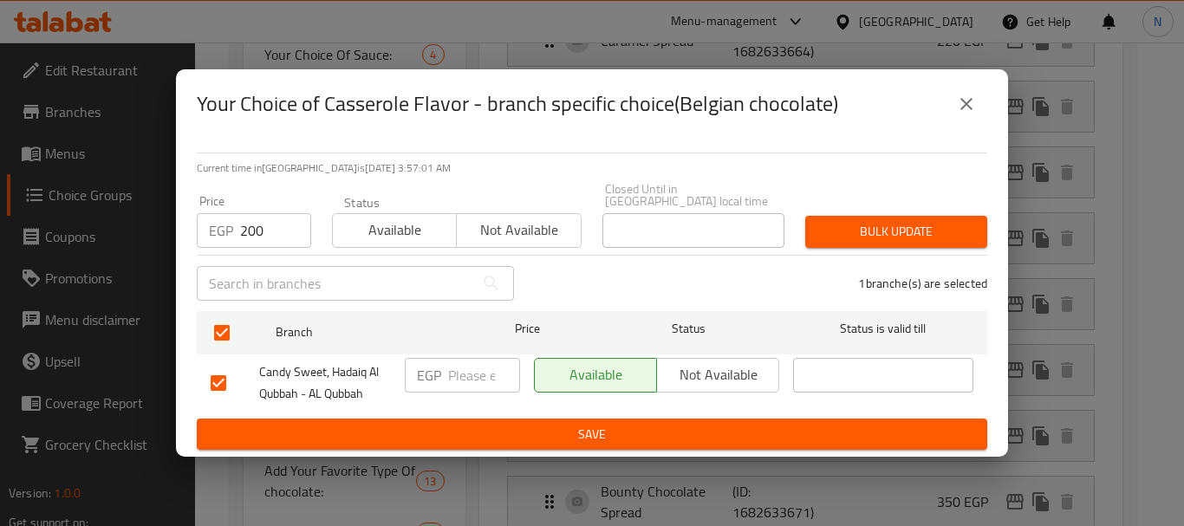
click at [905, 222] on span "Bulk update" at bounding box center [896, 232] width 154 height 22
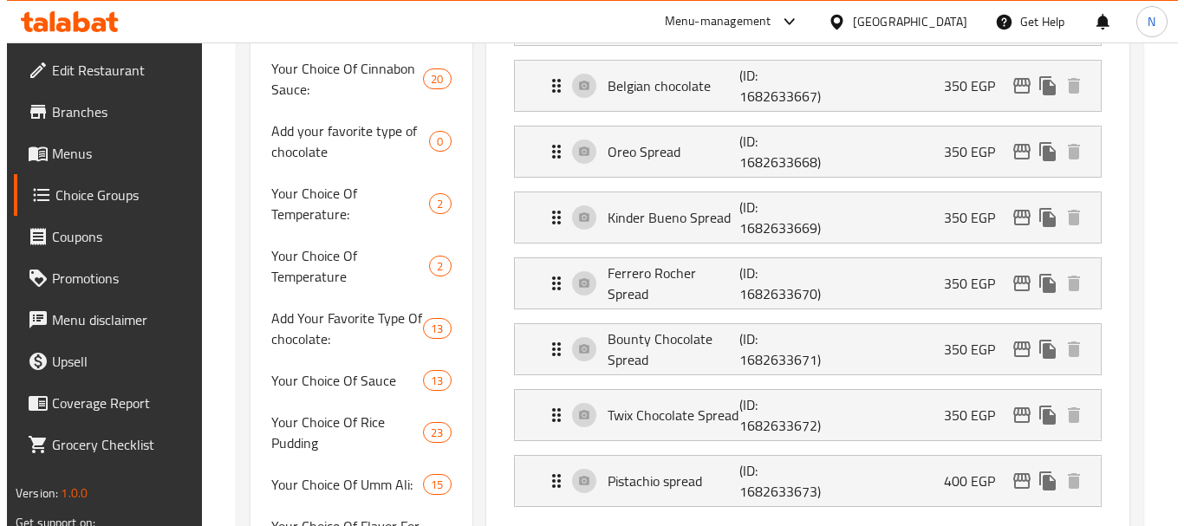
scroll to position [805, 0]
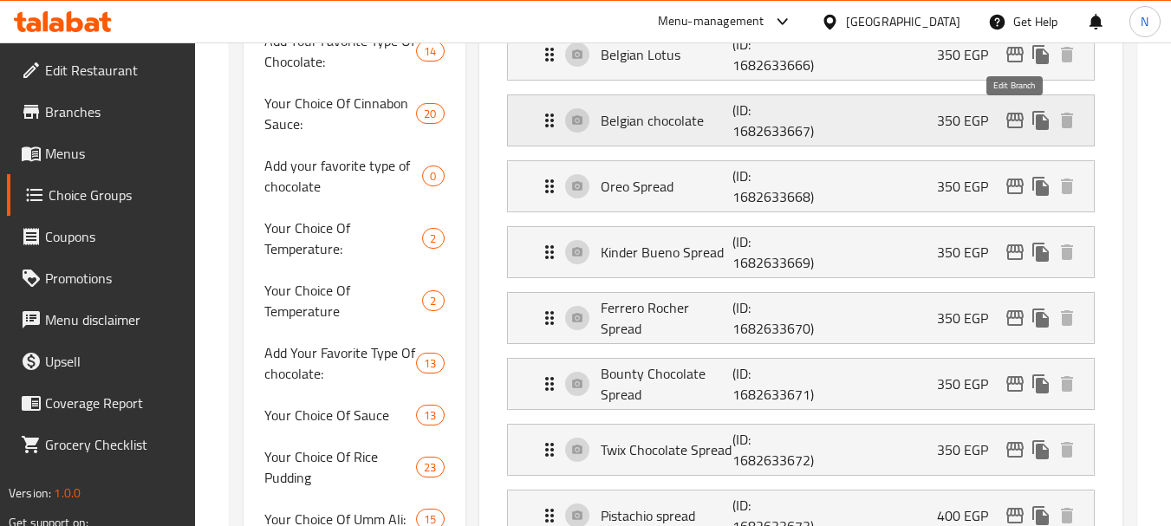
click at [1021, 121] on icon "edit" at bounding box center [1015, 121] width 17 height 16
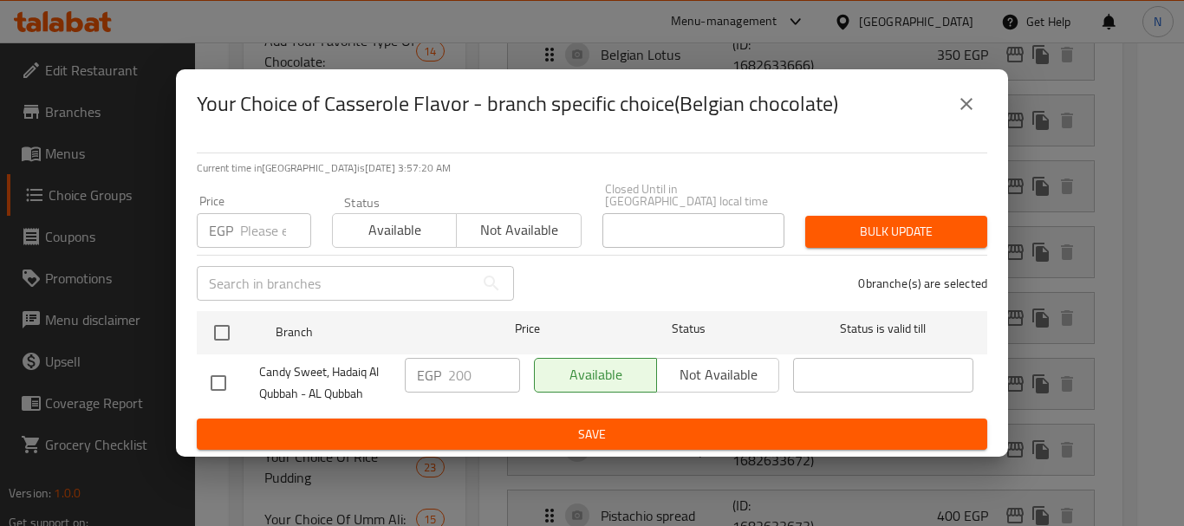
click at [966, 101] on icon "close" at bounding box center [966, 104] width 21 height 21
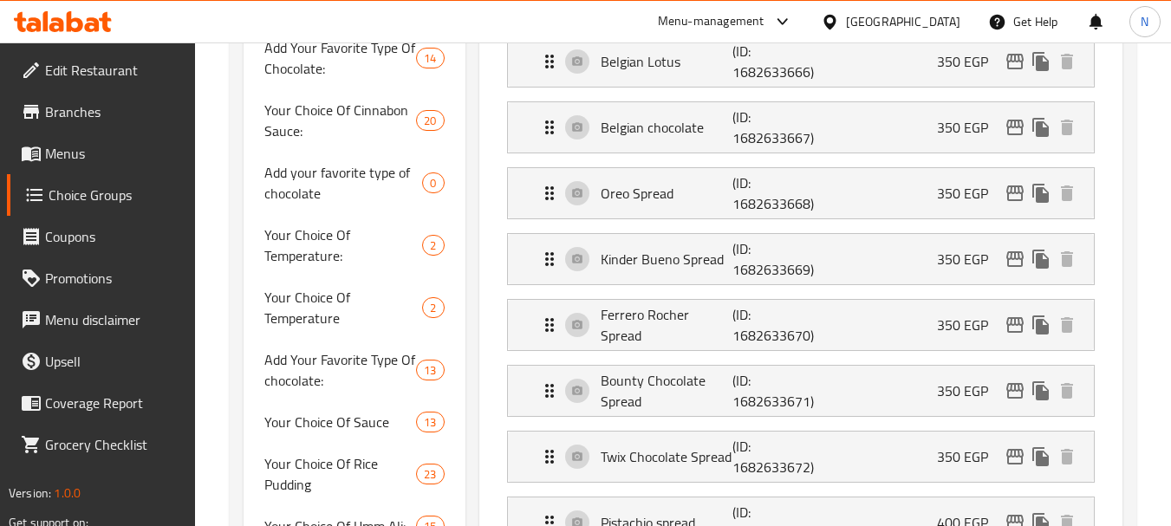
scroll to position [780, 0]
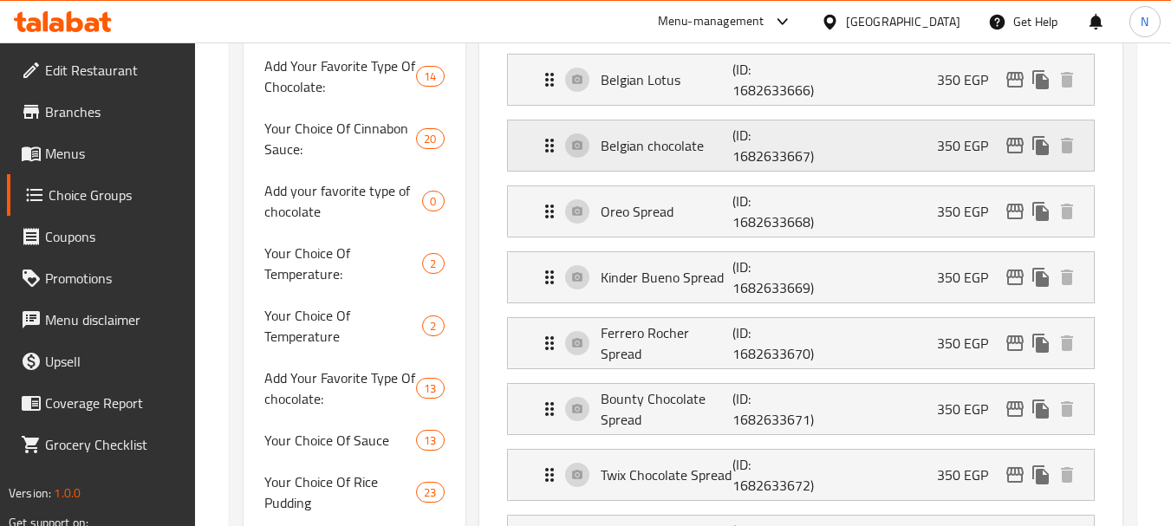
click at [640, 153] on p "Belgian chocolate" at bounding box center [667, 145] width 133 height 21
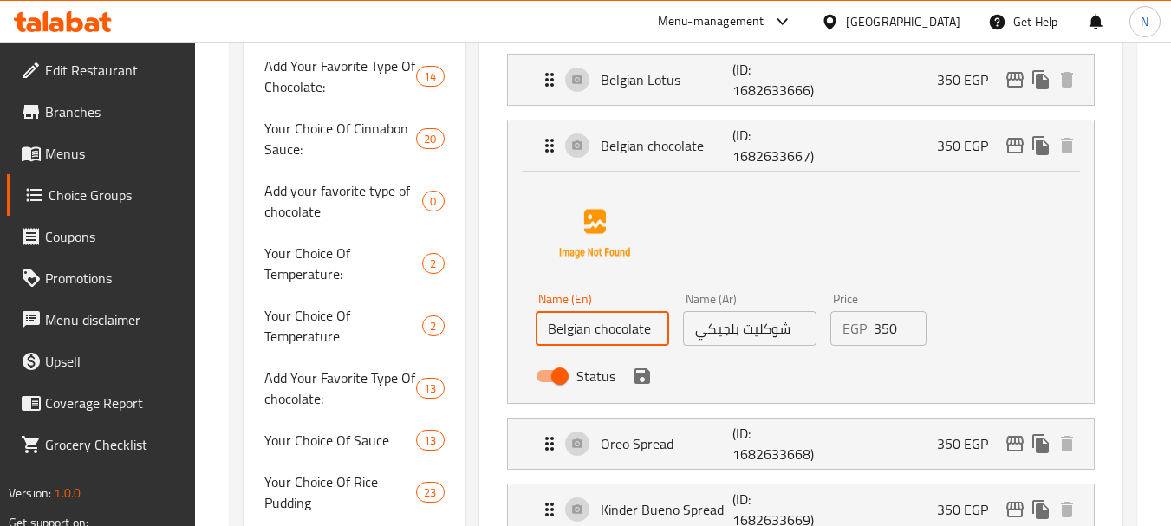
drag, startPoint x: 589, startPoint y: 329, endPoint x: 537, endPoint y: 336, distance: 52.4
click at [537, 336] on input "Belgian chocolate" at bounding box center [603, 328] width 134 height 35
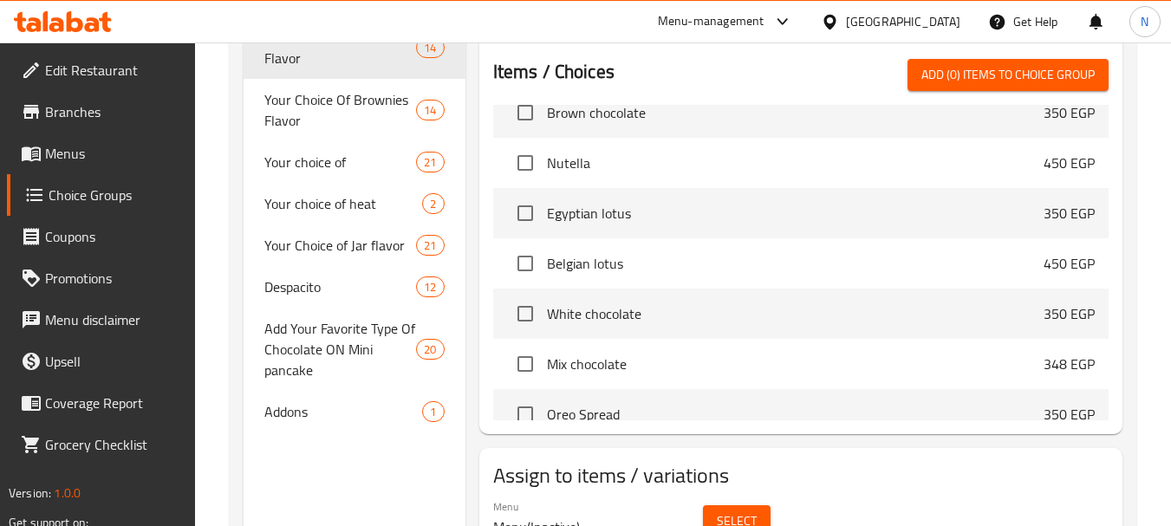
scroll to position [29306, 0]
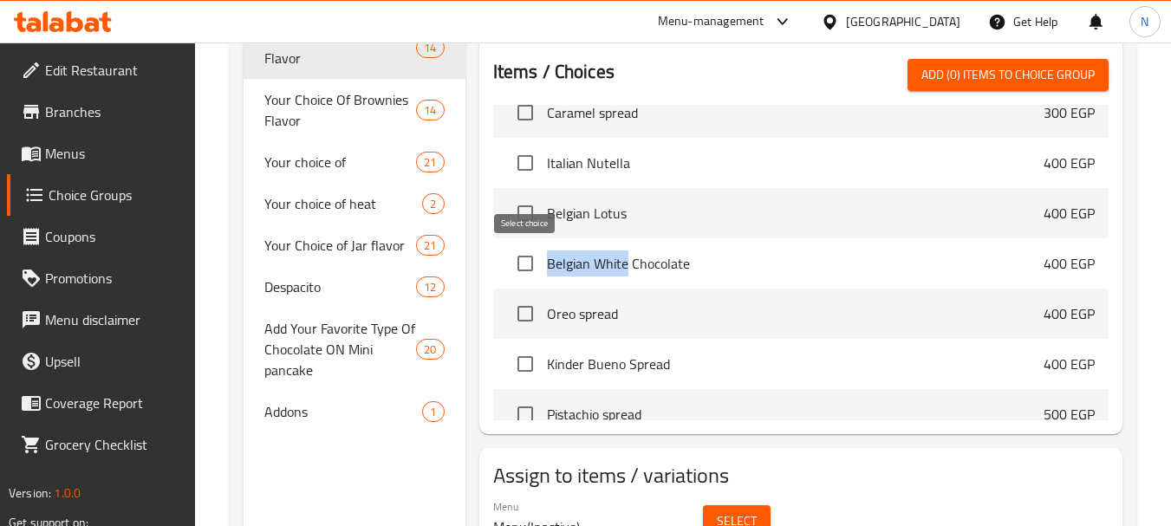
drag, startPoint x: 625, startPoint y: 271, endPoint x: 539, endPoint y: 271, distance: 85.8
click at [539, 271] on li "Belgian White Chocolate 400 EGP" at bounding box center [801, 263] width 616 height 50
copy span "Belgian White"
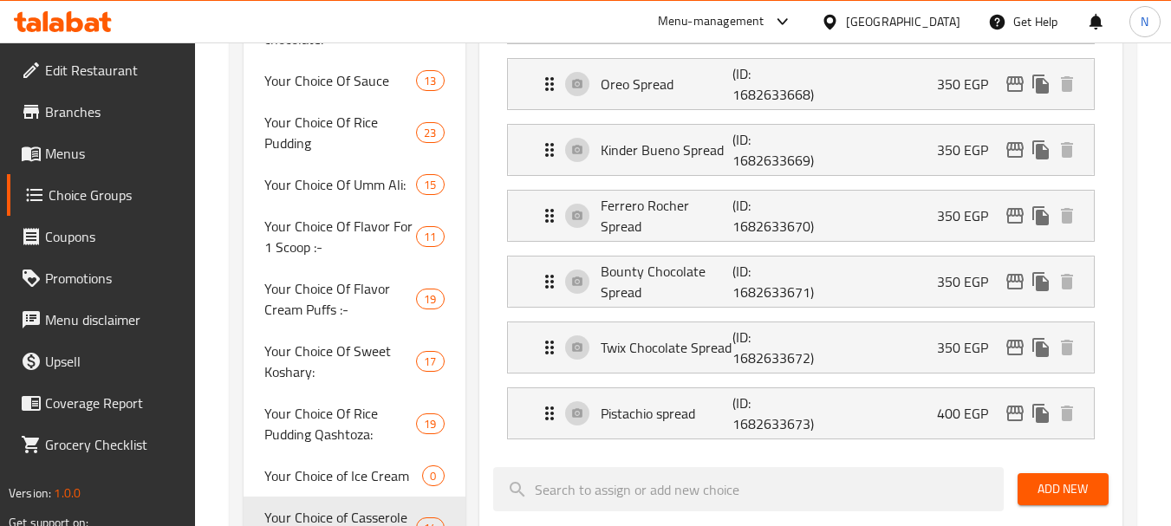
scroll to position [1269, 0]
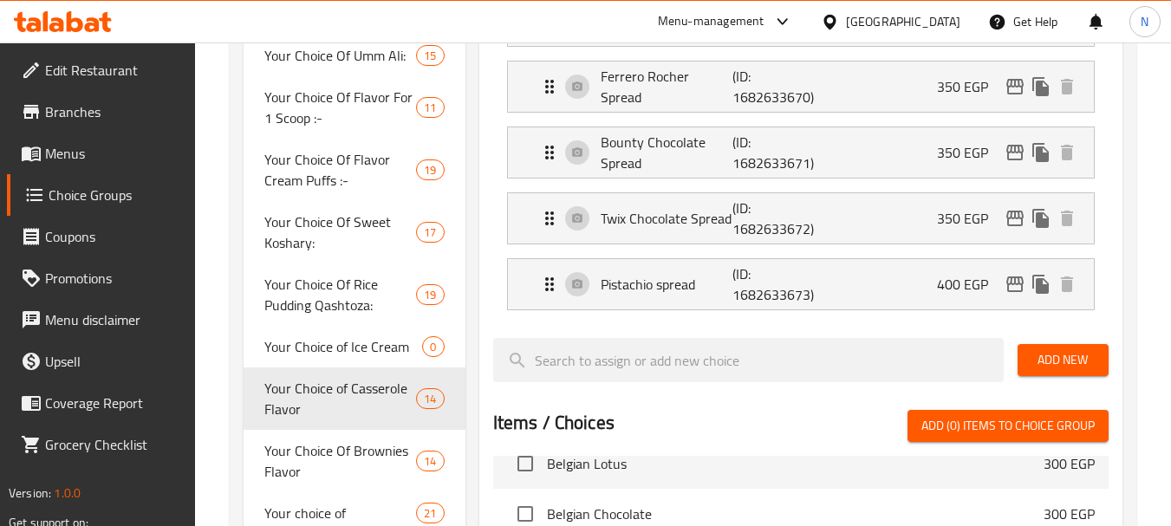
click at [1045, 356] on span "Add New" at bounding box center [1063, 360] width 63 height 22
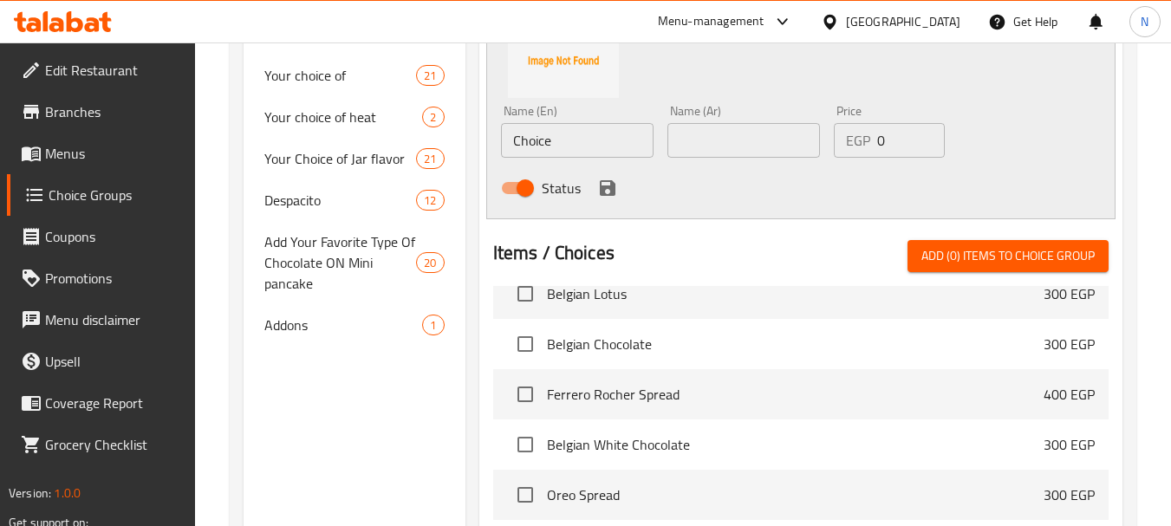
scroll to position [1729, 0]
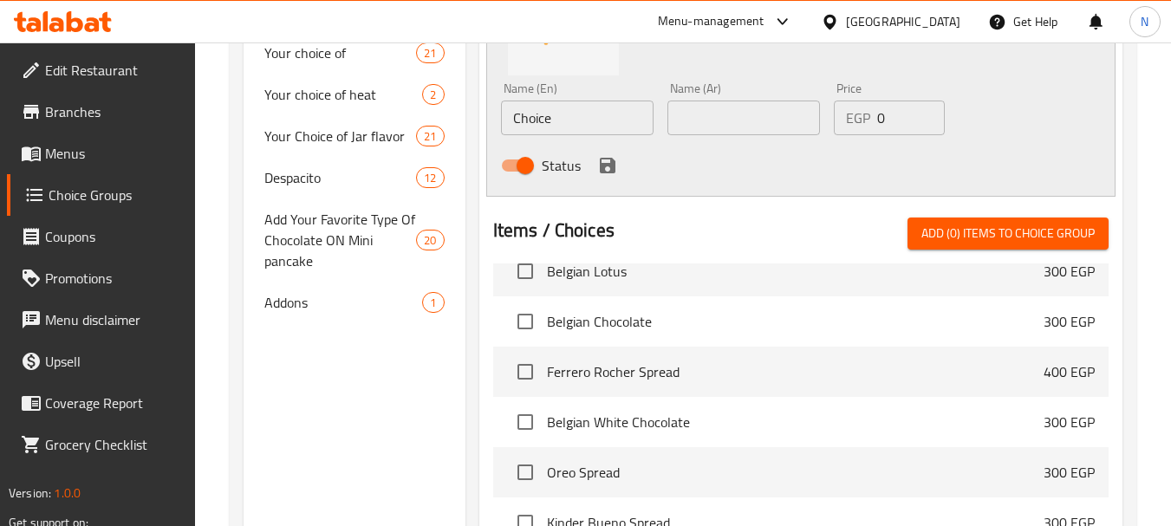
click at [564, 117] on input "Choice" at bounding box center [577, 118] width 153 height 35
paste input "Belgian White Chocolat"
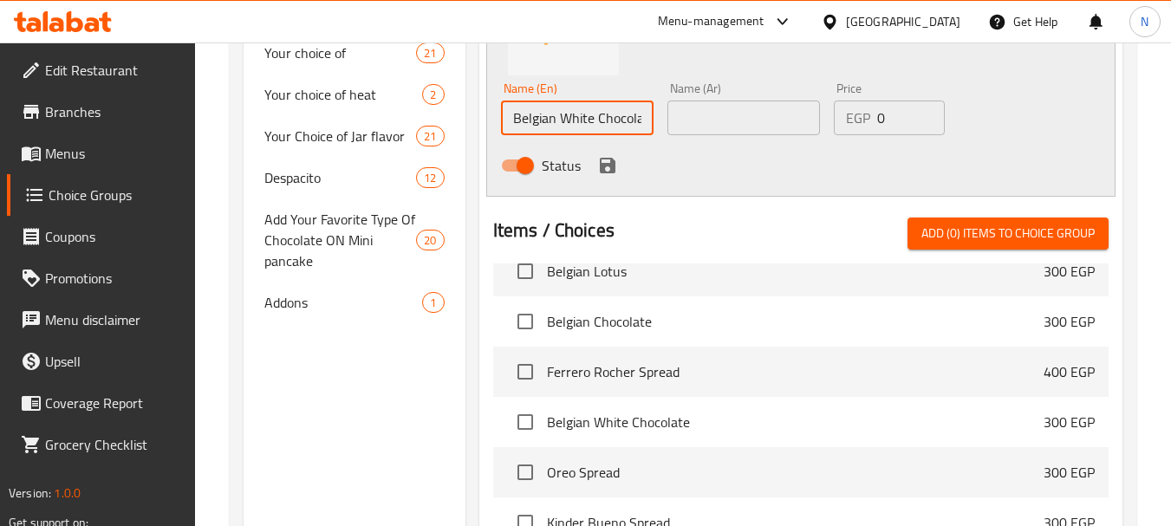
scroll to position [0, 12]
type input "Belgian White Chocolate"
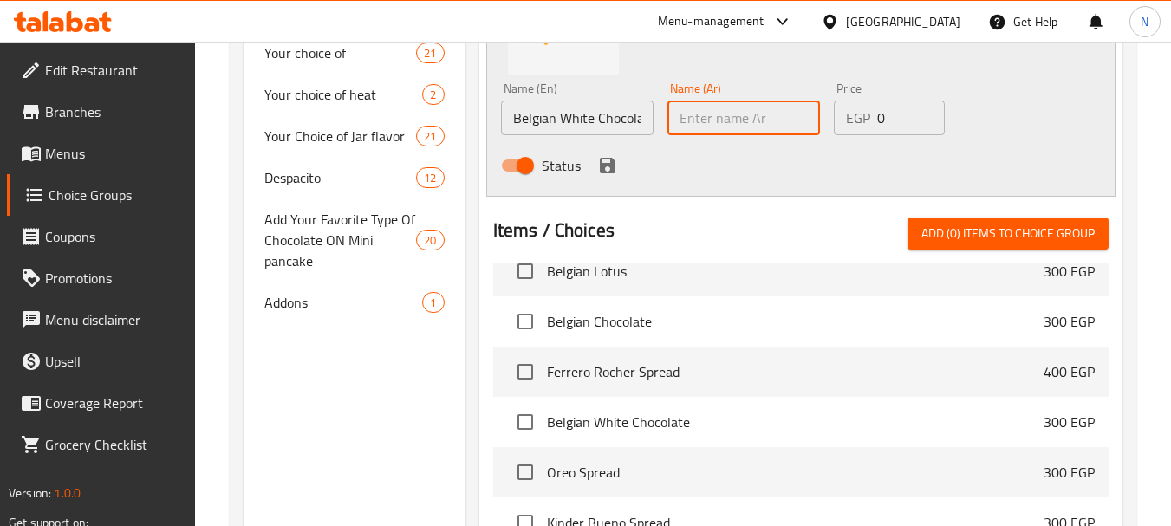
click at [775, 121] on input "text" at bounding box center [744, 118] width 153 height 35
paste input "الشوكولاتة البيضاء البلجيكية"
click at [799, 123] on input "الشوكولاتة البيضاء البلجيكية" at bounding box center [744, 118] width 153 height 35
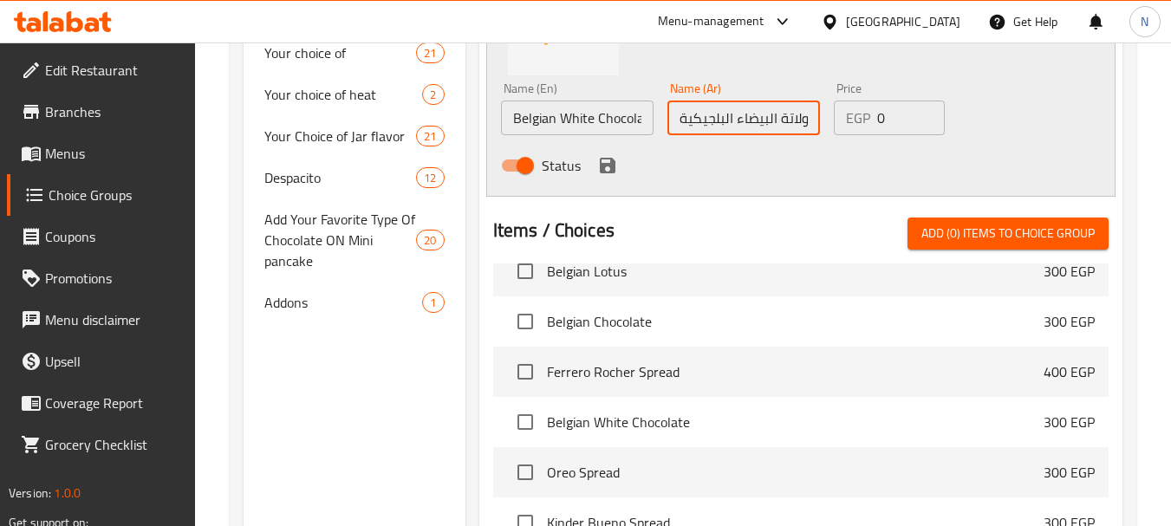
click at [767, 121] on input "شوكولاتة البيضاء البلجيكية" at bounding box center [744, 118] width 153 height 35
click at [726, 120] on input "شوكولاتة بيضاء البلجيكية" at bounding box center [744, 118] width 153 height 35
click at [705, 120] on input "شوكولاتة بيضاء بلجيكية" at bounding box center [744, 118] width 153 height 35
click at [706, 118] on input "شوكولاتة بيضاء بلجيكية" at bounding box center [744, 118] width 153 height 35
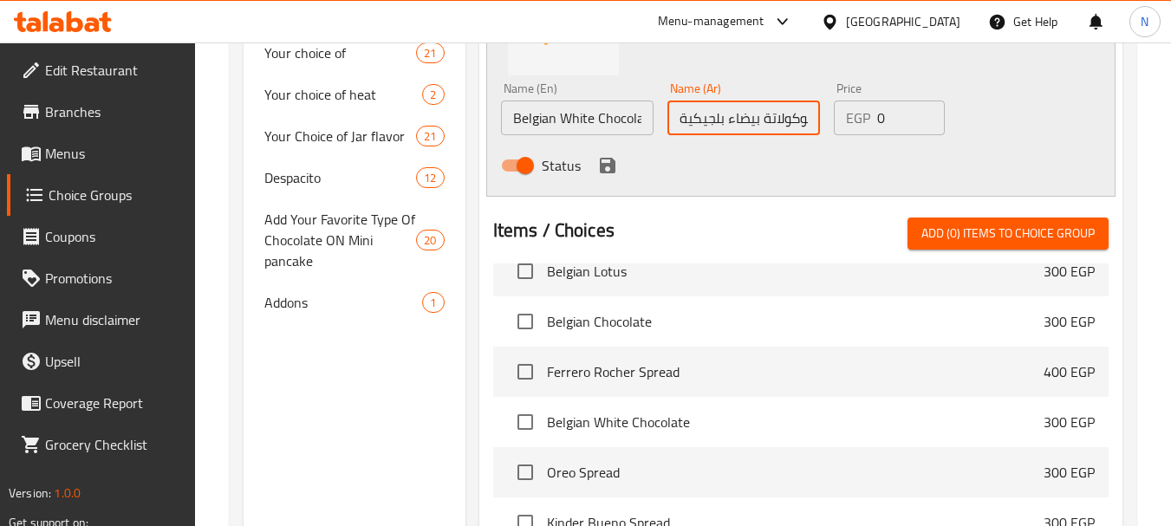
paste input "وايت شوكليت بلجيكي"
type input "وايت شوكليت بلجيكي"
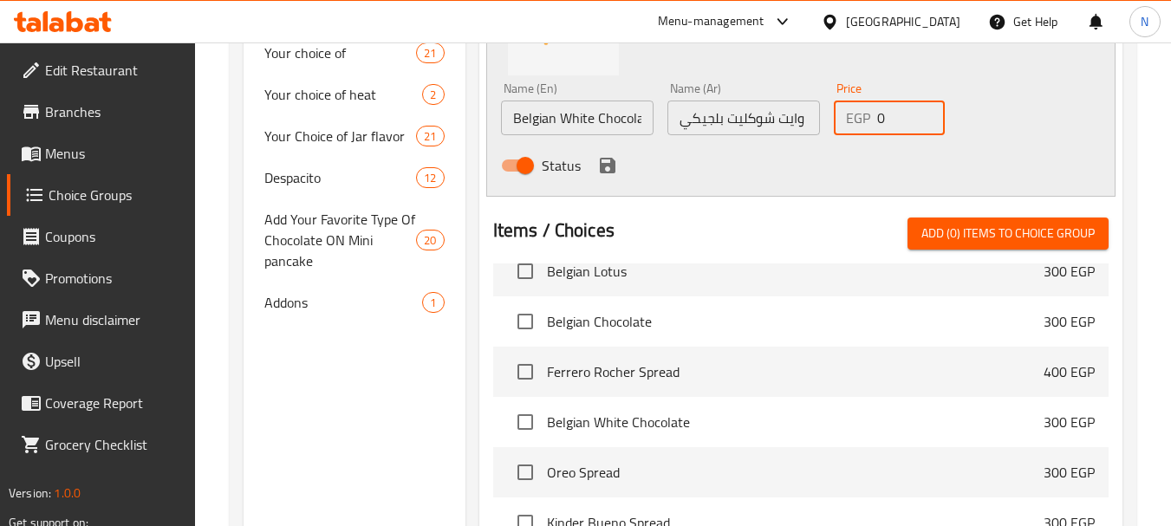
drag, startPoint x: 889, startPoint y: 121, endPoint x: 878, endPoint y: 121, distance: 10.4
click at [878, 121] on input "0" at bounding box center [912, 118] width 68 height 35
type input "200"
click at [609, 169] on icon "save" at bounding box center [607, 165] width 21 height 21
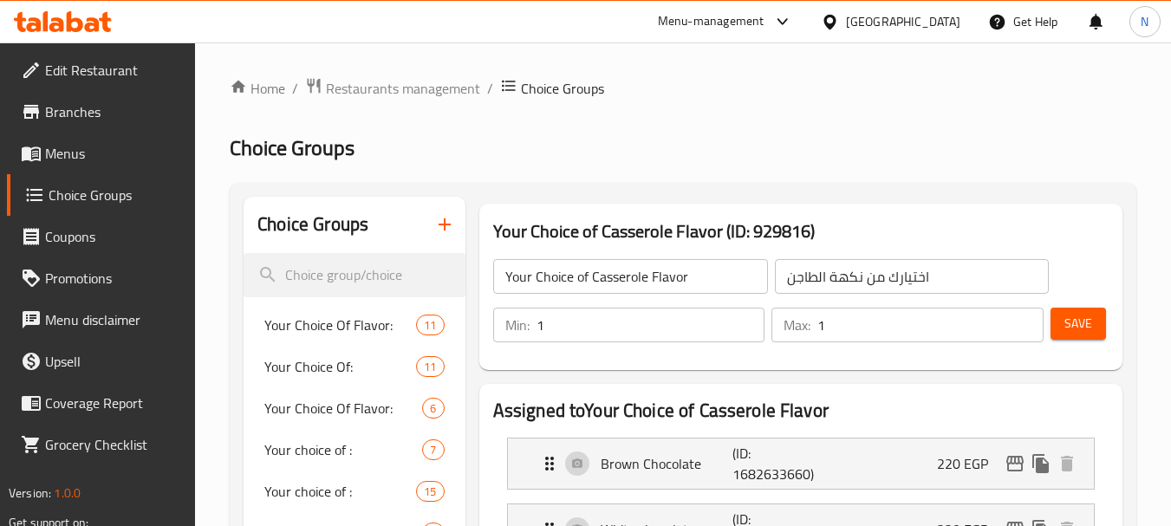
click at [1081, 316] on span "Save" at bounding box center [1079, 324] width 28 height 22
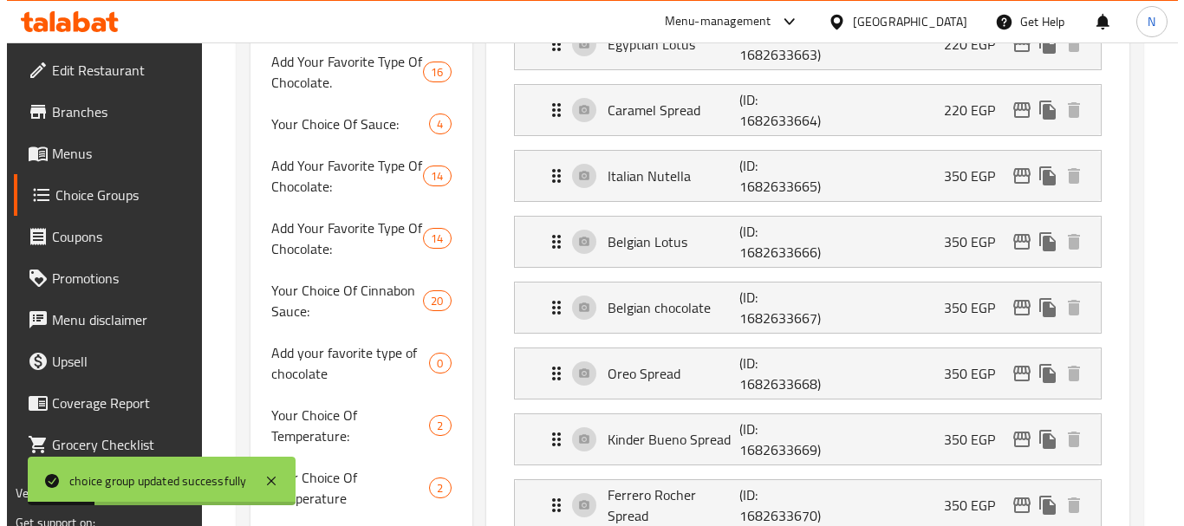
scroll to position [650, 0]
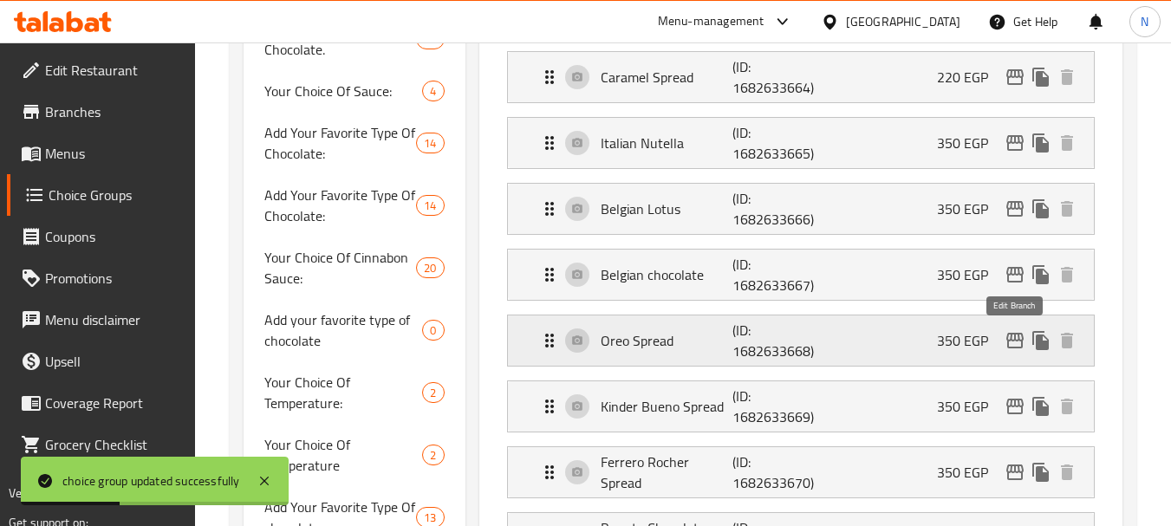
click at [1017, 337] on icon "edit" at bounding box center [1015, 340] width 21 height 21
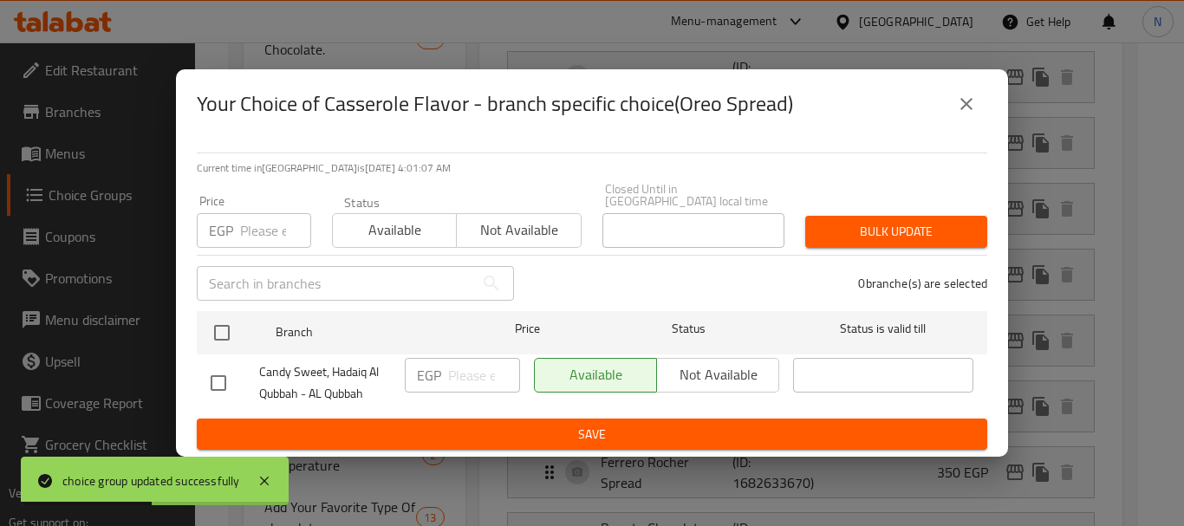
click at [265, 238] on input "number" at bounding box center [275, 230] width 71 height 35
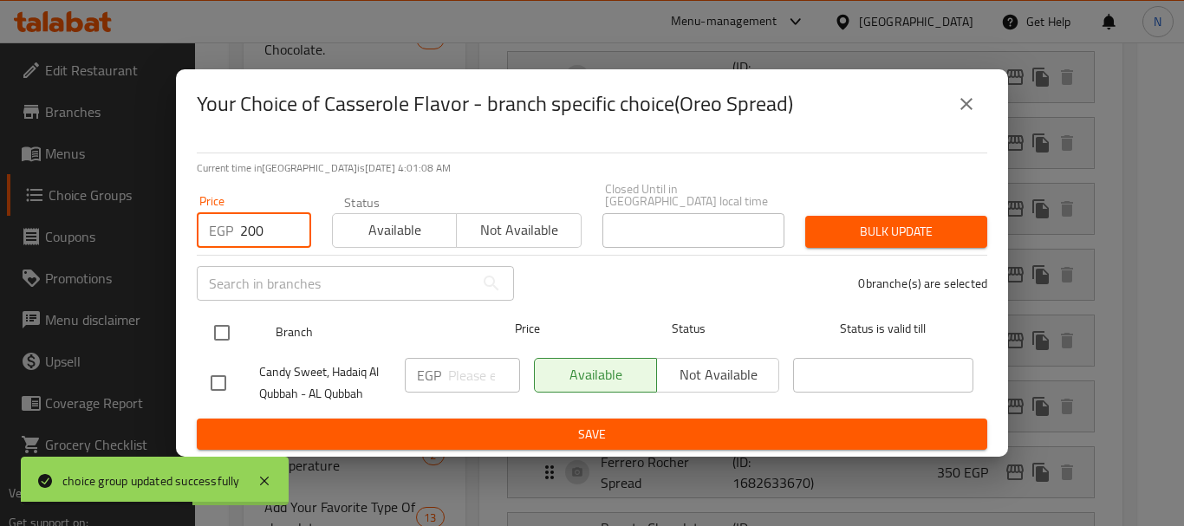
type input "200"
click at [225, 319] on input "checkbox" at bounding box center [222, 333] width 36 height 36
checkbox input "true"
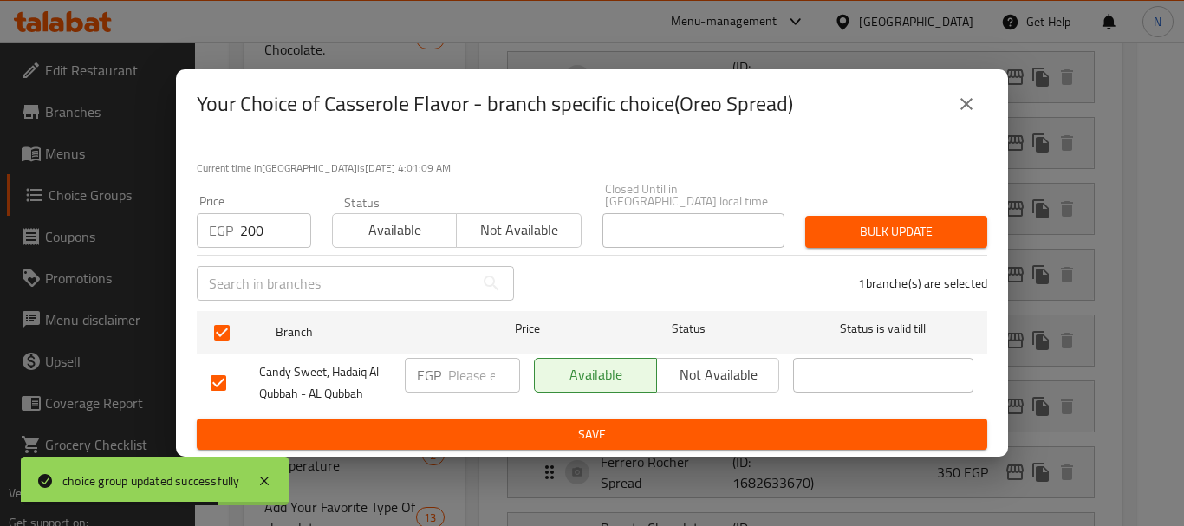
click at [863, 223] on span "Bulk update" at bounding box center [896, 232] width 154 height 22
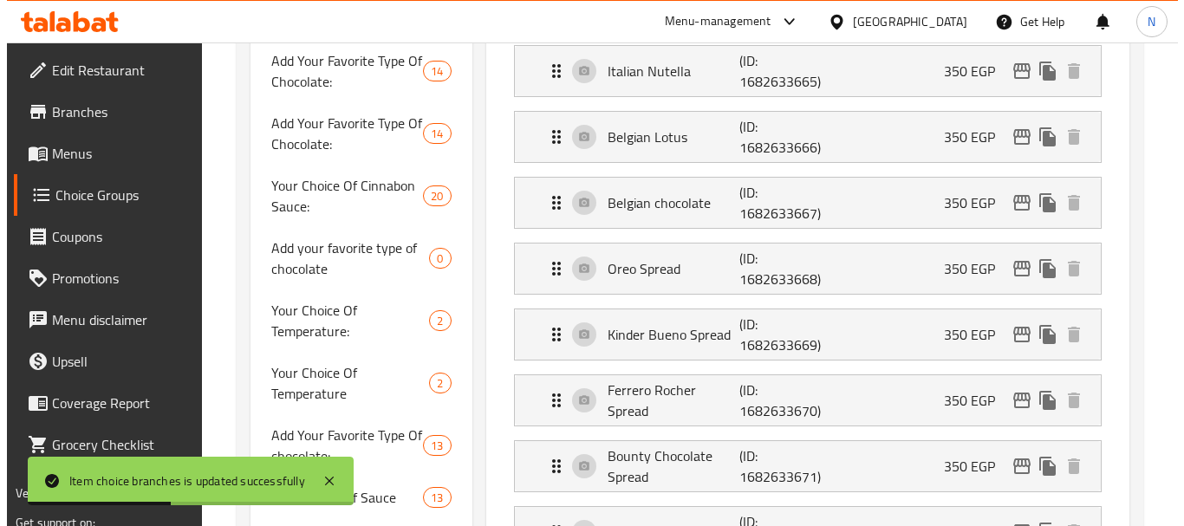
scroll to position [741, 0]
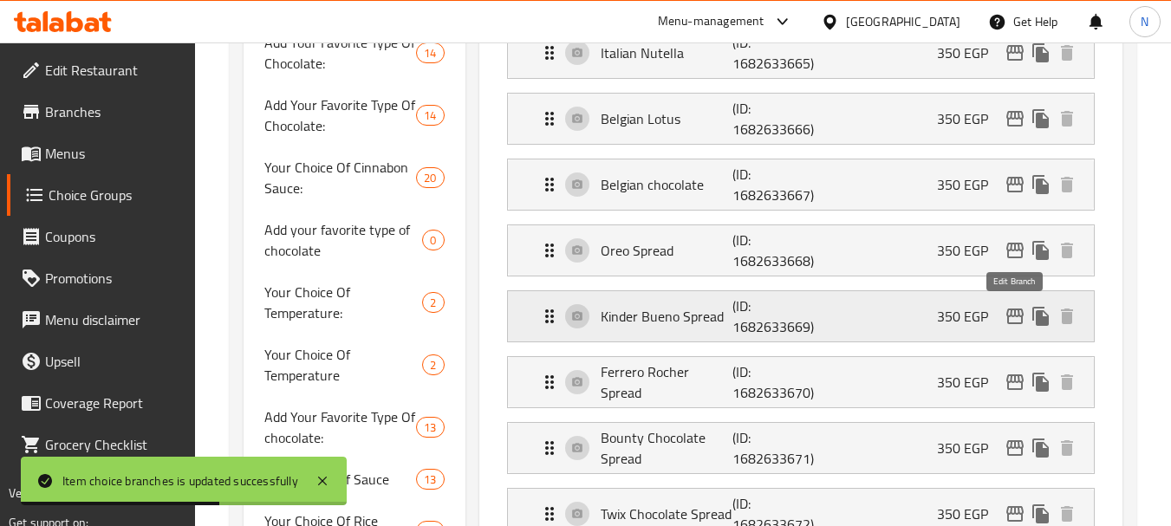
click at [1021, 320] on icon "edit" at bounding box center [1015, 317] width 17 height 16
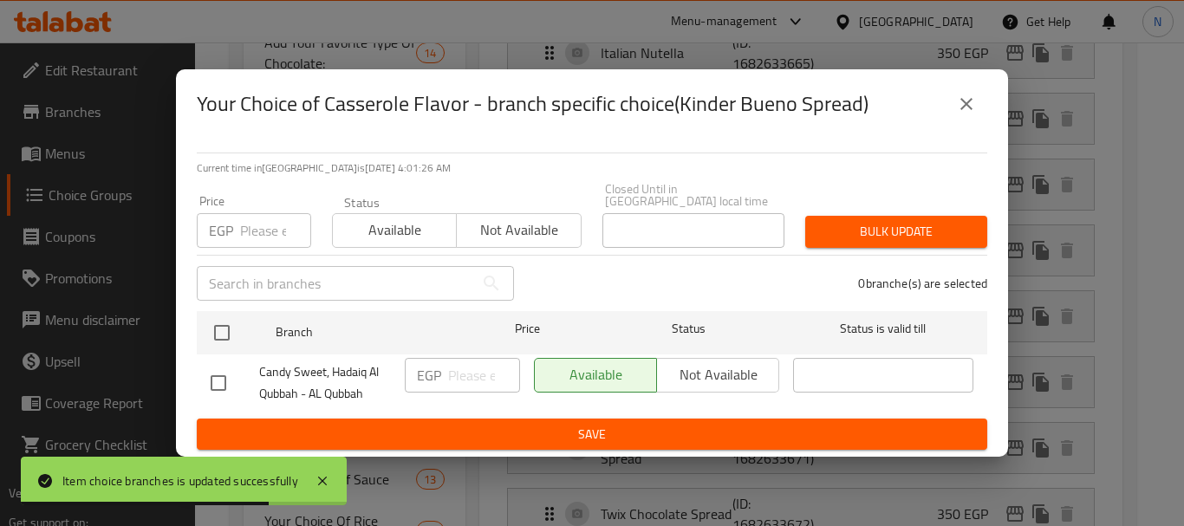
click at [273, 228] on input "number" at bounding box center [275, 230] width 71 height 35
type input "200"
click at [220, 351] on div "Candy Sweet, Hadaiq Al Qubbah - AL Qubbah" at bounding box center [301, 383] width 194 height 64
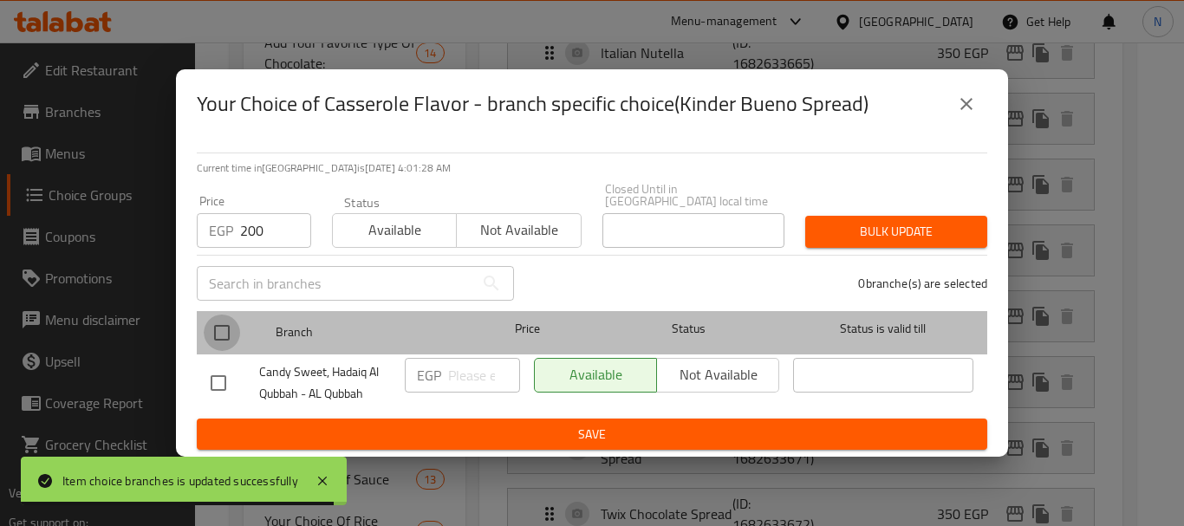
click at [226, 333] on input "checkbox" at bounding box center [222, 333] width 36 height 36
checkbox input "true"
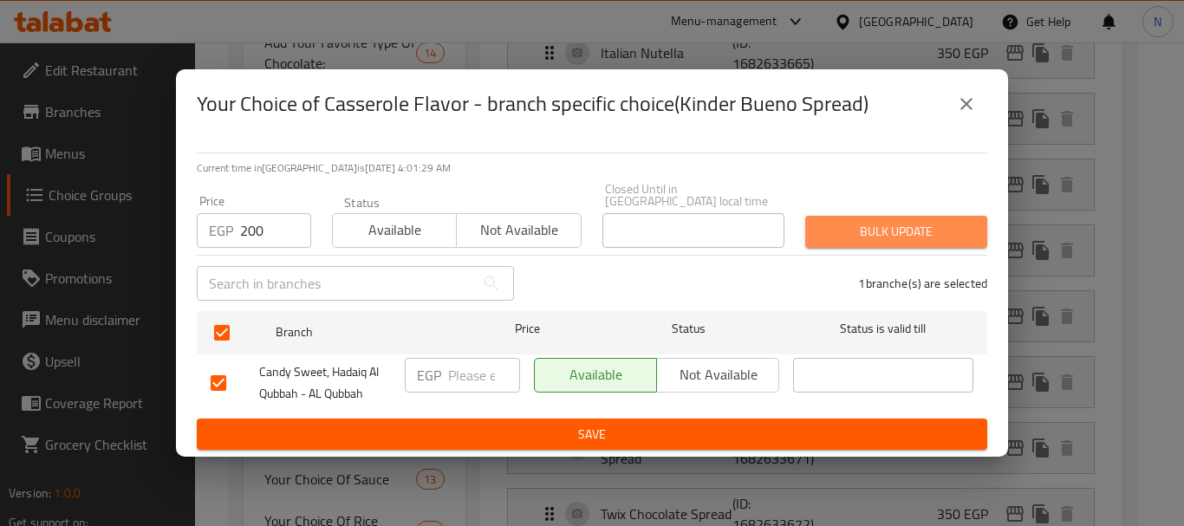
click at [929, 221] on span "Bulk update" at bounding box center [896, 232] width 154 height 22
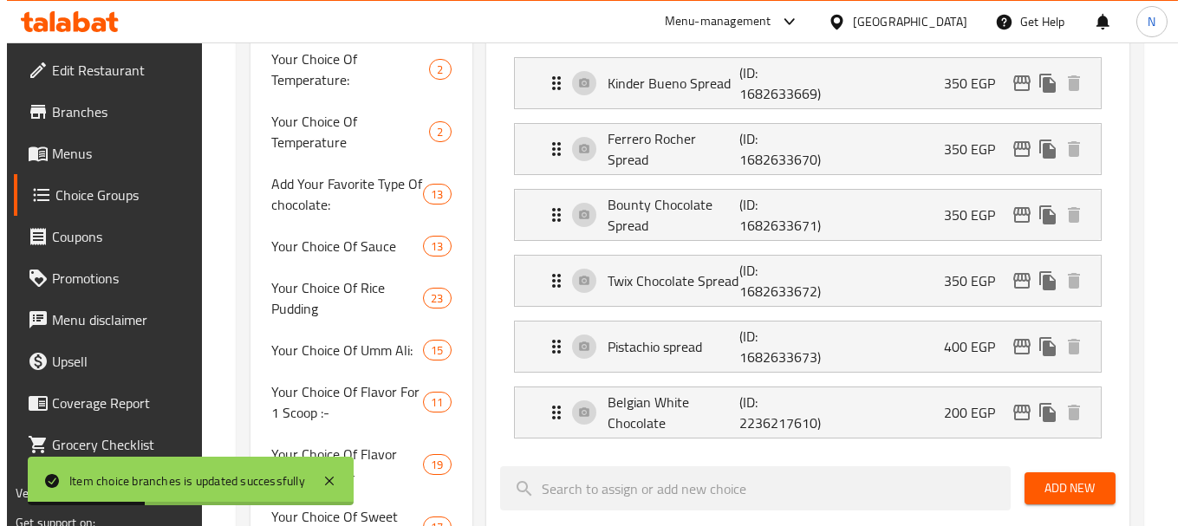
scroll to position [1041, 0]
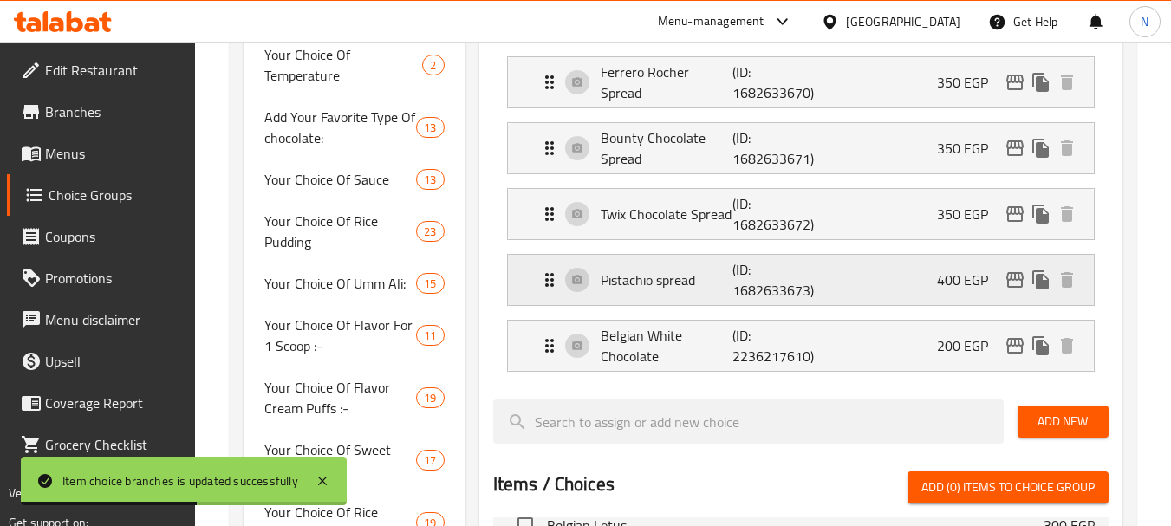
click at [1023, 286] on icon "edit" at bounding box center [1015, 280] width 21 height 21
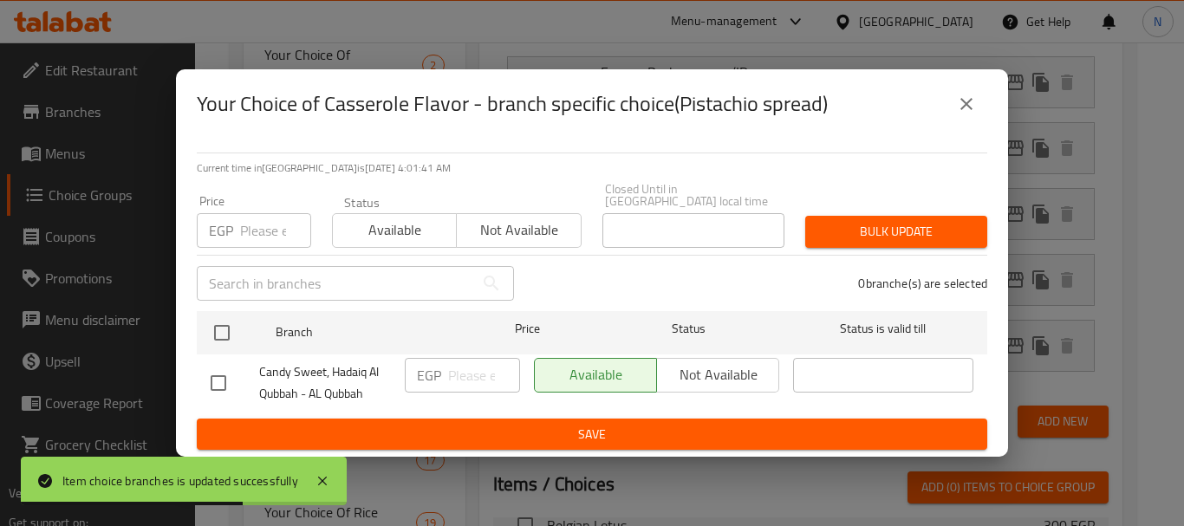
click at [254, 225] on input "number" at bounding box center [275, 230] width 71 height 35
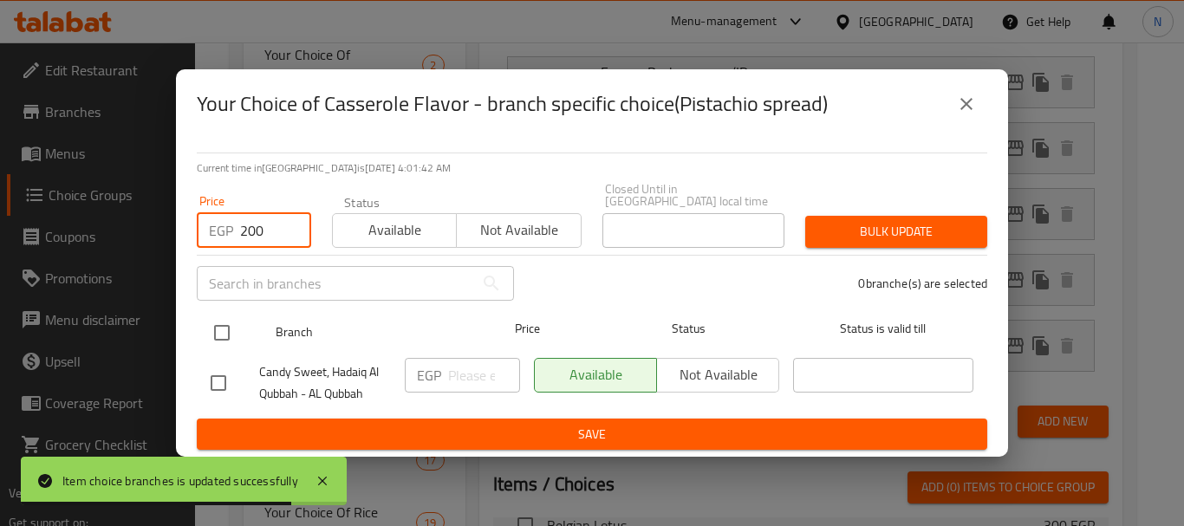
type input "200"
click at [220, 327] on input "checkbox" at bounding box center [222, 333] width 36 height 36
checkbox input "true"
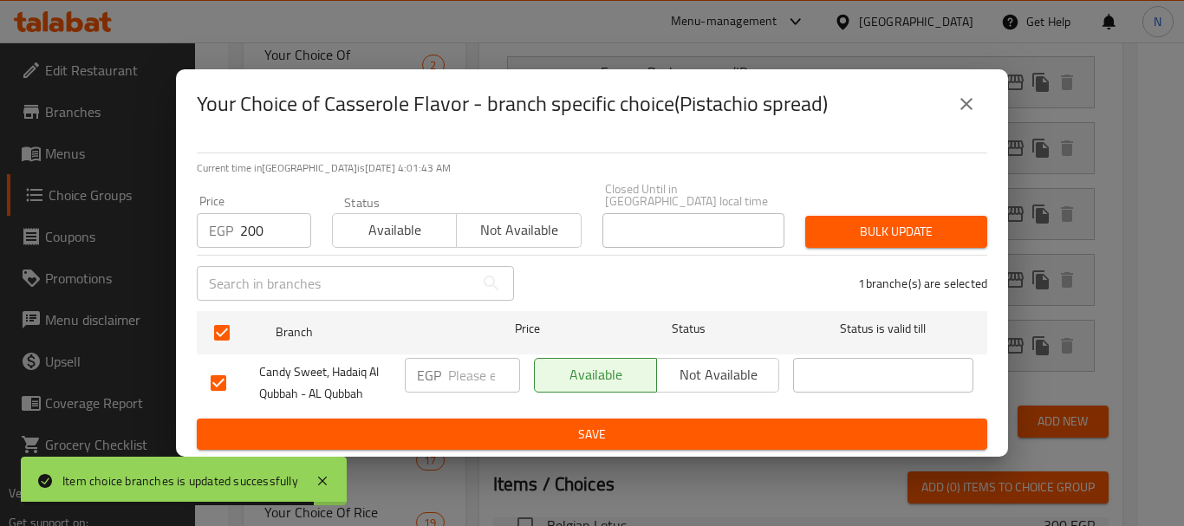
click at [862, 221] on span "Bulk update" at bounding box center [896, 232] width 154 height 22
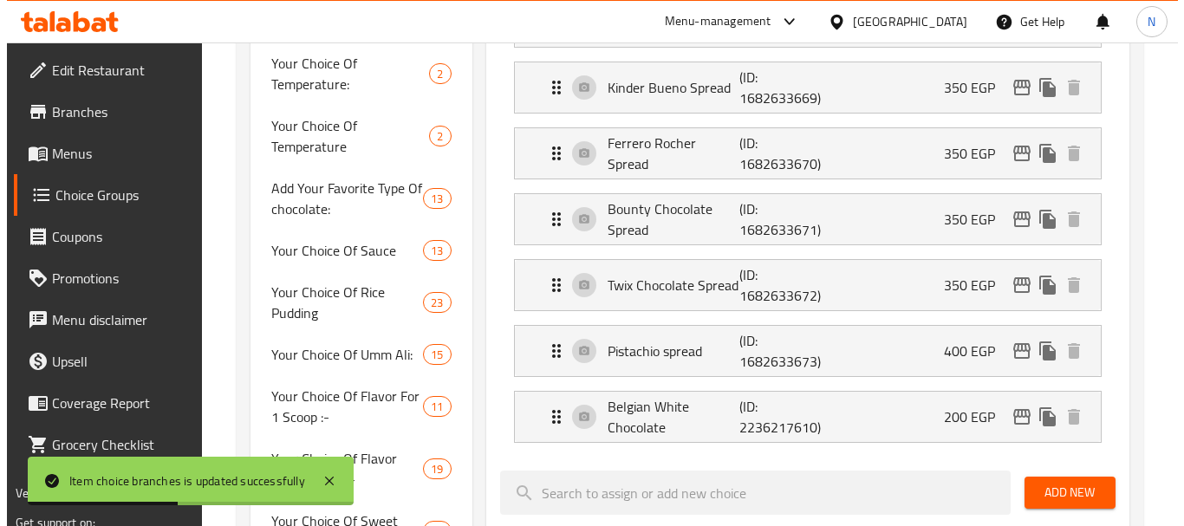
scroll to position [1043, 0]
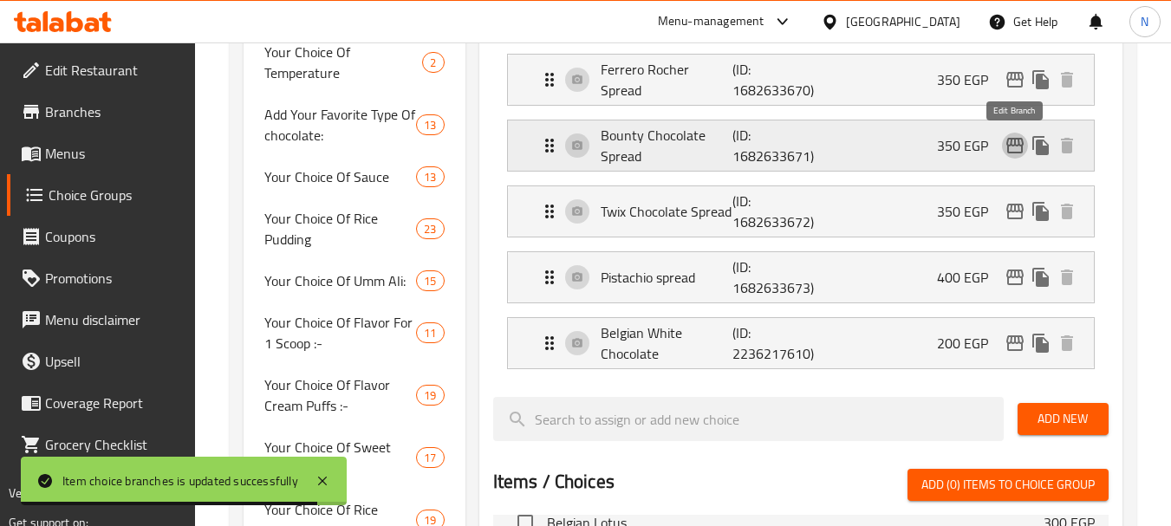
click at [1010, 141] on icon "edit" at bounding box center [1015, 145] width 21 height 21
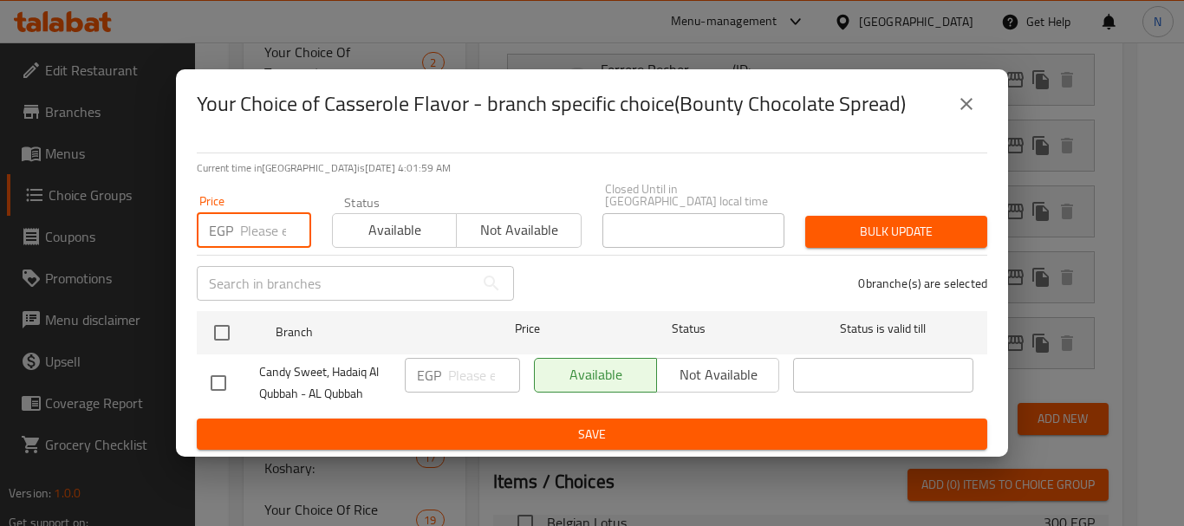
click at [275, 226] on input "number" at bounding box center [275, 230] width 71 height 35
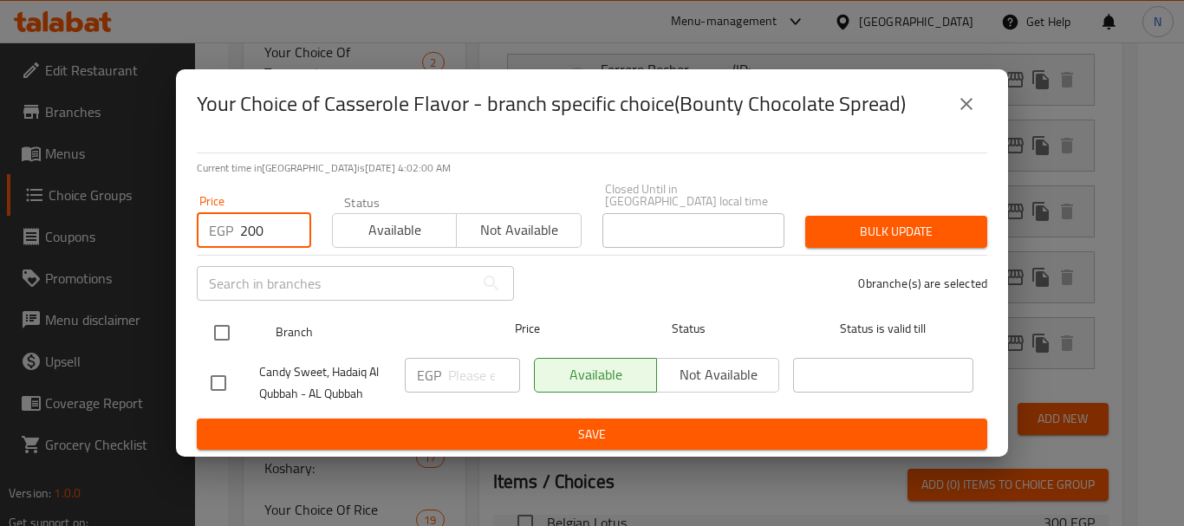
type input "200"
click at [218, 339] on input "checkbox" at bounding box center [222, 333] width 36 height 36
checkbox input "true"
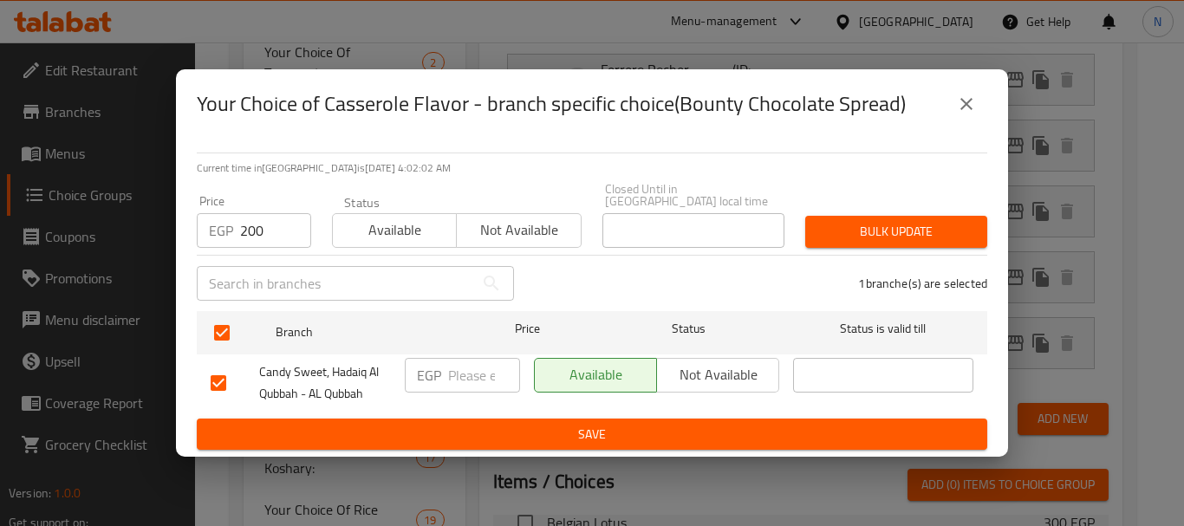
click at [877, 216] on button "Bulk update" at bounding box center [897, 232] width 182 height 32
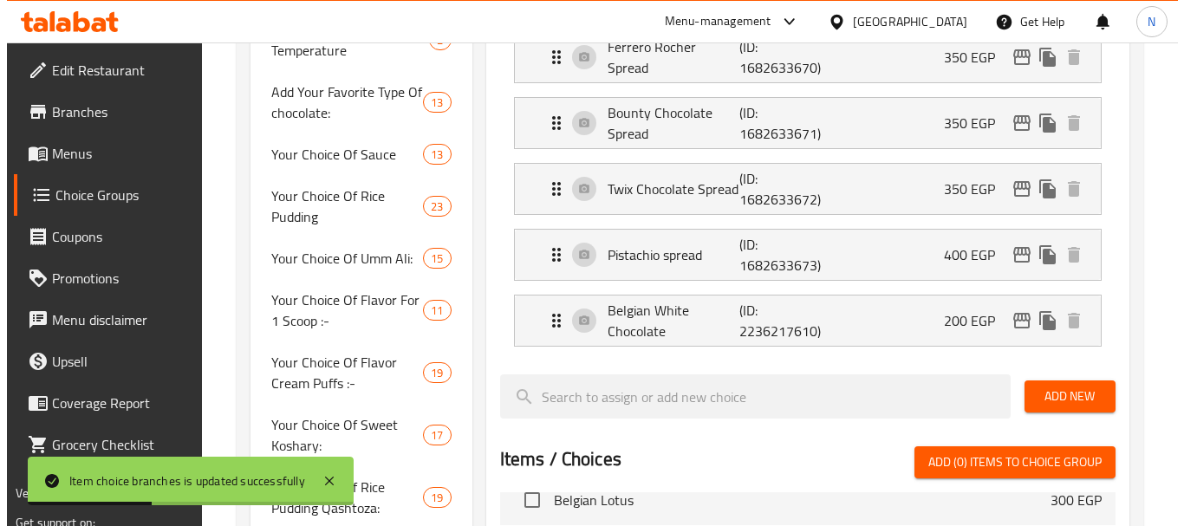
scroll to position [1114, 0]
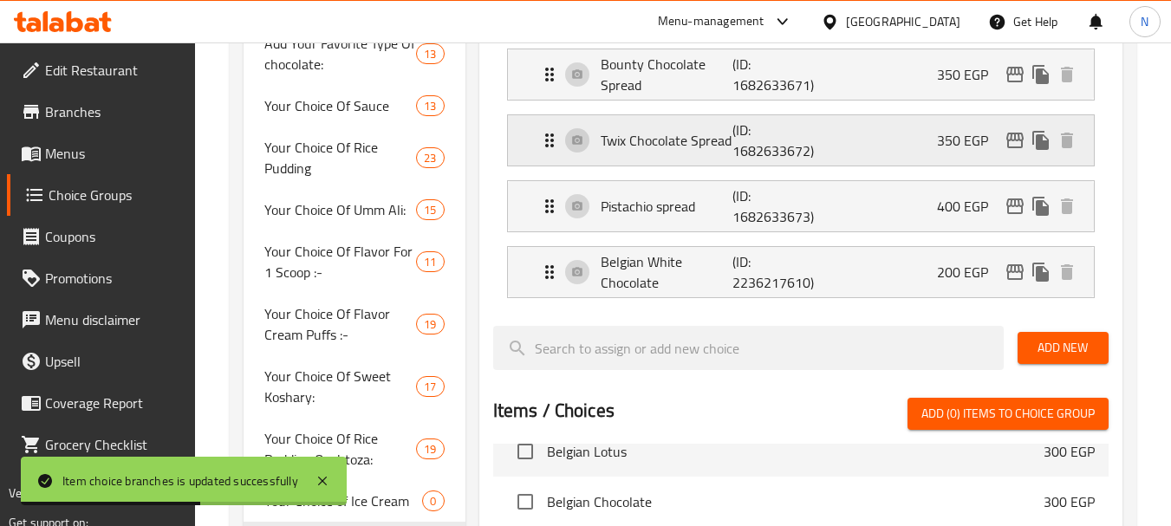
click at [1015, 143] on icon "edit" at bounding box center [1015, 140] width 21 height 21
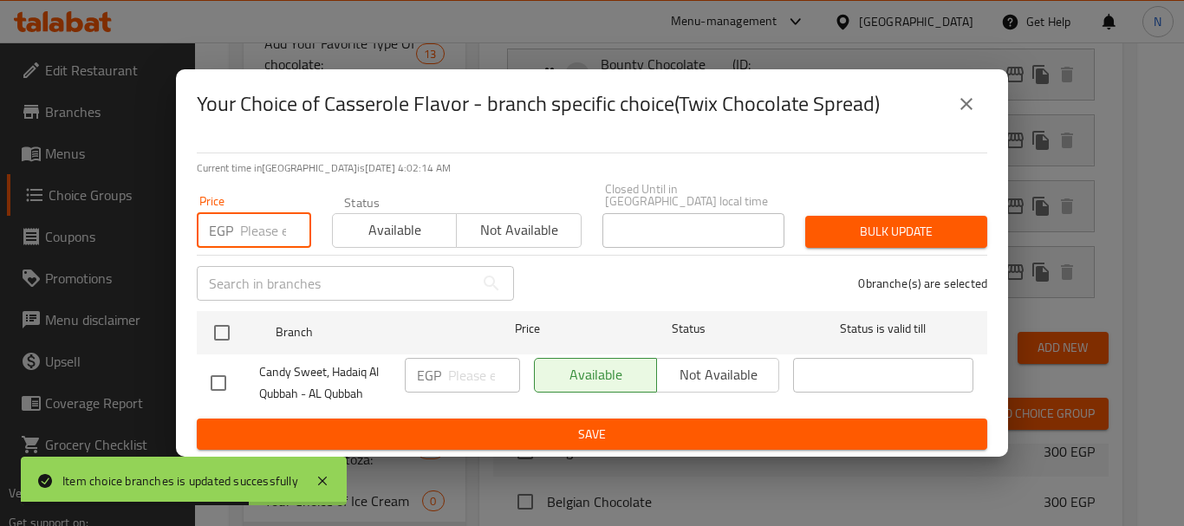
click at [263, 218] on input "number" at bounding box center [275, 230] width 71 height 35
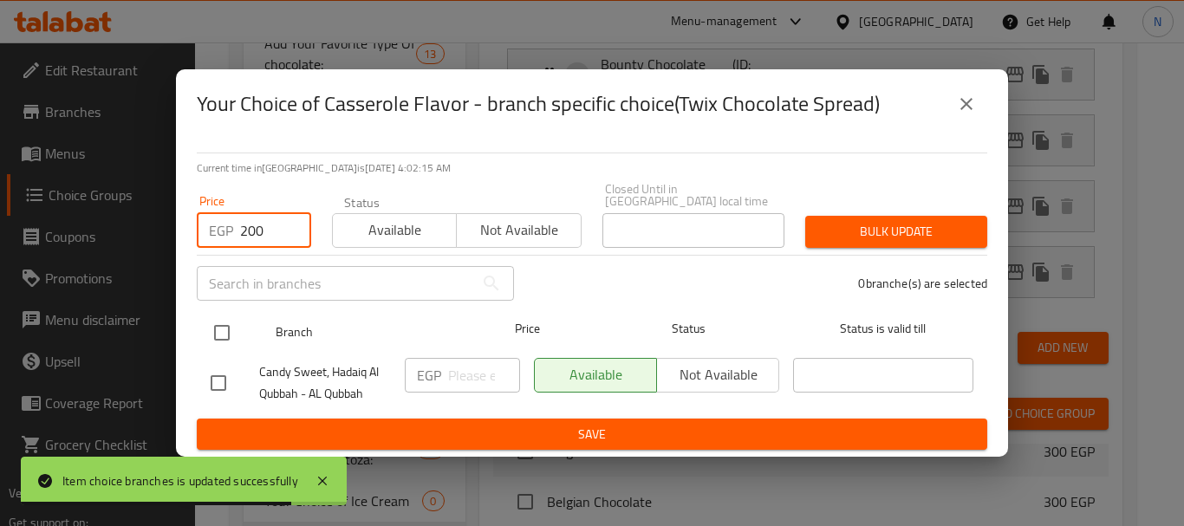
type input "200"
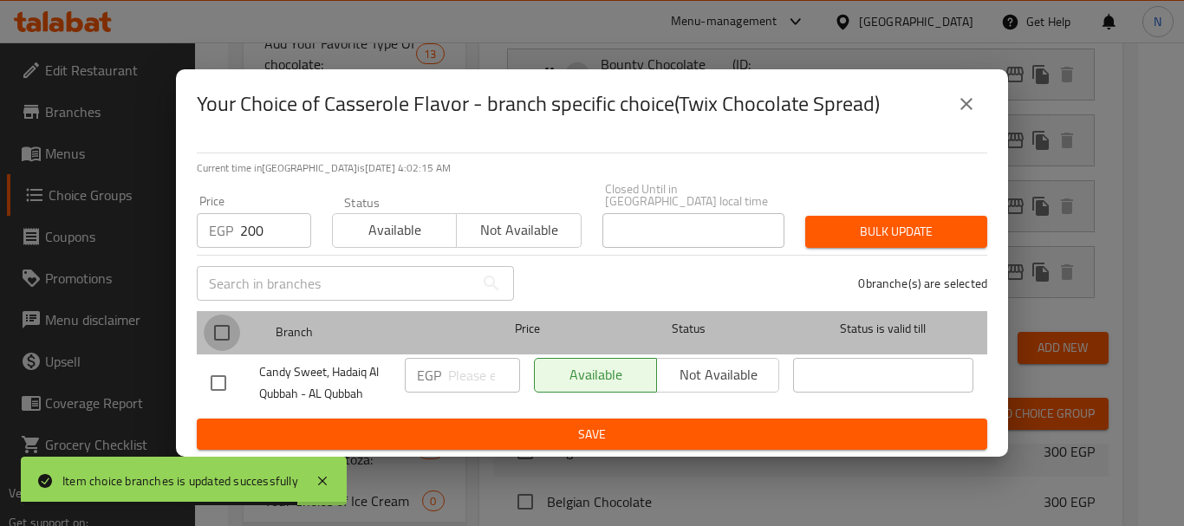
click at [226, 315] on input "checkbox" at bounding box center [222, 333] width 36 height 36
checkbox input "true"
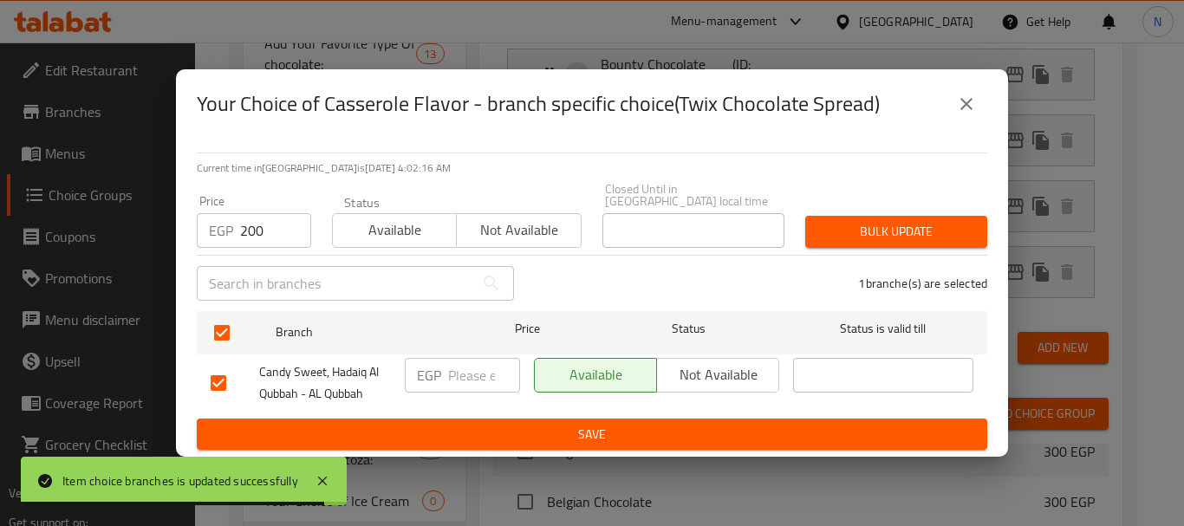
click at [850, 221] on span "Bulk update" at bounding box center [896, 232] width 154 height 22
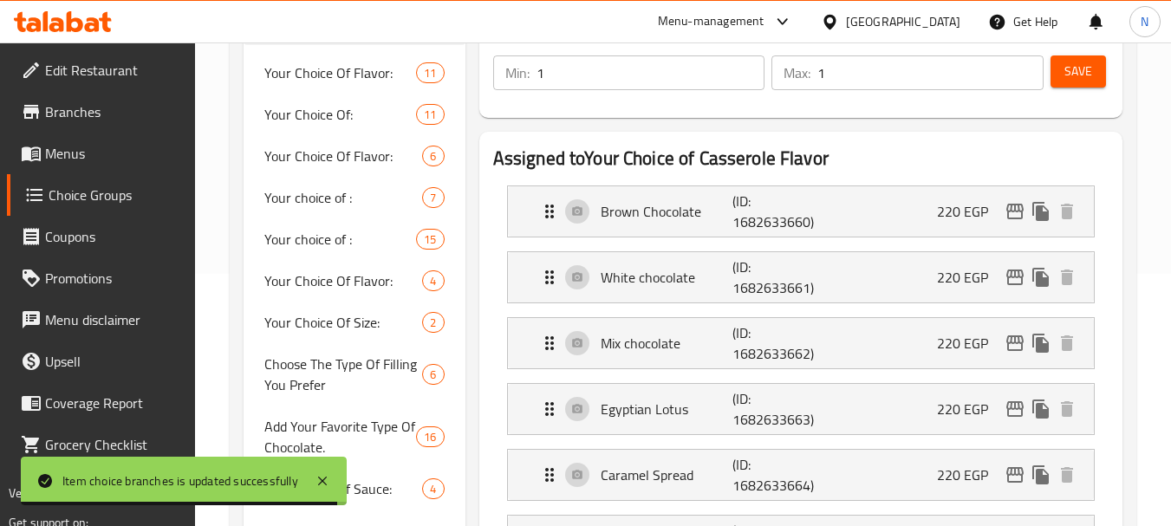
scroll to position [267, 0]
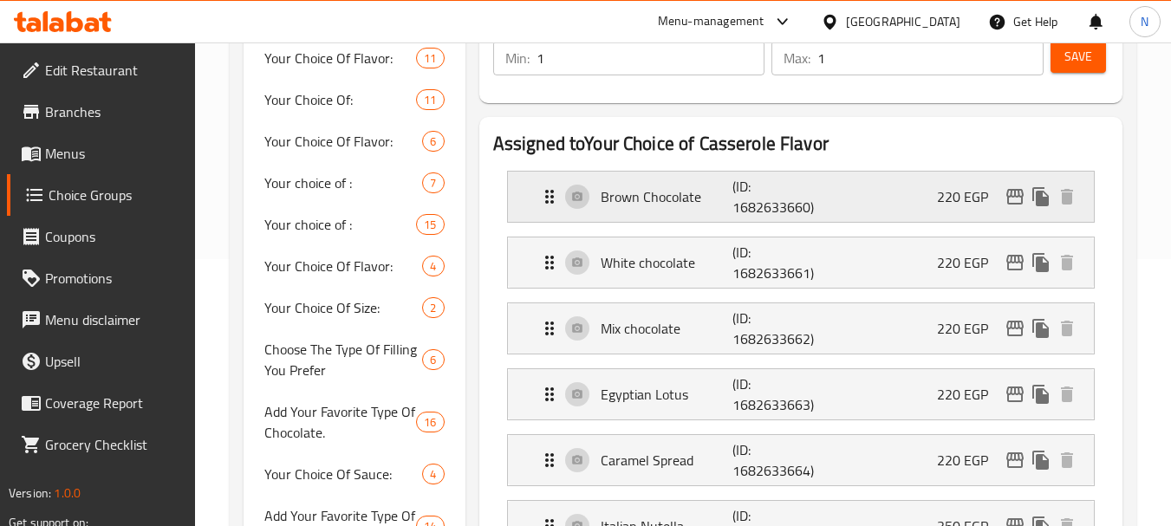
click at [1015, 194] on icon "edit" at bounding box center [1015, 197] width 17 height 16
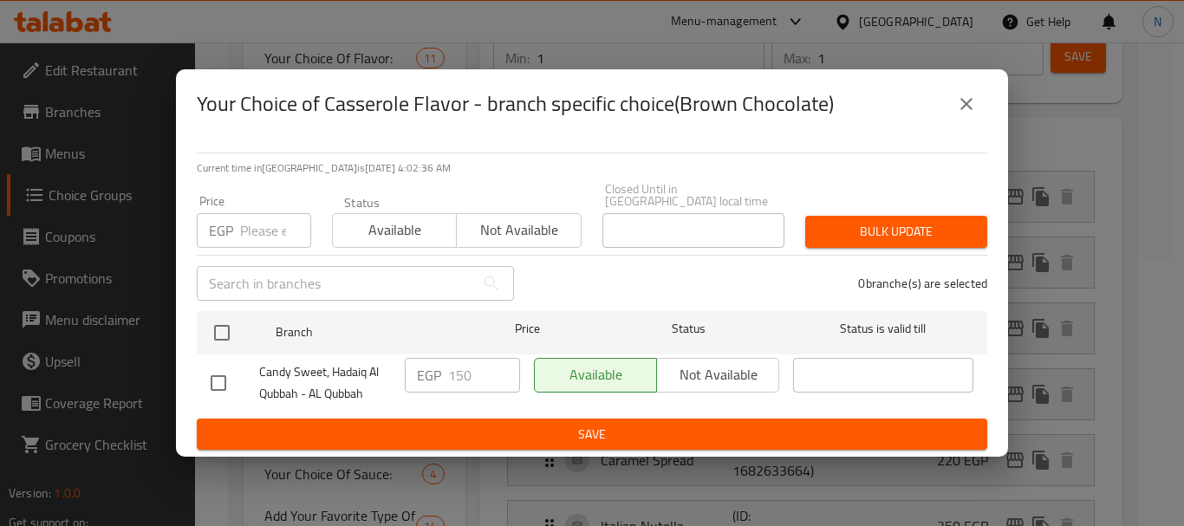
click at [967, 114] on icon "close" at bounding box center [966, 104] width 21 height 21
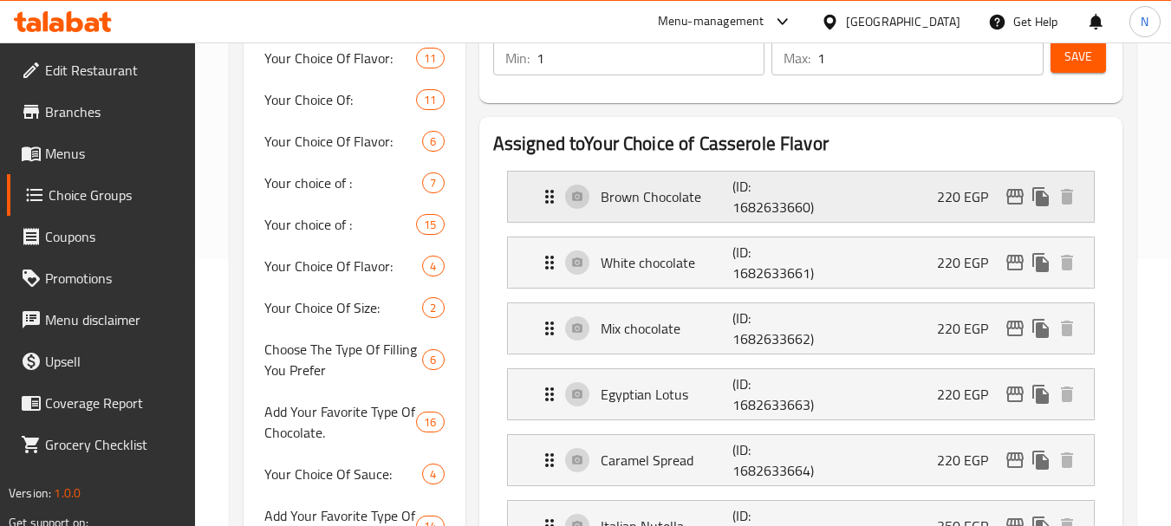
click at [923, 200] on div "Brown Chocolate (ID: 1682633660) 220 EGP" at bounding box center [806, 197] width 534 height 50
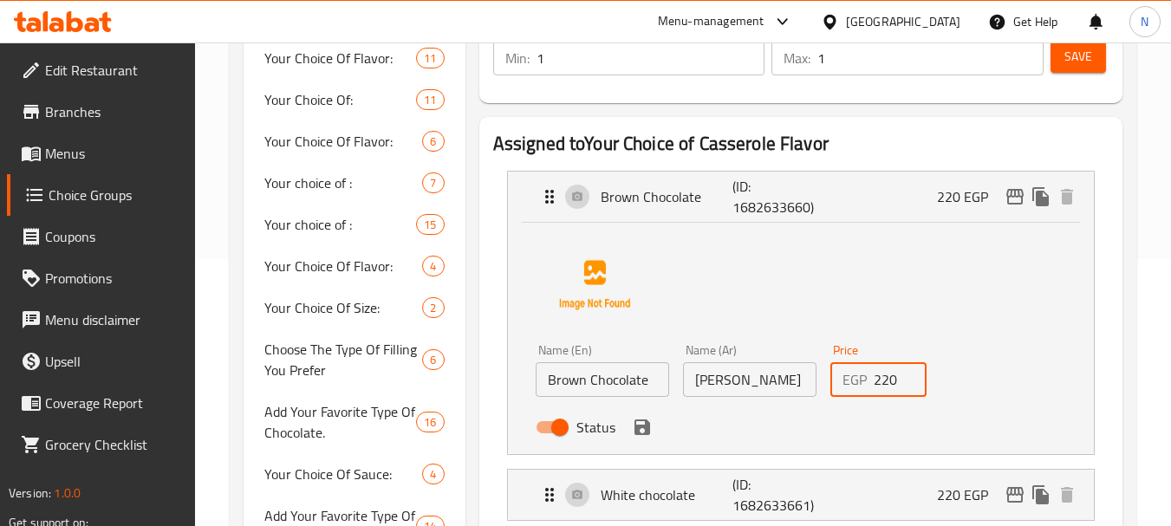
click at [885, 389] on input "220" at bounding box center [901, 379] width 54 height 35
click at [647, 434] on icon "save" at bounding box center [643, 428] width 16 height 16
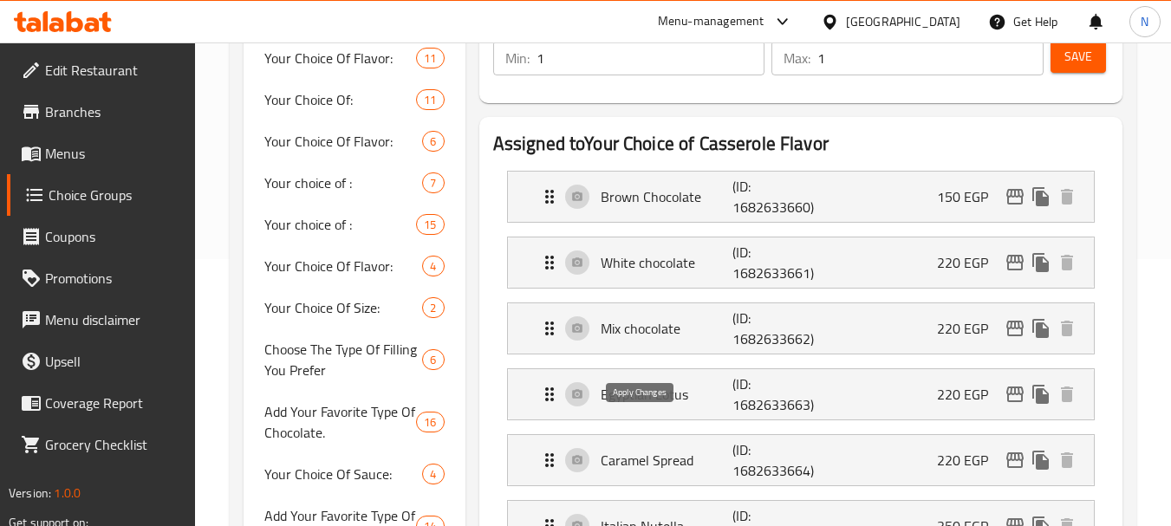
type input "150"
click at [934, 277] on div "White chocolate (ID: 1682633661) 220 EGP" at bounding box center [806, 263] width 534 height 50
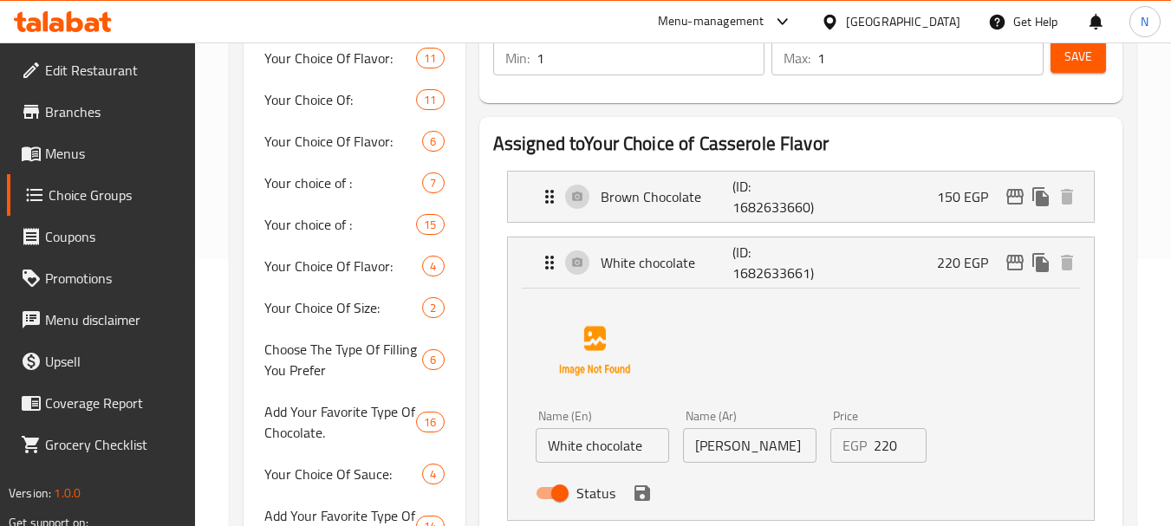
click at [884, 449] on input "220" at bounding box center [901, 445] width 54 height 35
click at [646, 486] on icon "save" at bounding box center [642, 493] width 21 height 21
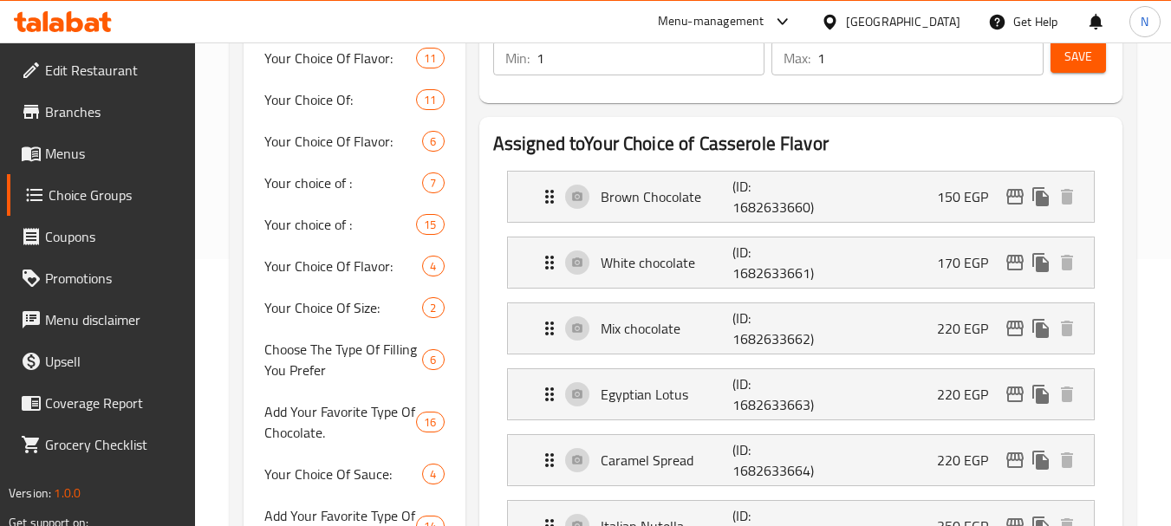
type input "170"
click at [879, 343] on div "Mix chocolate (ID: 1682633662) 220 EGP" at bounding box center [806, 328] width 534 height 50
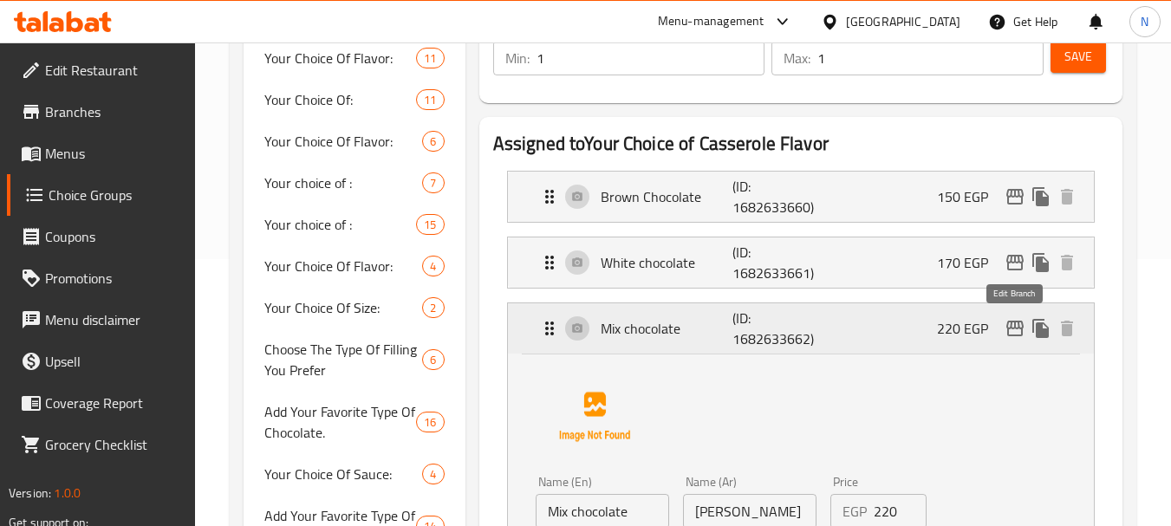
click at [1012, 320] on icon "edit" at bounding box center [1015, 328] width 21 height 21
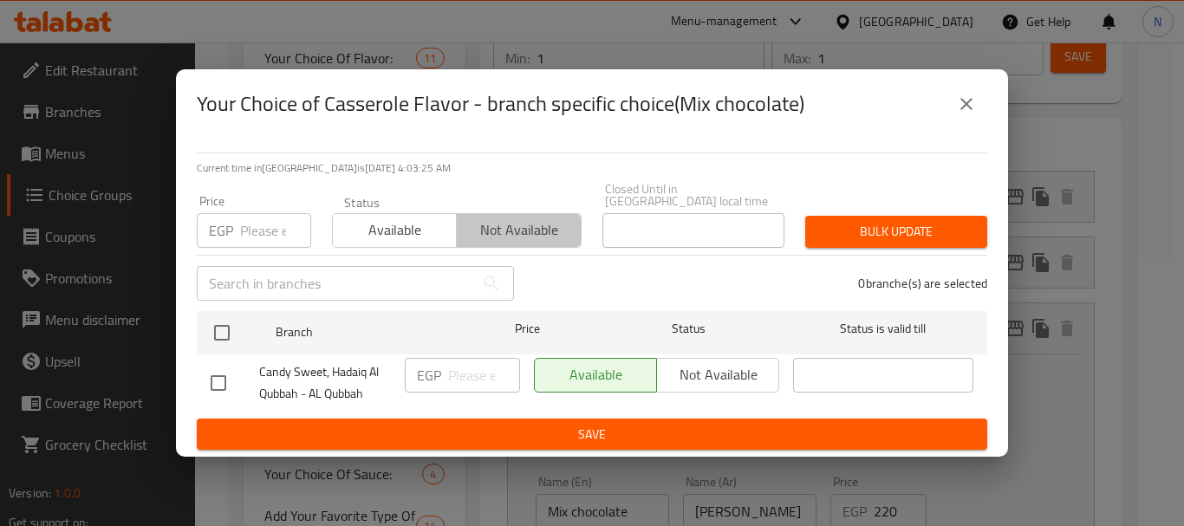
click at [491, 223] on span "Not available" at bounding box center [519, 230] width 110 height 25
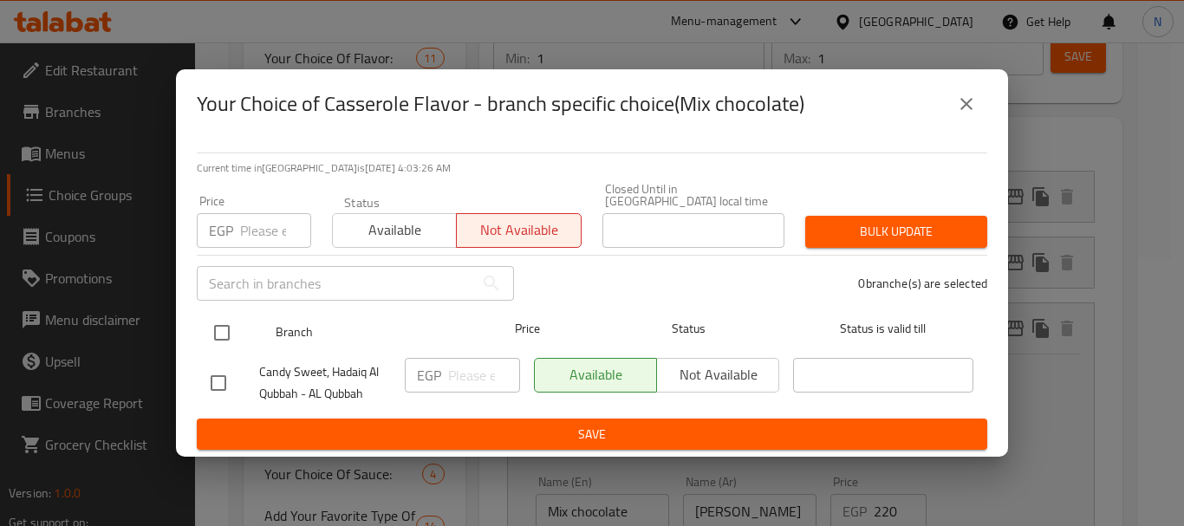
click at [221, 323] on input "checkbox" at bounding box center [222, 333] width 36 height 36
checkbox input "true"
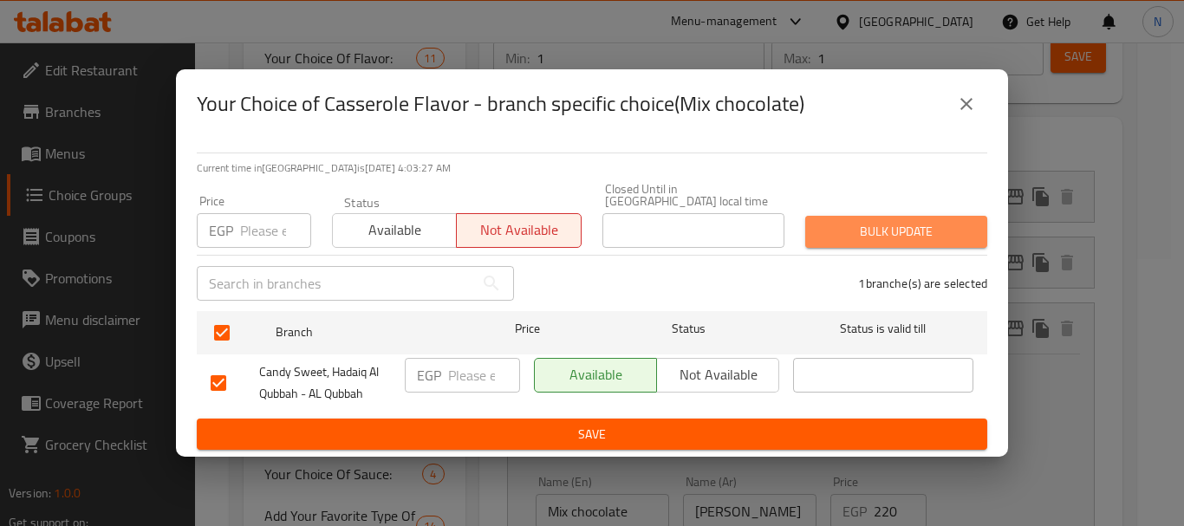
click at [847, 231] on span "Bulk update" at bounding box center [896, 232] width 154 height 22
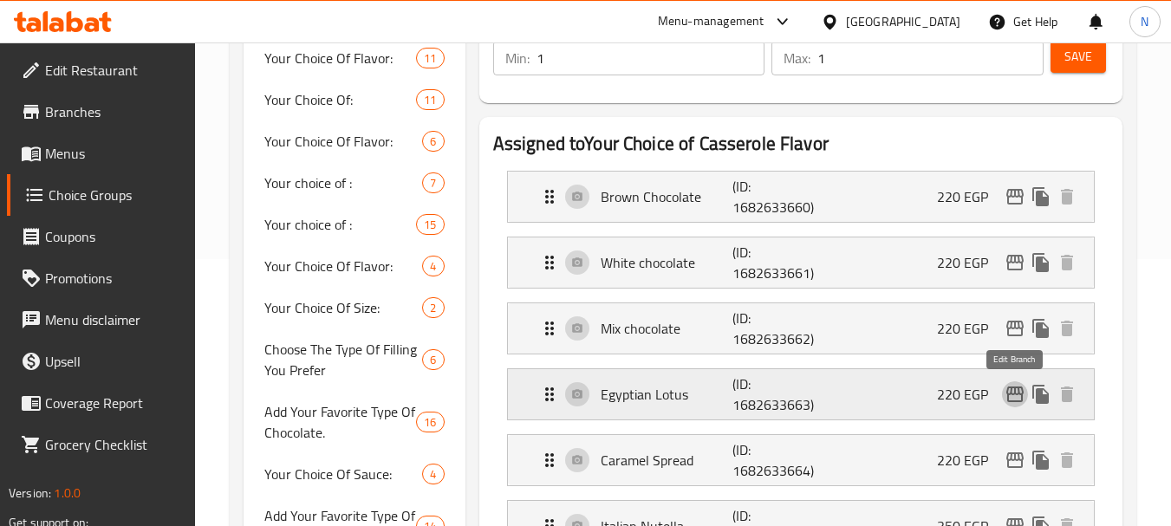
click at [1013, 395] on icon "edit" at bounding box center [1015, 395] width 17 height 16
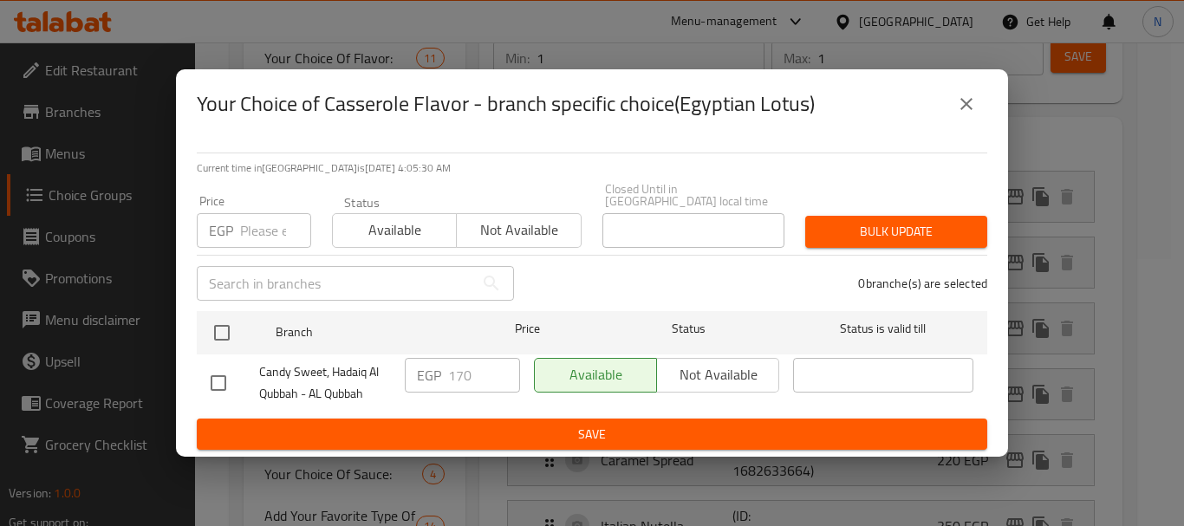
click at [967, 107] on icon "close" at bounding box center [966, 104] width 21 height 21
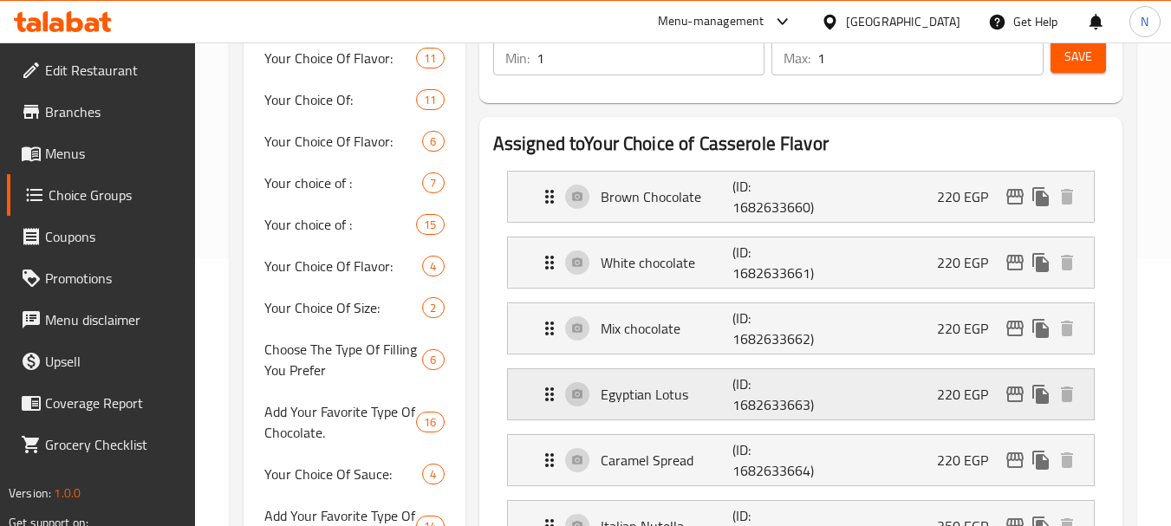
click at [892, 390] on div "Egyptian Lotus (ID: 1682633663) 220 EGP" at bounding box center [806, 394] width 534 height 50
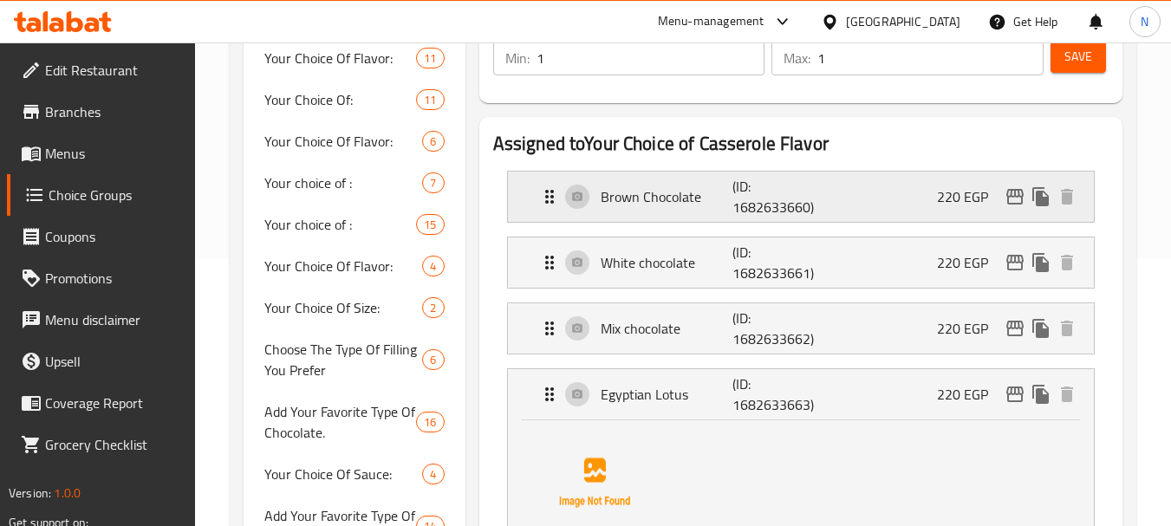
click at [1016, 212] on div "Brown Chocolate (ID: 1682633660) 220 EGP" at bounding box center [806, 197] width 534 height 50
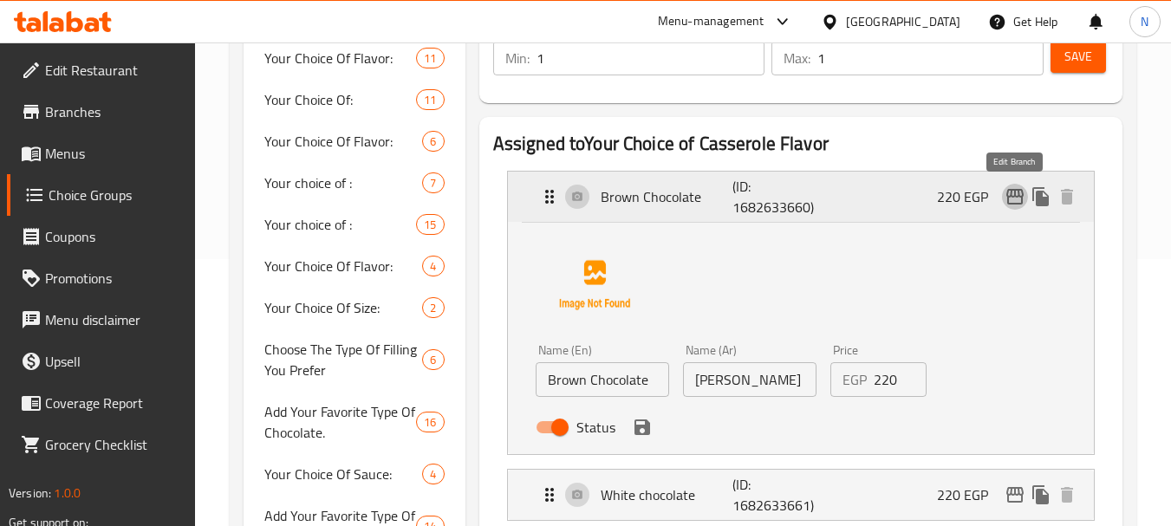
click at [1015, 192] on icon "edit" at bounding box center [1015, 197] width 17 height 16
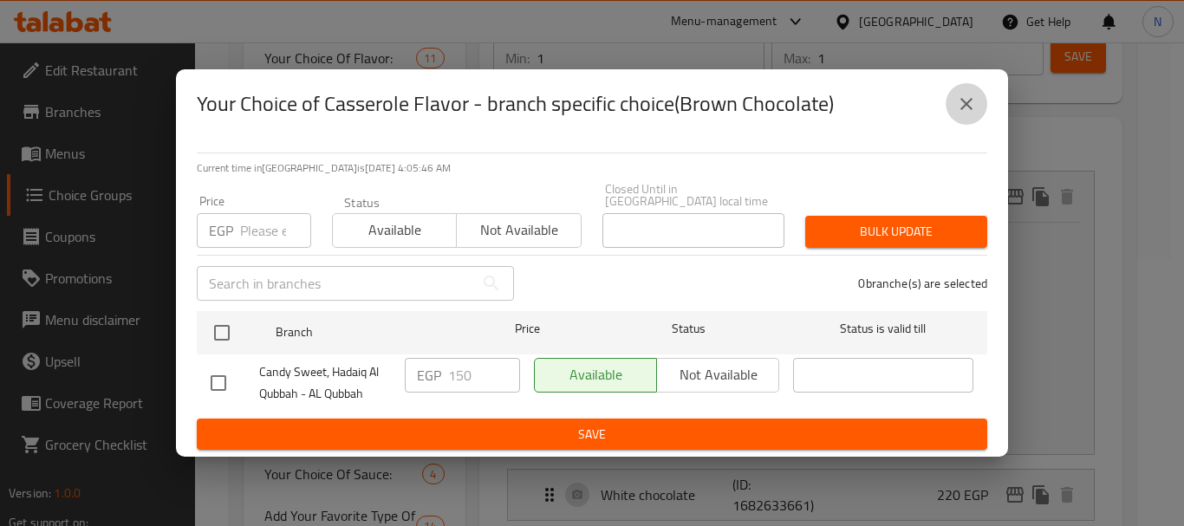
click at [972, 114] on icon "close" at bounding box center [966, 104] width 21 height 21
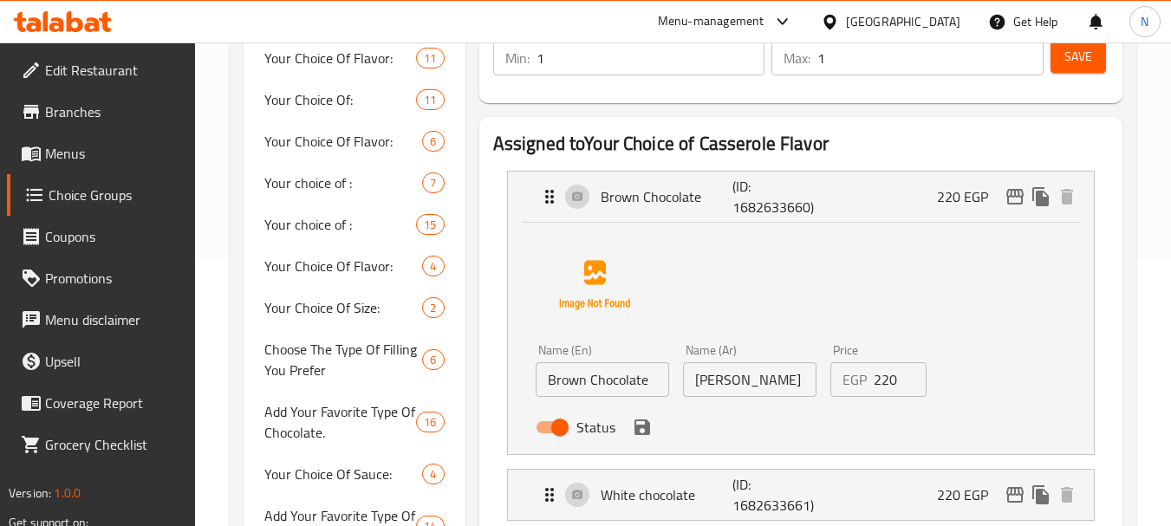
click at [879, 384] on input "220" at bounding box center [901, 379] width 54 height 35
click at [647, 434] on icon "save" at bounding box center [643, 428] width 16 height 16
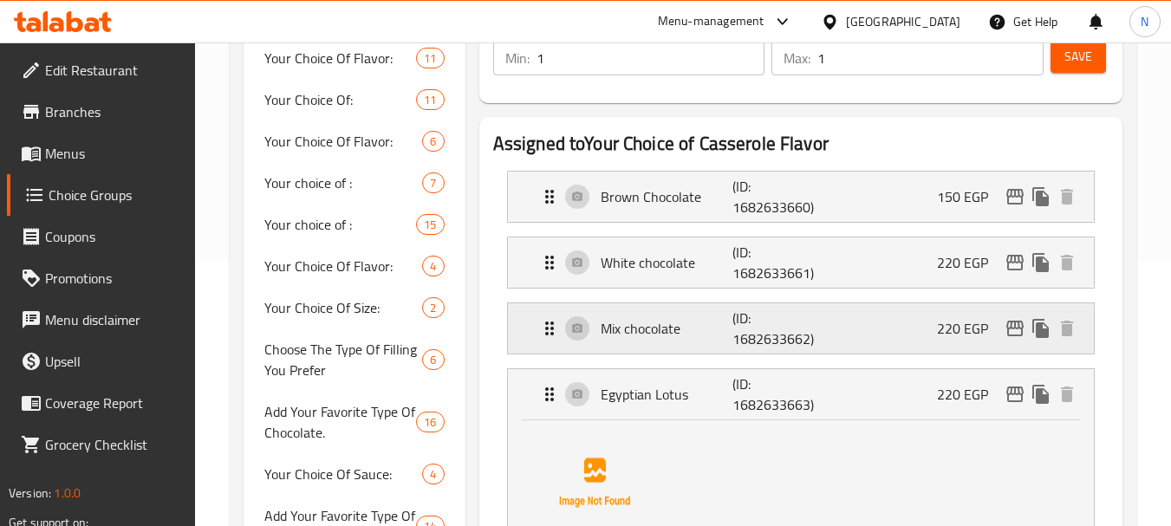
type input "150"
click at [930, 276] on div "White chocolate (ID: 1682633661) 220 EGP" at bounding box center [806, 263] width 534 height 50
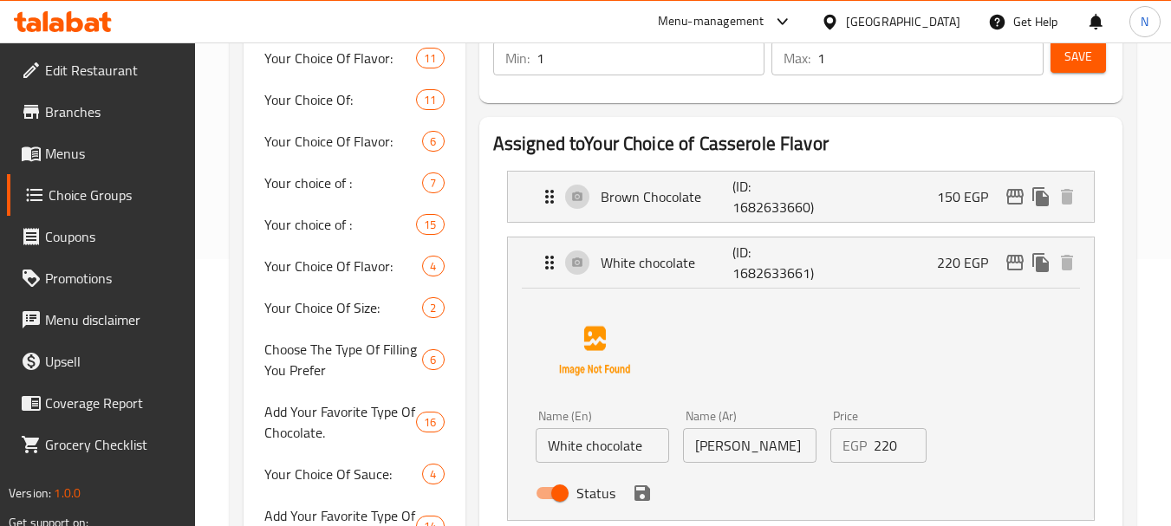
click at [891, 448] on input "220" at bounding box center [901, 445] width 54 height 35
click at [642, 495] on icon "save" at bounding box center [642, 493] width 21 height 21
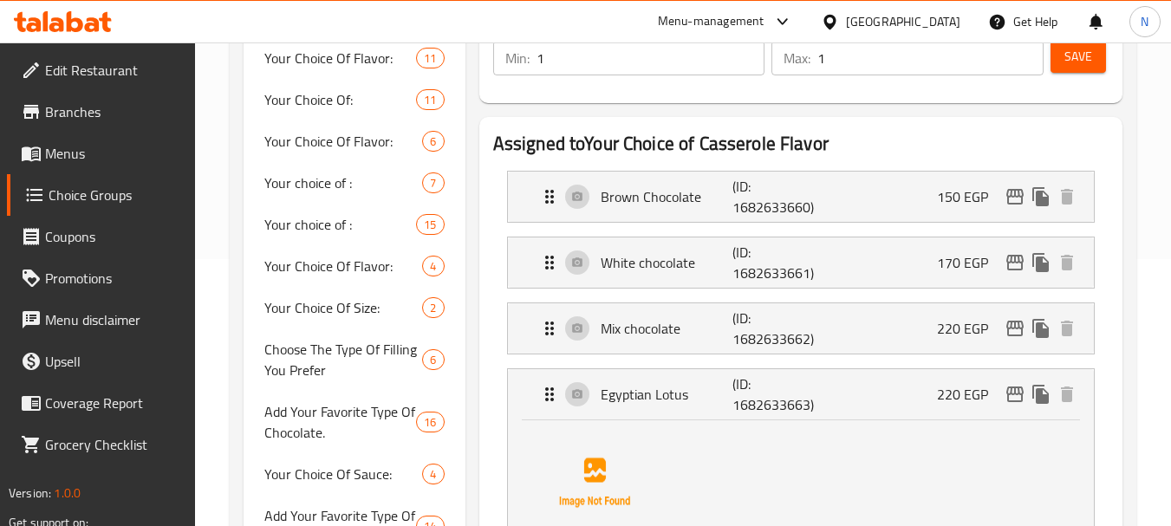
type input "170"
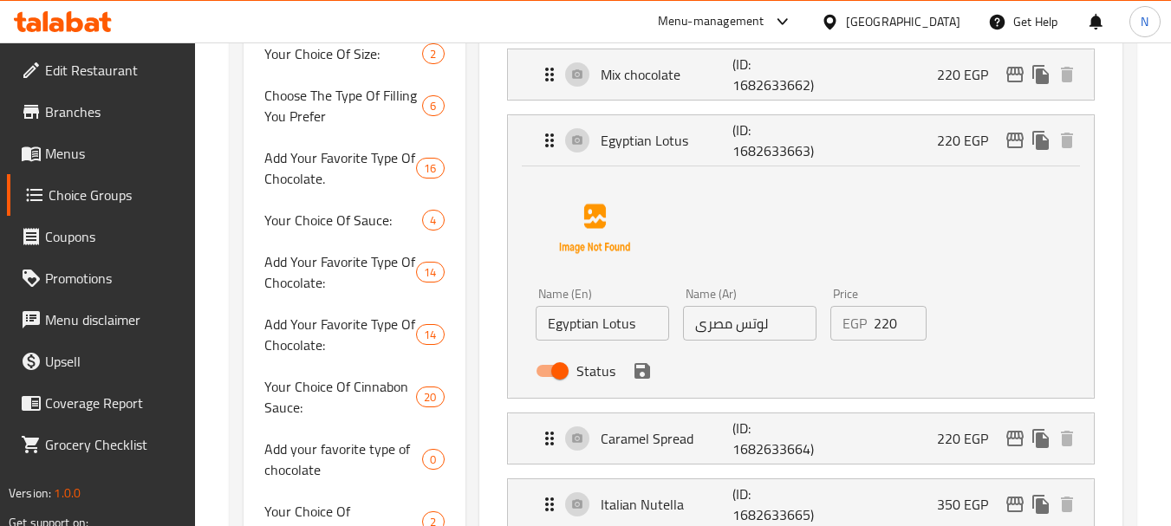
scroll to position [545, 0]
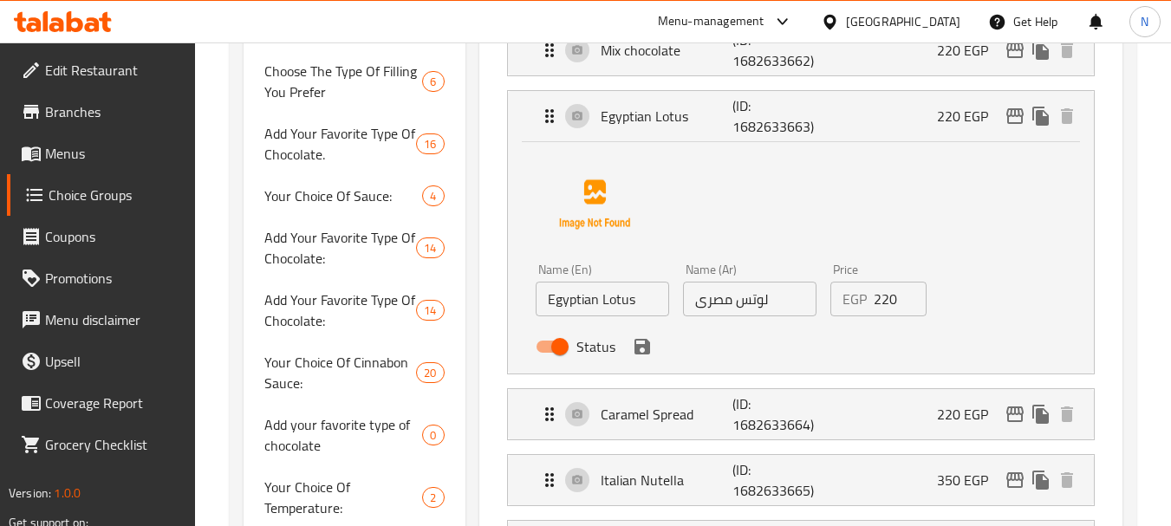
click at [880, 300] on input "220" at bounding box center [901, 299] width 54 height 35
click at [649, 359] on div "Status" at bounding box center [750, 346] width 442 height 47
click at [643, 352] on icon "save" at bounding box center [642, 346] width 21 height 21
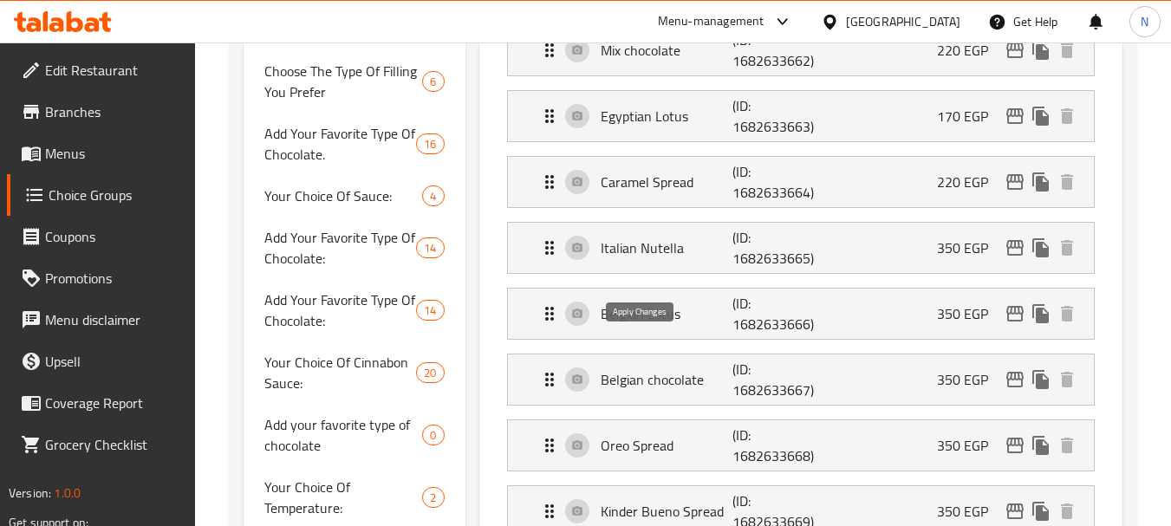
type input "170"
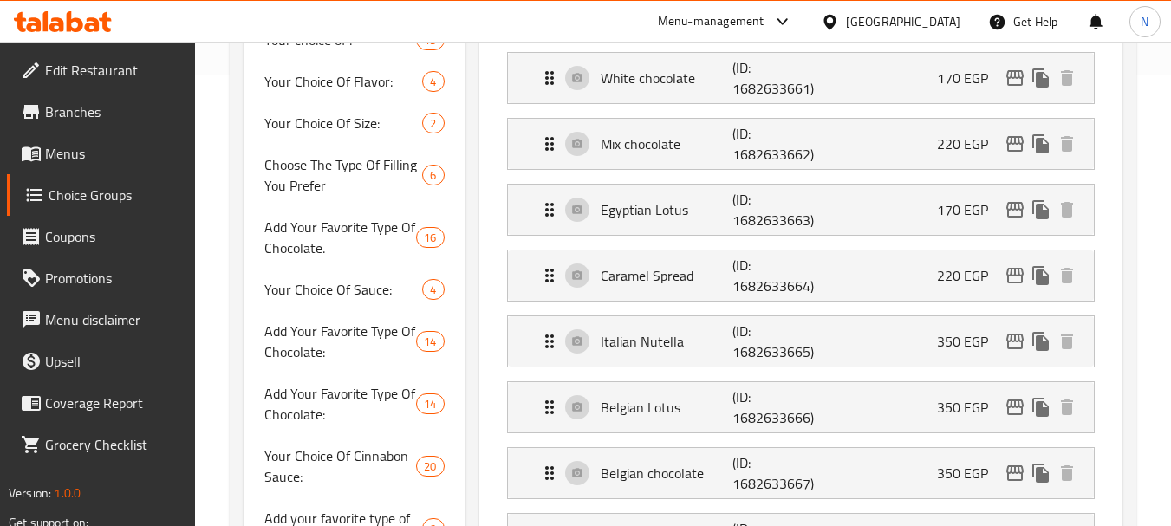
scroll to position [441, 0]
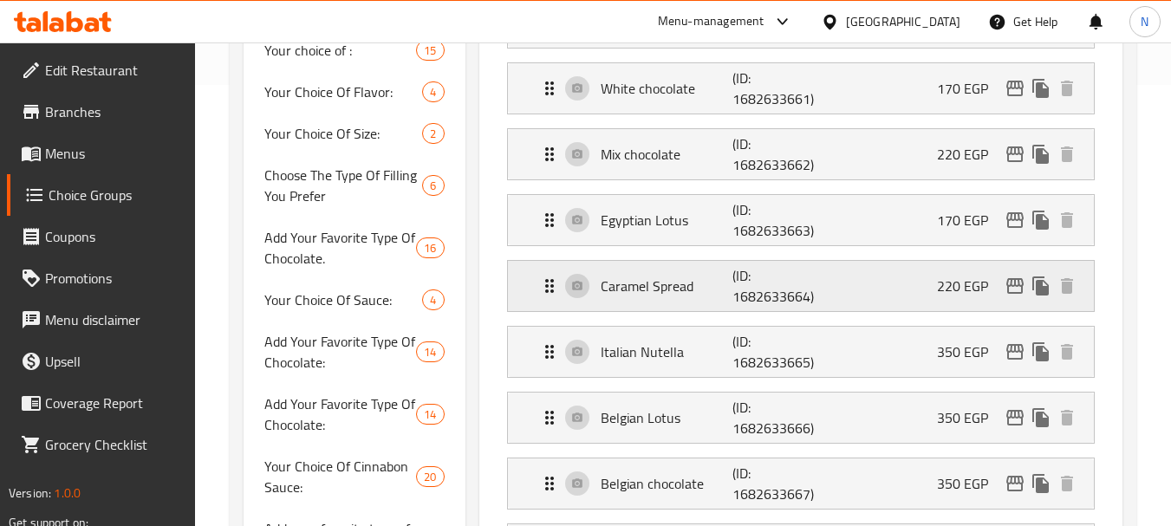
click at [920, 292] on div "Caramel Spread (ID: 1682633664) 220 EGP" at bounding box center [806, 286] width 534 height 50
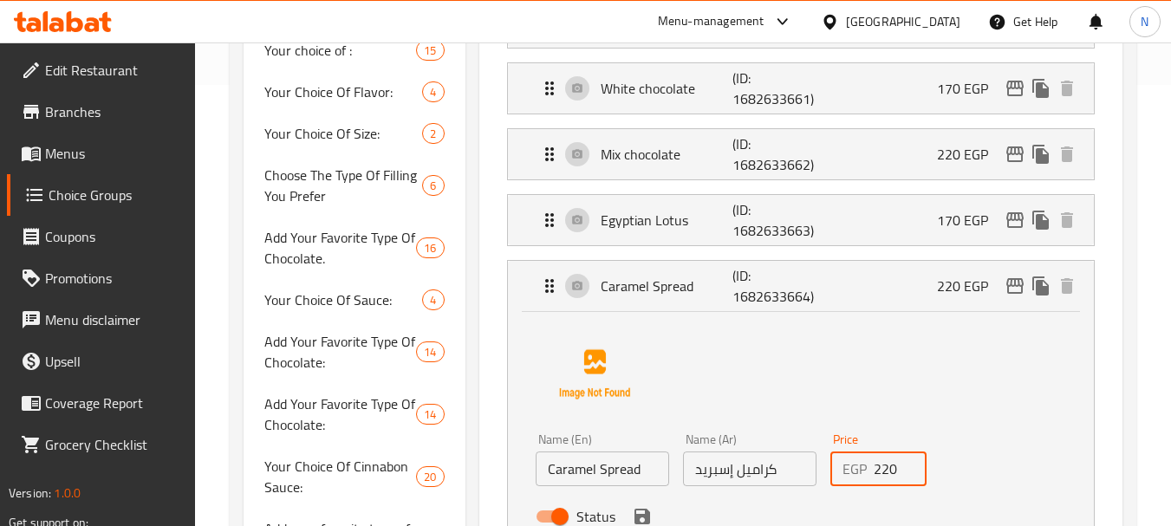
click at [884, 474] on input "220" at bounding box center [901, 469] width 54 height 35
click at [646, 514] on icon "save" at bounding box center [643, 517] width 16 height 16
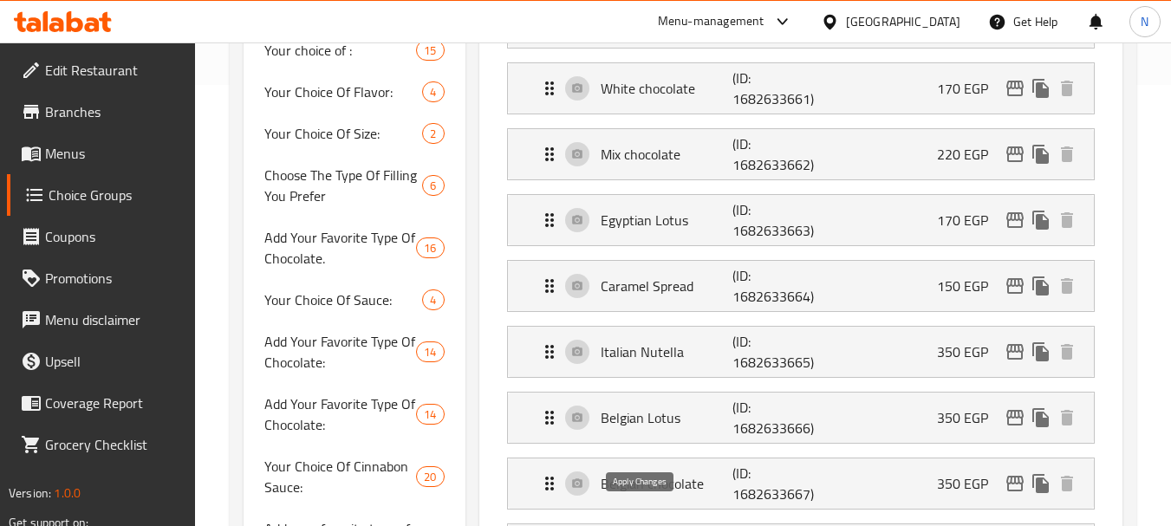
type input "150"
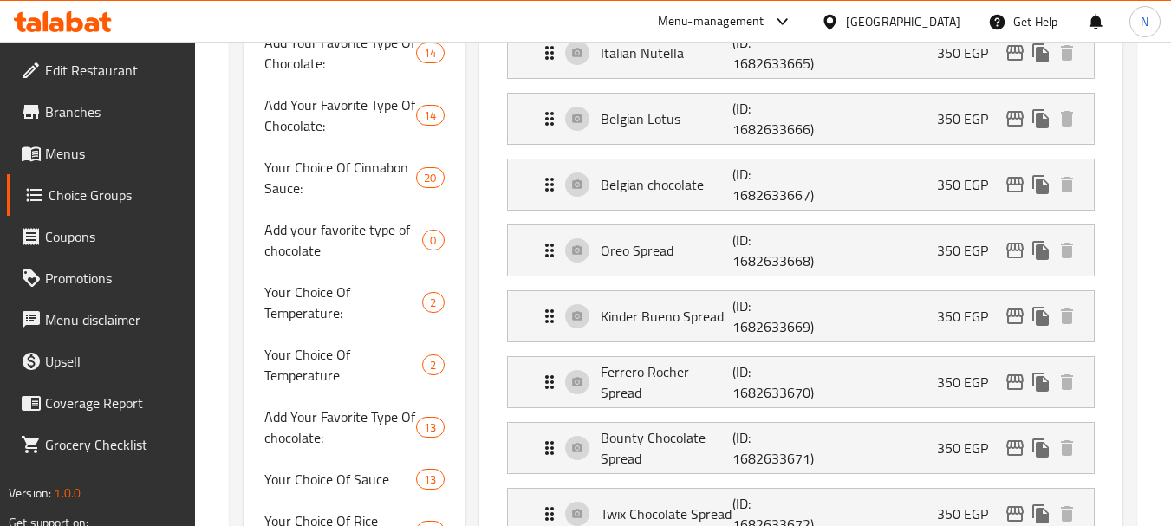
scroll to position [767, 0]
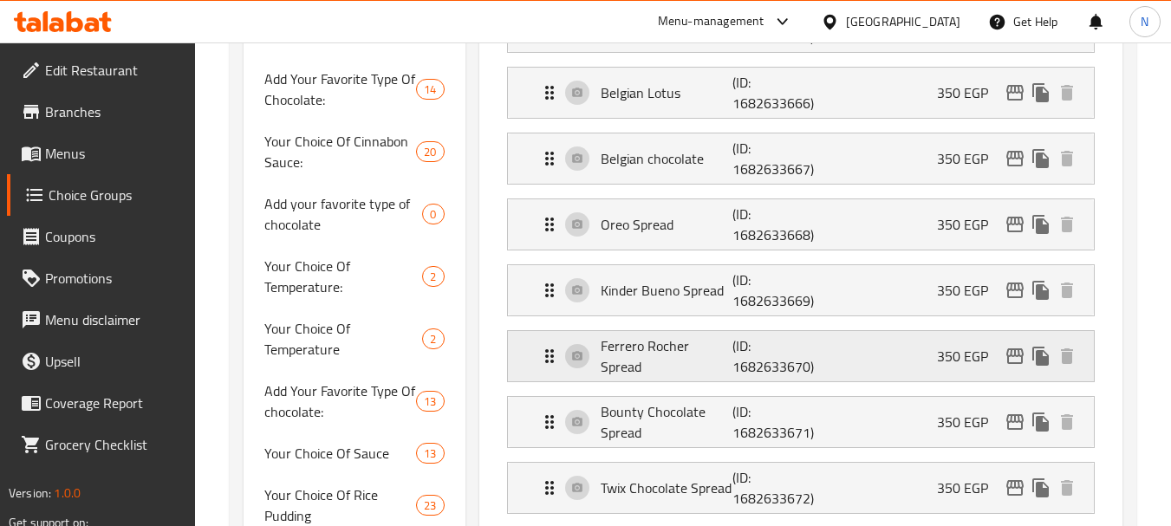
click at [923, 364] on div "Ferrero Rocher Spread (ID: 1682633670) 350 EGP" at bounding box center [806, 356] width 534 height 50
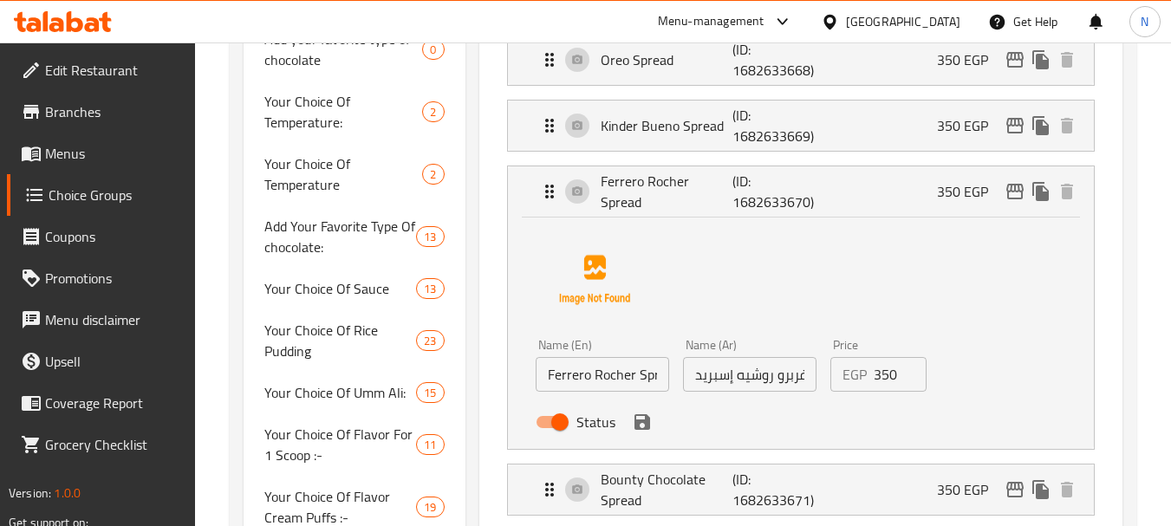
scroll to position [943, 0]
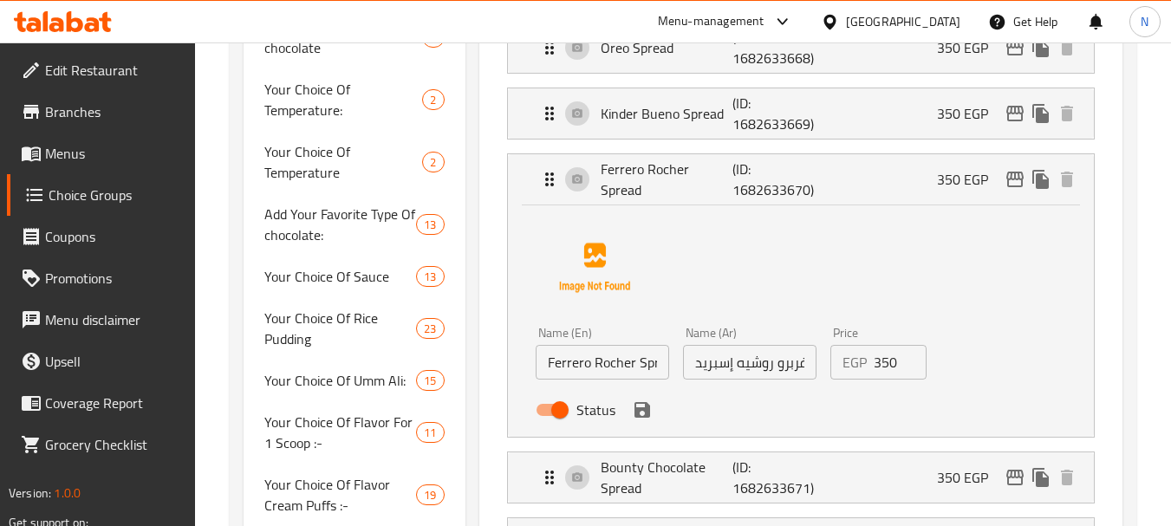
click at [886, 370] on input "350" at bounding box center [901, 362] width 54 height 35
click at [640, 404] on icon "save" at bounding box center [643, 410] width 16 height 16
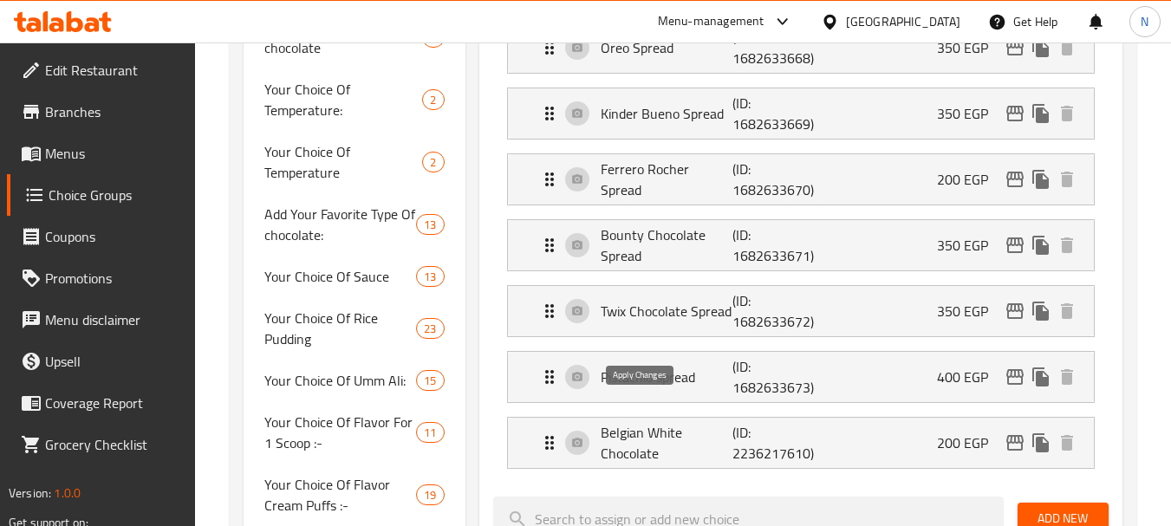
type input "200"
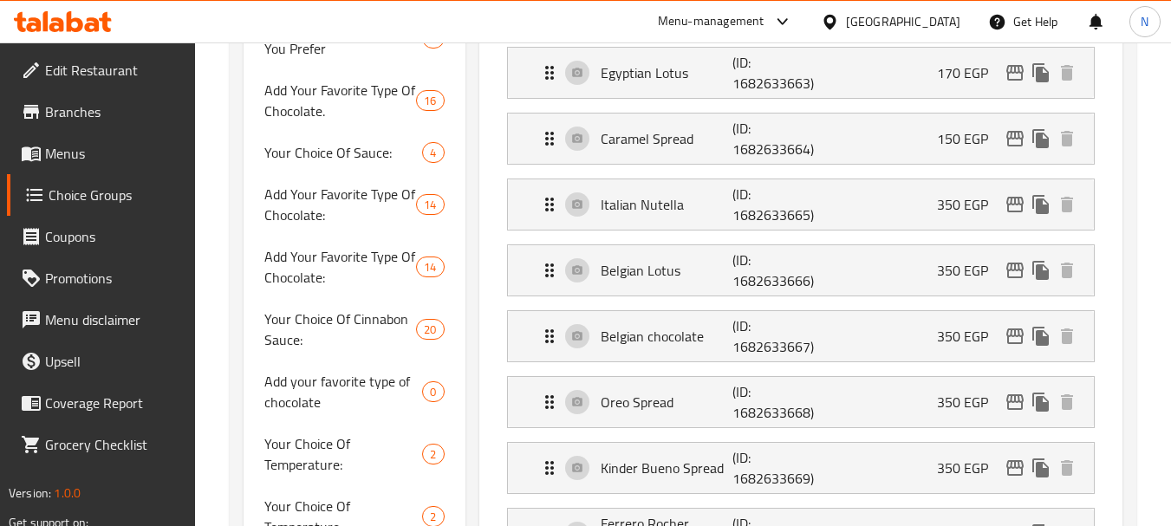
scroll to position [559, 0]
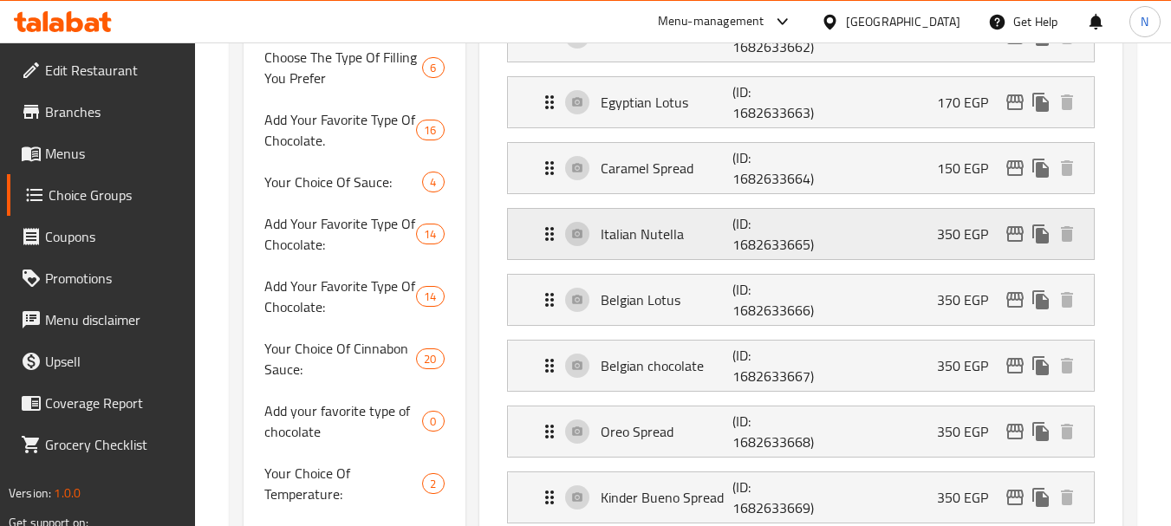
click at [899, 228] on div "Italian Nutella (ID: 1682633665) 350 EGP" at bounding box center [806, 234] width 534 height 50
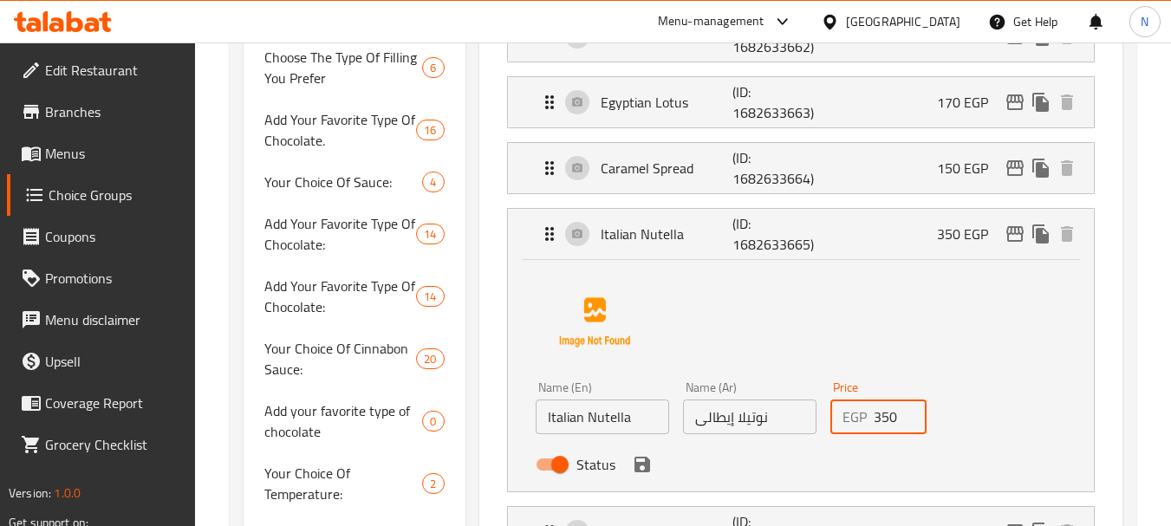
click at [881, 421] on input "350" at bounding box center [901, 417] width 54 height 35
click at [647, 465] on icon "save" at bounding box center [643, 465] width 16 height 16
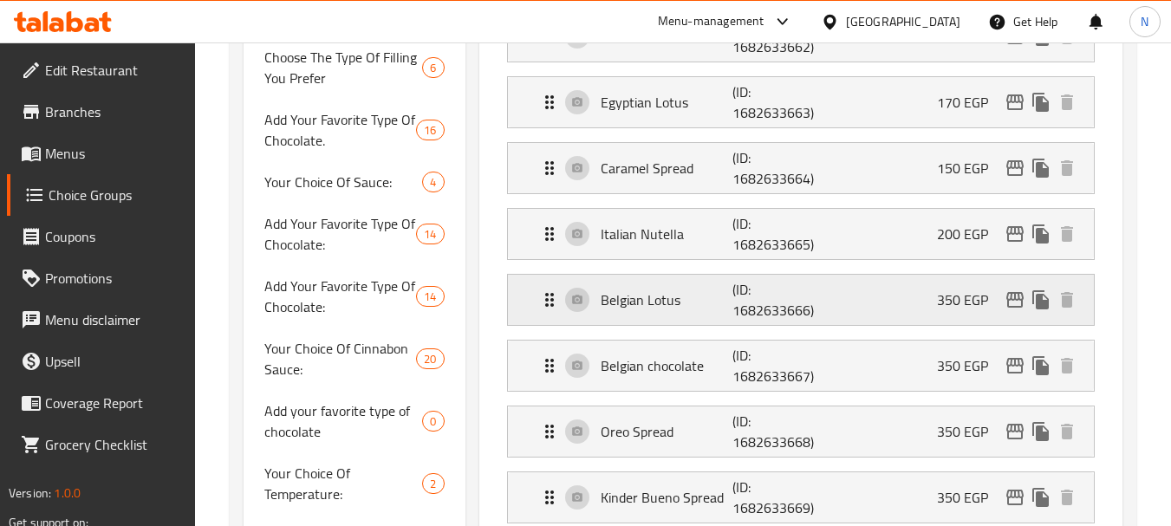
type input "200"
click at [918, 302] on div "Belgian Lotus (ID: 1682633666) 350 EGP" at bounding box center [806, 300] width 534 height 50
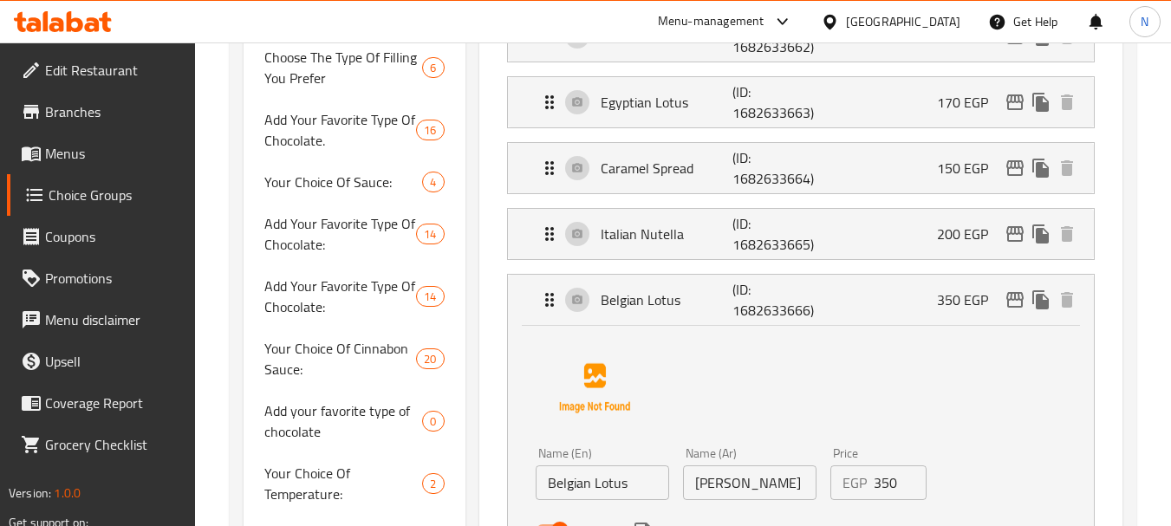
click at [878, 485] on input "350" at bounding box center [901, 483] width 54 height 35
click at [910, 418] on div "Name (En) Belgian Lotus Name (En) Name (Ar) لوتس بلجيكي Name (Ar) Price EGP 200…" at bounding box center [801, 438] width 531 height 218
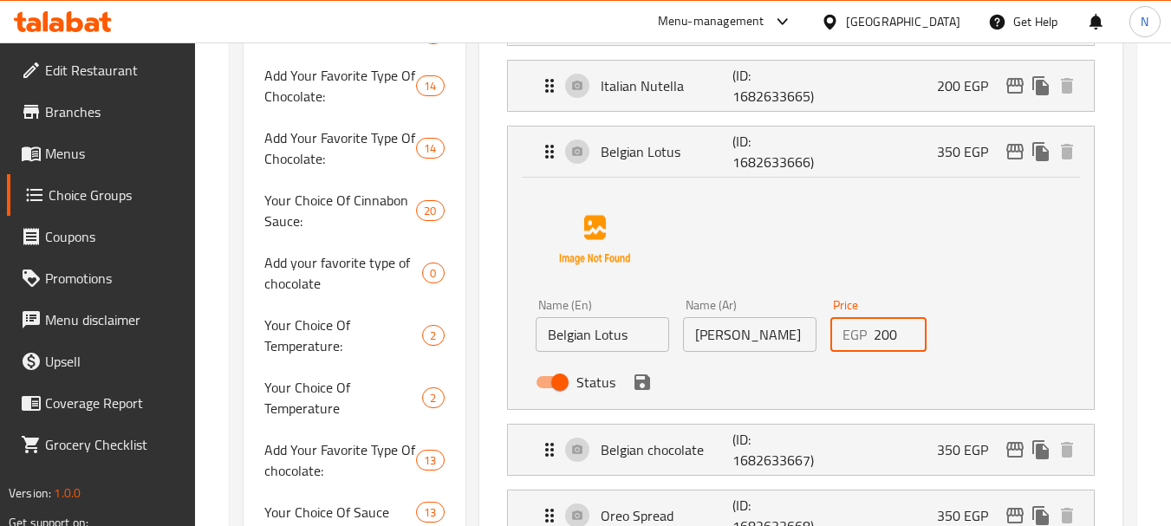
scroll to position [720, 0]
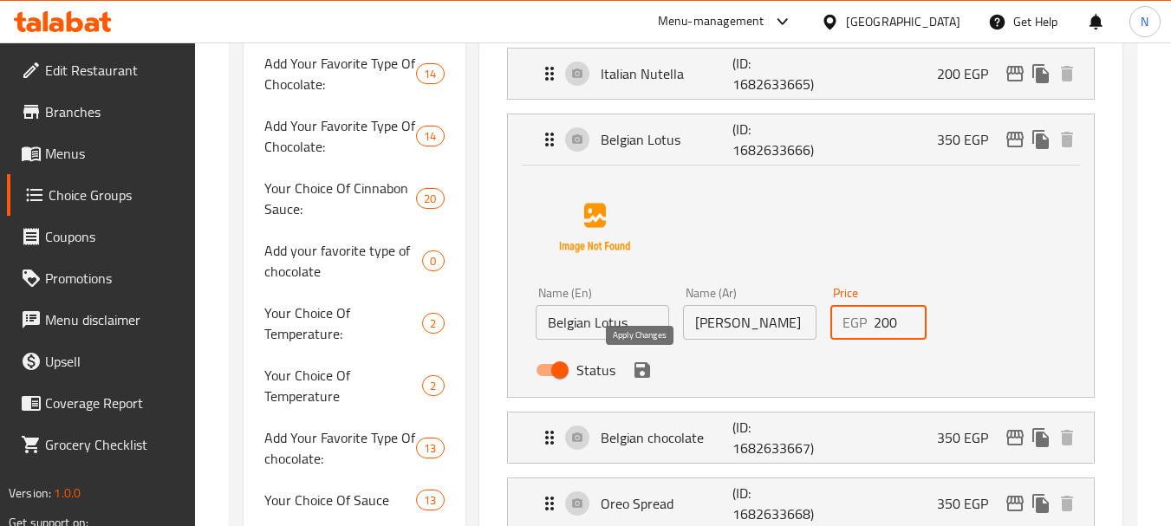
click at [650, 372] on icon "save" at bounding box center [642, 370] width 21 height 21
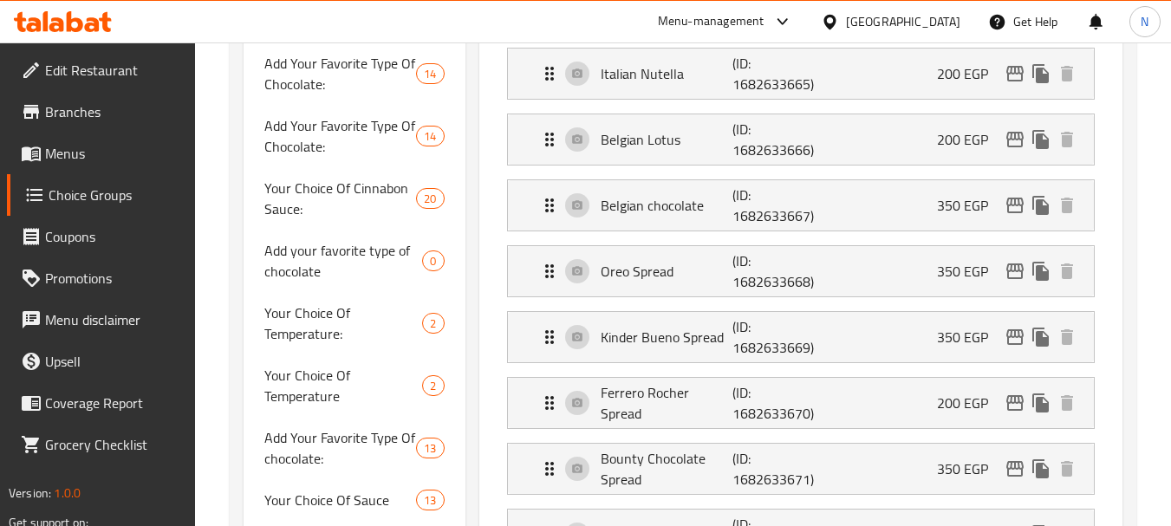
type input "200"
click at [902, 194] on div "Belgian chocolate (ID: 1682633667) 350 EGP" at bounding box center [806, 205] width 534 height 50
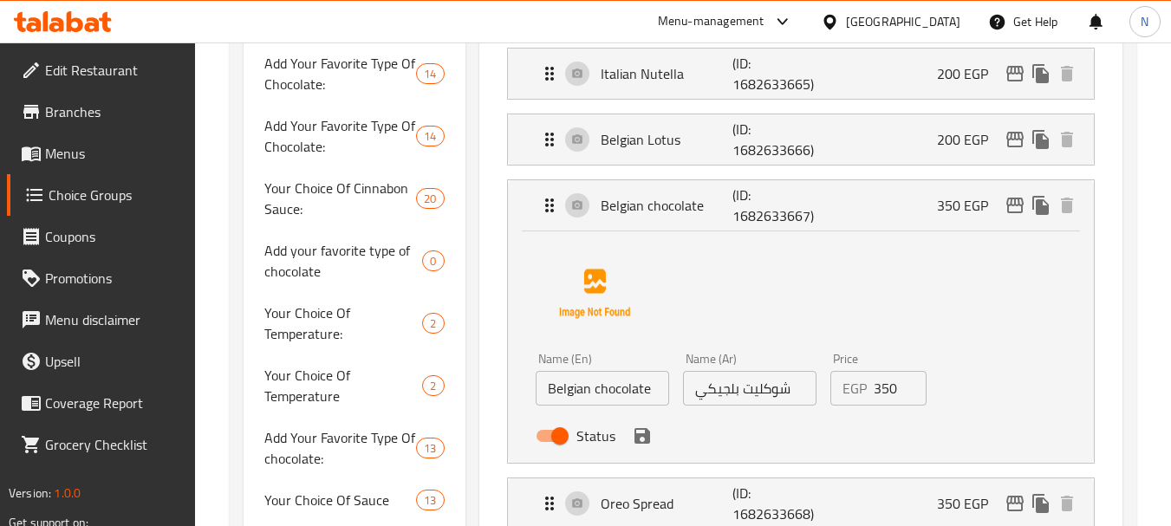
click at [883, 386] on input "350" at bounding box center [901, 388] width 54 height 35
type input "200"
click at [645, 447] on button "save" at bounding box center [643, 436] width 26 height 26
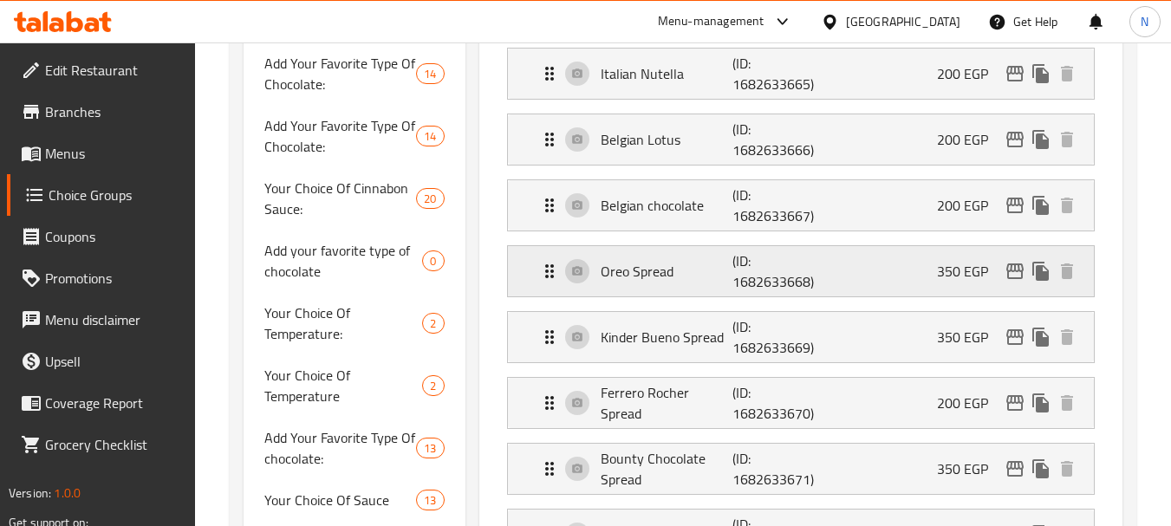
click at [914, 276] on div "Oreo Spread (ID: 1682633668) 350 EGP" at bounding box center [806, 271] width 534 height 50
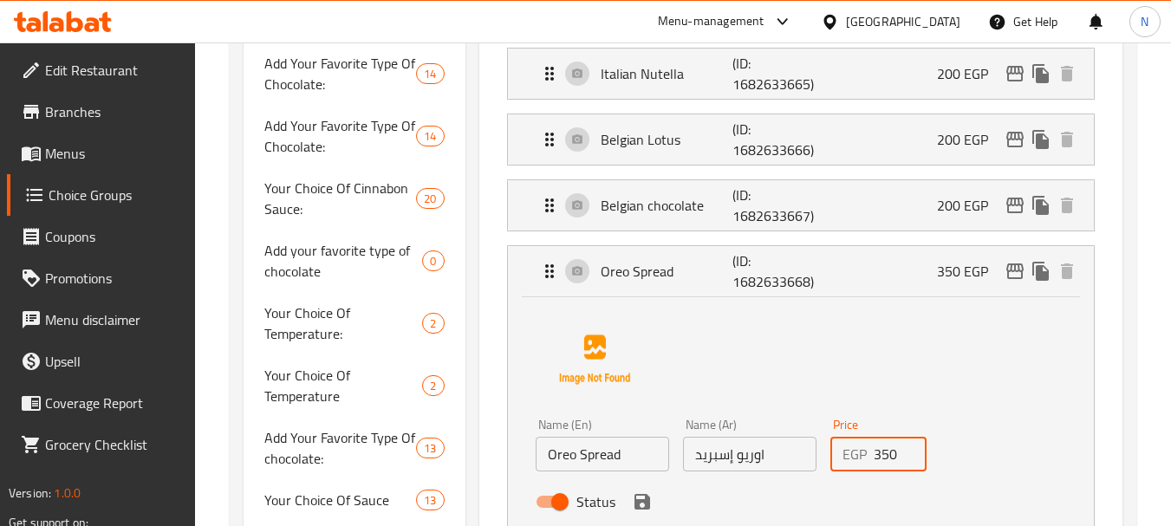
click at [885, 459] on input "350" at bounding box center [901, 454] width 54 height 35
click at [643, 514] on div "Status" at bounding box center [750, 502] width 442 height 47
click at [644, 507] on icon "save" at bounding box center [643, 502] width 16 height 16
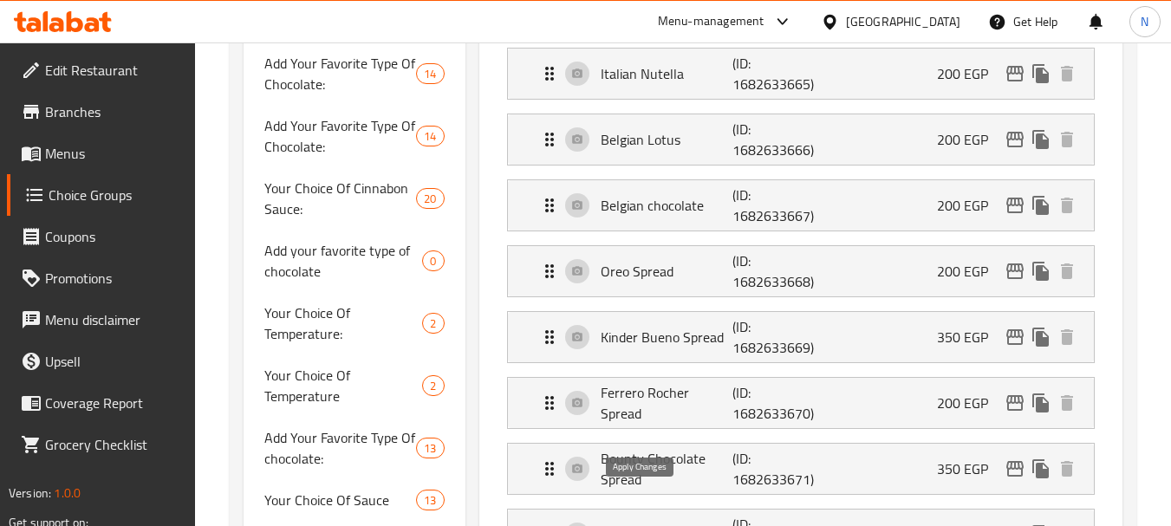
type input "200"
click at [919, 331] on div "Kinder Bueno Spread (ID: 1682633669) 350 EGP" at bounding box center [806, 337] width 534 height 50
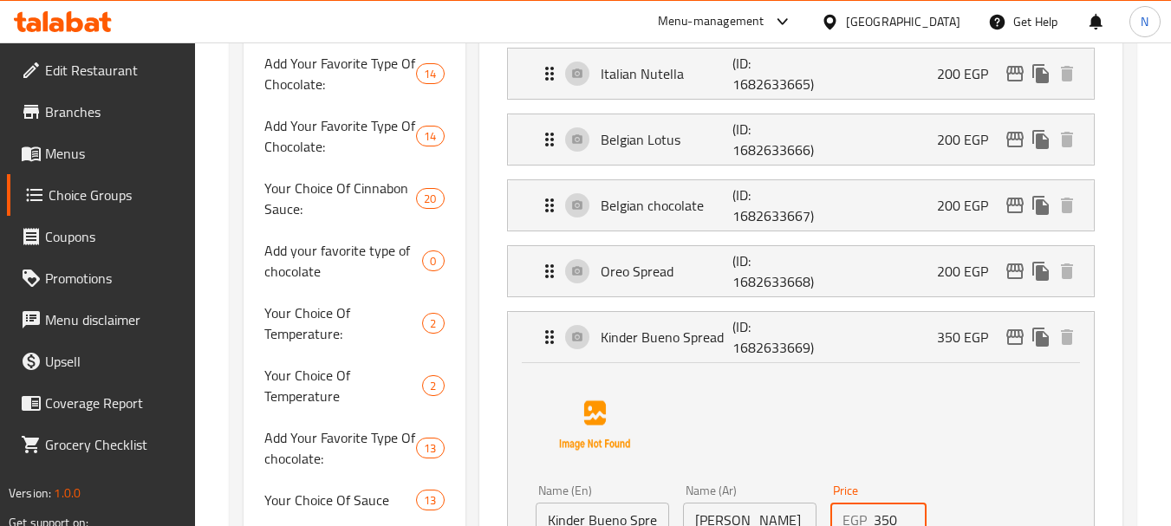
click at [883, 519] on input "350" at bounding box center [901, 520] width 54 height 35
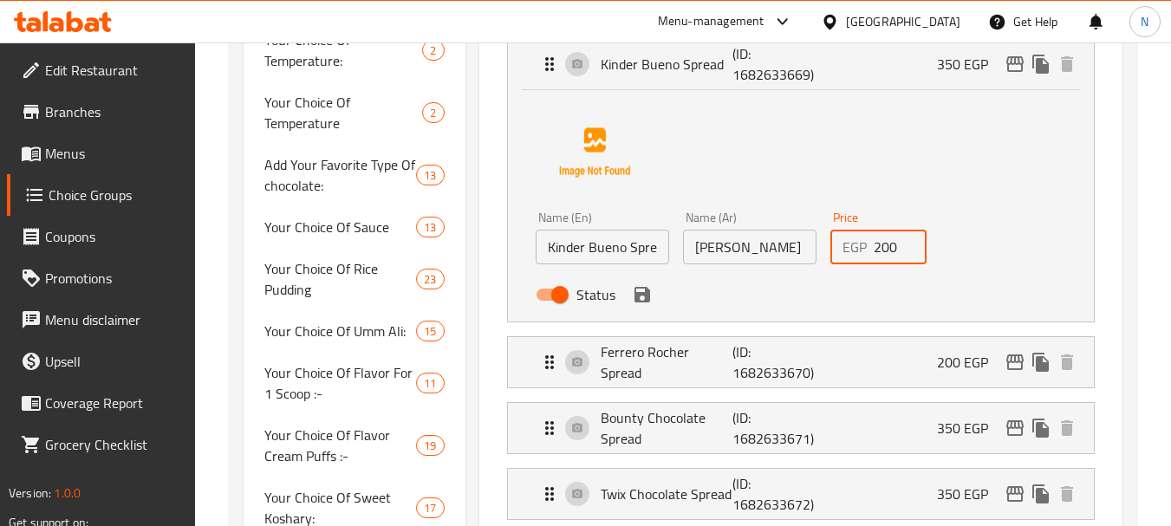
scroll to position [1001, 0]
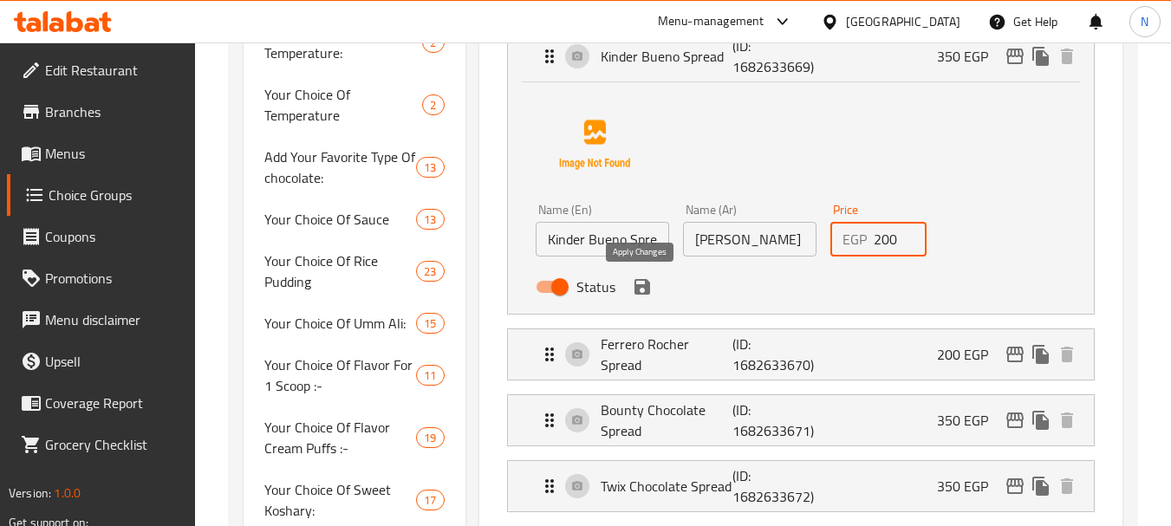
click at [646, 290] on icon "save" at bounding box center [643, 287] width 16 height 16
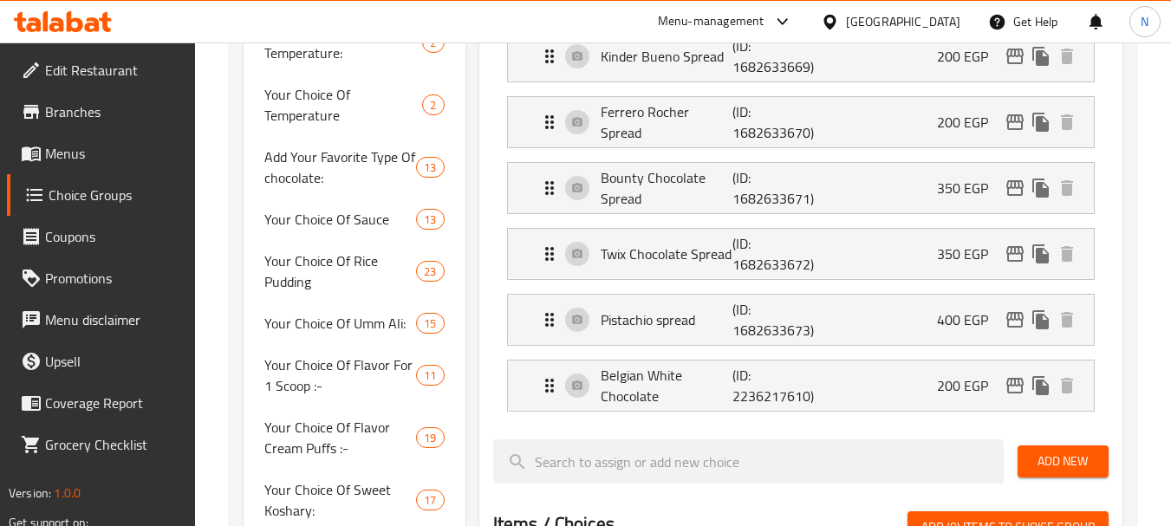
type input "200"
click at [917, 324] on div "Pistachio spread (ID: 1682633673) 400 EGP" at bounding box center [806, 320] width 534 height 50
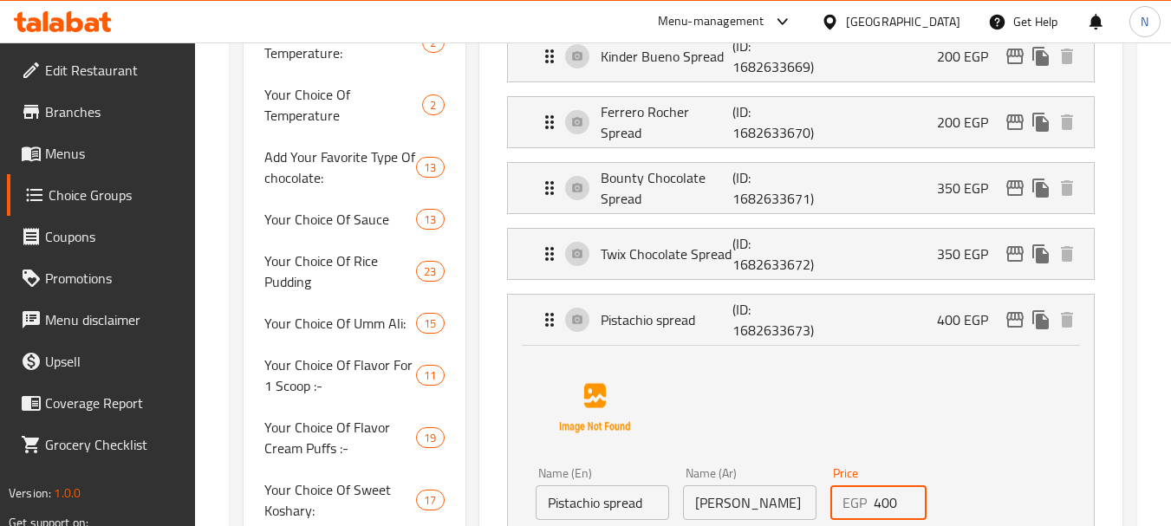
click at [884, 511] on input "400" at bounding box center [901, 503] width 54 height 35
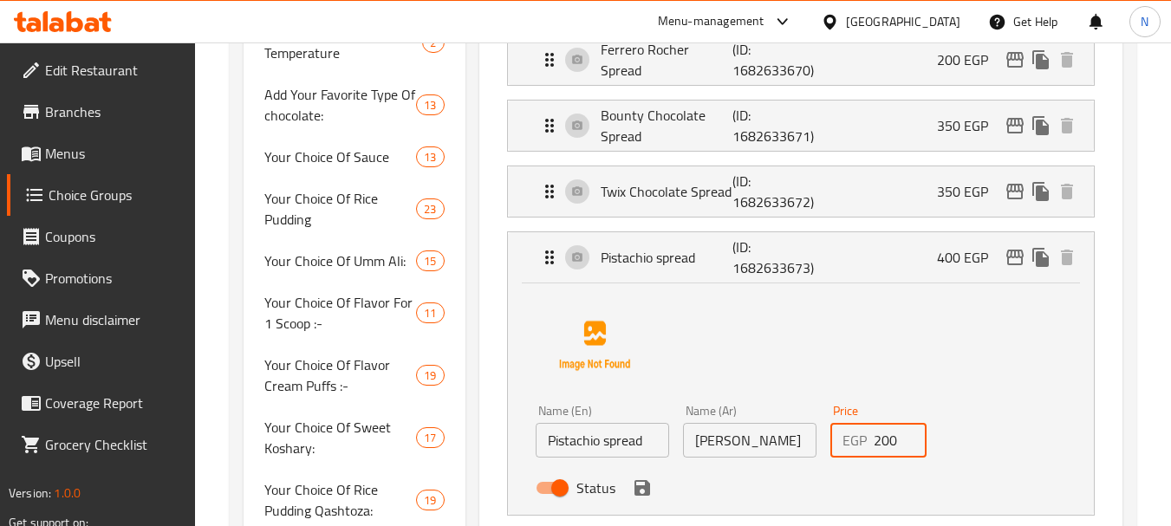
scroll to position [1070, 0]
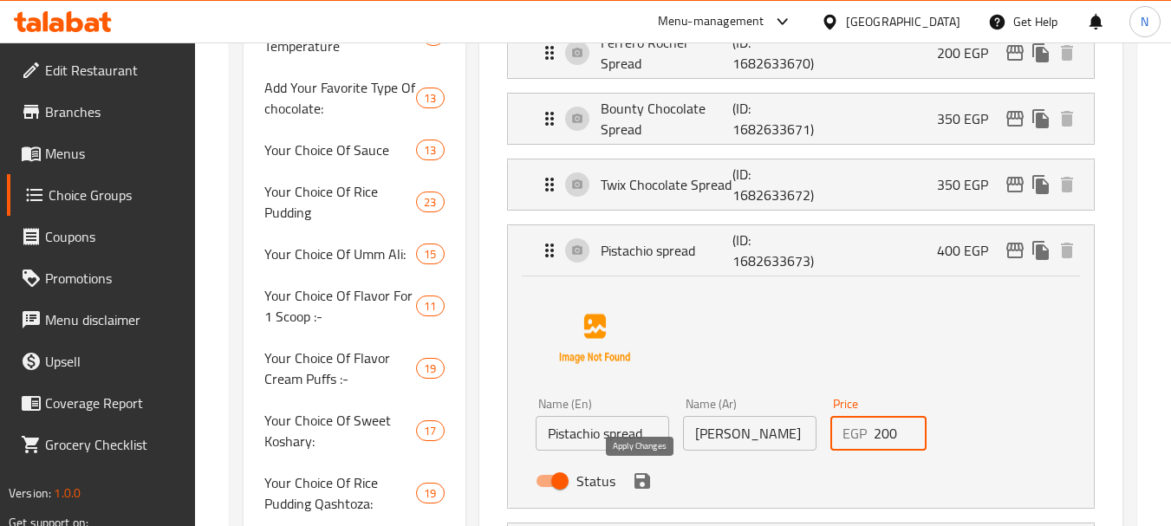
click at [645, 480] on icon "save" at bounding box center [643, 481] width 16 height 16
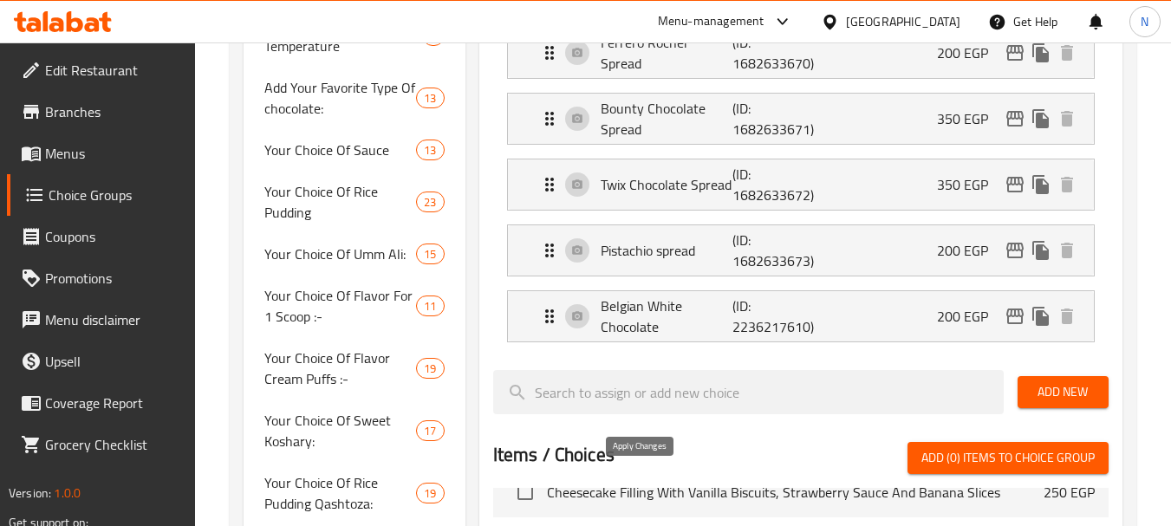
type input "200"
click at [923, 120] on div "Bounty Chocolate Spread (ID: 1682633671) 350 EGP" at bounding box center [806, 119] width 534 height 50
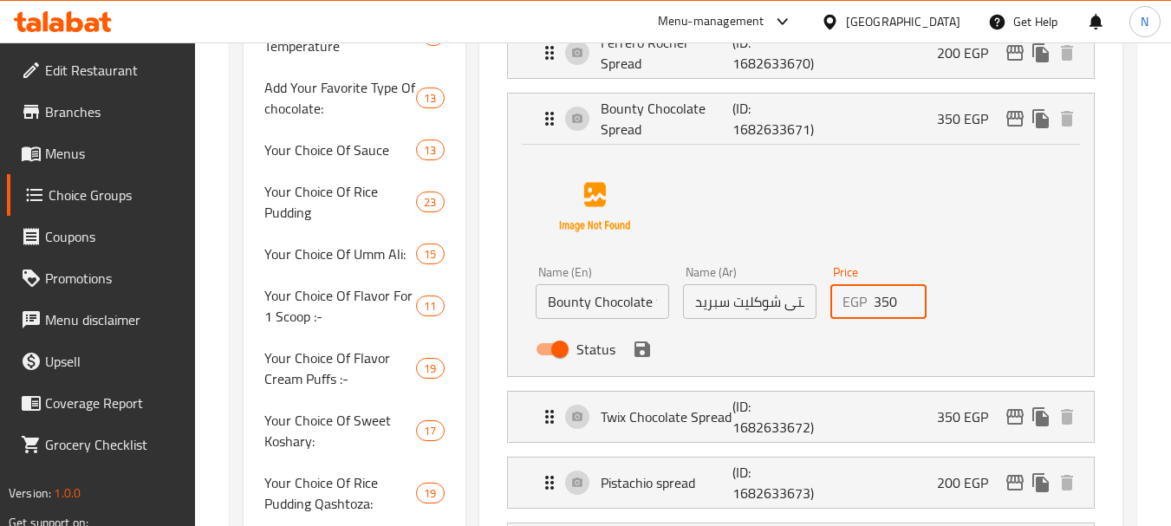
click at [882, 304] on input "350" at bounding box center [901, 301] width 54 height 35
click at [641, 349] on icon "save" at bounding box center [643, 350] width 16 height 16
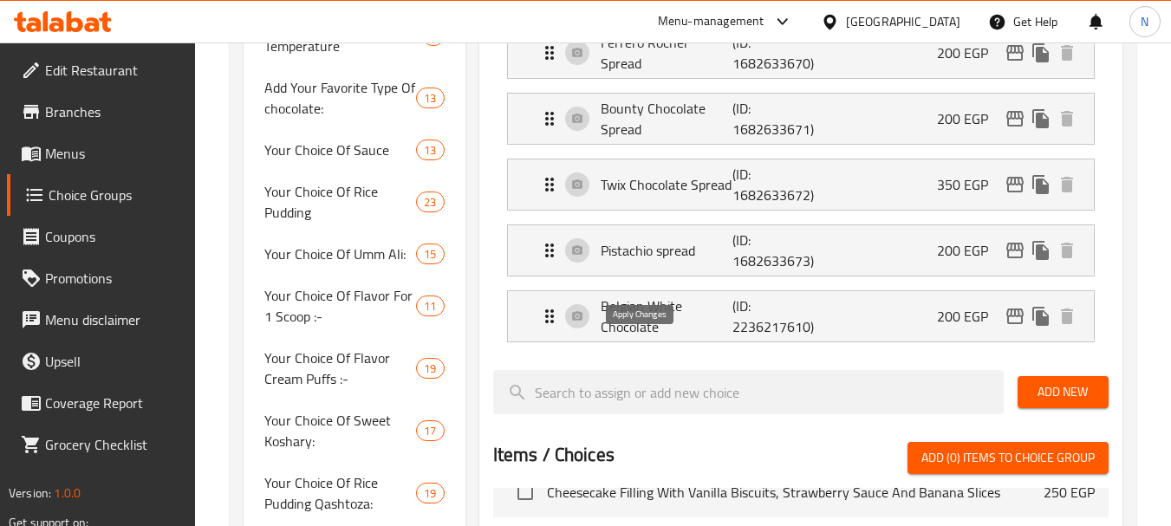
type input "200"
click at [912, 185] on div "Twix Chocolate Spread (ID: 1682633672) 350 EGP" at bounding box center [806, 185] width 534 height 50
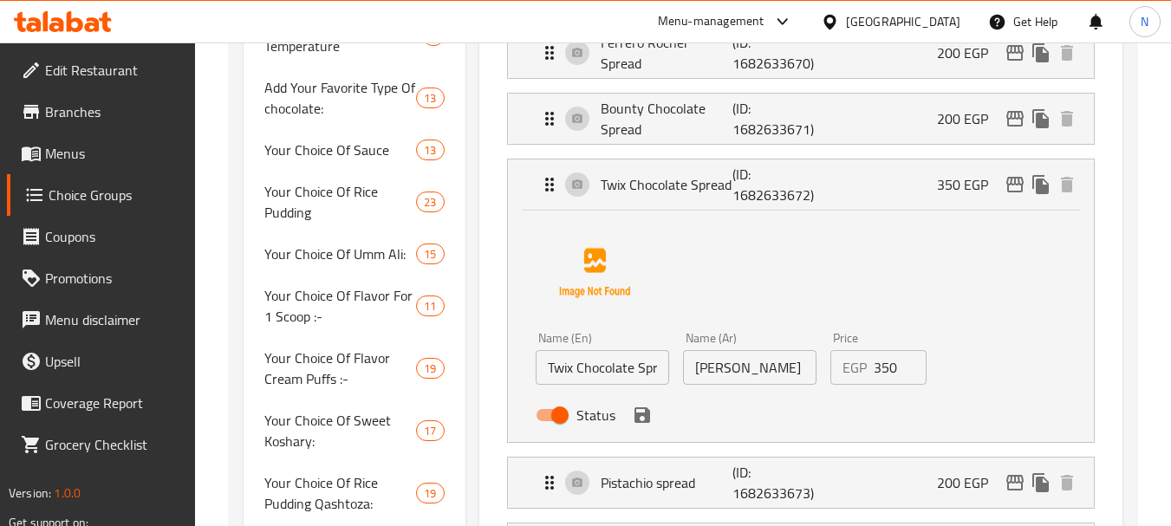
click at [886, 361] on input "350" at bounding box center [901, 367] width 54 height 35
click at [642, 414] on icon "save" at bounding box center [643, 416] width 16 height 16
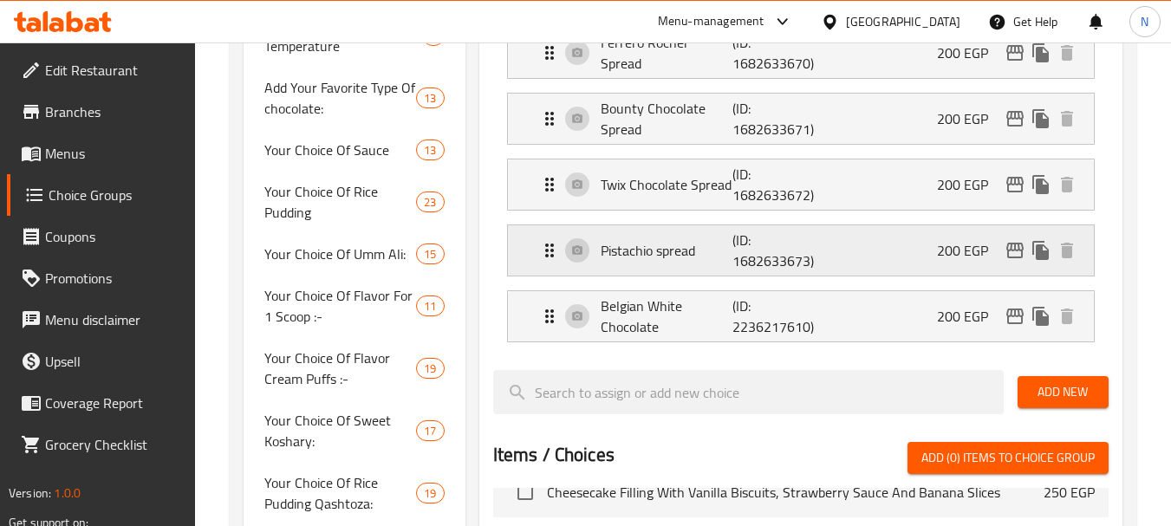
type input "200"
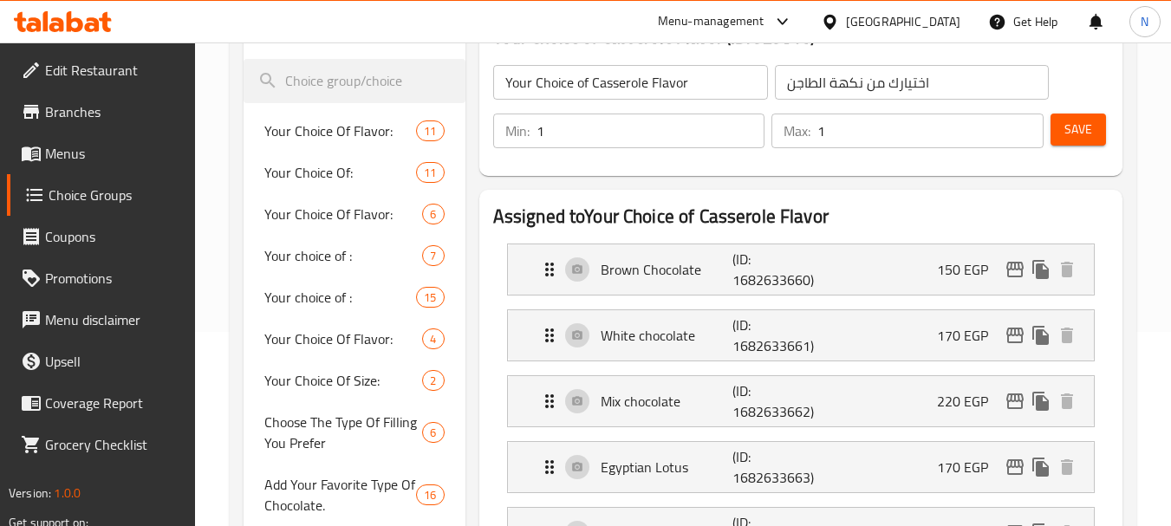
scroll to position [179, 0]
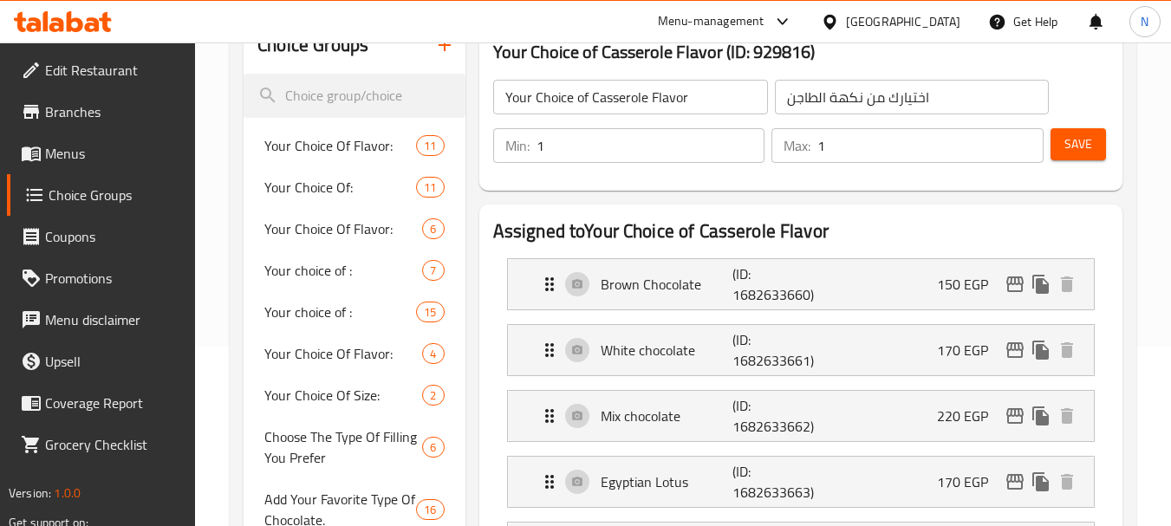
click at [1081, 144] on span "Save" at bounding box center [1079, 145] width 28 height 22
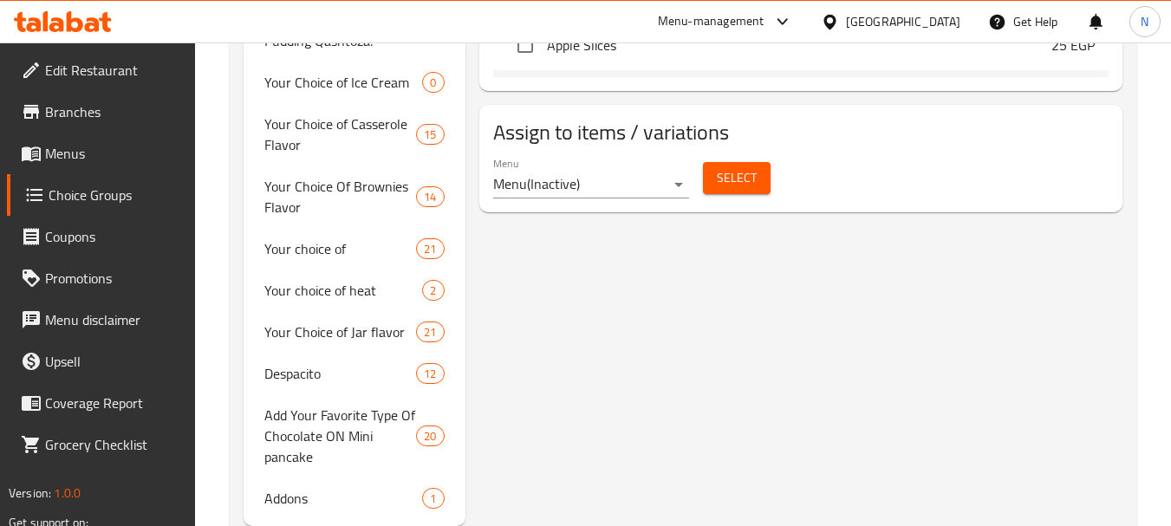
scroll to position [1582, 0]
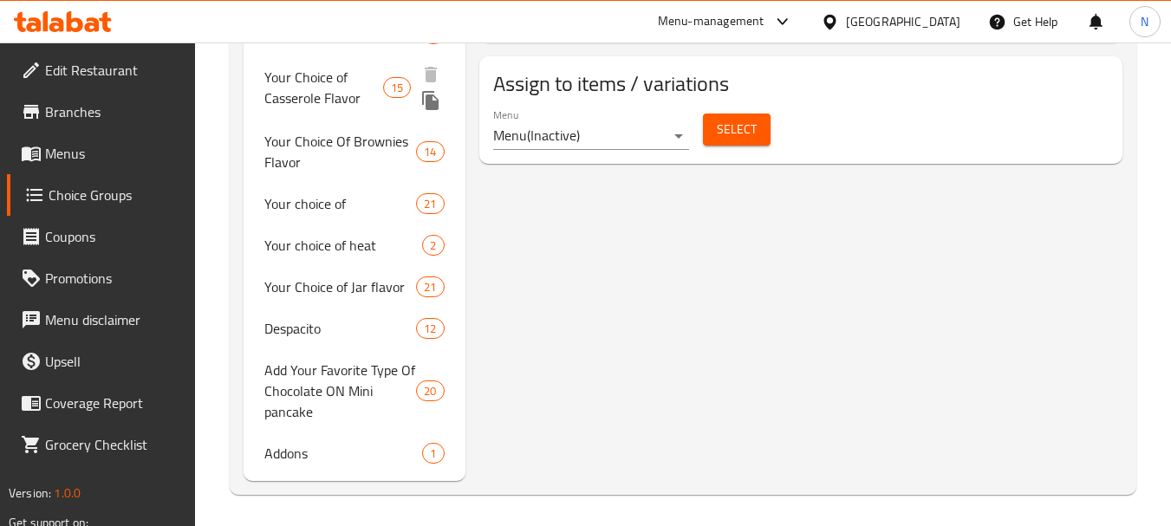
click at [351, 95] on span "Your Choice of Casserole Flavor" at bounding box center [323, 88] width 118 height 42
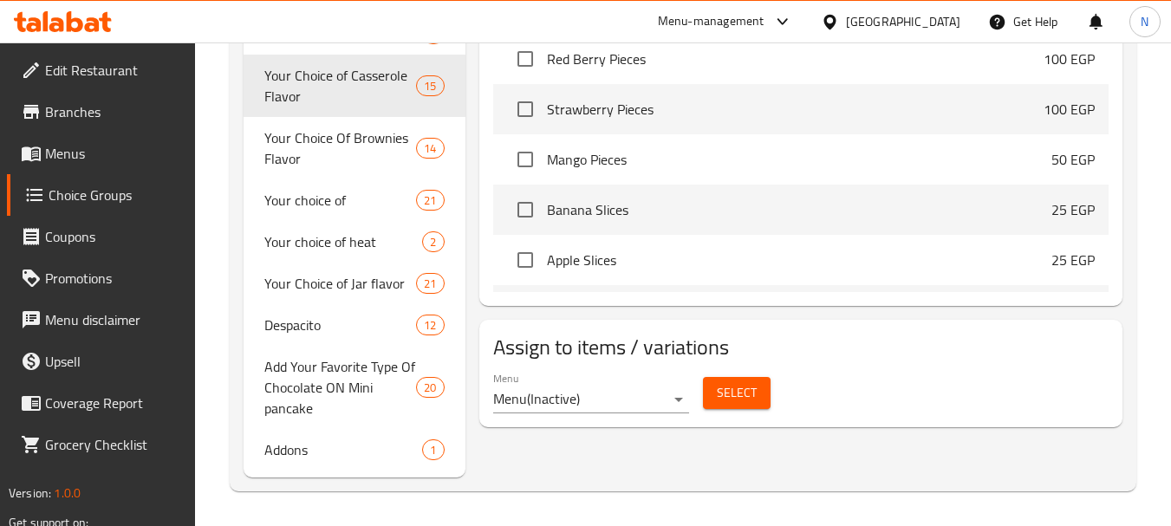
type input "Your Choice of Casserole Flavor"
type input "اختيارك من نكهة الطاجن"
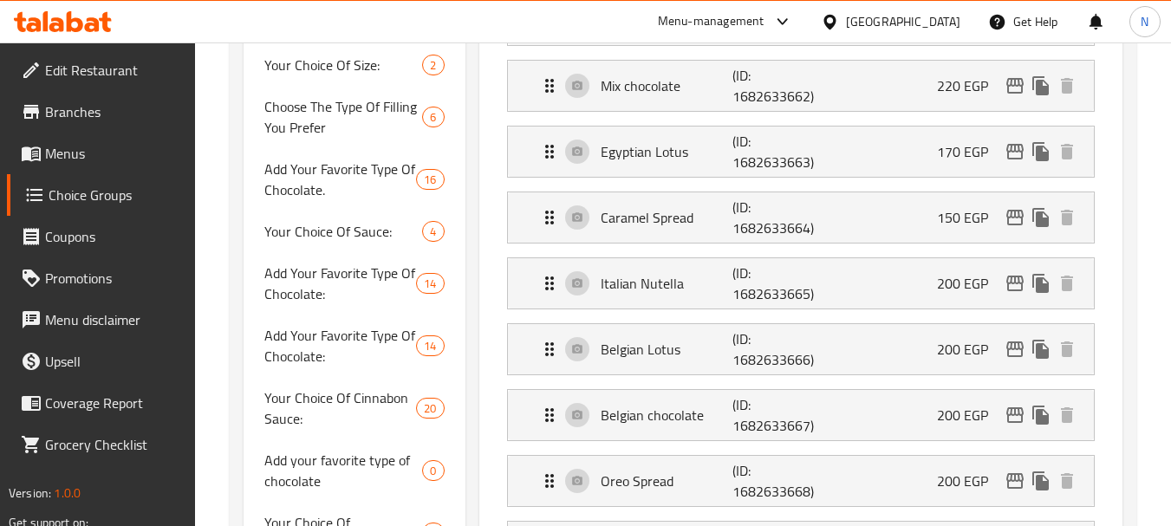
scroll to position [433, 0]
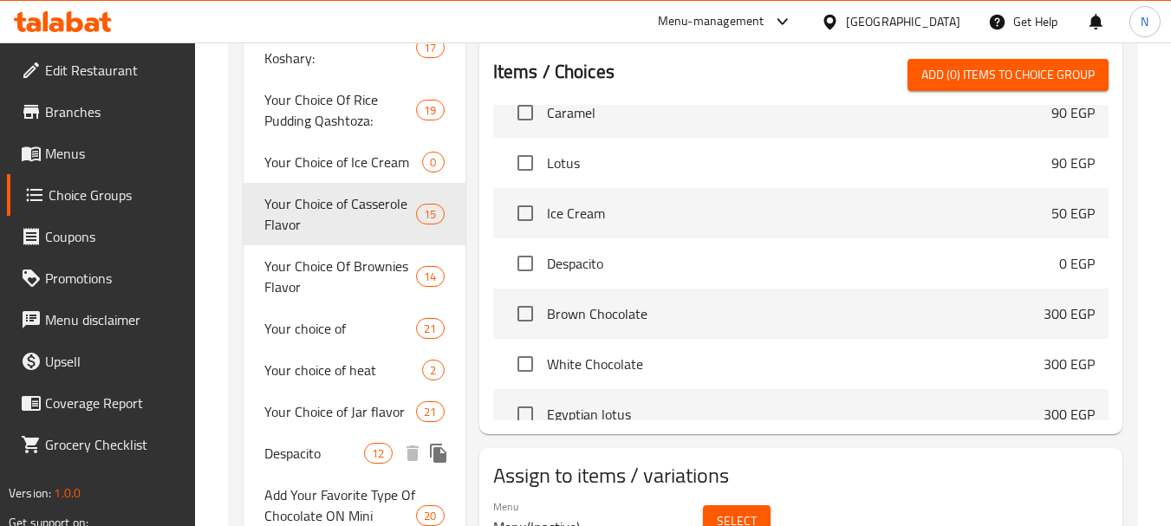
click at [338, 454] on span "Despacito" at bounding box center [314, 453] width 100 height 21
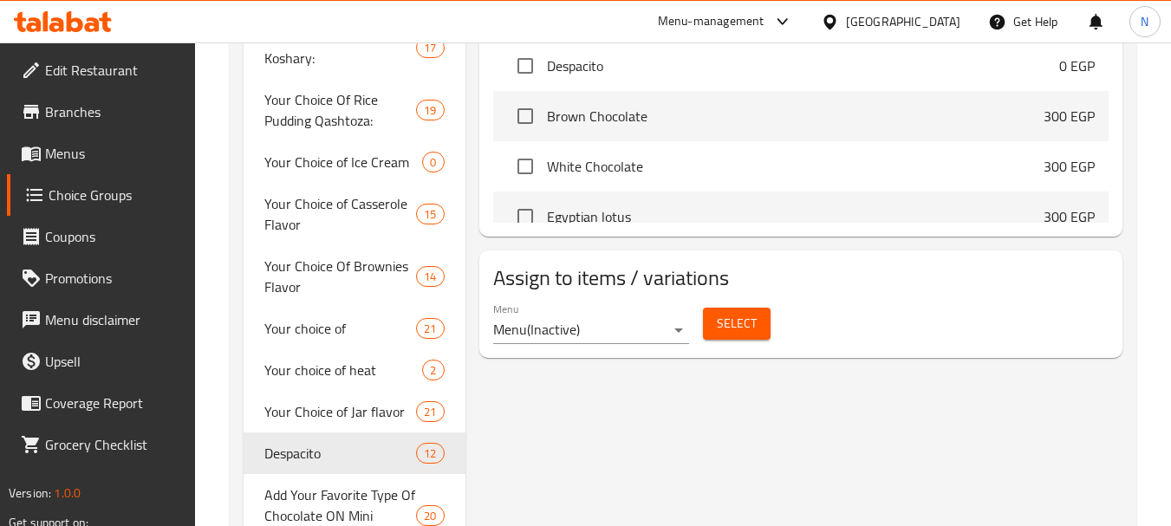
type input "Despacito"
type input "ديسباسيتو"
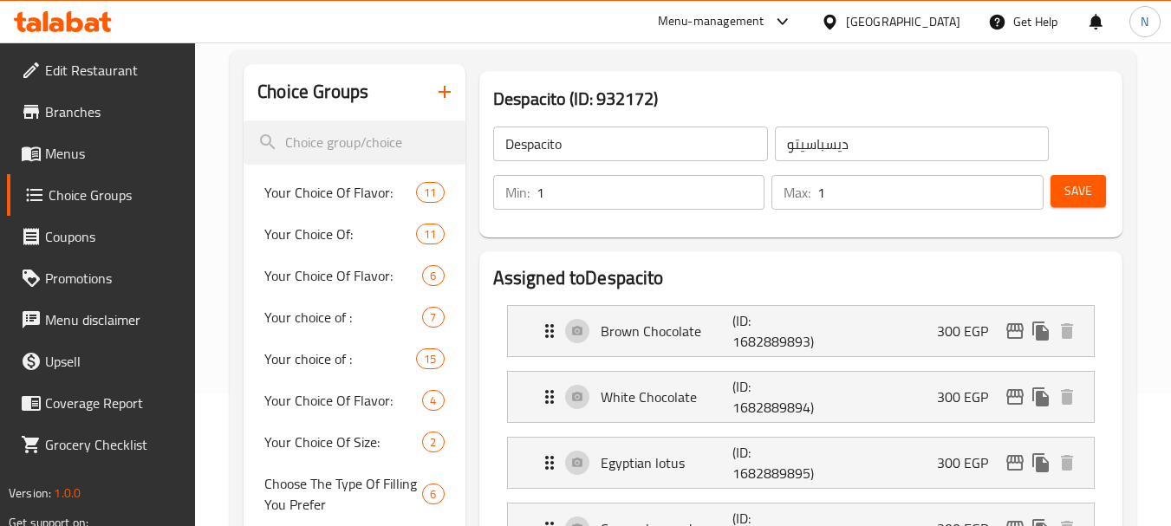
scroll to position [137, 0]
